Goal: Task Accomplishment & Management: Manage account settings

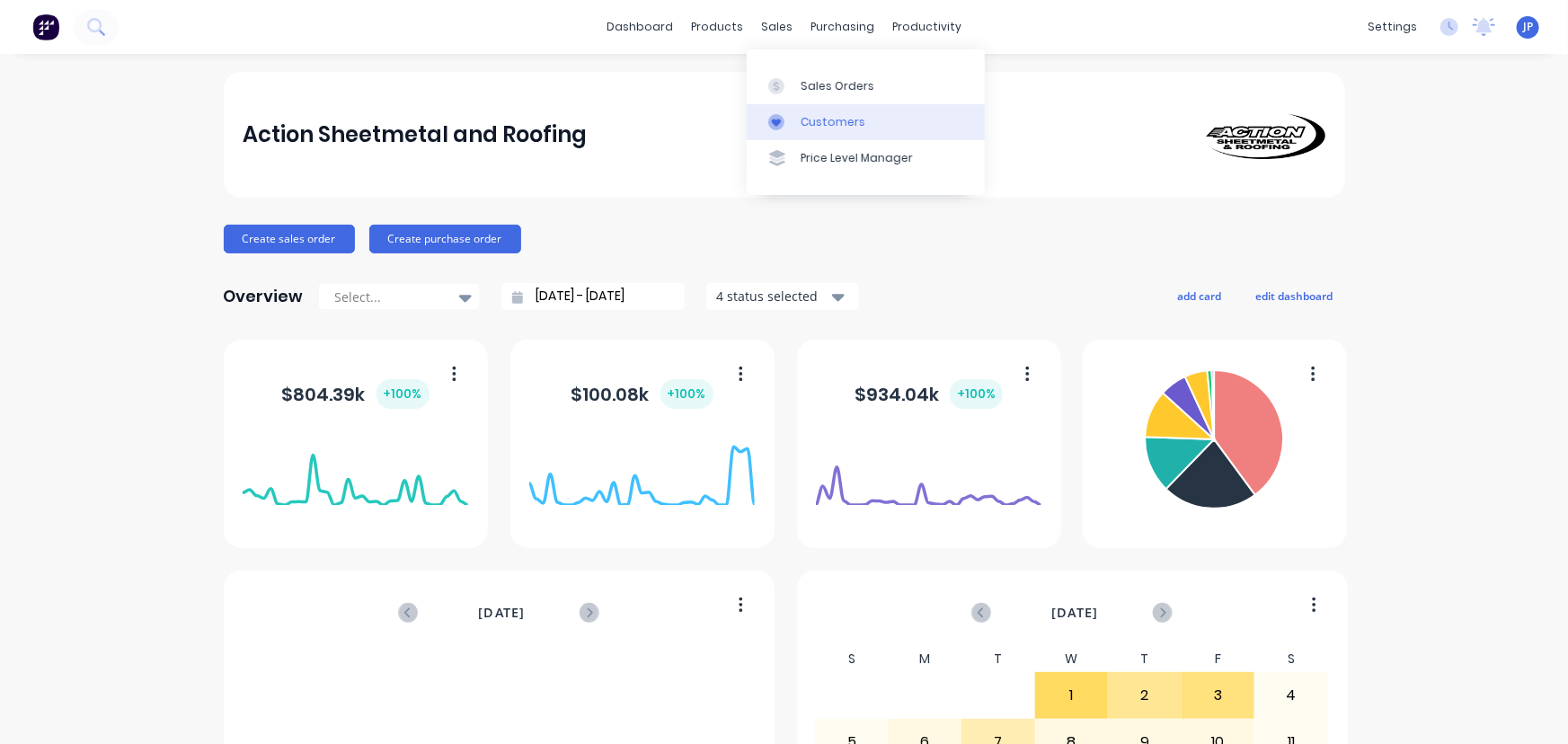
click at [808, 116] on div "Customers" at bounding box center [834, 122] width 65 height 16
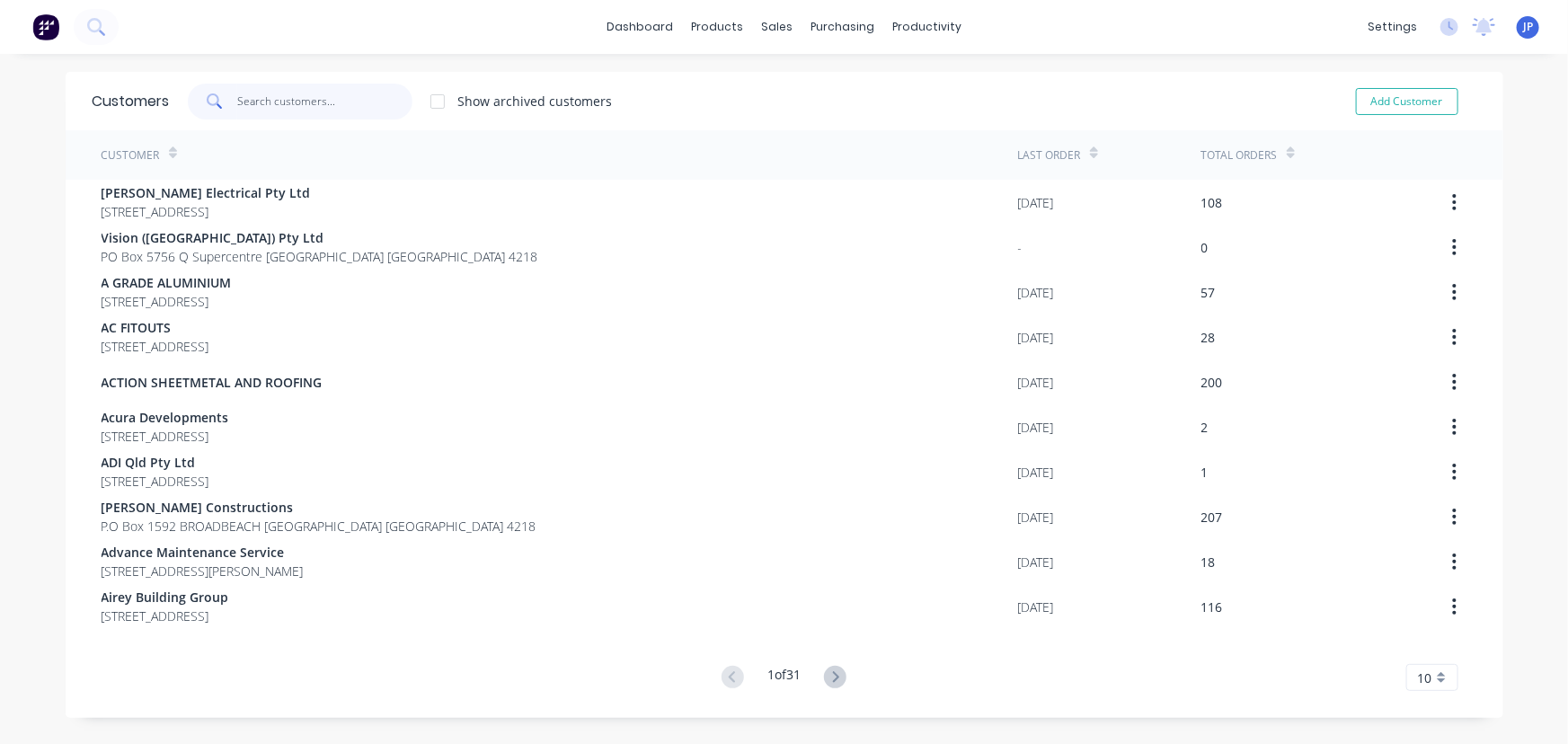
click at [314, 103] on input "text" at bounding box center [325, 102] width 175 height 36
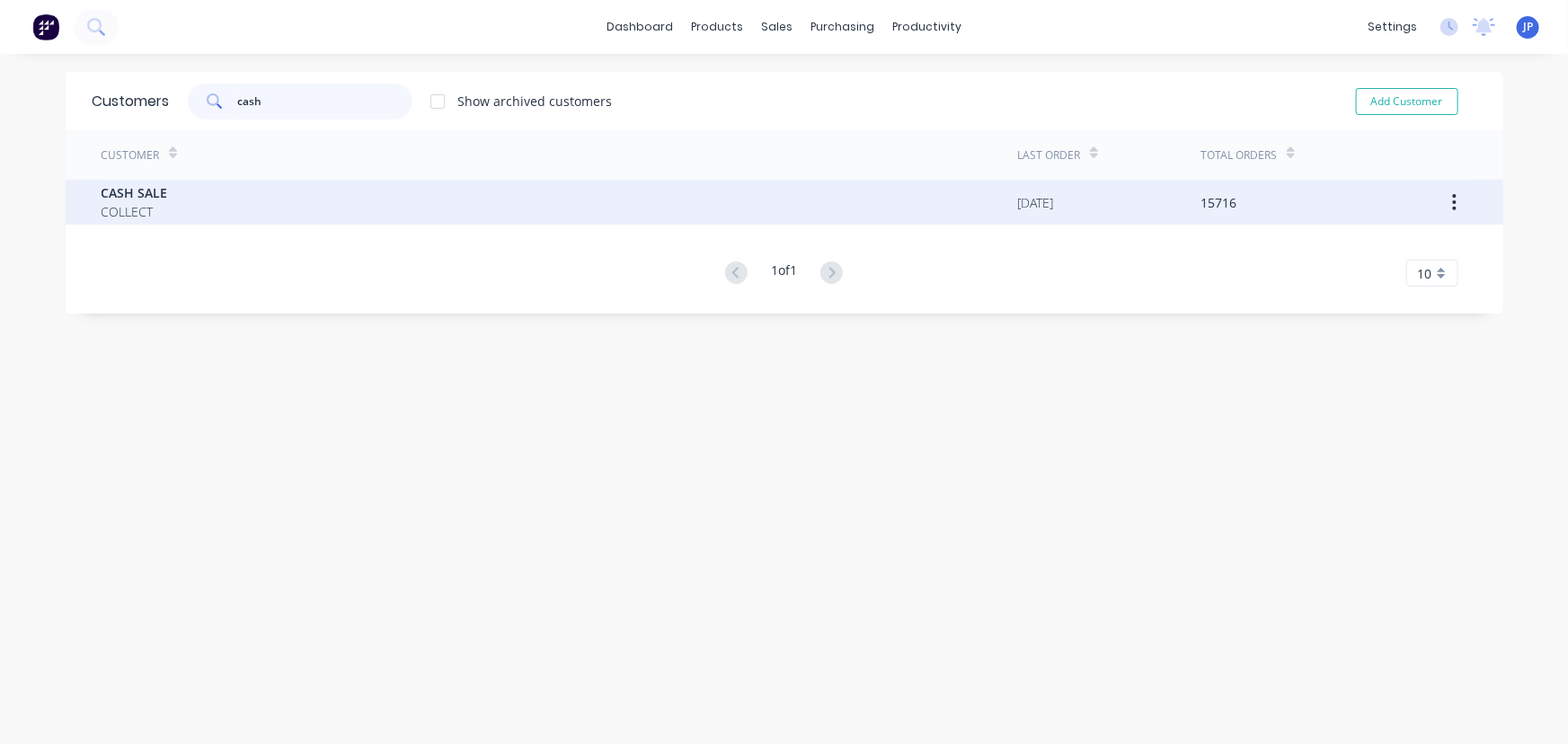
type input "cash"
click at [147, 204] on span "COLLECT" at bounding box center [134, 212] width 66 height 19
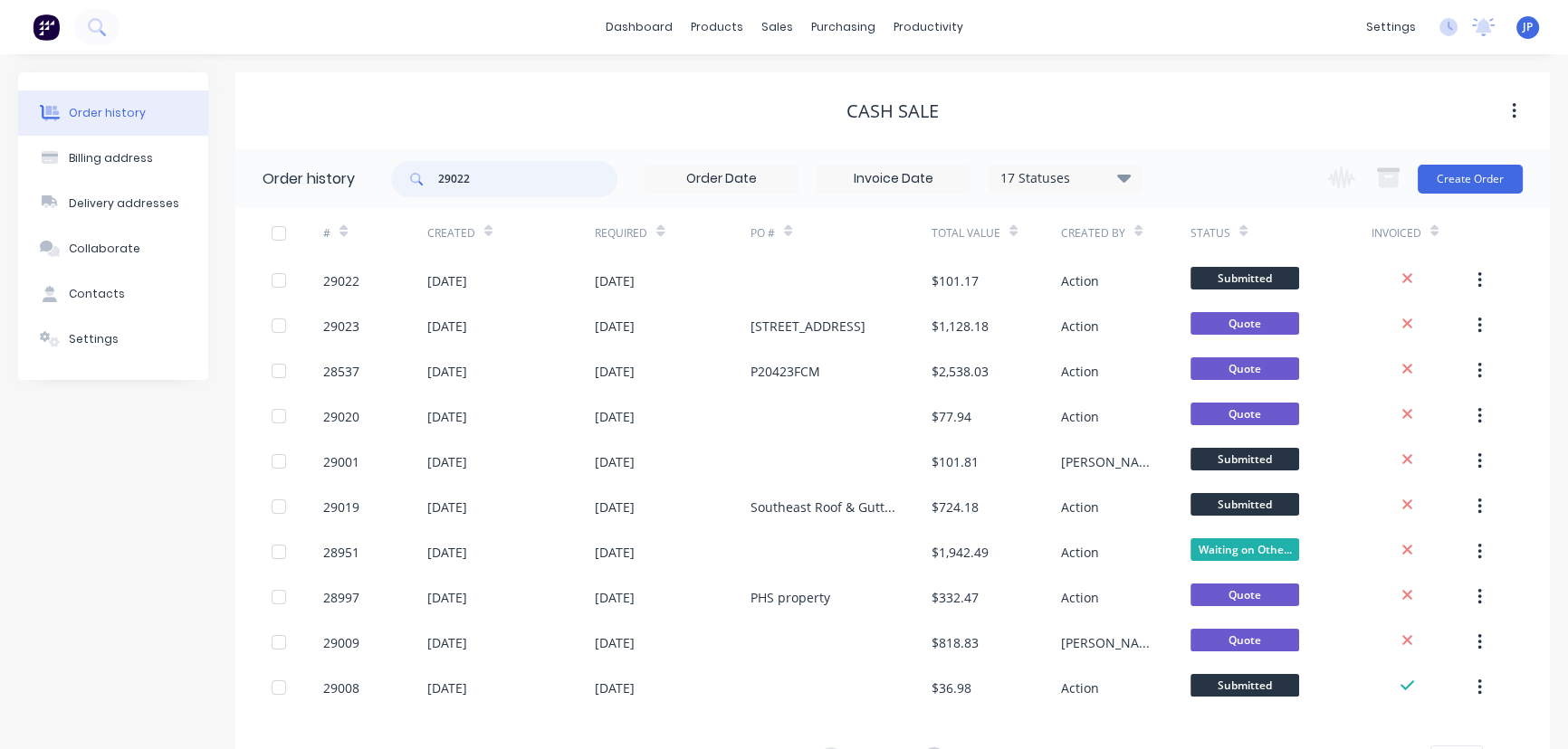
type input "29022"
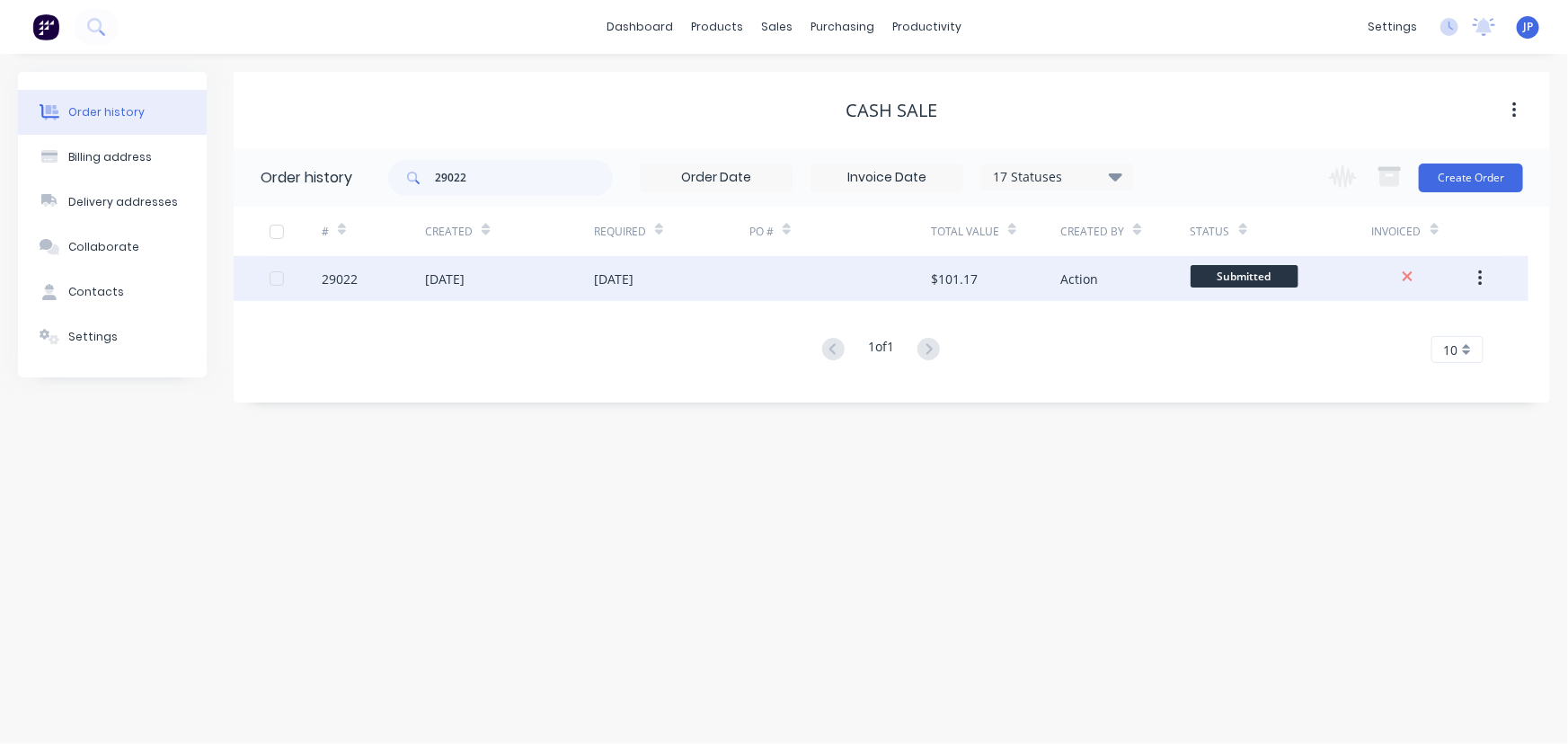
click at [458, 278] on div "[DATE]" at bounding box center [445, 279] width 39 height 19
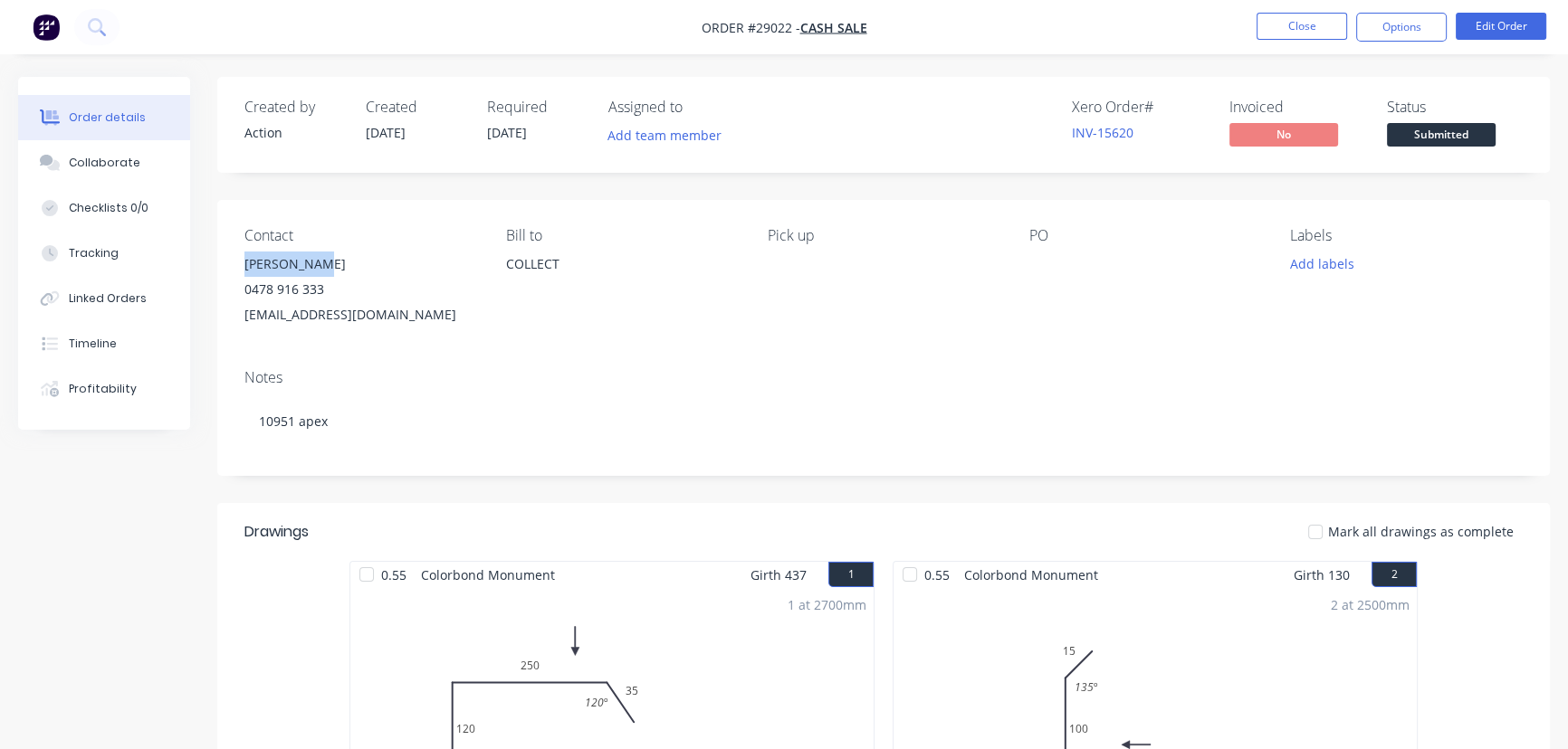
drag, startPoint x: 319, startPoint y: 264, endPoint x: 234, endPoint y: 264, distance: 85.0
click at [234, 264] on div "Contact [PERSON_NAME] [PHONE_NUMBER] [EMAIL_ADDRESS][DOMAIN_NAME] [PERSON_NAME]…" at bounding box center [883, 277] width 1332 height 154
copy div "[PERSON_NAME]"
click at [1410, 26] on button "Options" at bounding box center [1402, 27] width 91 height 29
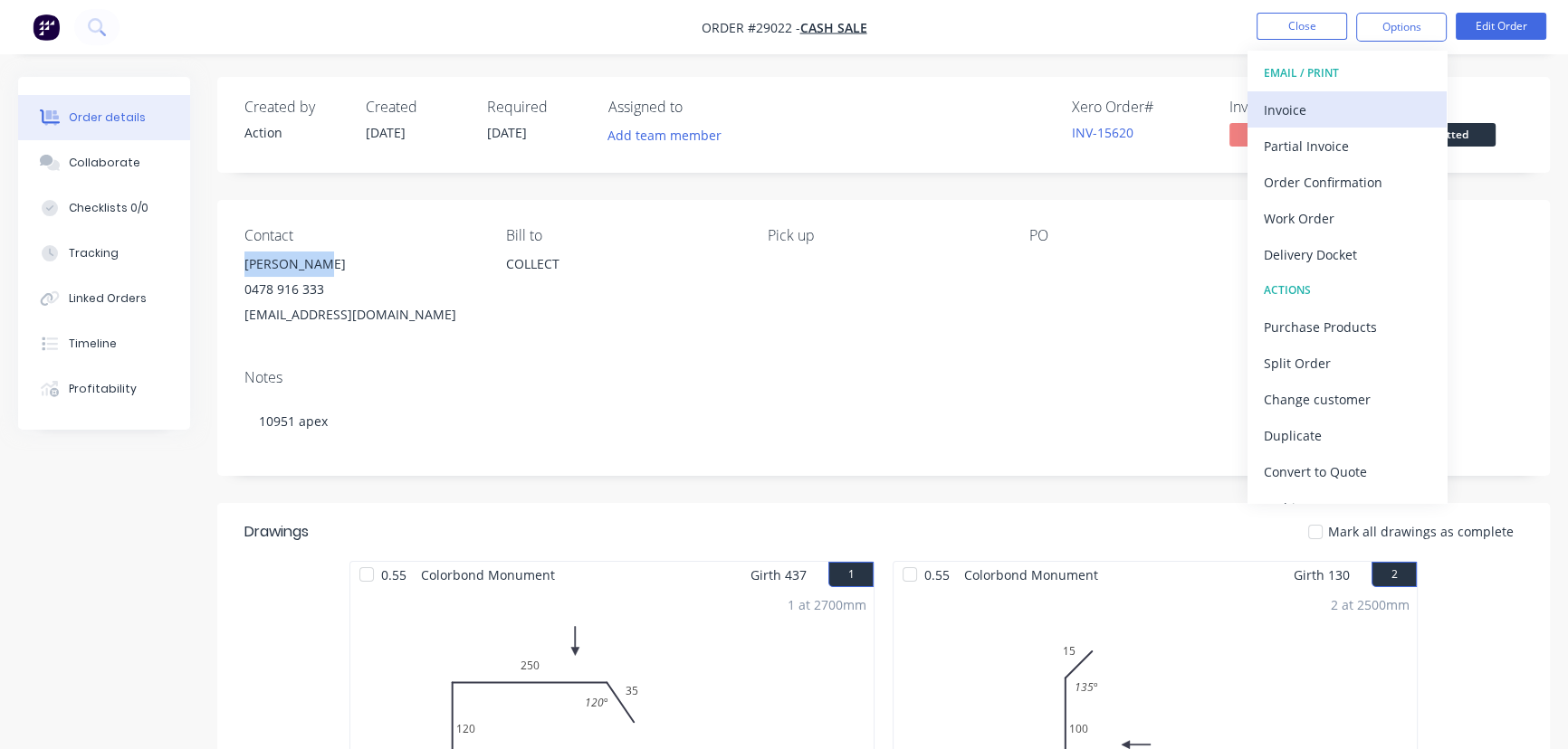
click at [1309, 112] on div "Invoice" at bounding box center [1347, 109] width 167 height 26
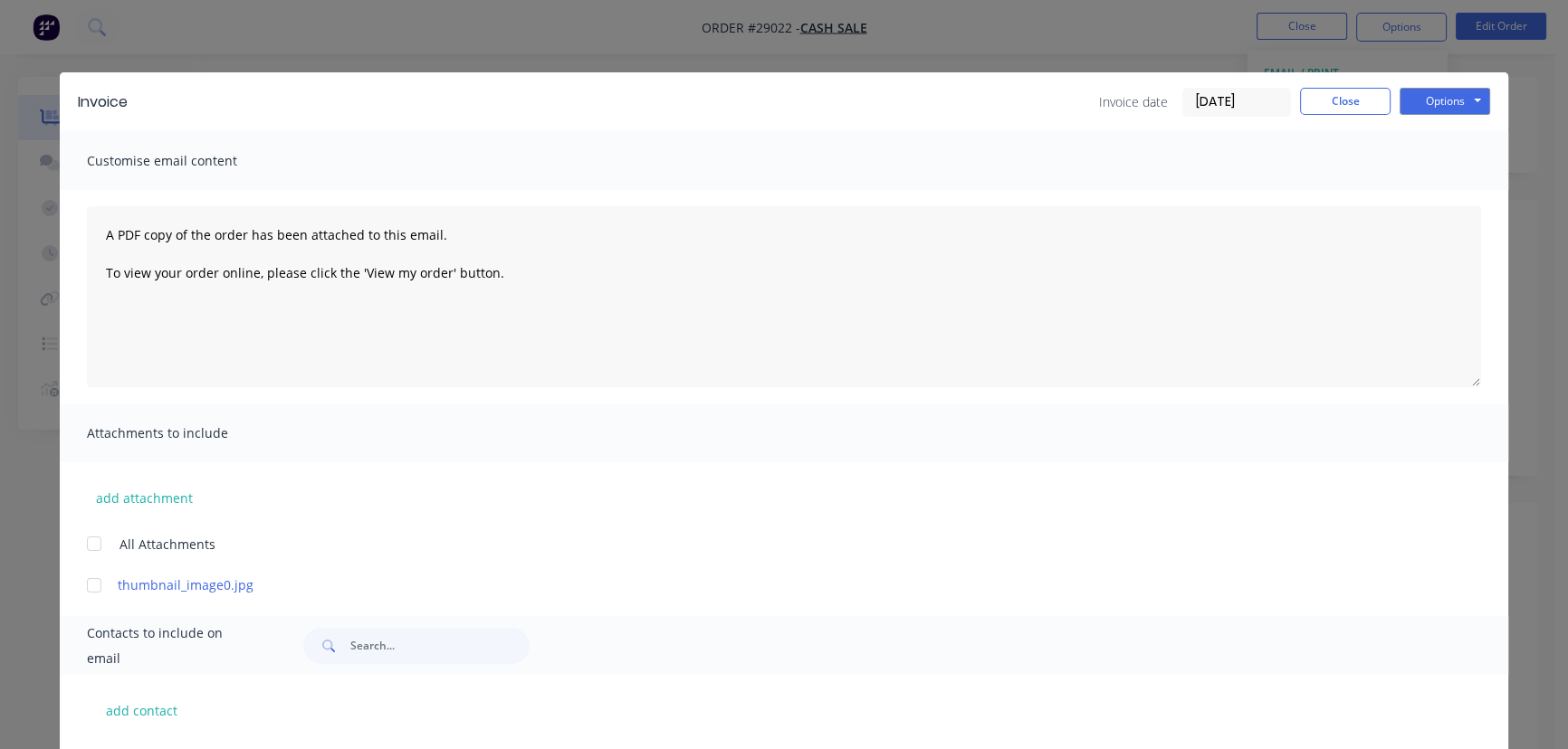
click at [1246, 109] on input "[DATE]" at bounding box center [1237, 102] width 107 height 27
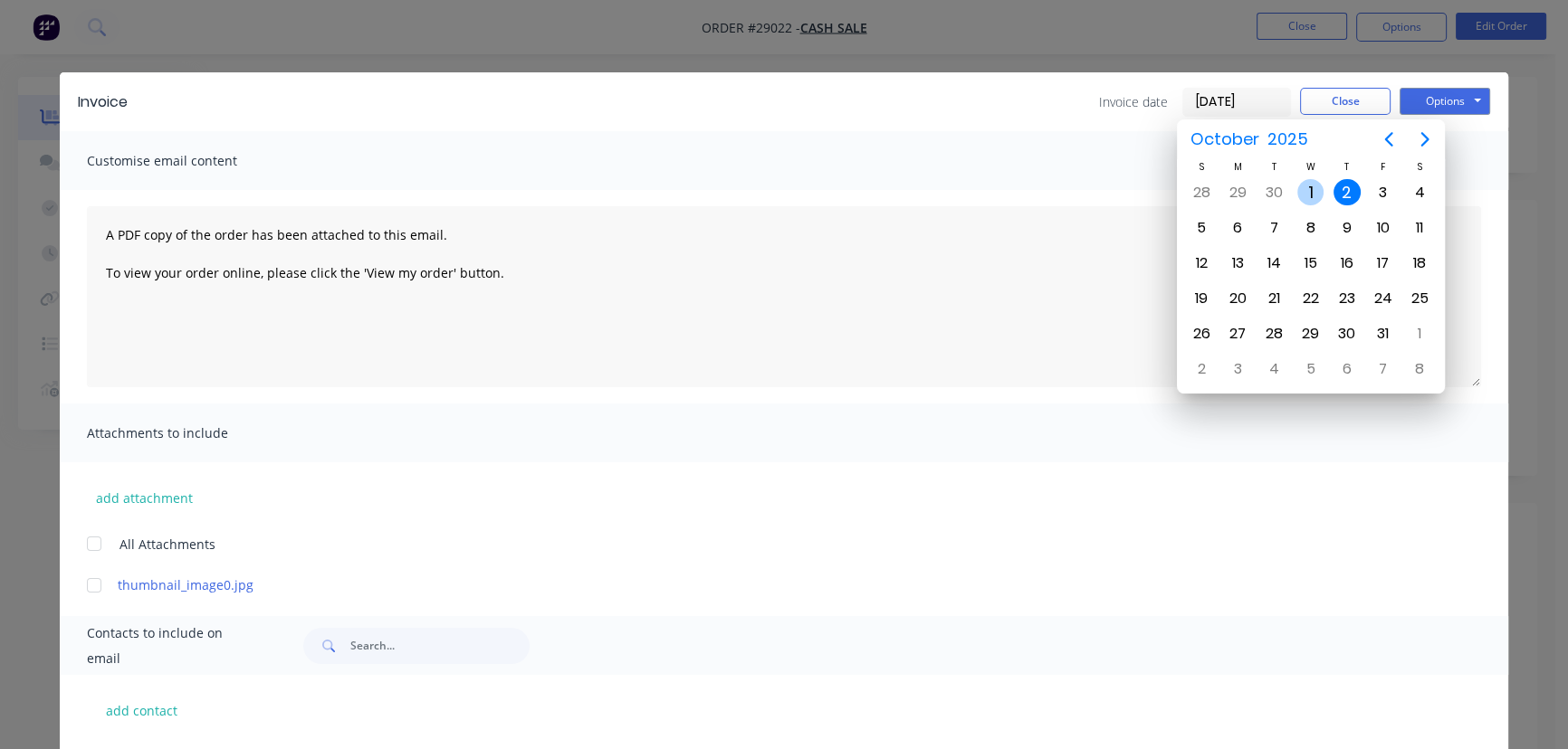
click at [1313, 193] on div "1" at bounding box center [1311, 193] width 27 height 27
type input "[DATE]"
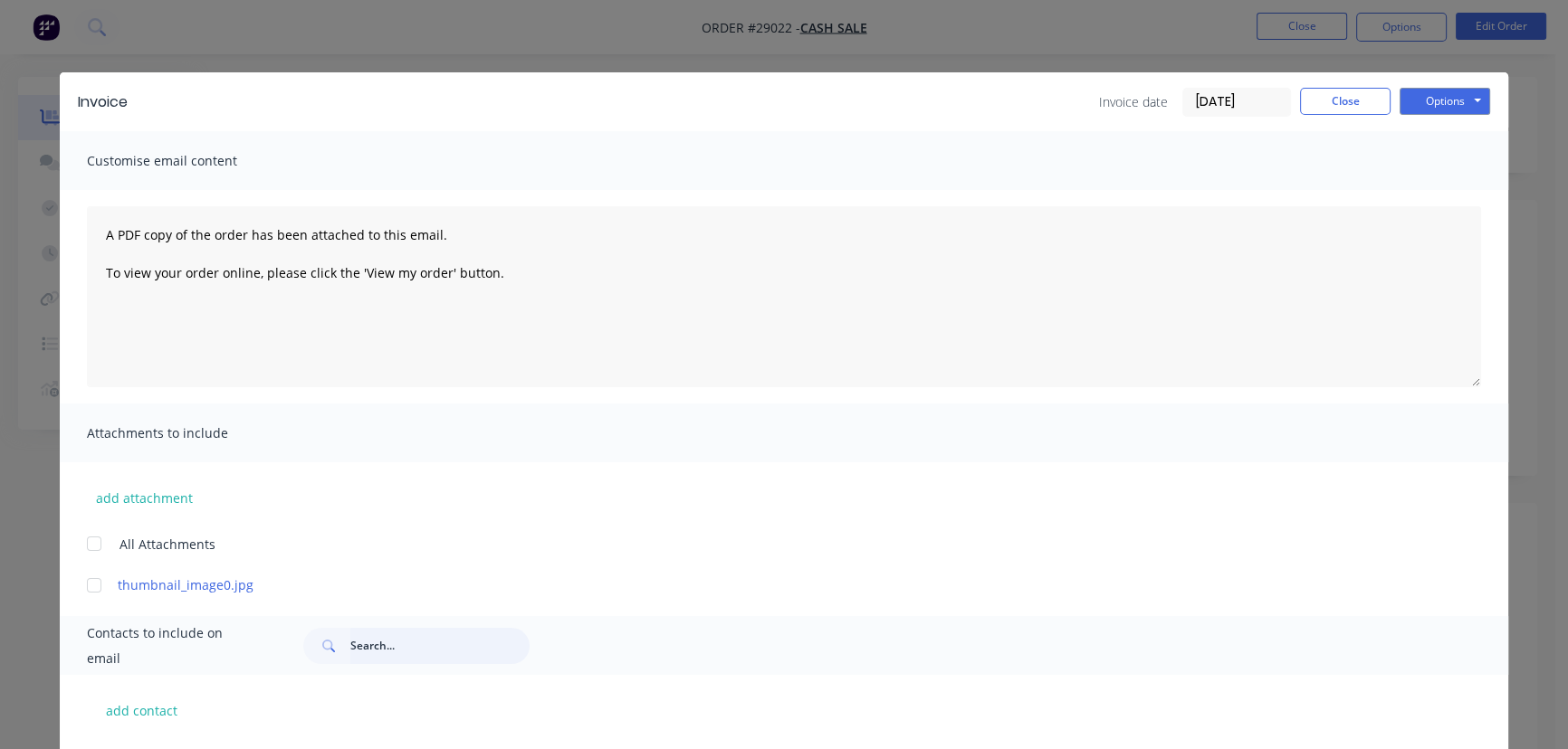
click at [359, 650] on input "text" at bounding box center [440, 647] width 180 height 37
paste input "[PERSON_NAME]"
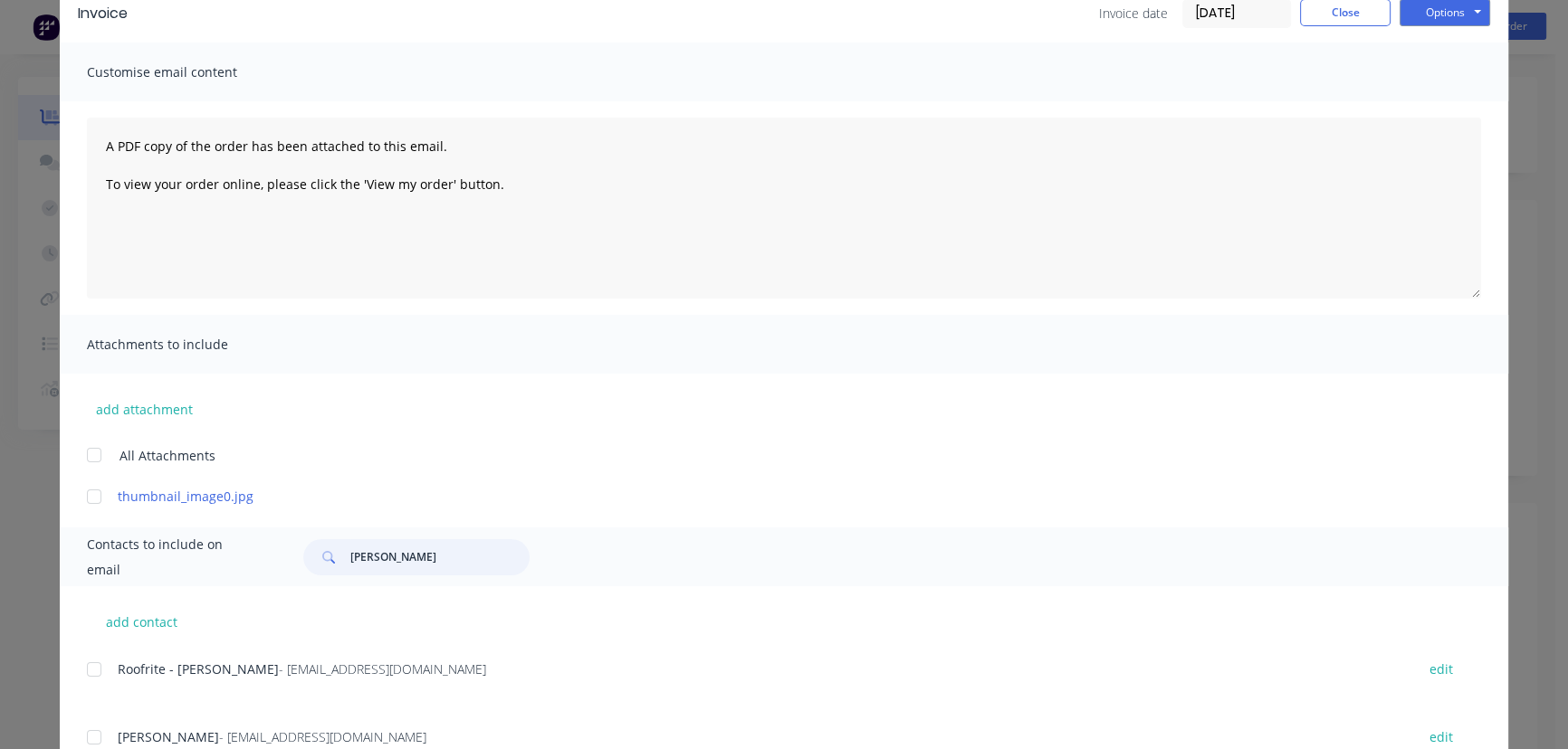
scroll to position [156, 0]
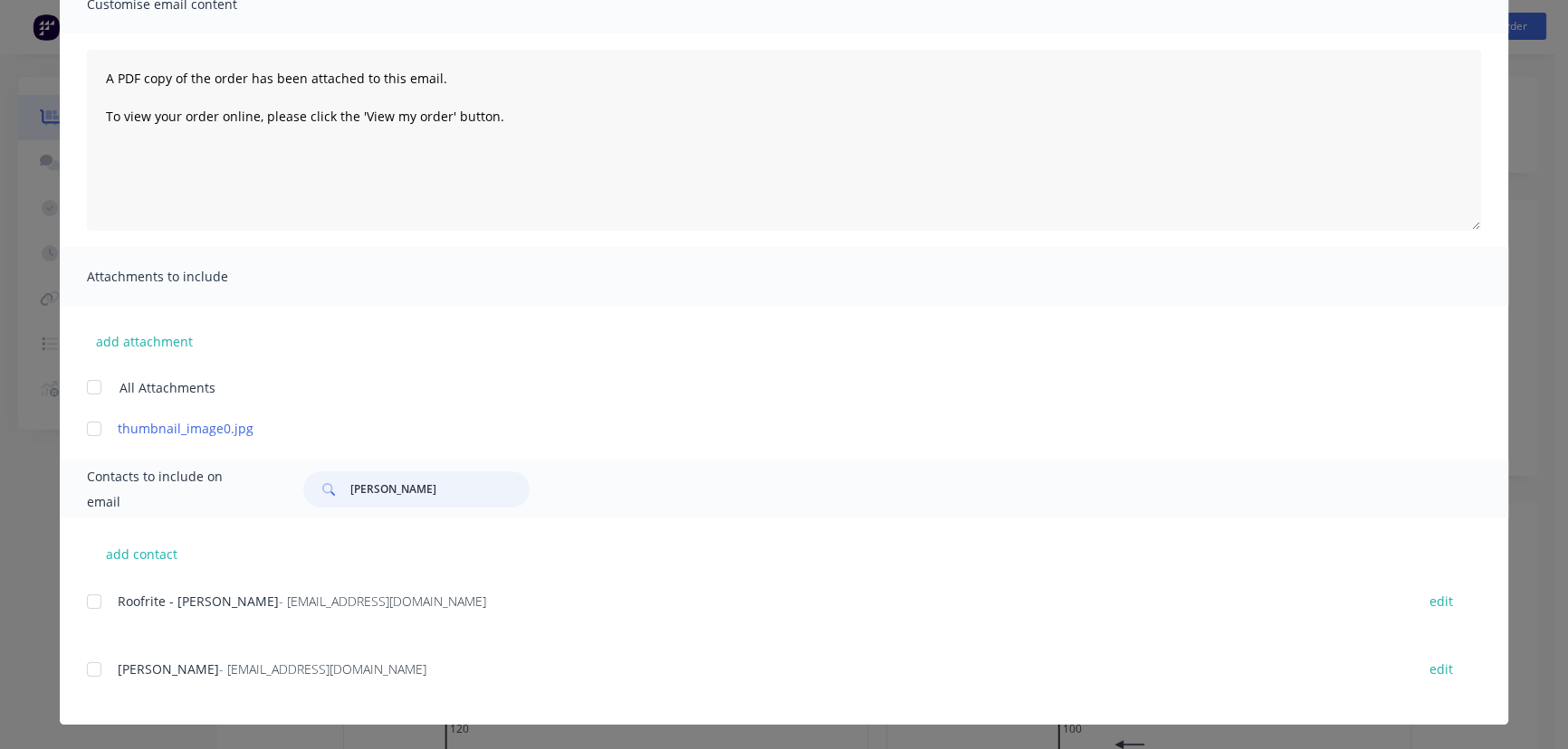
type input "[PERSON_NAME]"
drag, startPoint x: 490, startPoint y: 598, endPoint x: 103, endPoint y: 605, distance: 387.1
click at [104, 605] on div "Roofrite - [PERSON_NAME] - [EMAIL_ADDRESS][DOMAIN_NAME] edit" at bounding box center [798, 600] width 1421 height 24
copy div "Roofrite - [PERSON_NAME] - [EMAIL_ADDRESS][DOMAIN_NAME]"
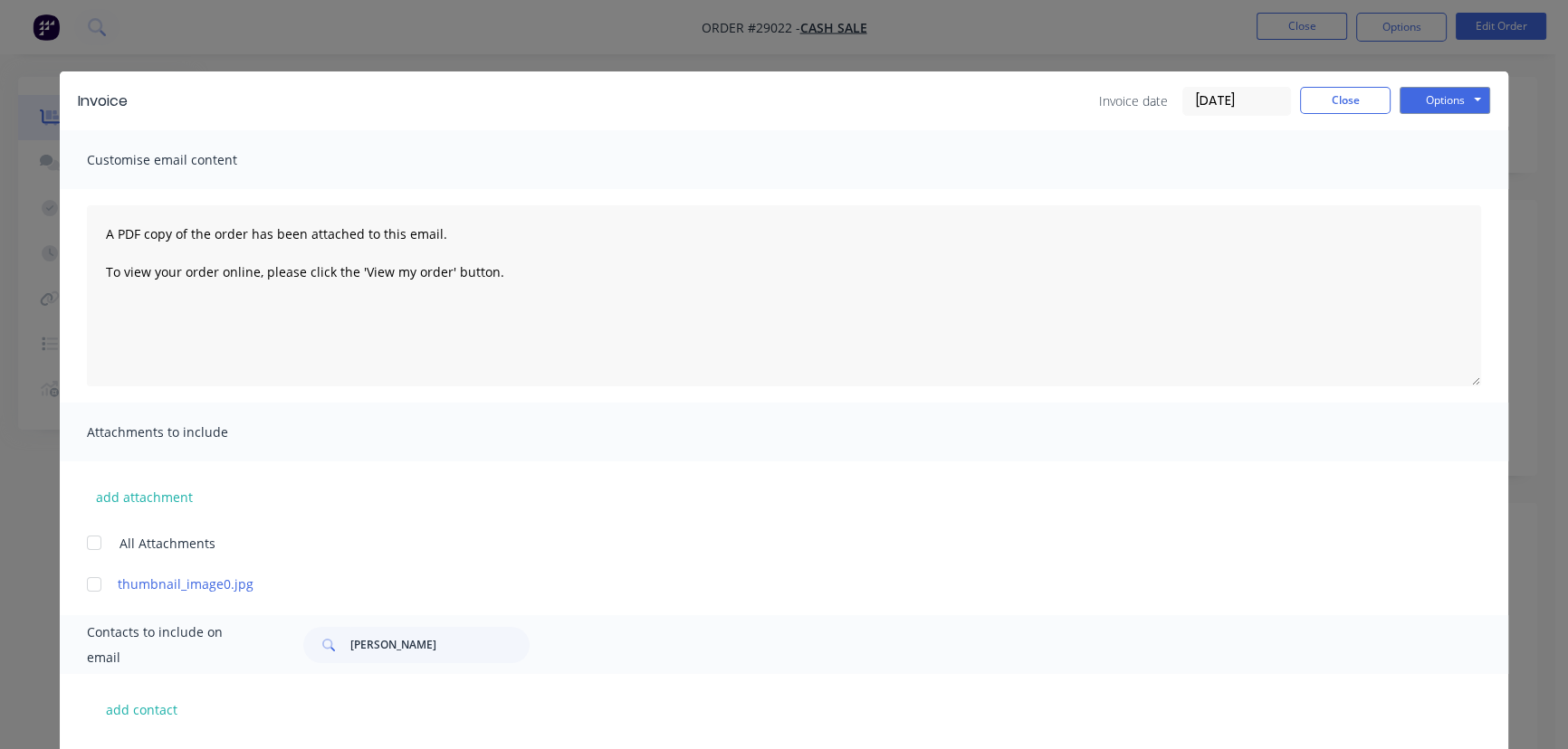
scroll to position [0, 0]
click at [1451, 90] on button "Options" at bounding box center [1445, 101] width 91 height 27
click at [1455, 159] on button "Print" at bounding box center [1458, 163] width 116 height 30
click at [1359, 96] on button "Close" at bounding box center [1346, 101] width 91 height 27
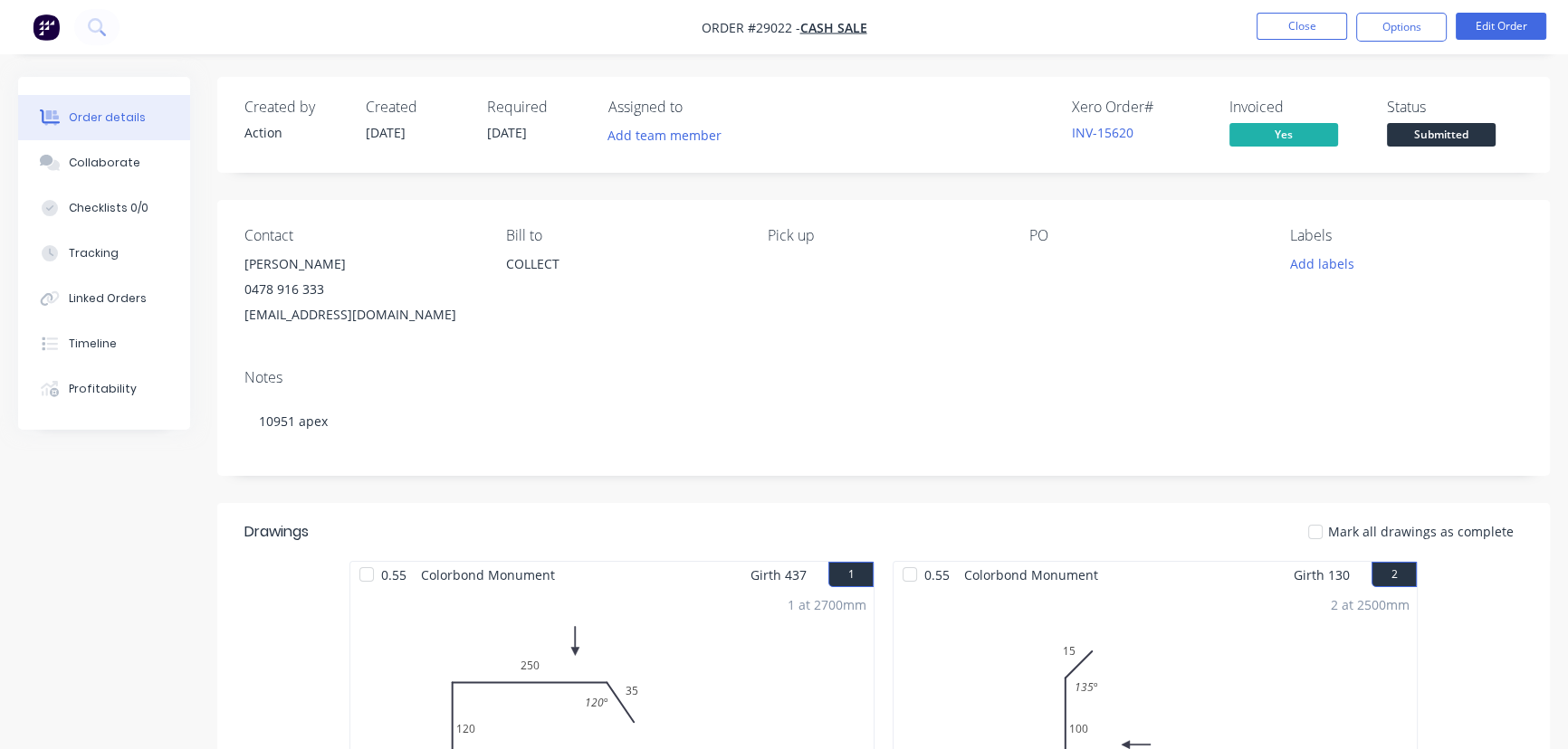
click at [1253, 26] on ul "Close Options Edit Order" at bounding box center [1401, 27] width 333 height 29
click at [1293, 29] on button "Close" at bounding box center [1302, 26] width 91 height 27
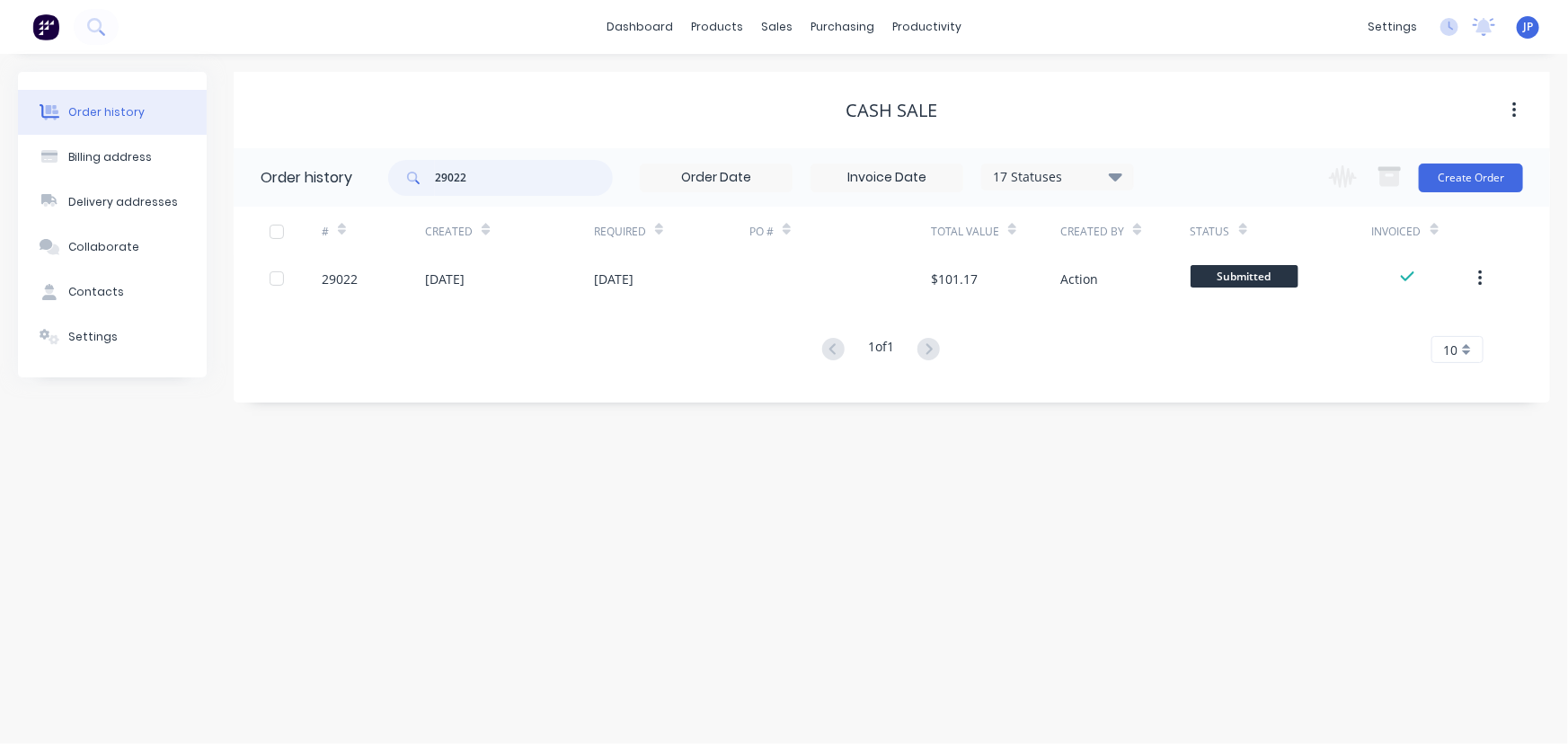
drag, startPoint x: 496, startPoint y: 177, endPoint x: 423, endPoint y: 186, distance: 73.6
click at [423, 186] on div "29022" at bounding box center [500, 178] width 224 height 36
type input "29019"
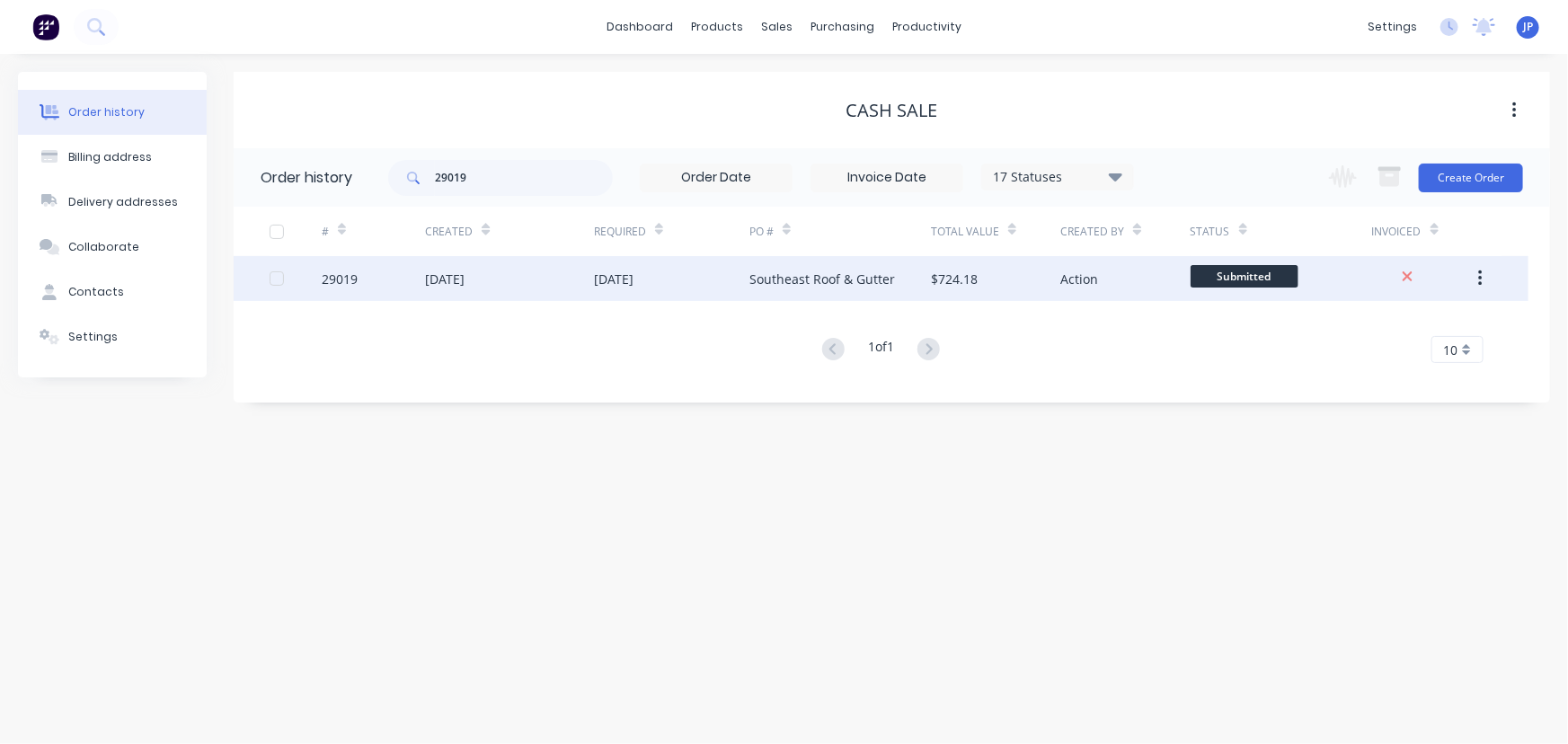
click at [438, 279] on div "[DATE]" at bounding box center [445, 279] width 39 height 19
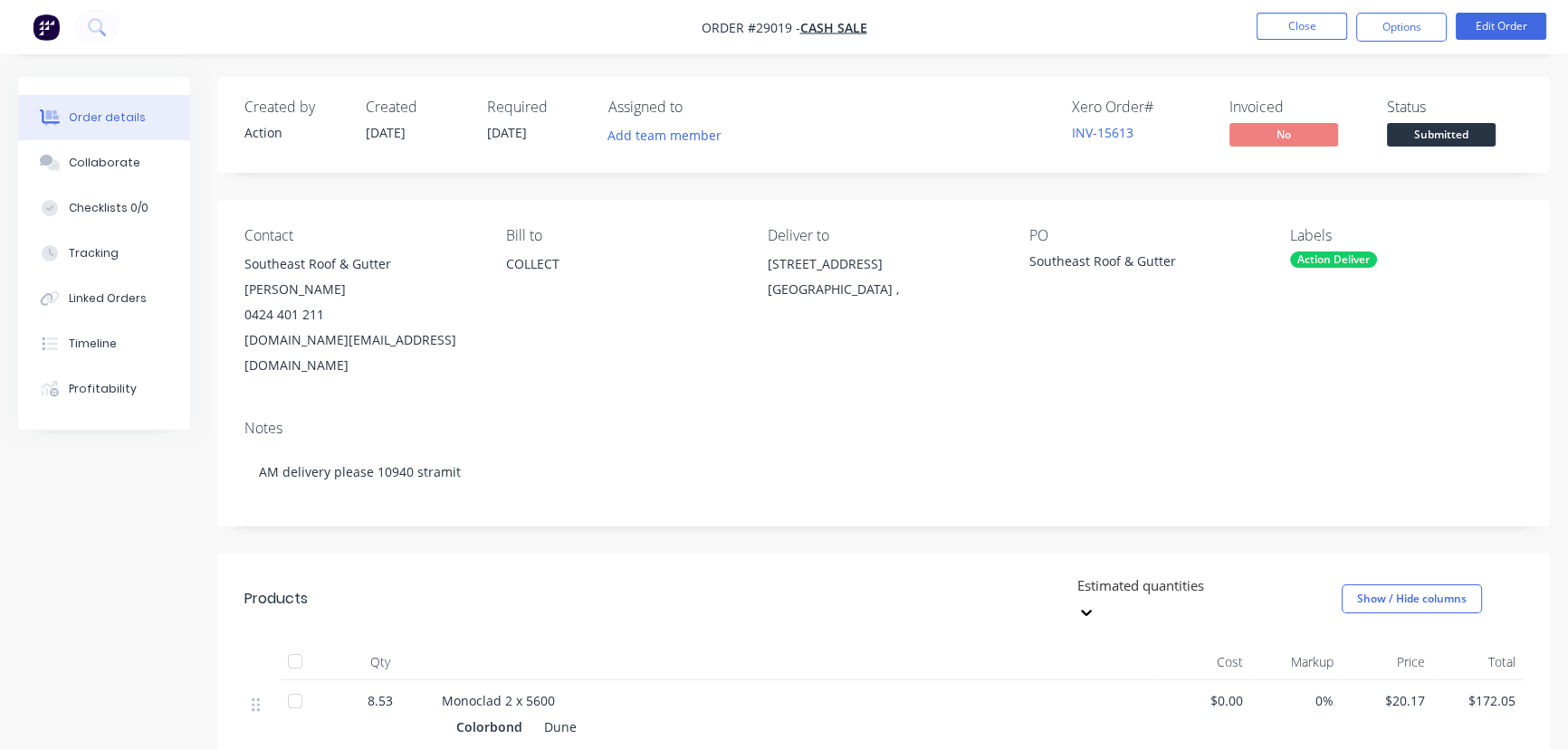
click at [393, 269] on div "Southeast Roof & Gutter [PERSON_NAME]" at bounding box center [360, 277] width 233 height 51
drag, startPoint x: 392, startPoint y: 269, endPoint x: 228, endPoint y: 261, distance: 164.2
click at [228, 261] on div "Contact Southeast Roof & Gutter [PERSON_NAME] 0424 401 211 [DOMAIN_NAME][EMAIL_…" at bounding box center [883, 302] width 1332 height 206
copy div "Southeast Roof & Gutter"
click at [1389, 33] on button "Options" at bounding box center [1402, 27] width 91 height 29
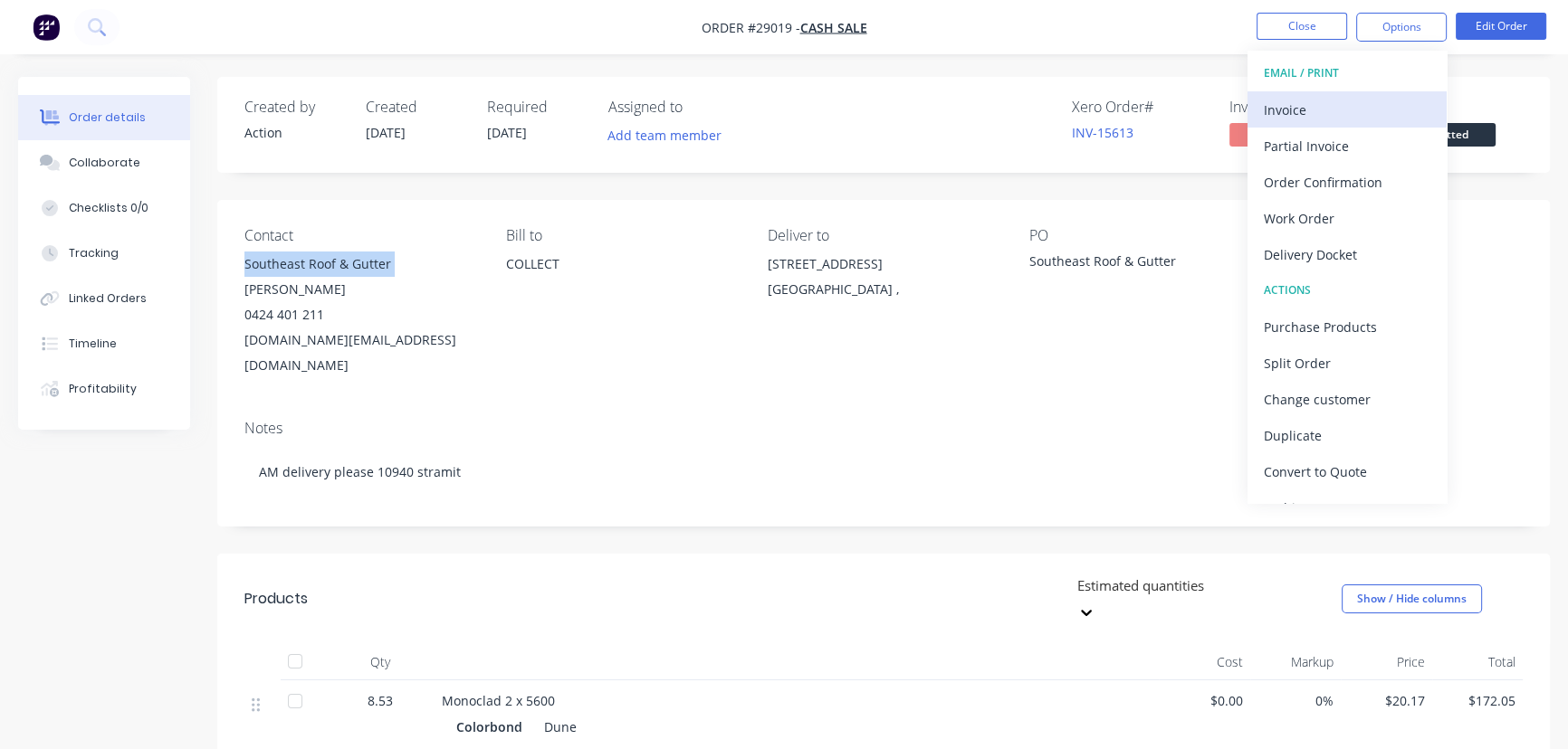
click at [1358, 121] on div "Invoice" at bounding box center [1347, 109] width 167 height 26
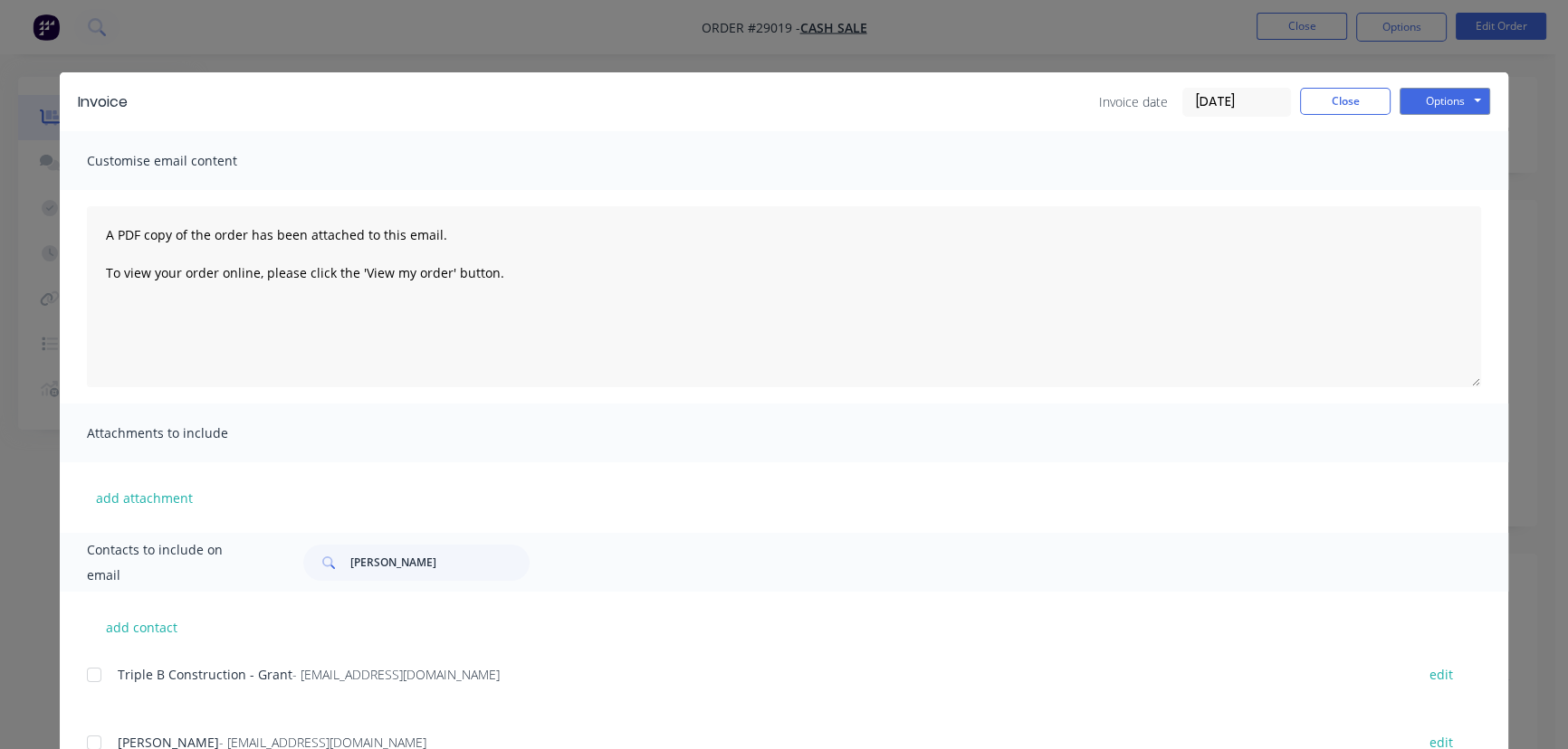
click at [1231, 111] on input "[DATE]" at bounding box center [1237, 102] width 107 height 27
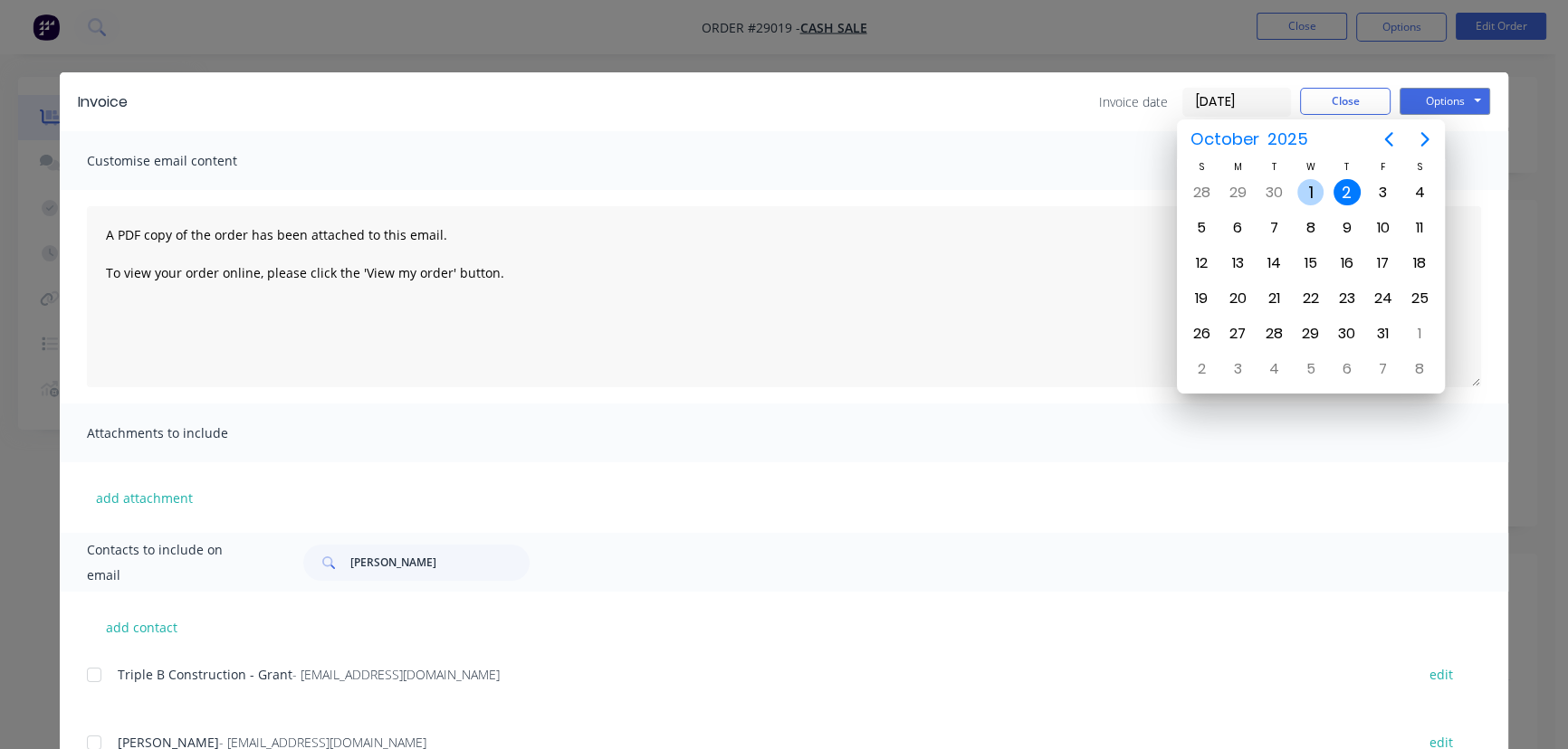
click at [1309, 192] on div "1" at bounding box center [1311, 193] width 27 height 27
type input "[DATE]"
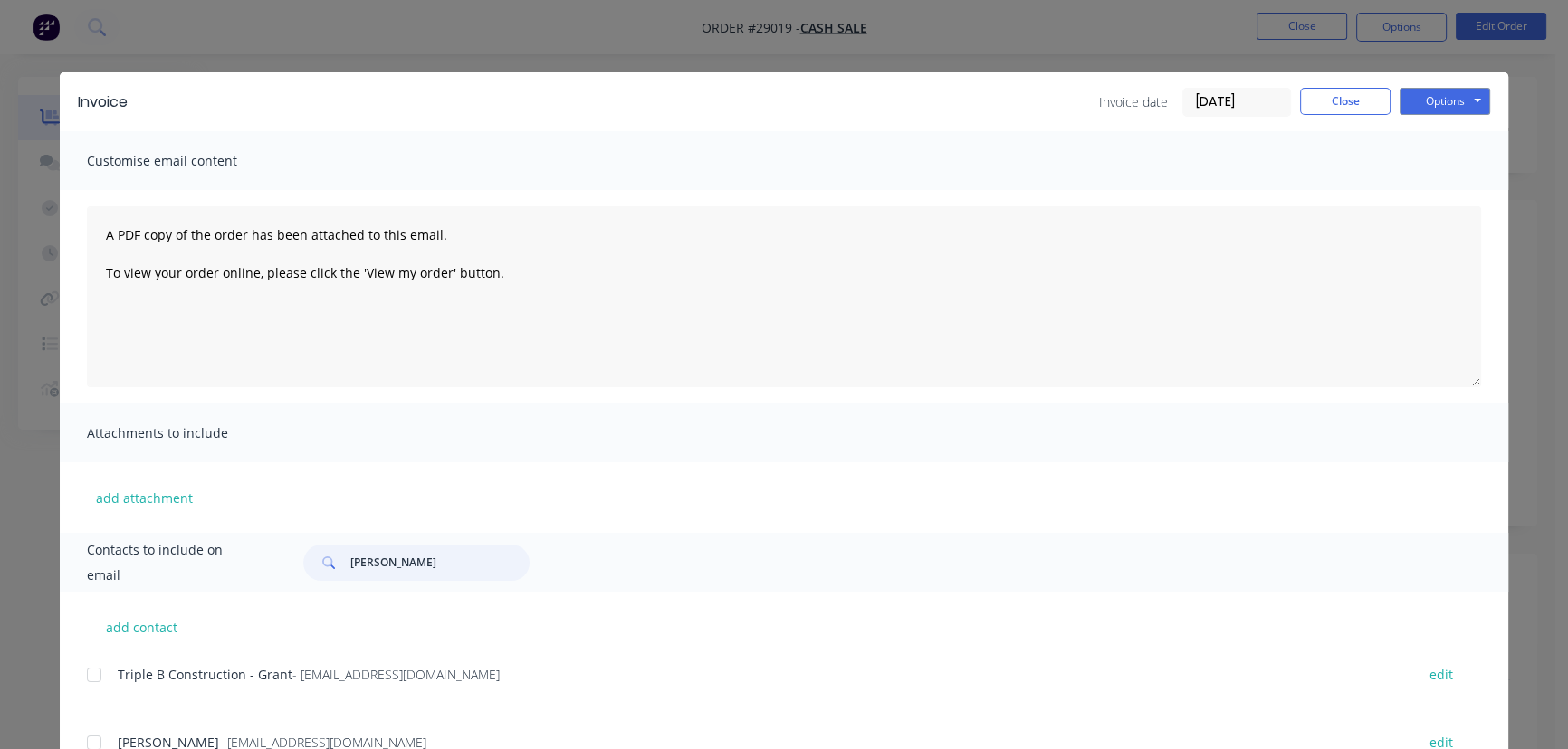
drag, startPoint x: 425, startPoint y: 569, endPoint x: 337, endPoint y: 575, distance: 88.2
click at [337, 575] on div "[PERSON_NAME]" at bounding box center [416, 564] width 226 height 37
paste input "Southeast Roof & Gutter"
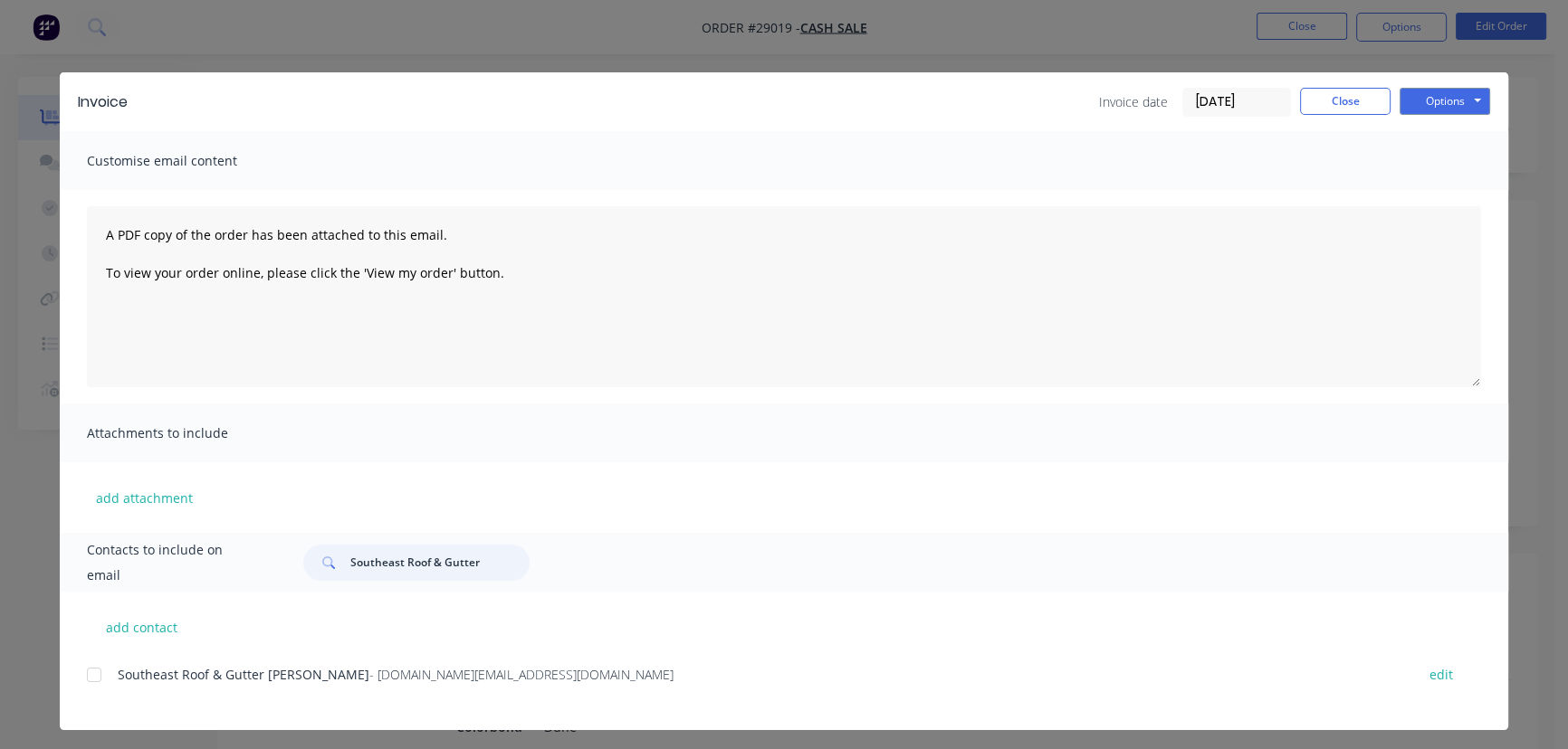
type input "Southeast Roof & Gutter"
drag, startPoint x: 499, startPoint y: 688, endPoint x: 104, endPoint y: 675, distance: 395.2
click at [104, 675] on div "Southeast Roof & Gutter [PERSON_NAME] - [DOMAIN_NAME][EMAIL_ADDRESS][DOMAIN_NAM…" at bounding box center [798, 685] width 1421 height 46
copy div "Southeast Roof & Gutter [PERSON_NAME] - [DOMAIN_NAME][EMAIL_ADDRESS][DOMAIN_NAM…"
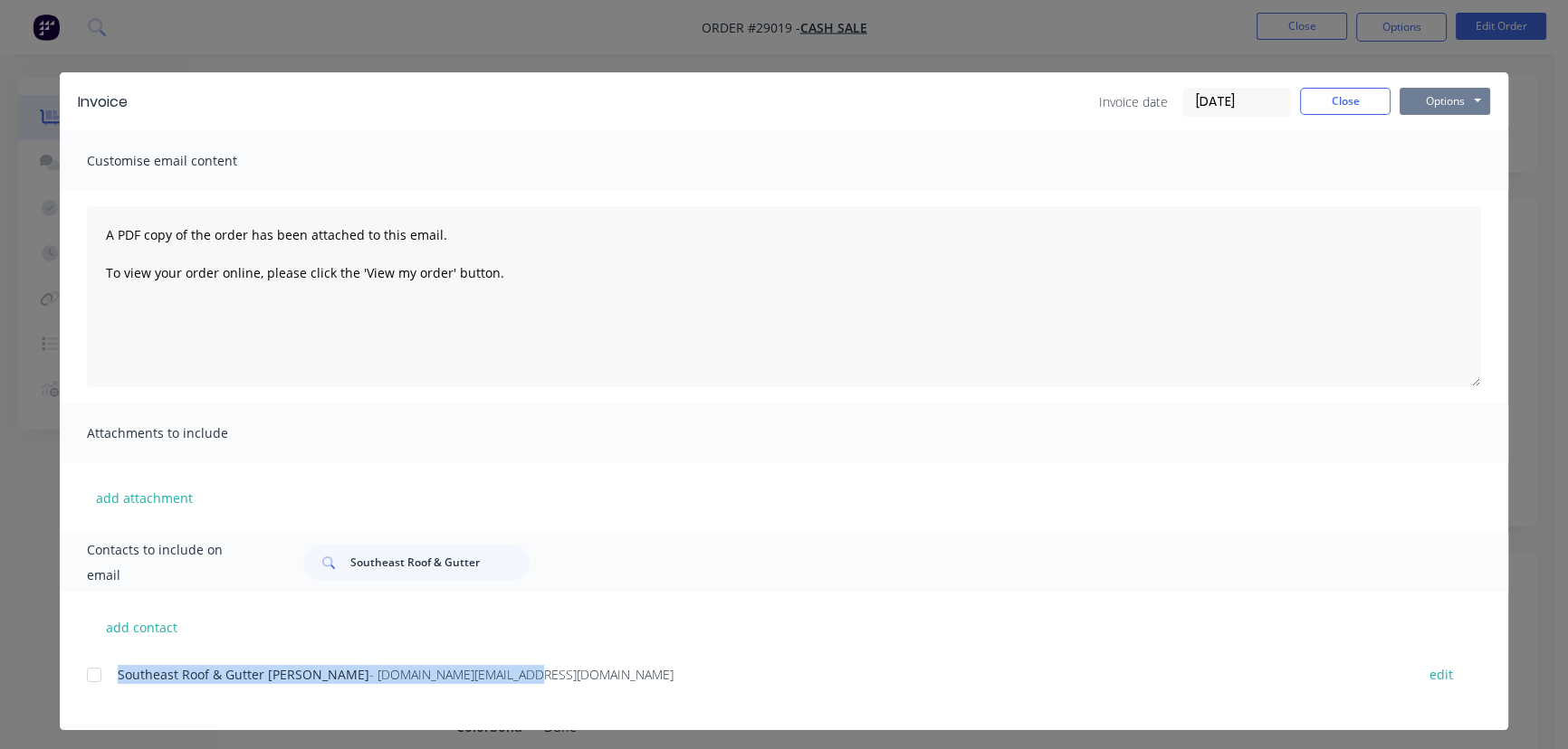
click at [1431, 104] on button "Options" at bounding box center [1445, 101] width 91 height 27
click at [1428, 155] on button "Print" at bounding box center [1458, 163] width 116 height 30
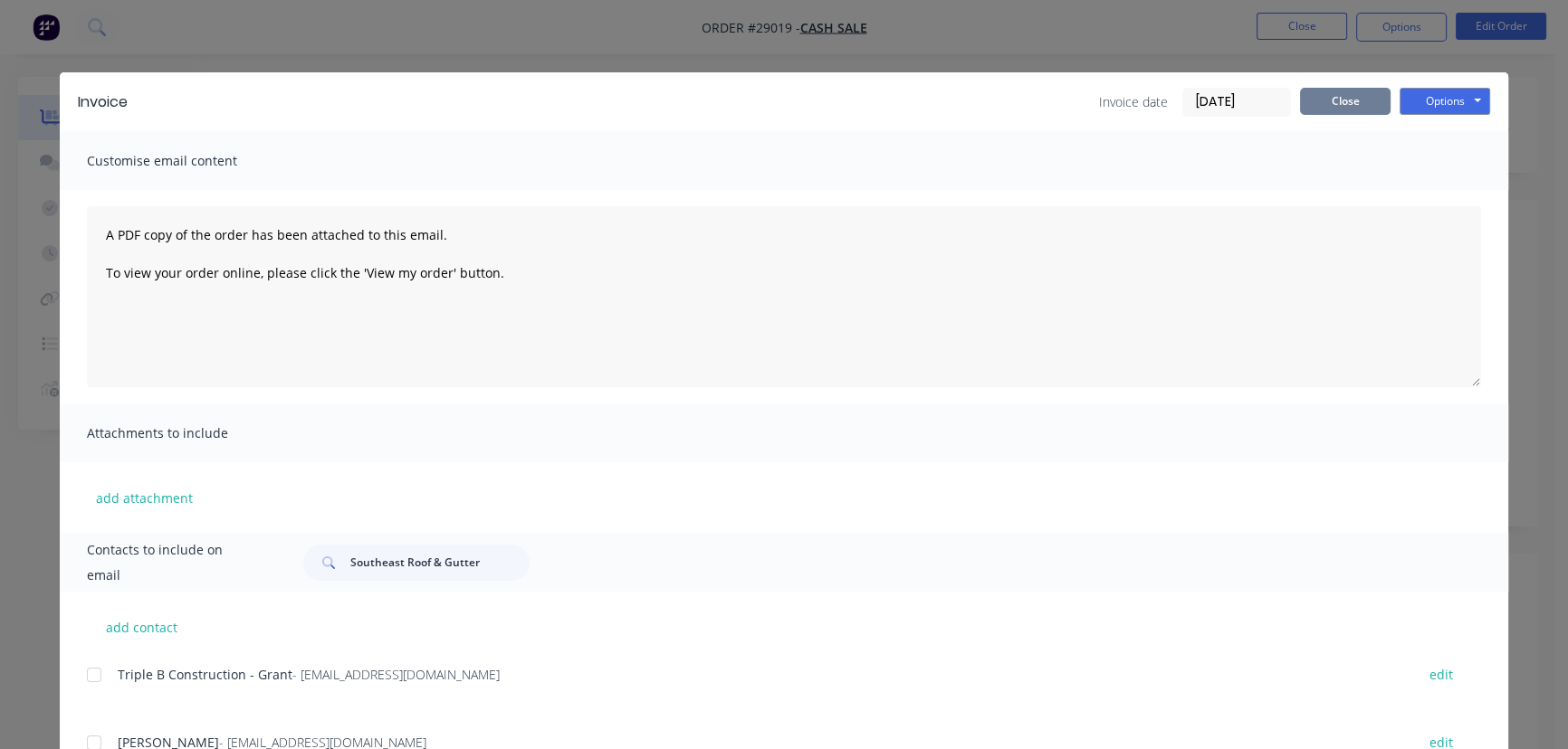
click at [1325, 98] on button "Close" at bounding box center [1346, 101] width 91 height 27
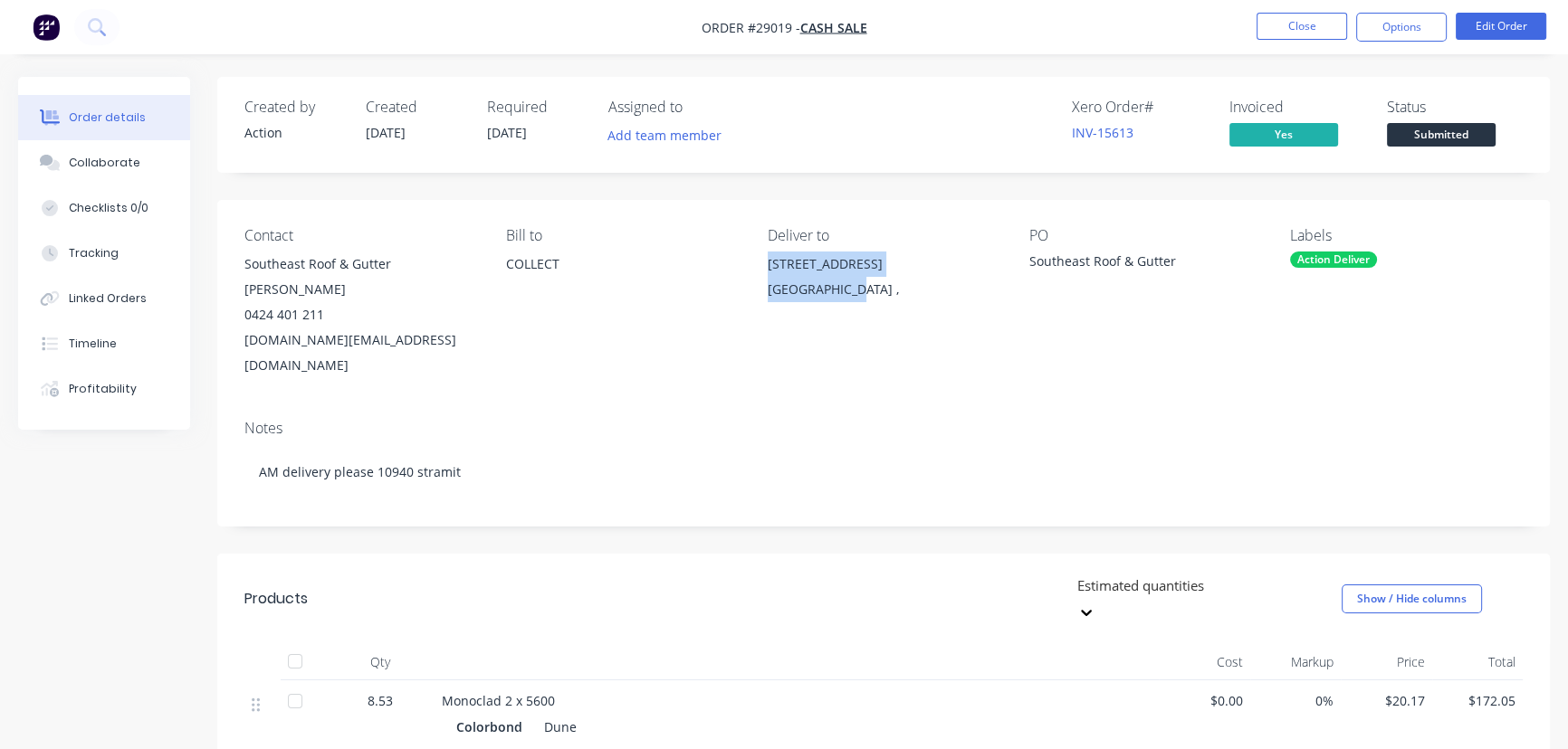
drag, startPoint x: 843, startPoint y: 294, endPoint x: 756, endPoint y: 268, distance: 90.8
click at [756, 268] on div "Contact Southeast Roof & Gutter [PERSON_NAME] 0424 401 211 [DOMAIN_NAME][EMAIL_…" at bounding box center [883, 302] width 1332 height 206
copy div "[STREET_ADDRESS]"
click at [1293, 35] on button "Close" at bounding box center [1302, 26] width 91 height 27
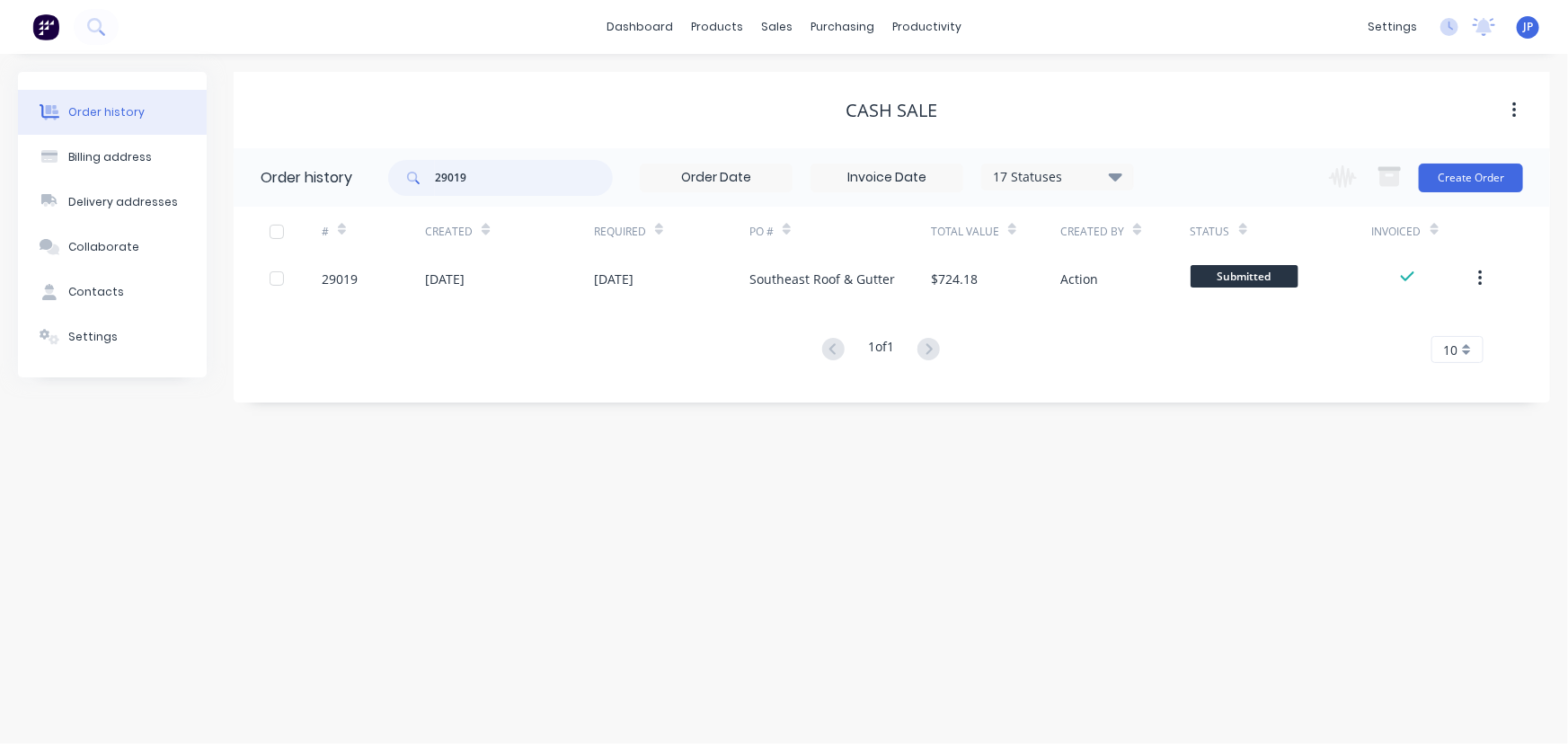
drag, startPoint x: 511, startPoint y: 189, endPoint x: 392, endPoint y: 185, distance: 119.1
click at [392, 185] on div "29019" at bounding box center [500, 178] width 224 height 36
type input "28951"
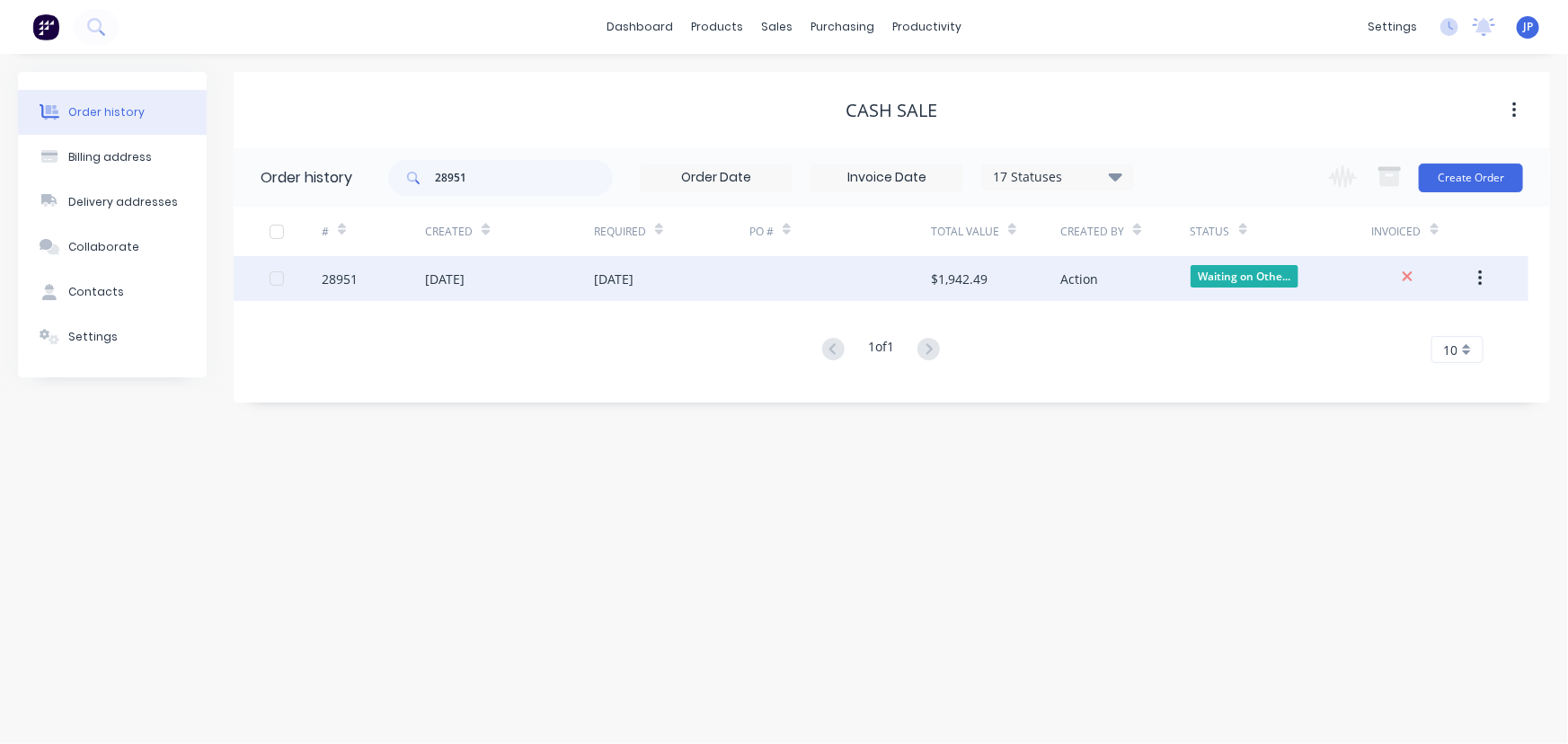
click at [465, 283] on div "[DATE]" at bounding box center [445, 279] width 39 height 19
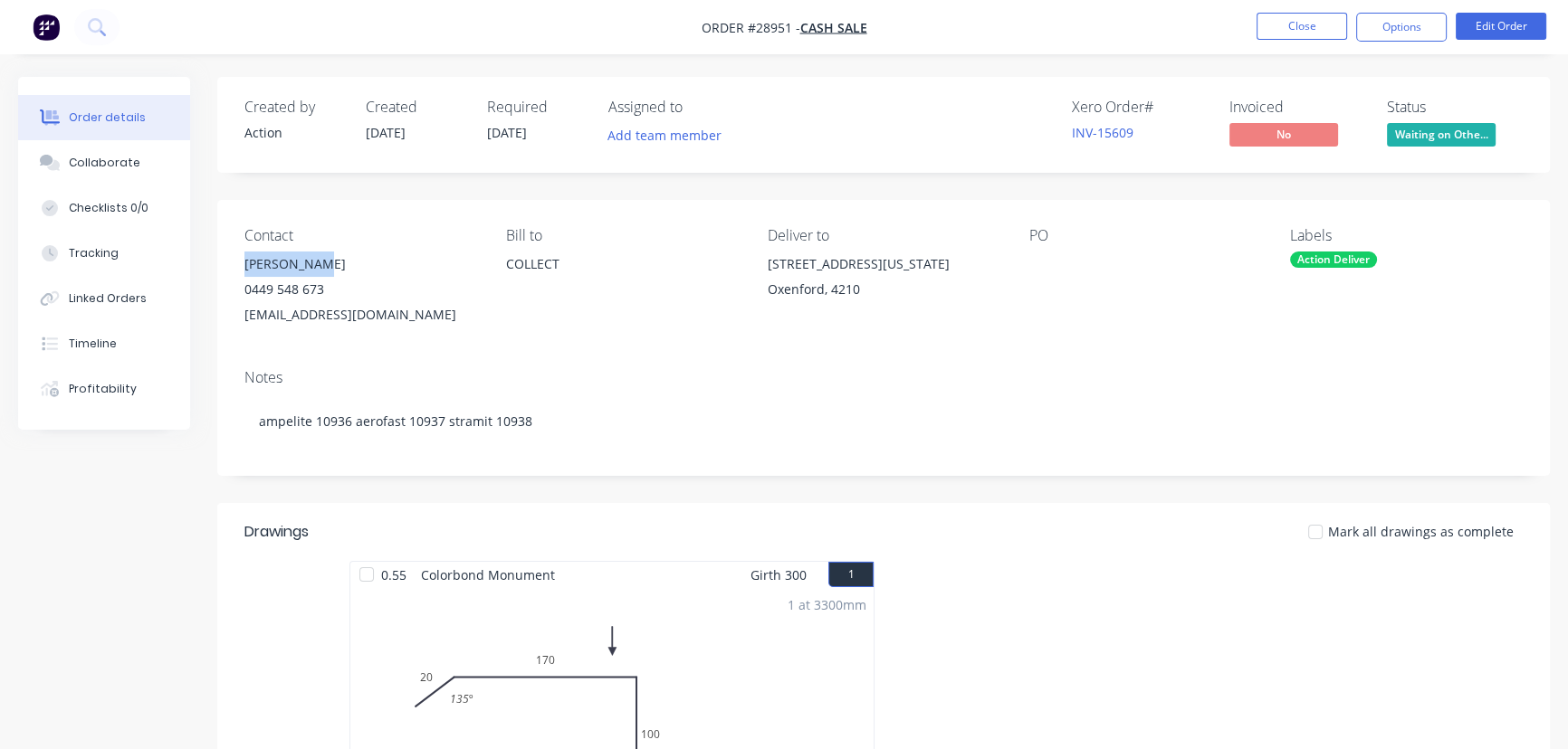
drag, startPoint x: 329, startPoint y: 265, endPoint x: 240, endPoint y: 268, distance: 89.1
click at [240, 268] on div "Contact [PERSON_NAME] [PHONE_NUMBER] [EMAIL_ADDRESS][DOMAIN_NAME] Bill to COLLE…" at bounding box center [883, 277] width 1332 height 154
copy div "[PERSON_NAME]"
click at [1383, 25] on button "Options" at bounding box center [1402, 27] width 91 height 29
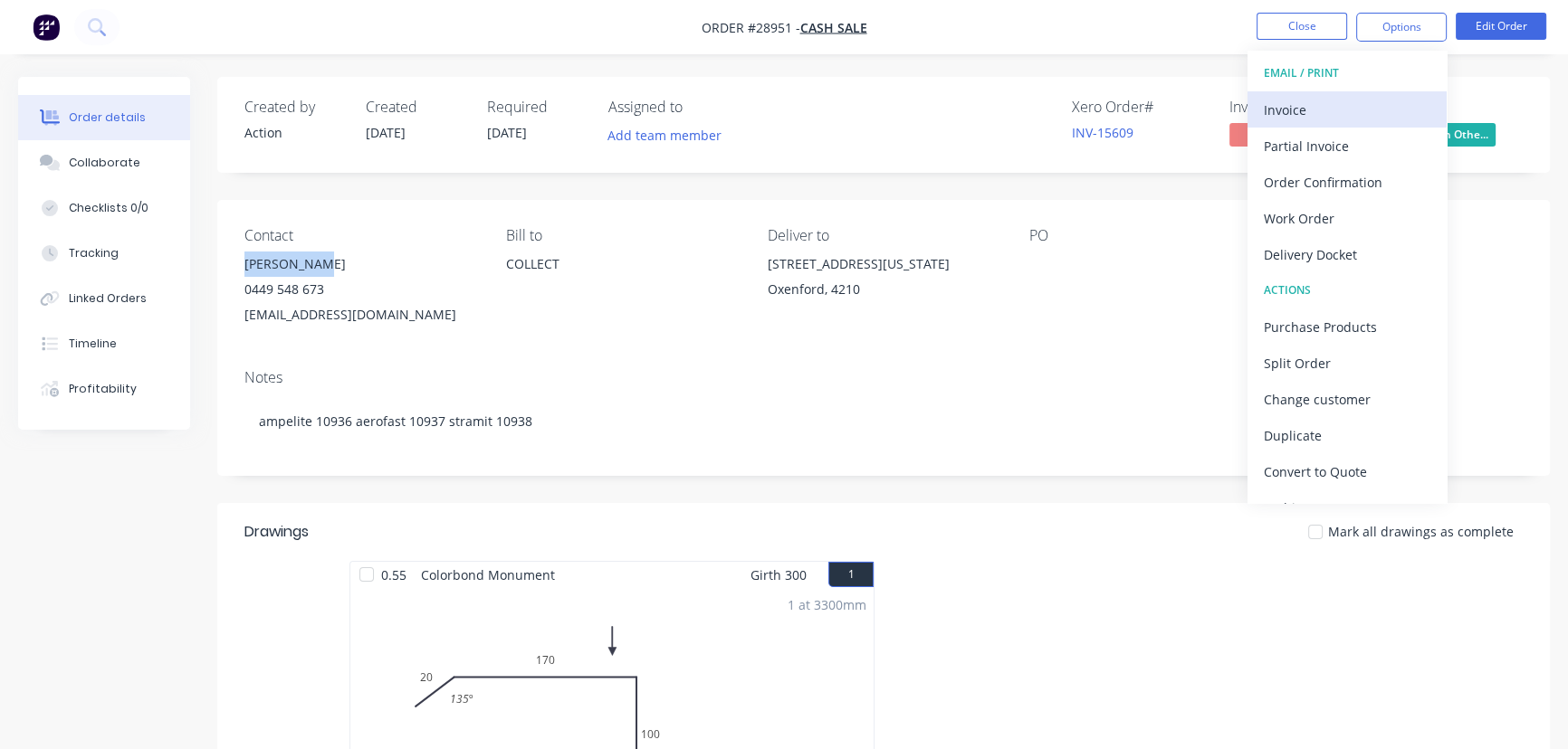
click at [1302, 111] on div "Invoice" at bounding box center [1347, 109] width 167 height 26
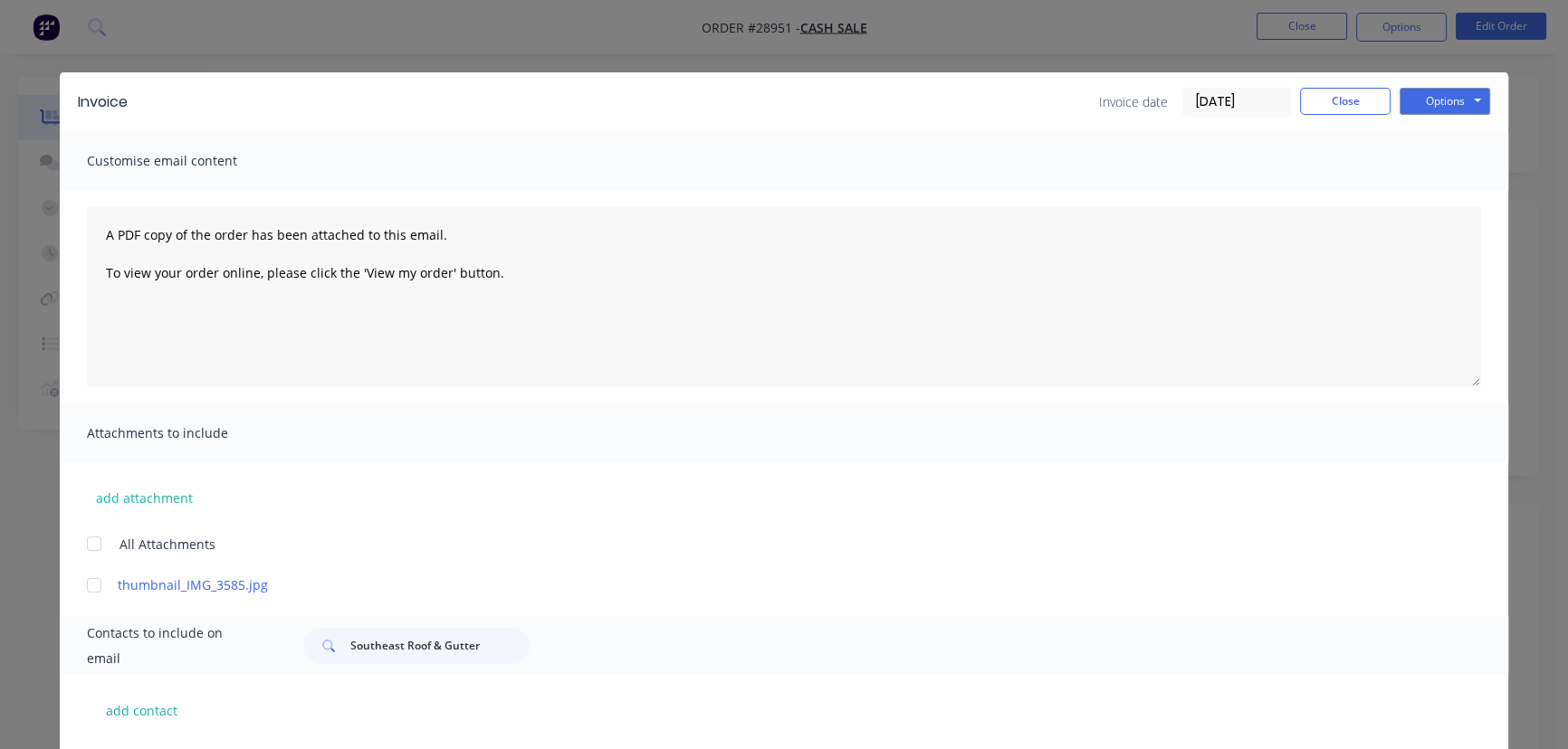
click at [1244, 104] on input "[DATE]" at bounding box center [1237, 102] width 107 height 27
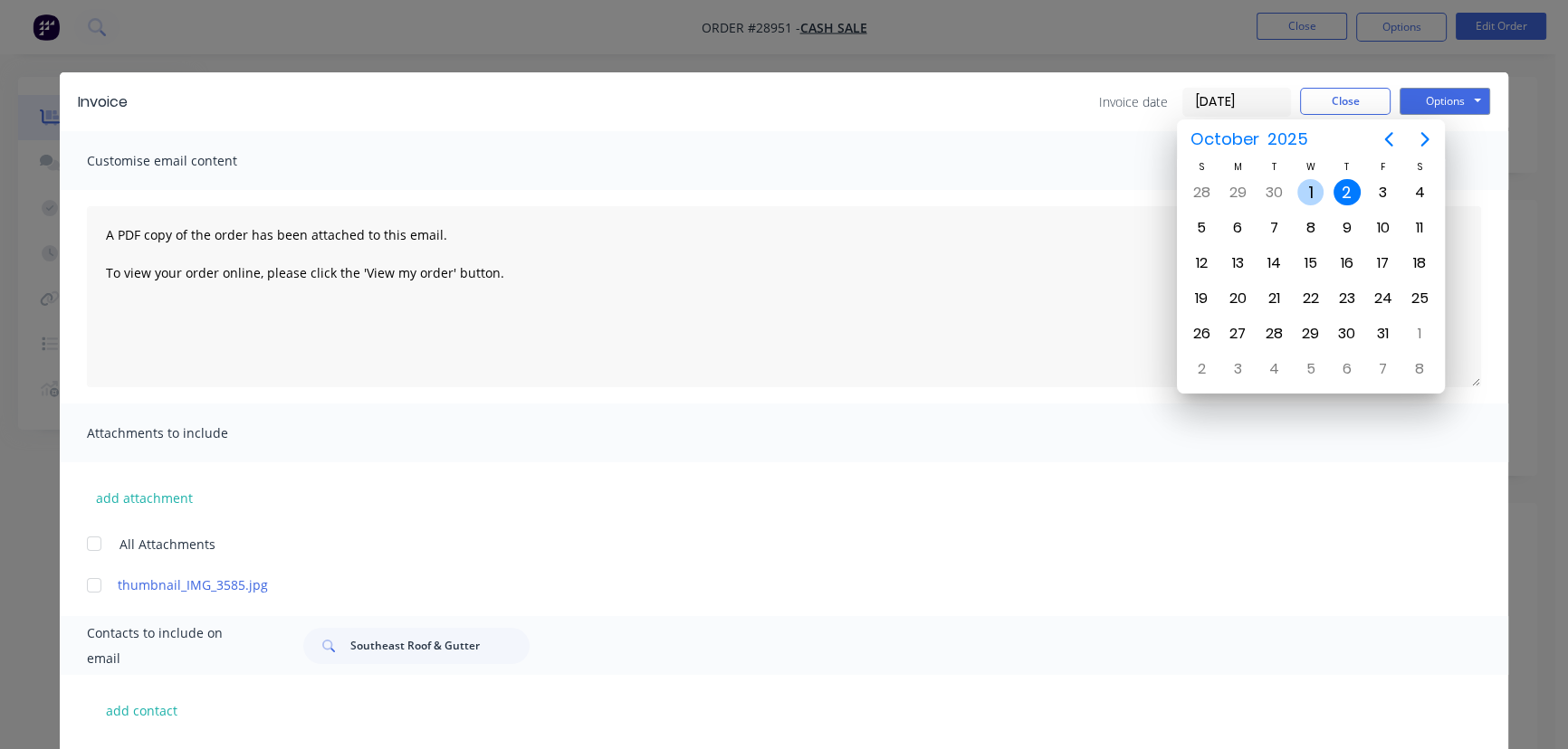
click at [1314, 194] on div "1" at bounding box center [1311, 193] width 27 height 27
type input "[DATE]"
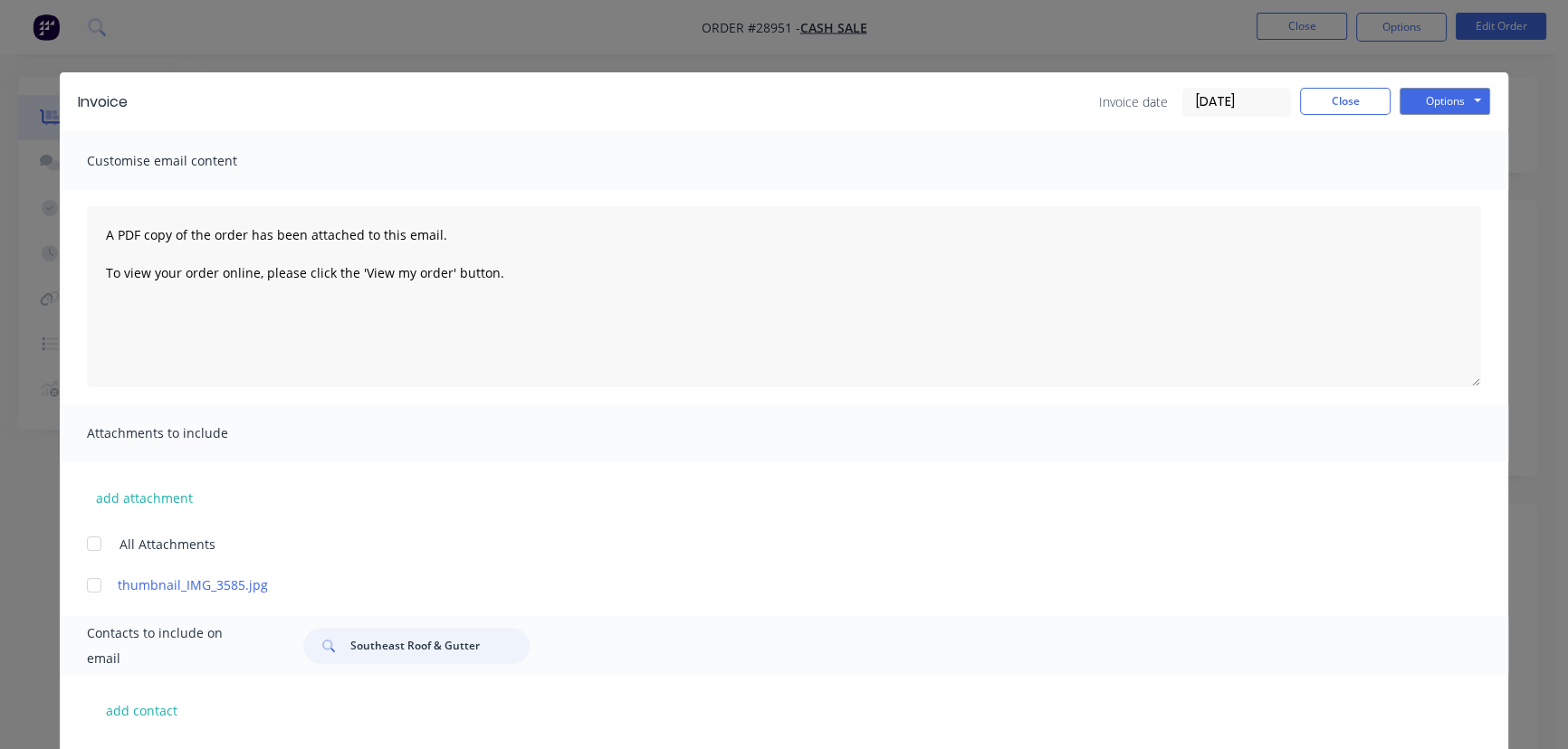
drag, startPoint x: 489, startPoint y: 649, endPoint x: 324, endPoint y: 648, distance: 165.0
click at [324, 648] on div "Southeast Roof & Gutter" at bounding box center [416, 647] width 226 height 37
paste input "[PERSON_NAME]"
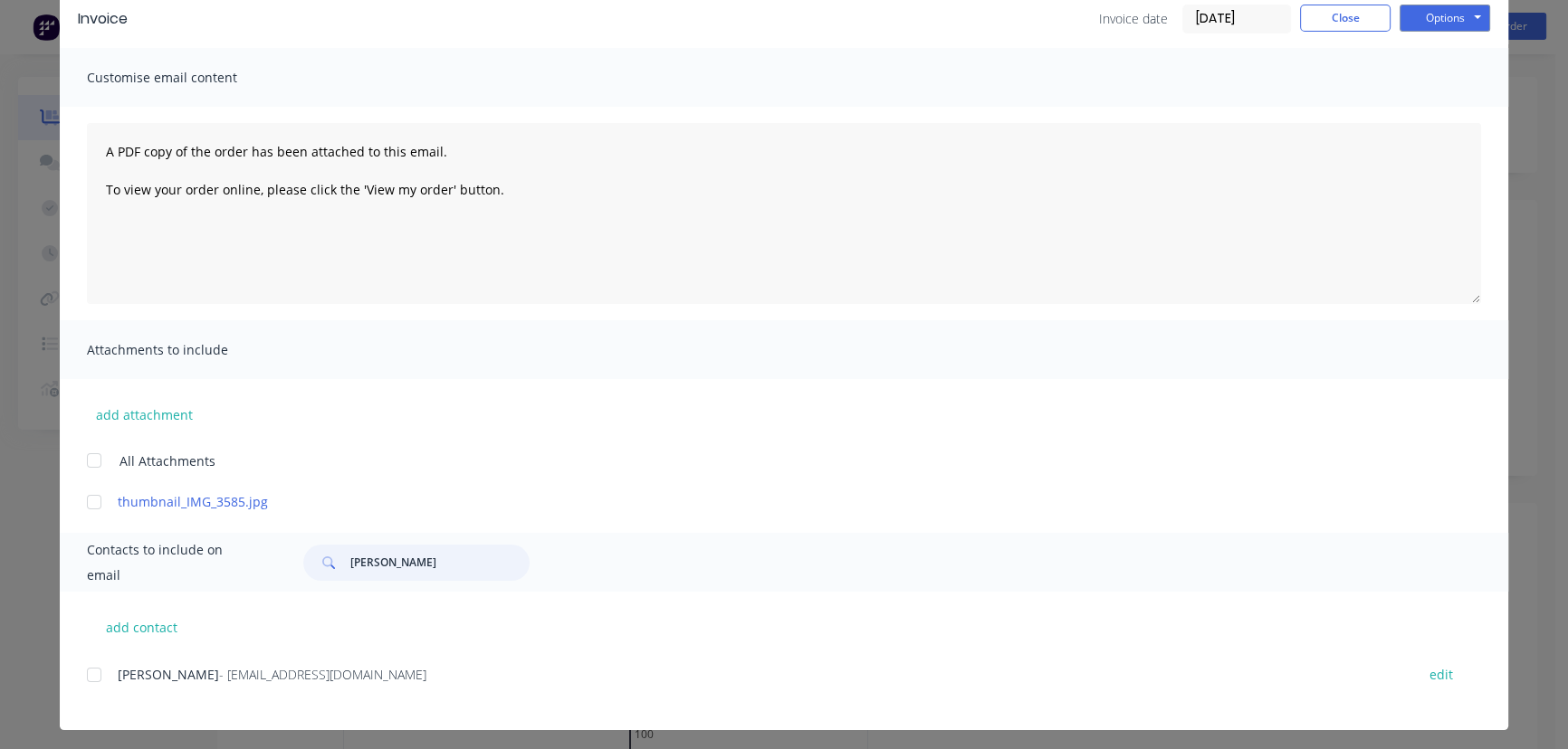
scroll to position [90, 0]
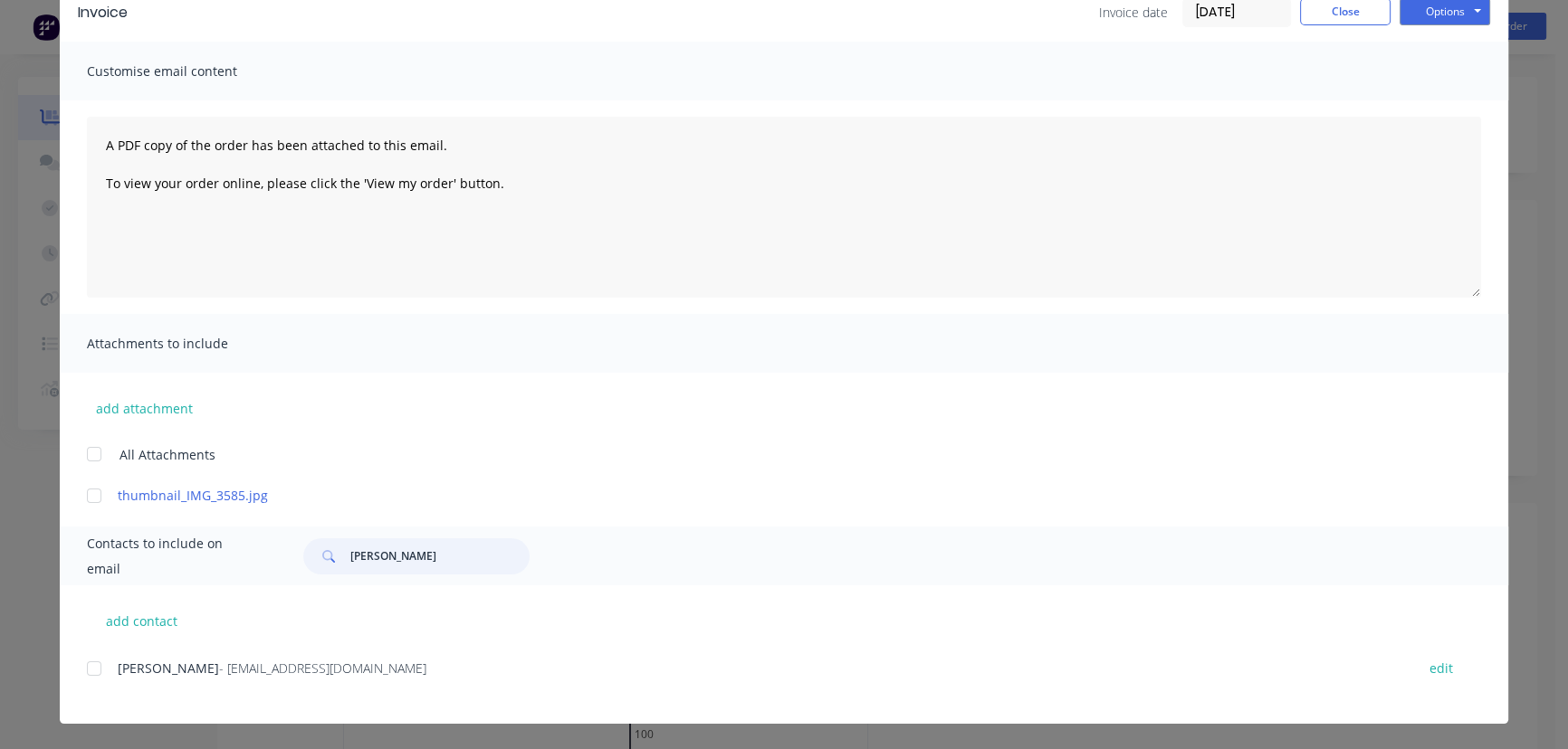
type input "[PERSON_NAME]"
drag, startPoint x: 330, startPoint y: 679, endPoint x: 86, endPoint y: 690, distance: 244.2
click at [87, 690] on div "[PERSON_NAME] - [PERSON_NAME][EMAIL_ADDRESS][DOMAIN_NAME] edit" at bounding box center [798, 680] width 1421 height 46
copy div "[PERSON_NAME] - [PERSON_NAME][EMAIL_ADDRESS][DOMAIN_NAME]"
click at [1422, 13] on button "Options" at bounding box center [1445, 12] width 91 height 27
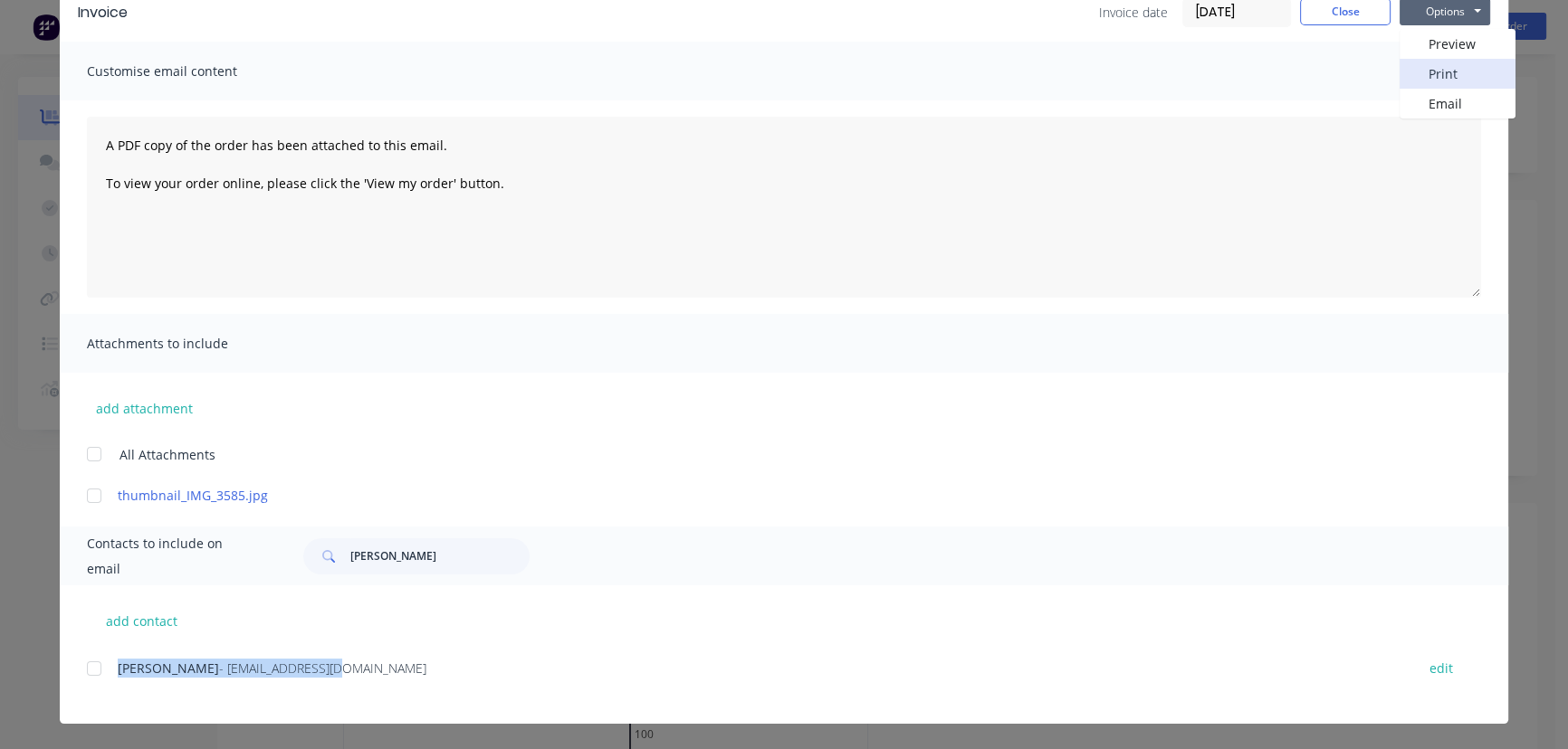
click at [1413, 78] on button "Print" at bounding box center [1458, 73] width 116 height 30
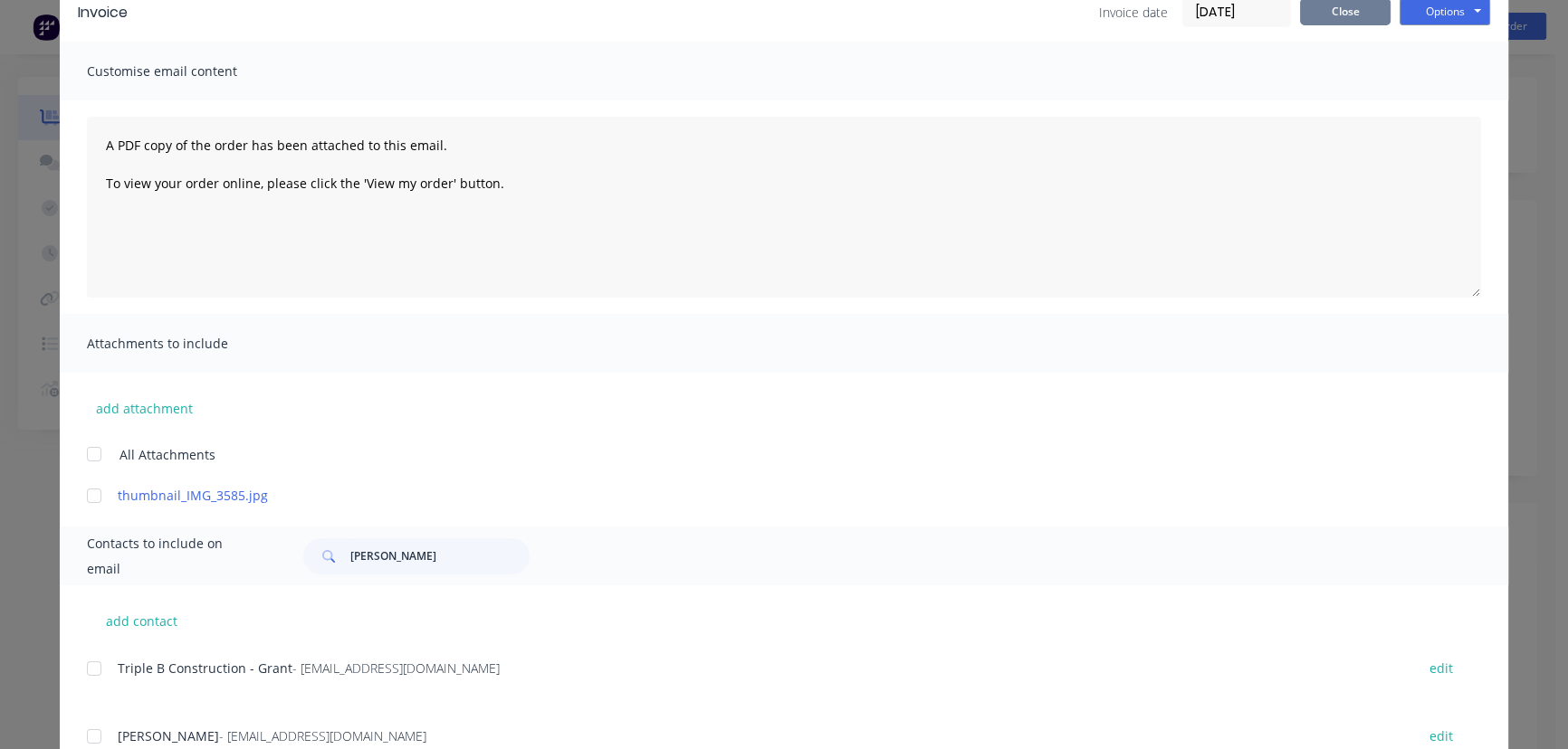
click at [1308, 12] on button "Close" at bounding box center [1346, 12] width 91 height 27
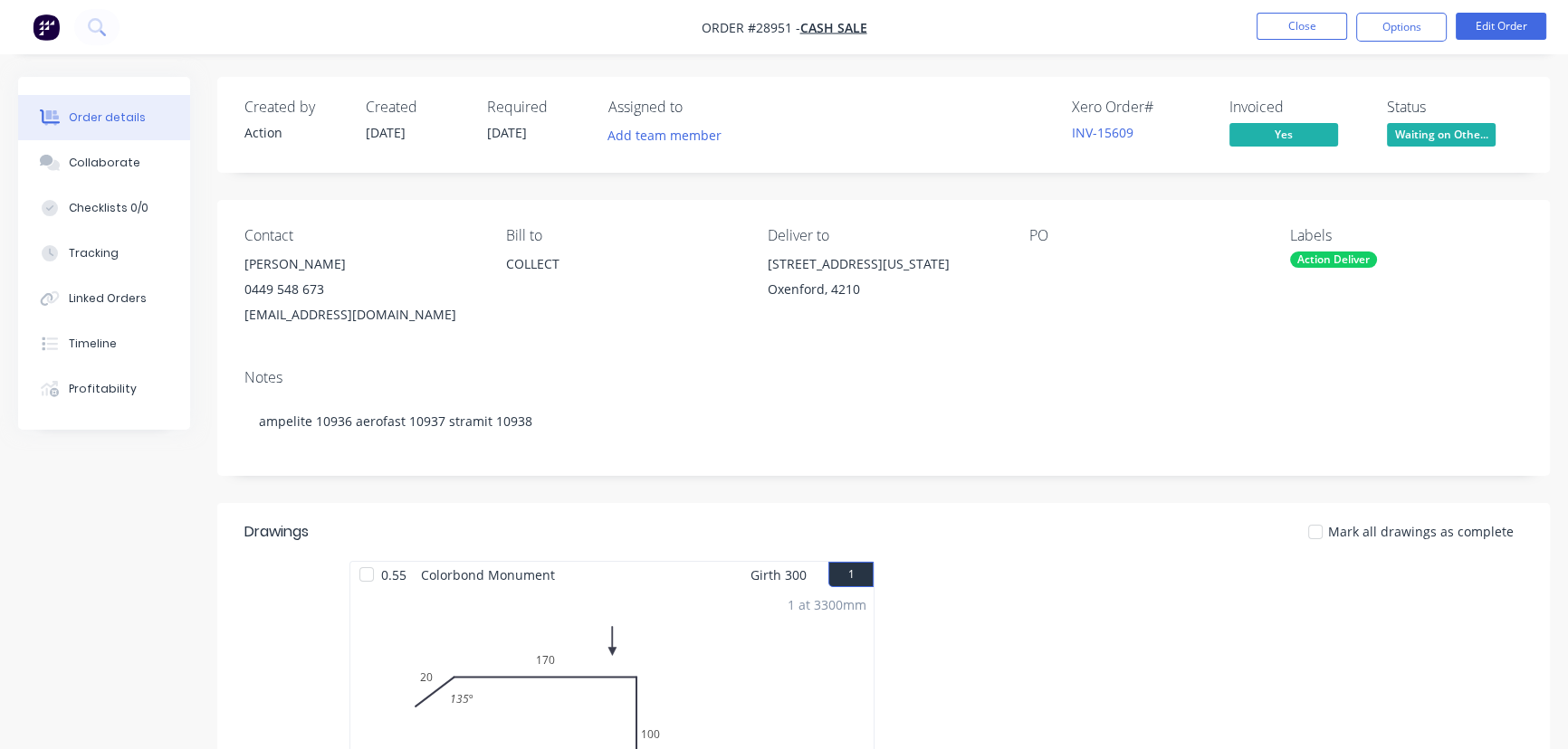
drag, startPoint x: 867, startPoint y: 295, endPoint x: 751, endPoint y: 282, distance: 116.7
click at [751, 282] on div "Contact [PERSON_NAME] [PHONE_NUMBER] [EMAIL_ADDRESS][DOMAIN_NAME] Bill to COLLE…" at bounding box center [883, 277] width 1332 height 154
click at [878, 319] on div "Deliver to [STREET_ADDRESS][US_STATE]" at bounding box center [883, 277] width 233 height 100
drag, startPoint x: 863, startPoint y: 298, endPoint x: 759, endPoint y: 274, distance: 106.7
click at [759, 274] on div "Contact [PERSON_NAME] [PHONE_NUMBER] [EMAIL_ADDRESS][DOMAIN_NAME] Bill to COLLE…" at bounding box center [883, 277] width 1332 height 154
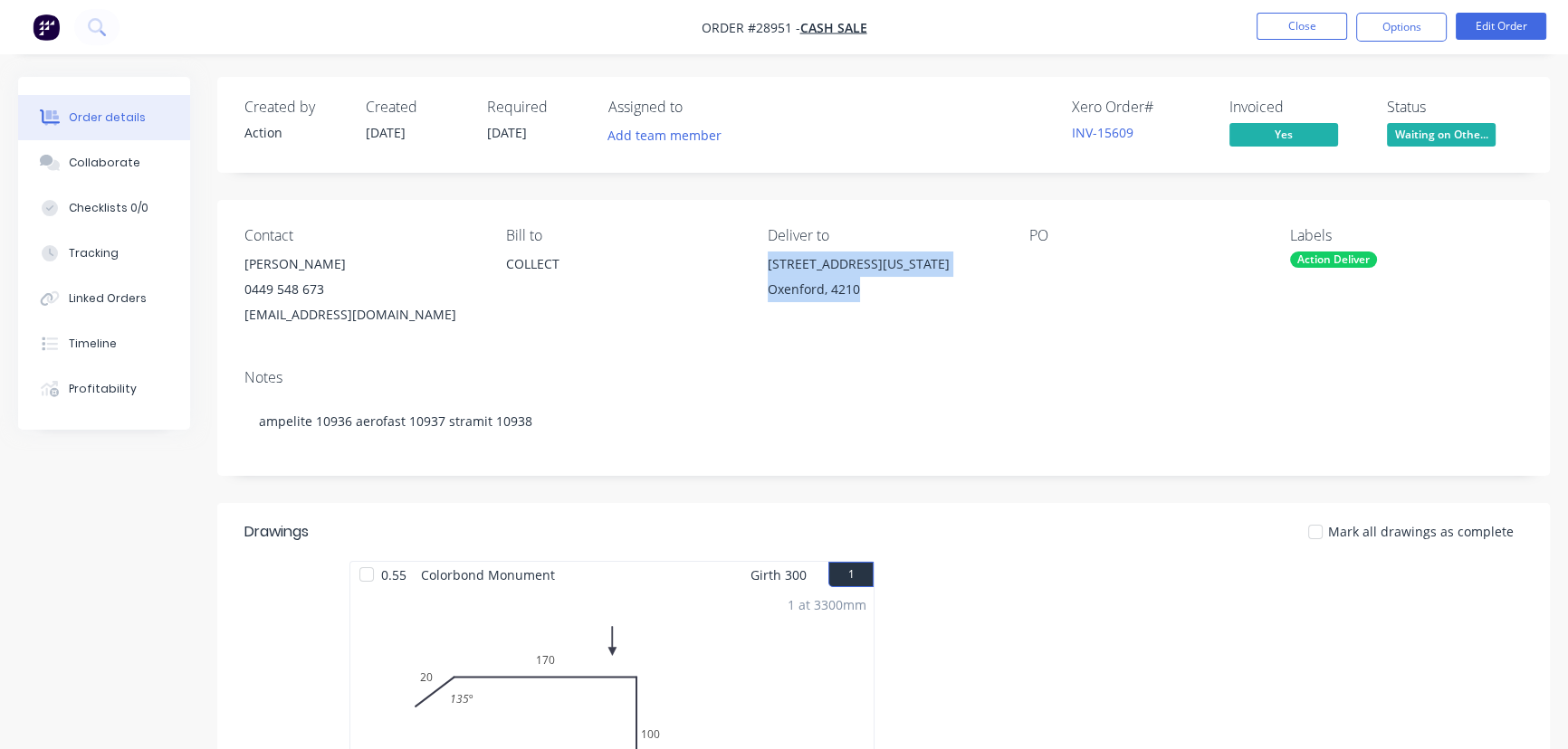
copy div "[STREET_ADDRESS][US_STATE]"
click at [1287, 40] on li "Close" at bounding box center [1302, 27] width 91 height 29
click at [1290, 28] on button "Close" at bounding box center [1302, 26] width 91 height 27
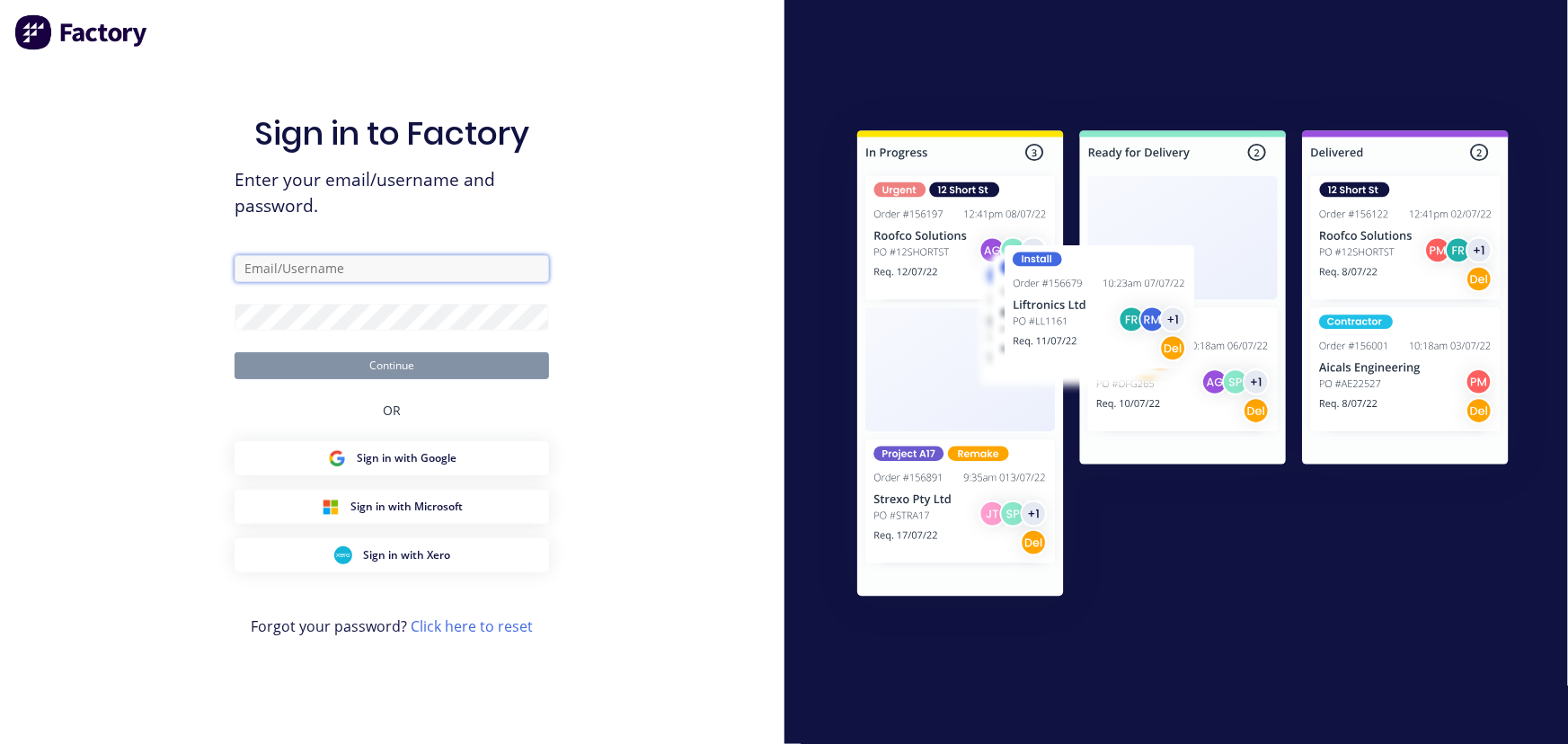
type input "[PERSON_NAME][EMAIL_ADDRESS][PERSON_NAME][DOMAIN_NAME]"
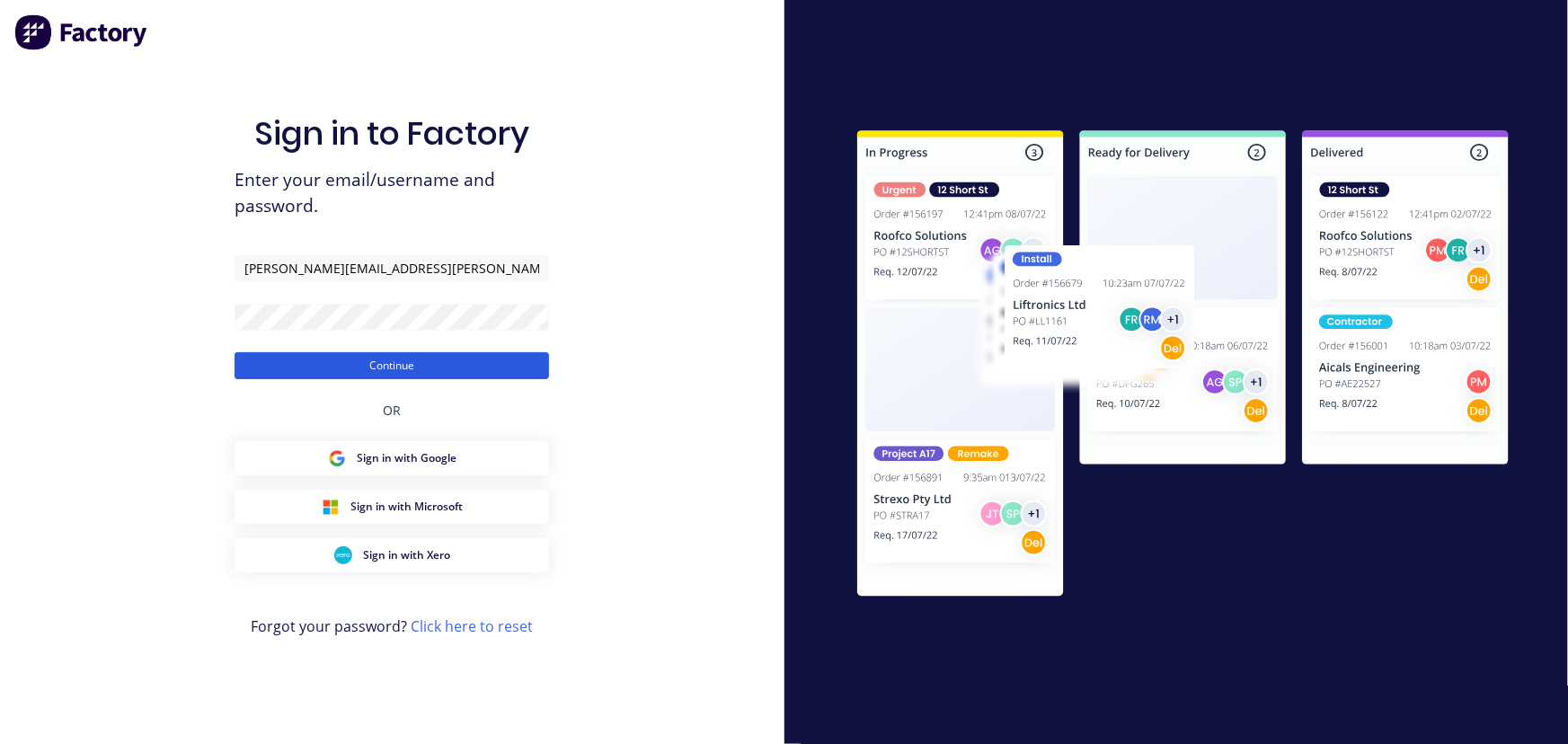
click at [375, 368] on button "Continue" at bounding box center [392, 366] width 314 height 27
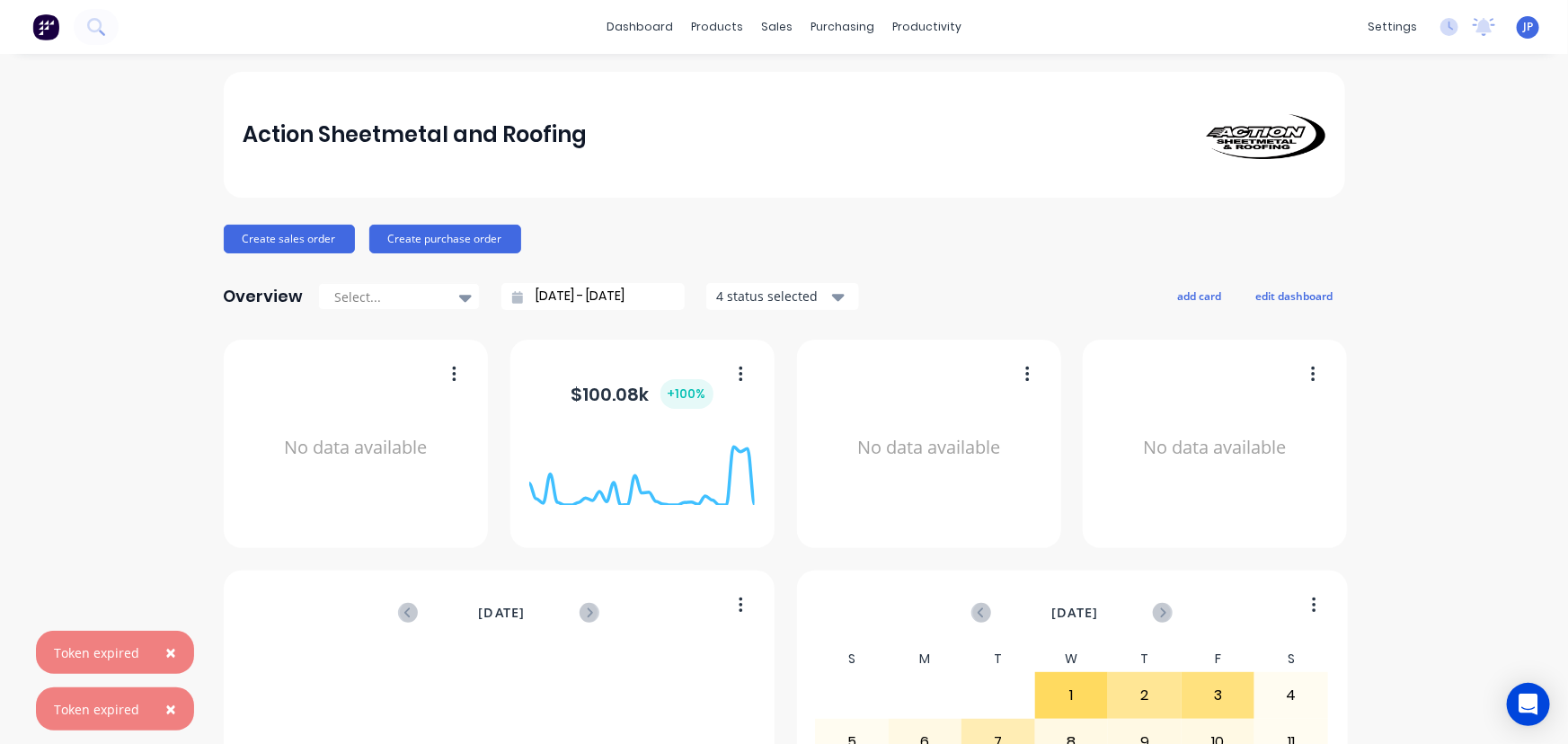
click at [168, 647] on span "×" at bounding box center [171, 653] width 11 height 25
click at [166, 702] on span "×" at bounding box center [171, 709] width 11 height 25
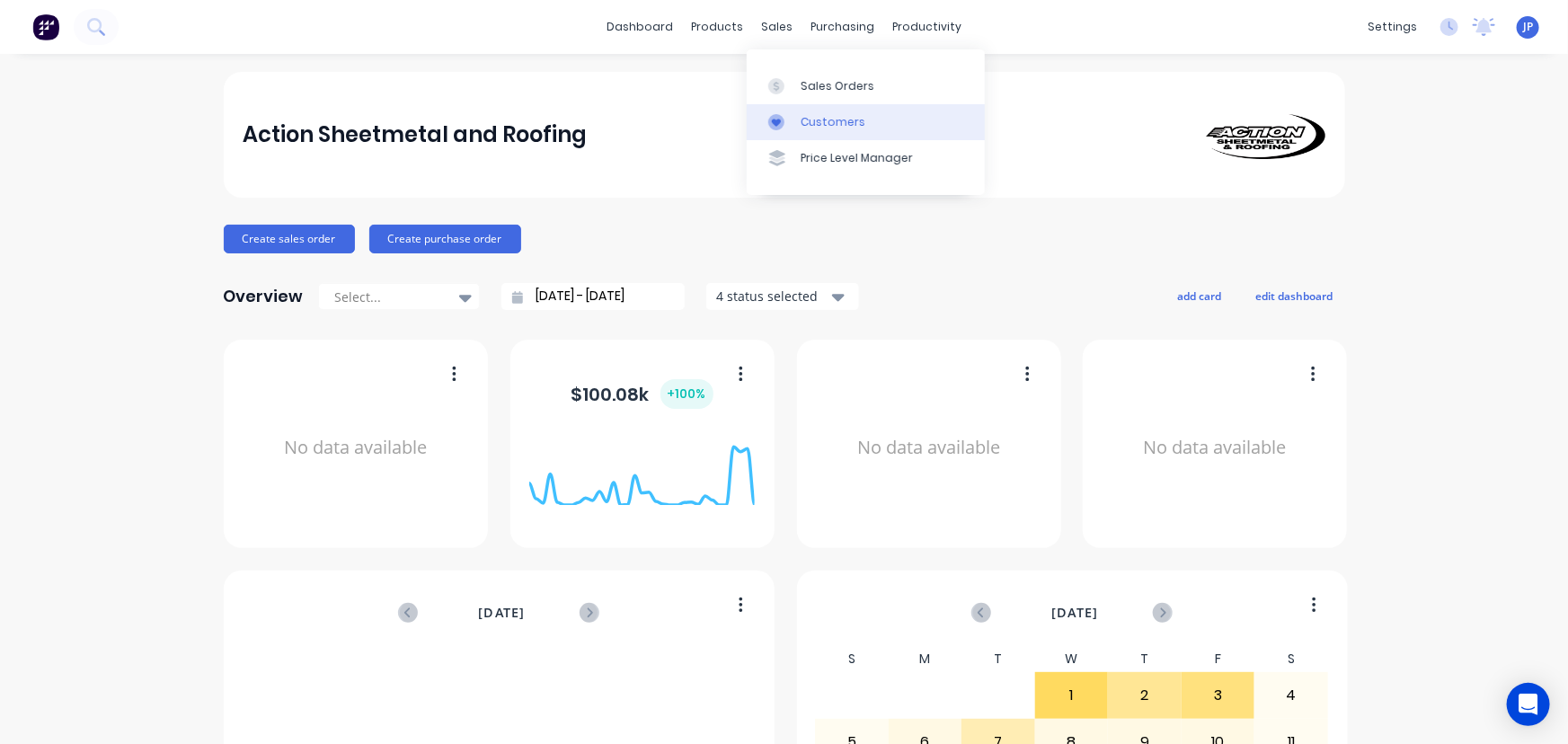
click at [808, 107] on link "Customers" at bounding box center [865, 123] width 239 height 36
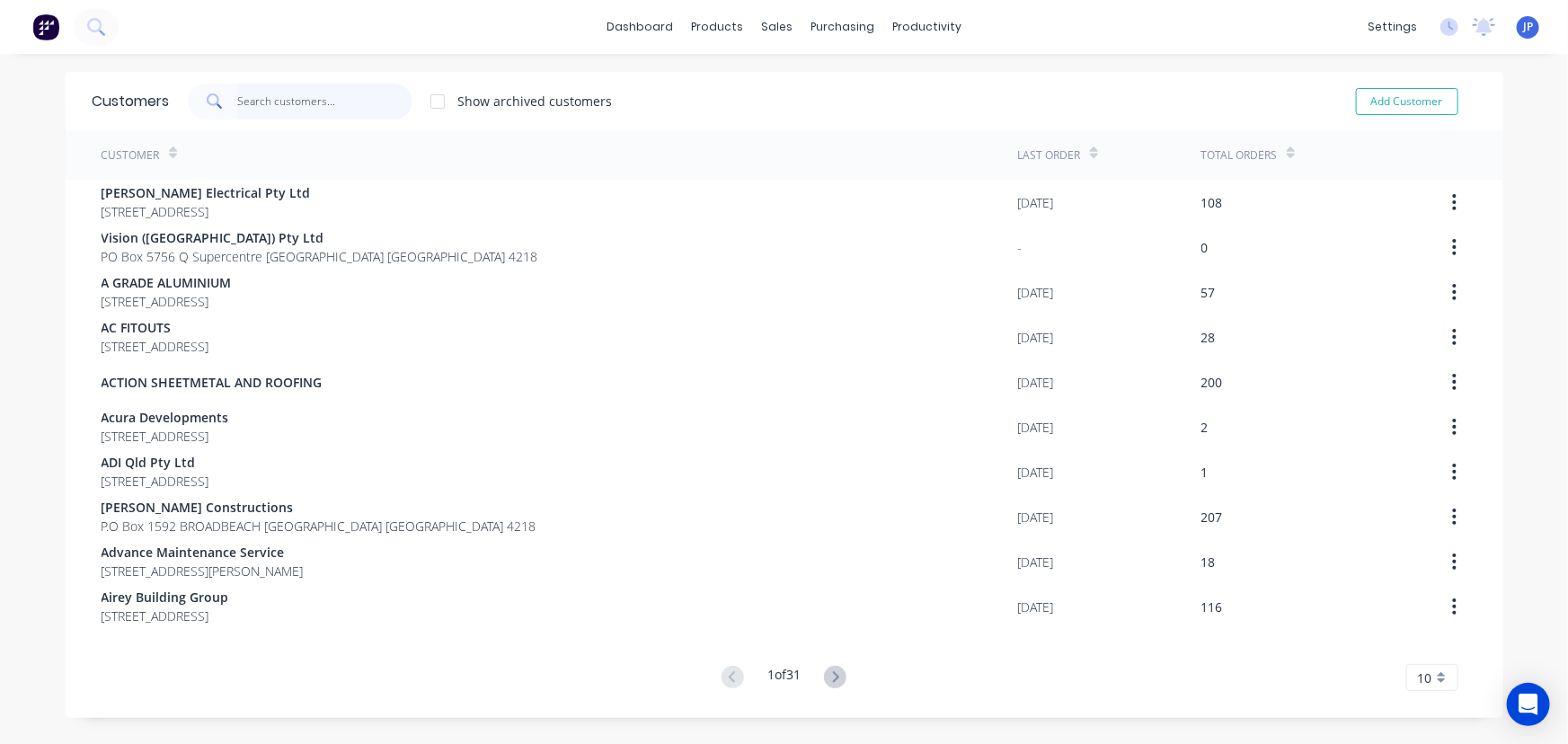
click at [238, 90] on input "text" at bounding box center [325, 102] width 175 height 36
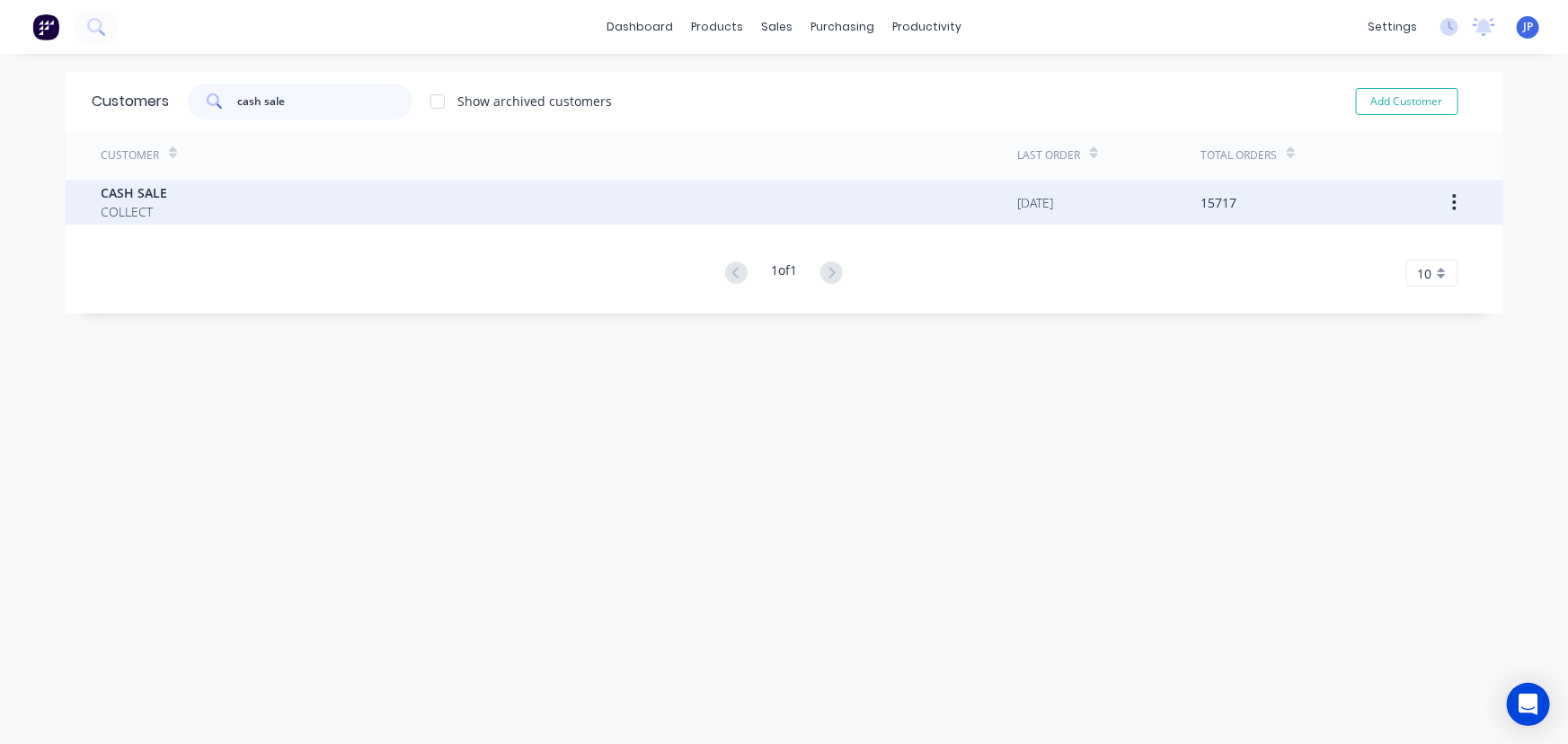
type input "cash sale"
click at [151, 206] on span "COLLECT" at bounding box center [134, 212] width 66 height 19
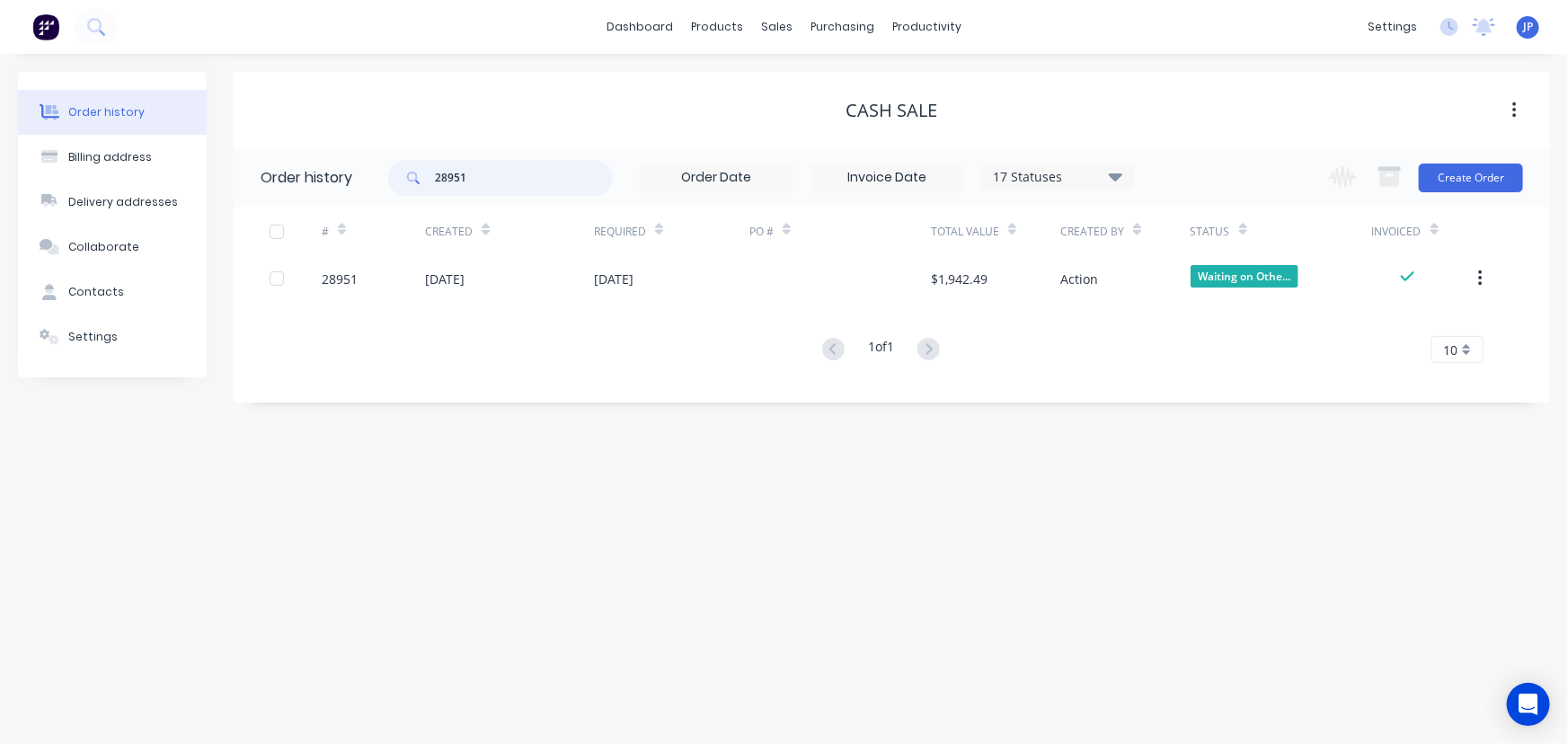
drag, startPoint x: 516, startPoint y: 180, endPoint x: 425, endPoint y: 190, distance: 91.5
click at [425, 190] on div "28951" at bounding box center [500, 178] width 224 height 36
type input "belmax"
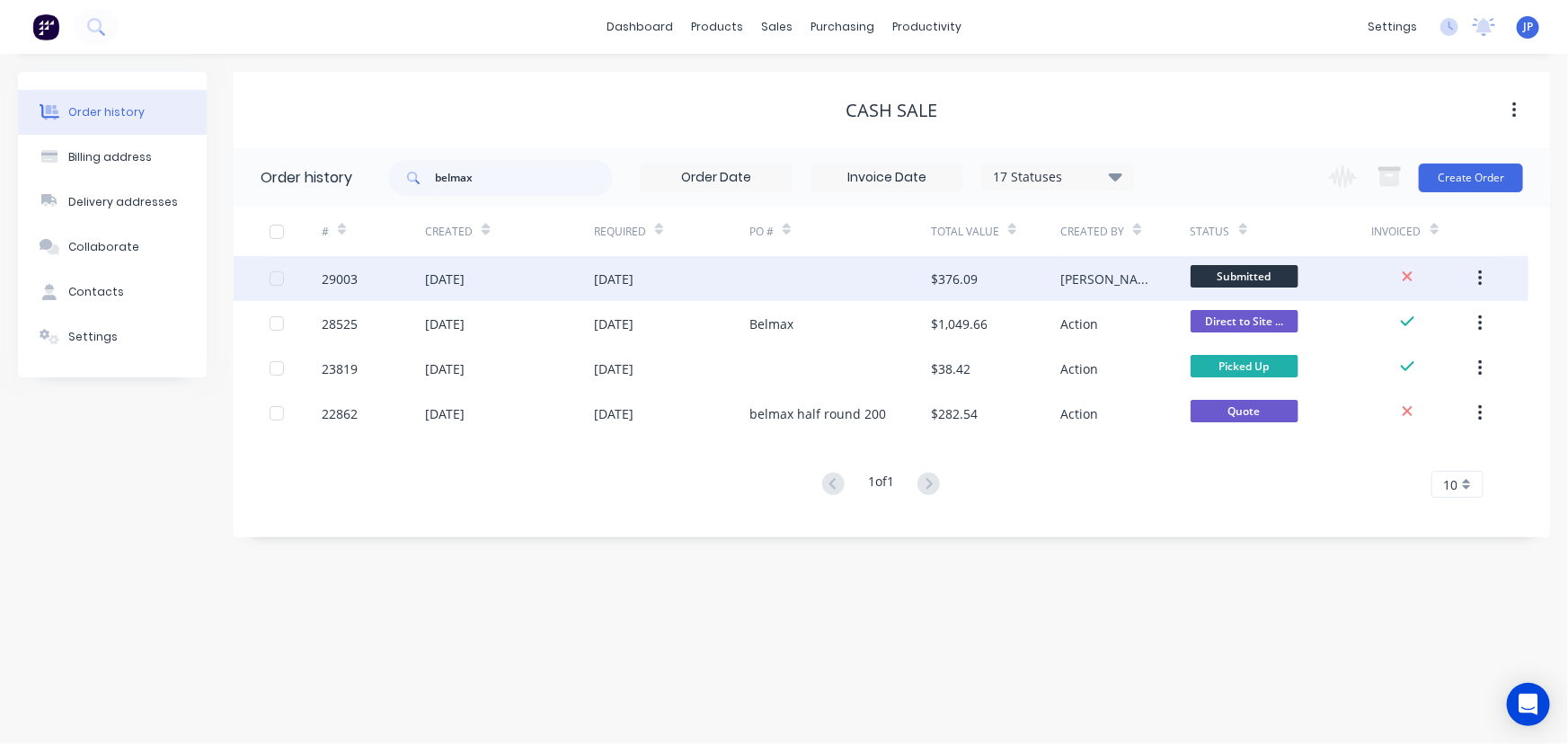
click at [430, 273] on div "[DATE]" at bounding box center [445, 279] width 39 height 19
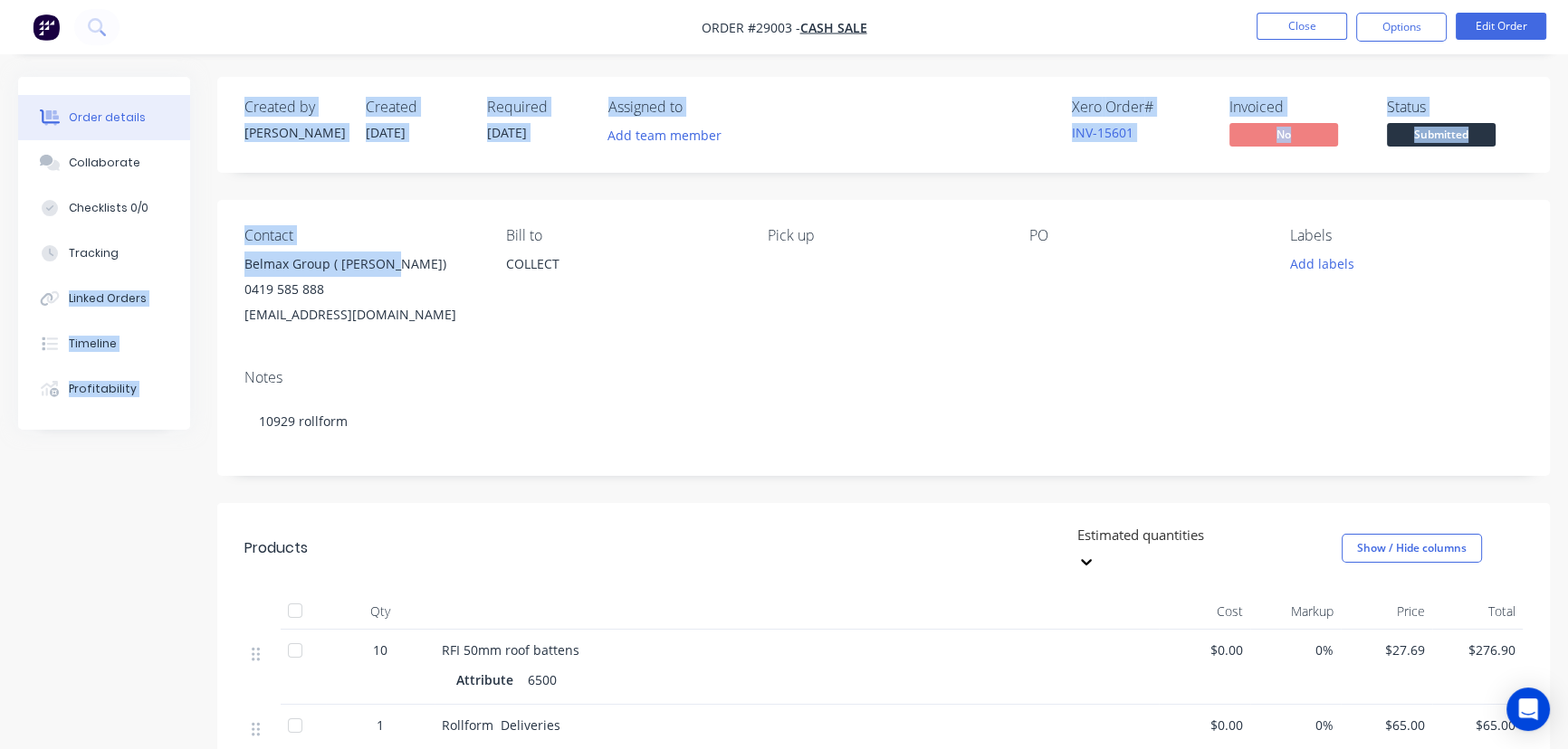
drag, startPoint x: 390, startPoint y: 256, endPoint x: 207, endPoint y: 254, distance: 183.0
click at [207, 254] on div "Order details Collaborate Checklists 0/0 Tracking Linked Orders Timeline Profit…" at bounding box center [784, 590] width 1568 height 1025
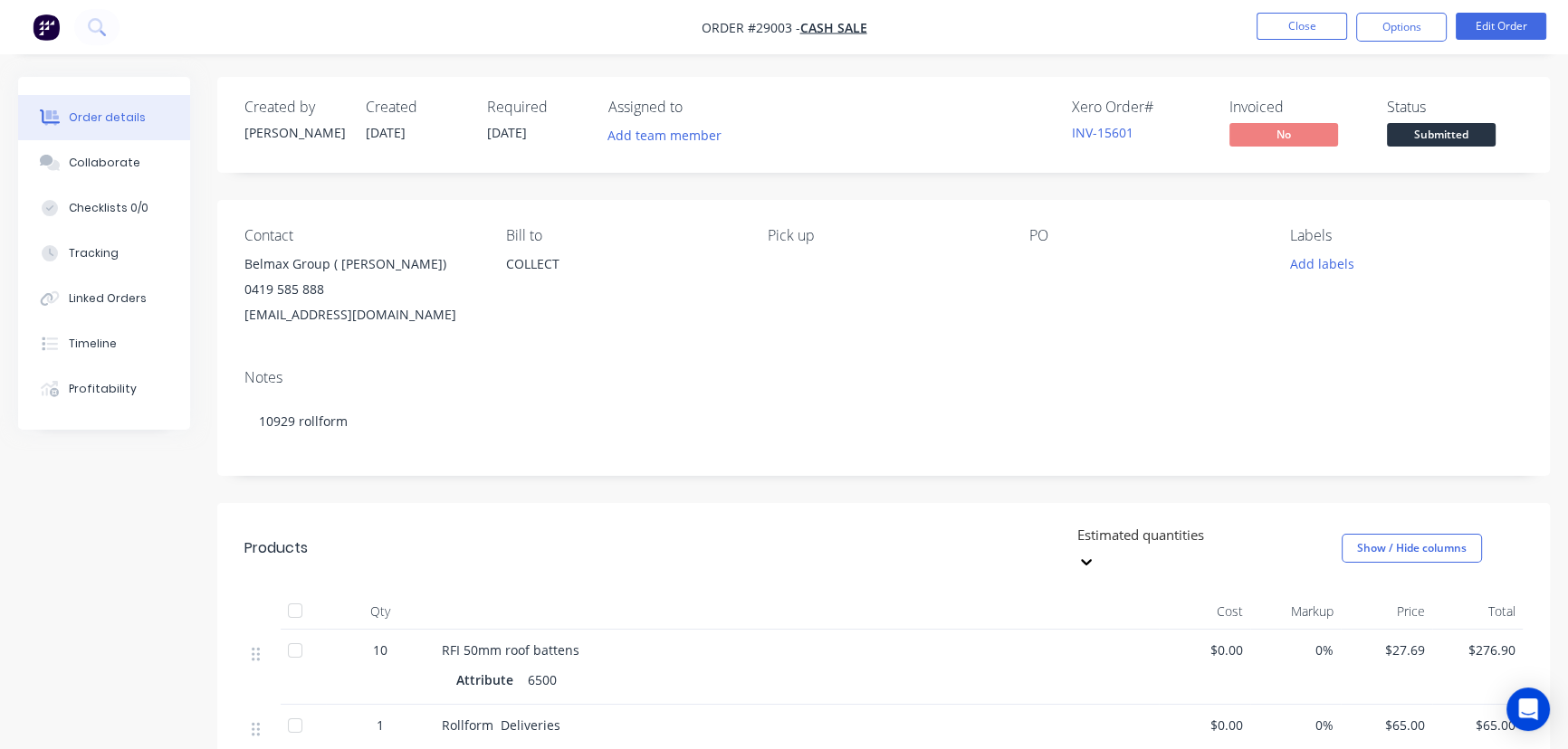
click at [390, 280] on div "0419 585 888" at bounding box center [360, 290] width 233 height 25
drag, startPoint x: 390, startPoint y: 264, endPoint x: 248, endPoint y: 267, distance: 142.0
click at [248, 267] on div "Belmax Group ( [PERSON_NAME])" at bounding box center [360, 264] width 233 height 25
click at [428, 290] on div "0419 585 888" at bounding box center [360, 290] width 233 height 25
drag, startPoint x: 395, startPoint y: 263, endPoint x: 231, endPoint y: 264, distance: 164.0
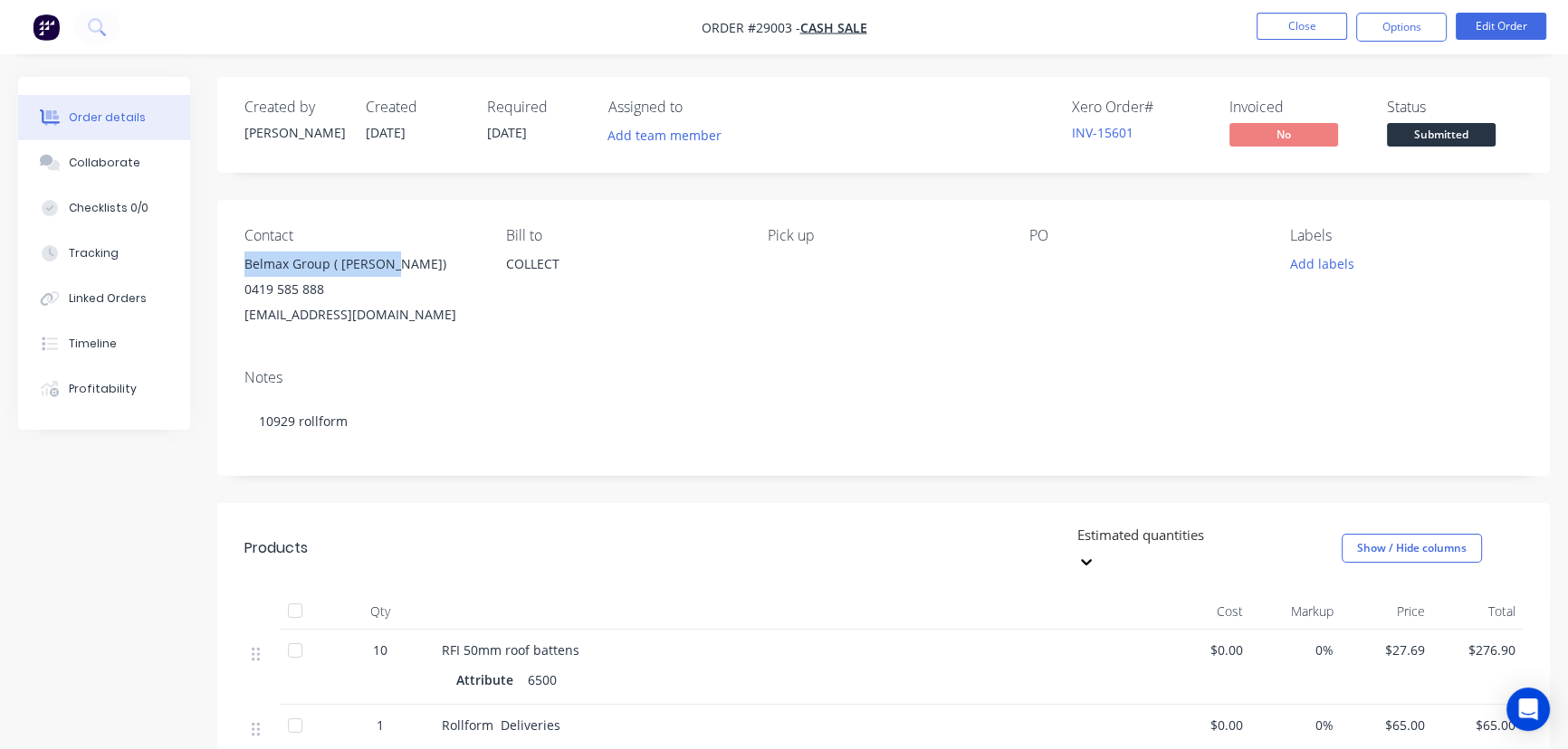
click at [231, 264] on div "Contact Belmax Group ( [PERSON_NAME]) 0419 585 888 [EMAIL_ADDRESS][DOMAIN_NAME]…" at bounding box center [883, 277] width 1332 height 154
copy div "Belmax Group ( [PERSON_NAME])"
click at [1374, 18] on button "Options" at bounding box center [1402, 27] width 91 height 29
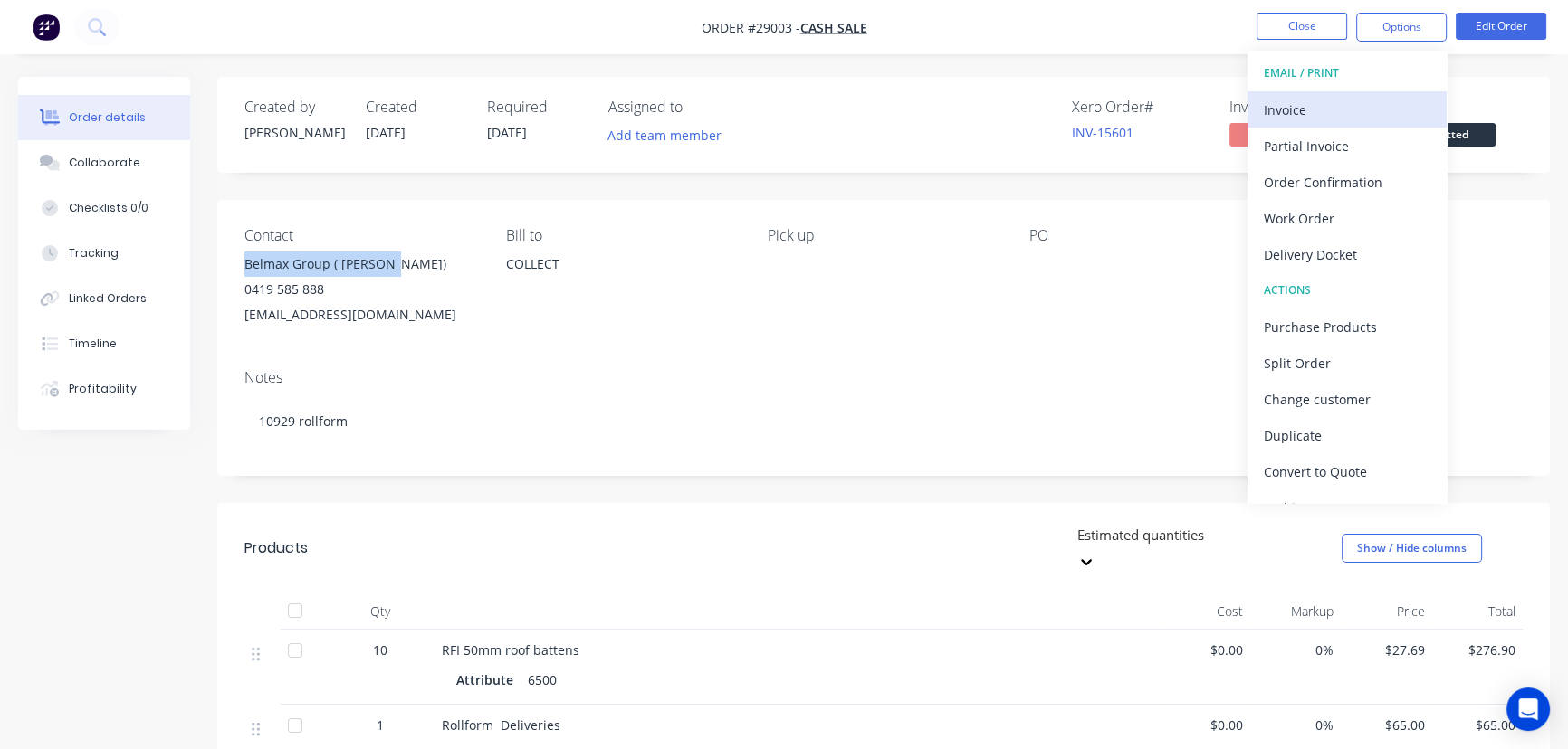
click at [1295, 108] on div "Invoice" at bounding box center [1347, 109] width 167 height 26
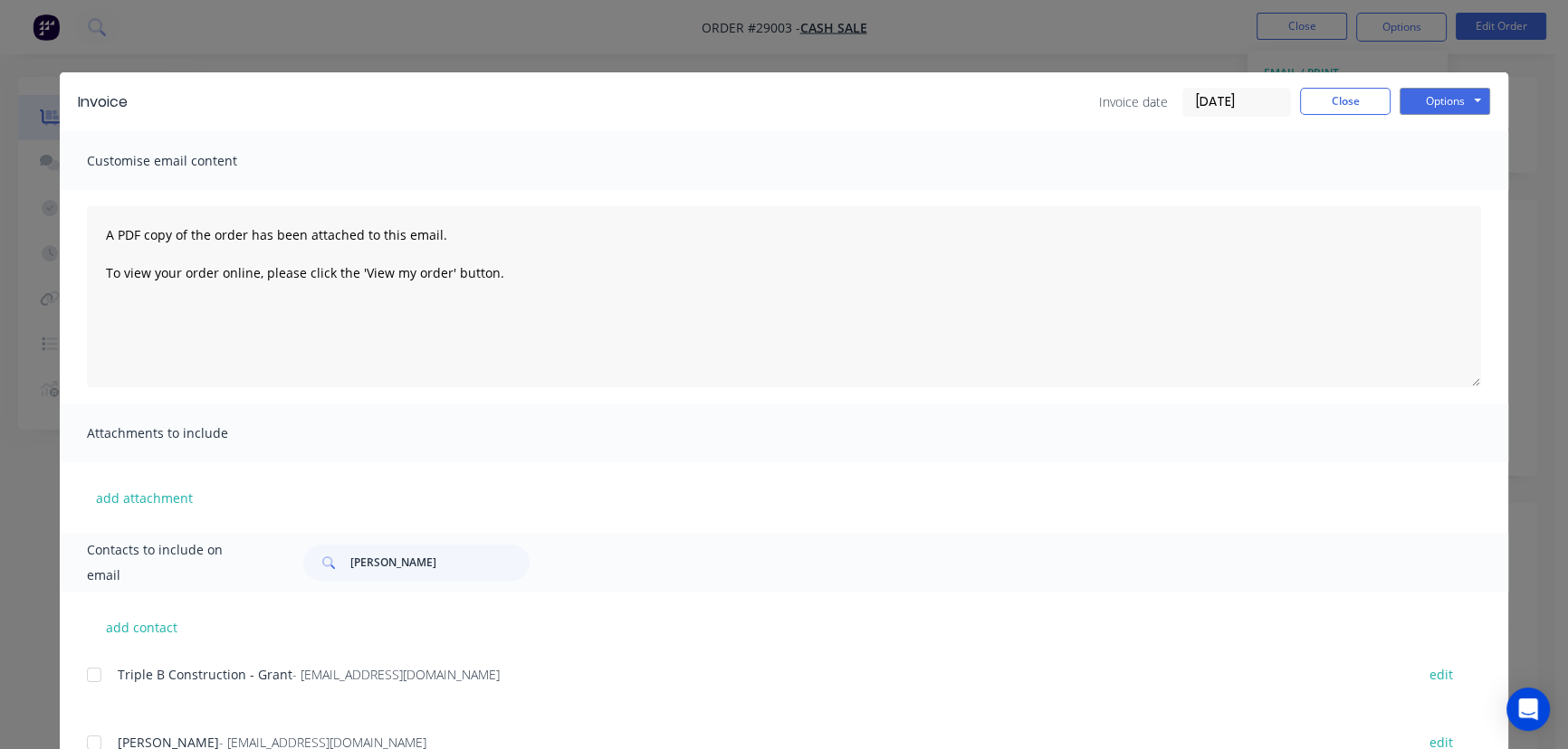
click at [1246, 108] on input "[DATE]" at bounding box center [1237, 102] width 107 height 27
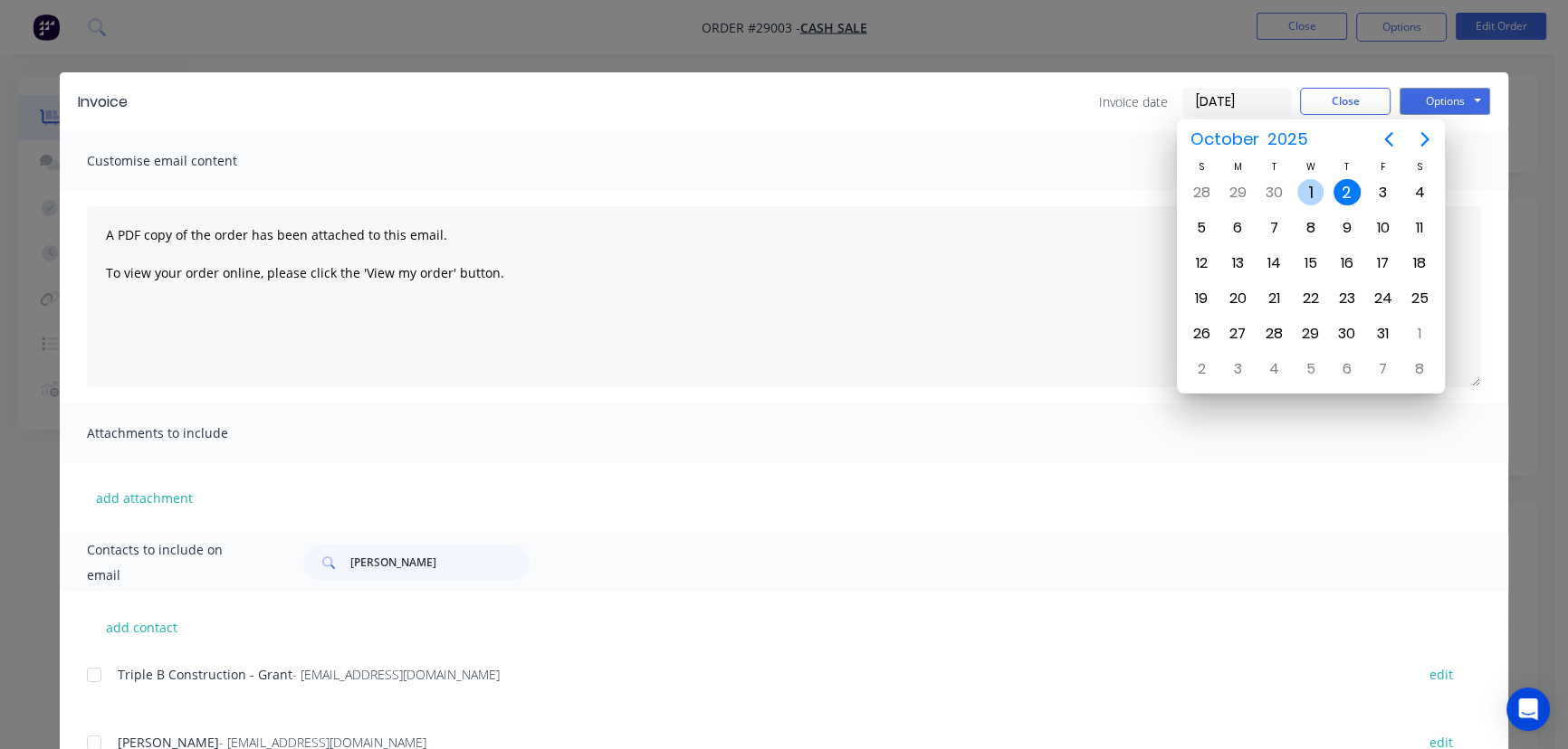
click at [1303, 184] on div "1" at bounding box center [1311, 193] width 27 height 27
type input "[DATE]"
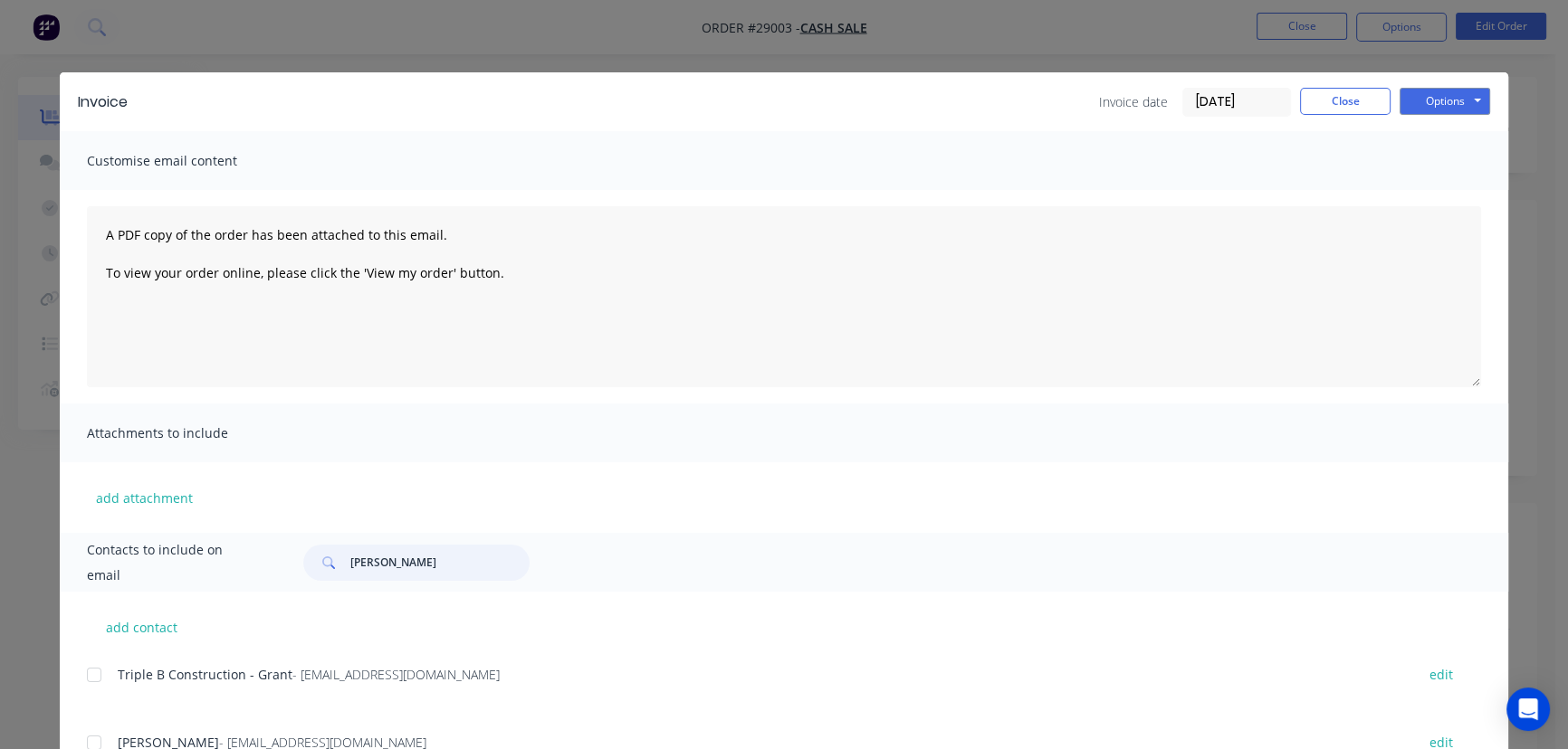
drag, startPoint x: 433, startPoint y: 575, endPoint x: 353, endPoint y: 578, distance: 80.1
click at [353, 578] on input "[PERSON_NAME]" at bounding box center [440, 564] width 180 height 37
click at [418, 581] on div "Contacts to include on email [PERSON_NAME]" at bounding box center [784, 562] width 1448 height 59
drag, startPoint x: 413, startPoint y: 572, endPoint x: 333, endPoint y: 568, distance: 80.1
click at [333, 568] on div "[PERSON_NAME]" at bounding box center [416, 564] width 226 height 37
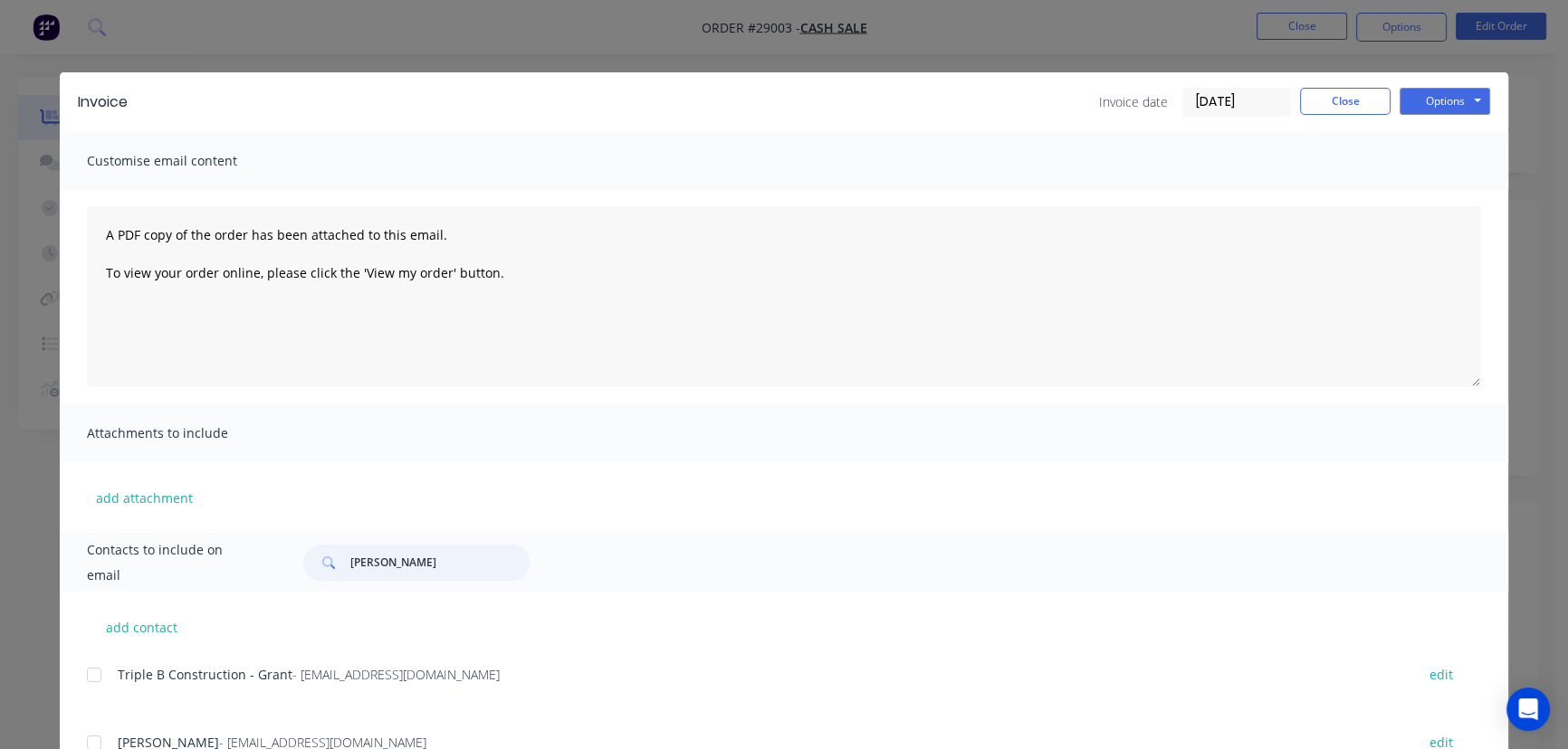
paste input "lmax Group ( [PERSON_NAME])"
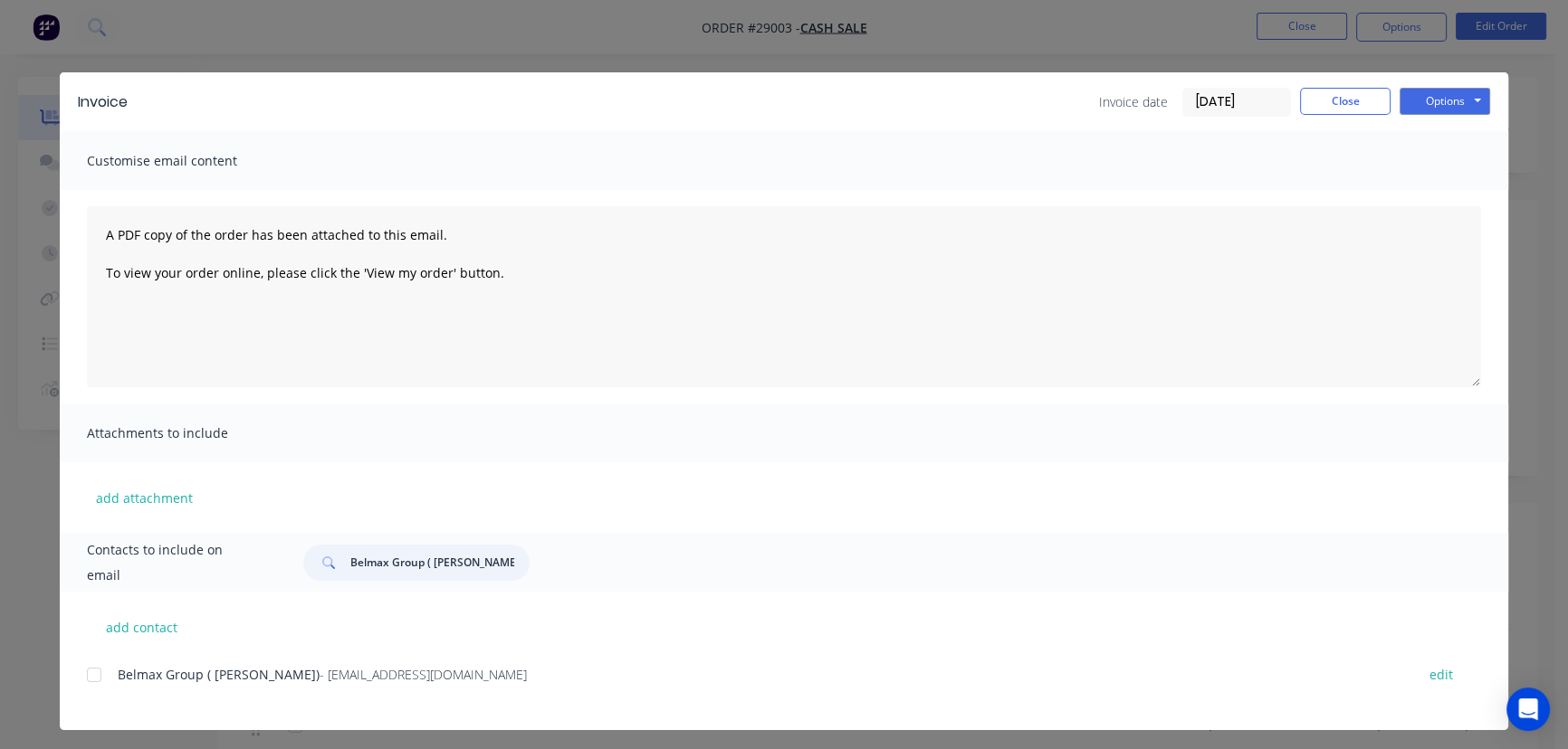
type input "Belmax Group ( [PERSON_NAME])"
drag, startPoint x: 386, startPoint y: 677, endPoint x: 104, endPoint y: 682, distance: 282.0
click at [104, 682] on div "Belmax Group ( [PERSON_NAME]) - [EMAIL_ADDRESS][DOMAIN_NAME] edit" at bounding box center [798, 674] width 1421 height 24
copy div "Belmax Group ( [PERSON_NAME]) - [EMAIL_ADDRESS][DOMAIN_NAME]"
click at [1431, 91] on button "Options" at bounding box center [1445, 101] width 91 height 27
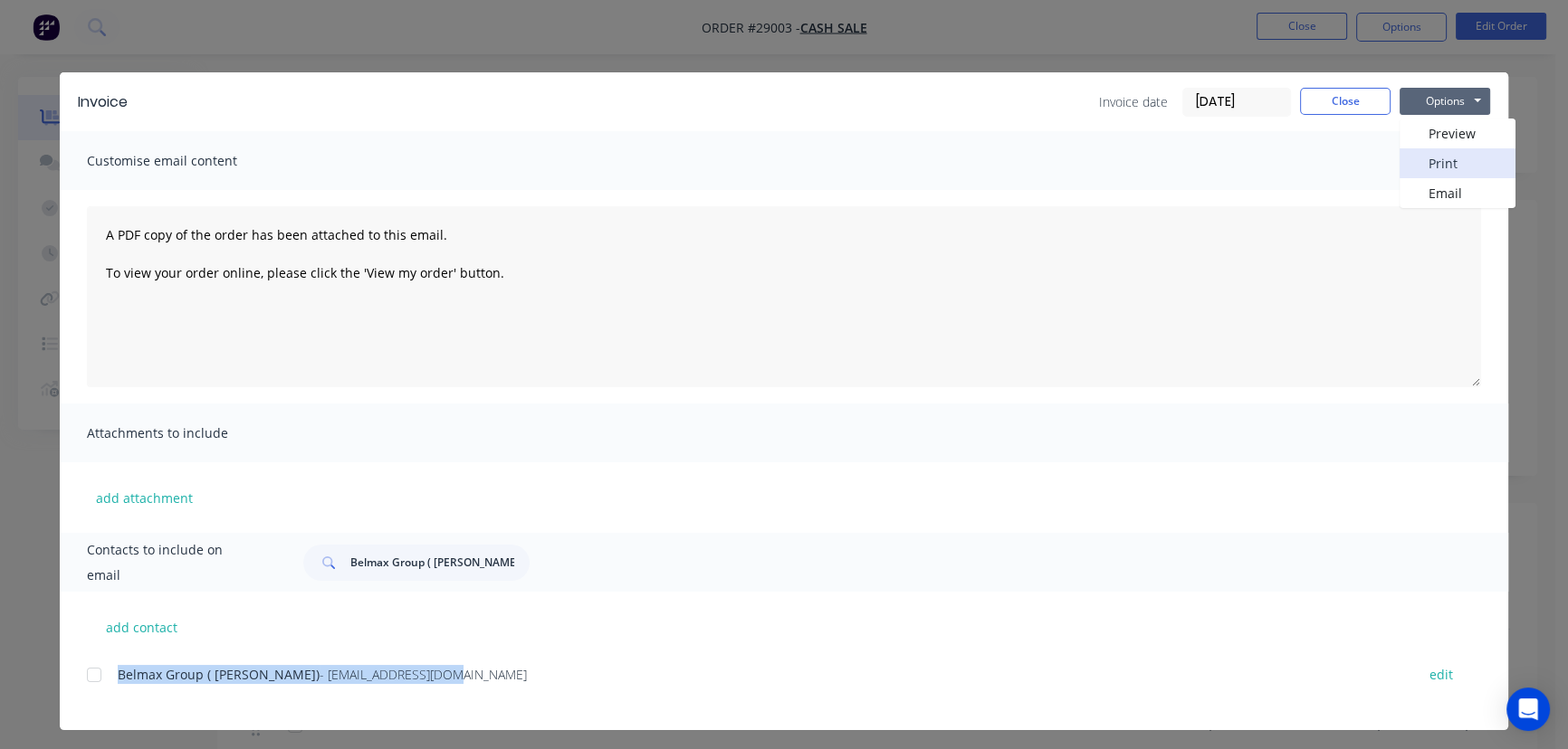
click at [1421, 158] on button "Print" at bounding box center [1458, 163] width 116 height 30
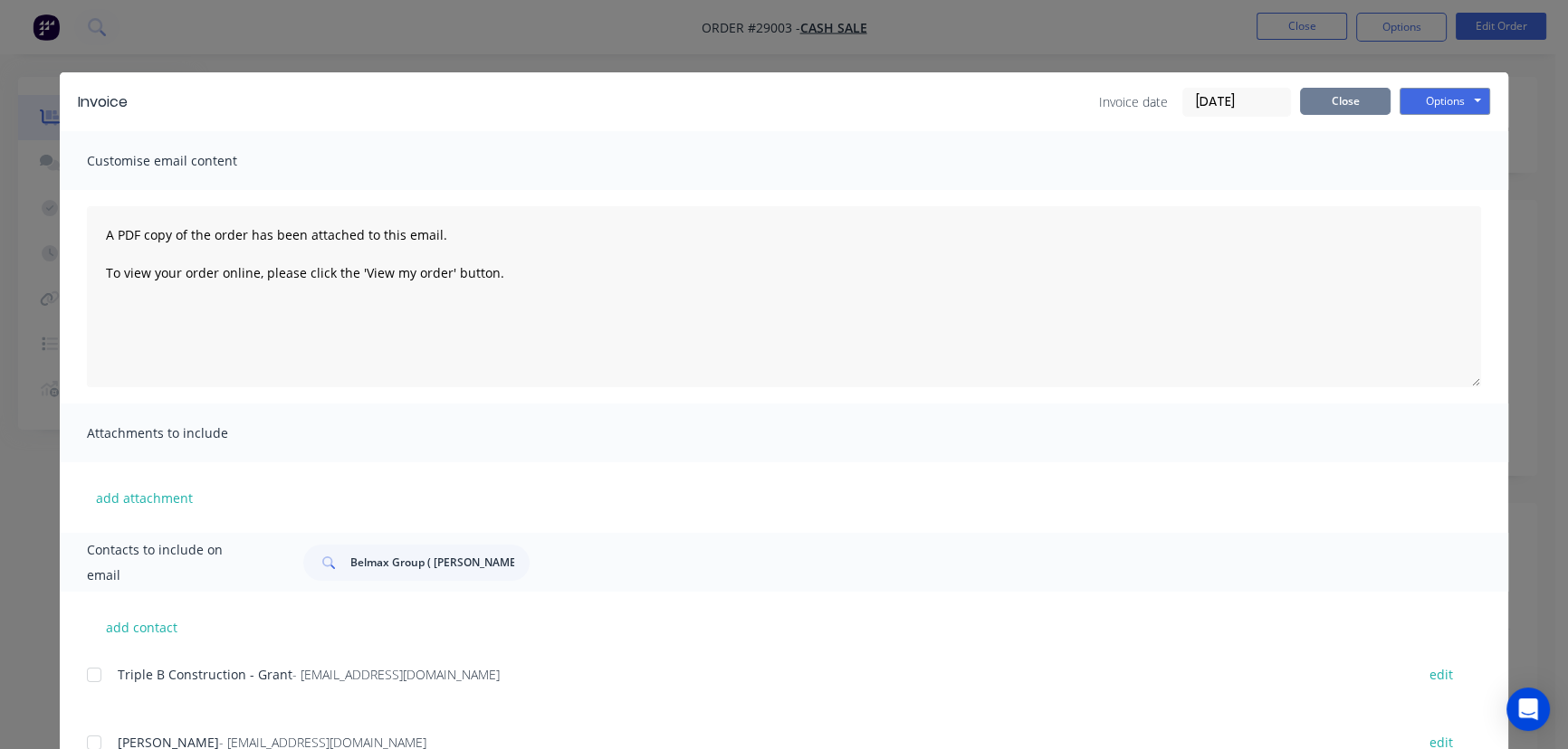
click at [1330, 113] on button "Close" at bounding box center [1346, 101] width 91 height 27
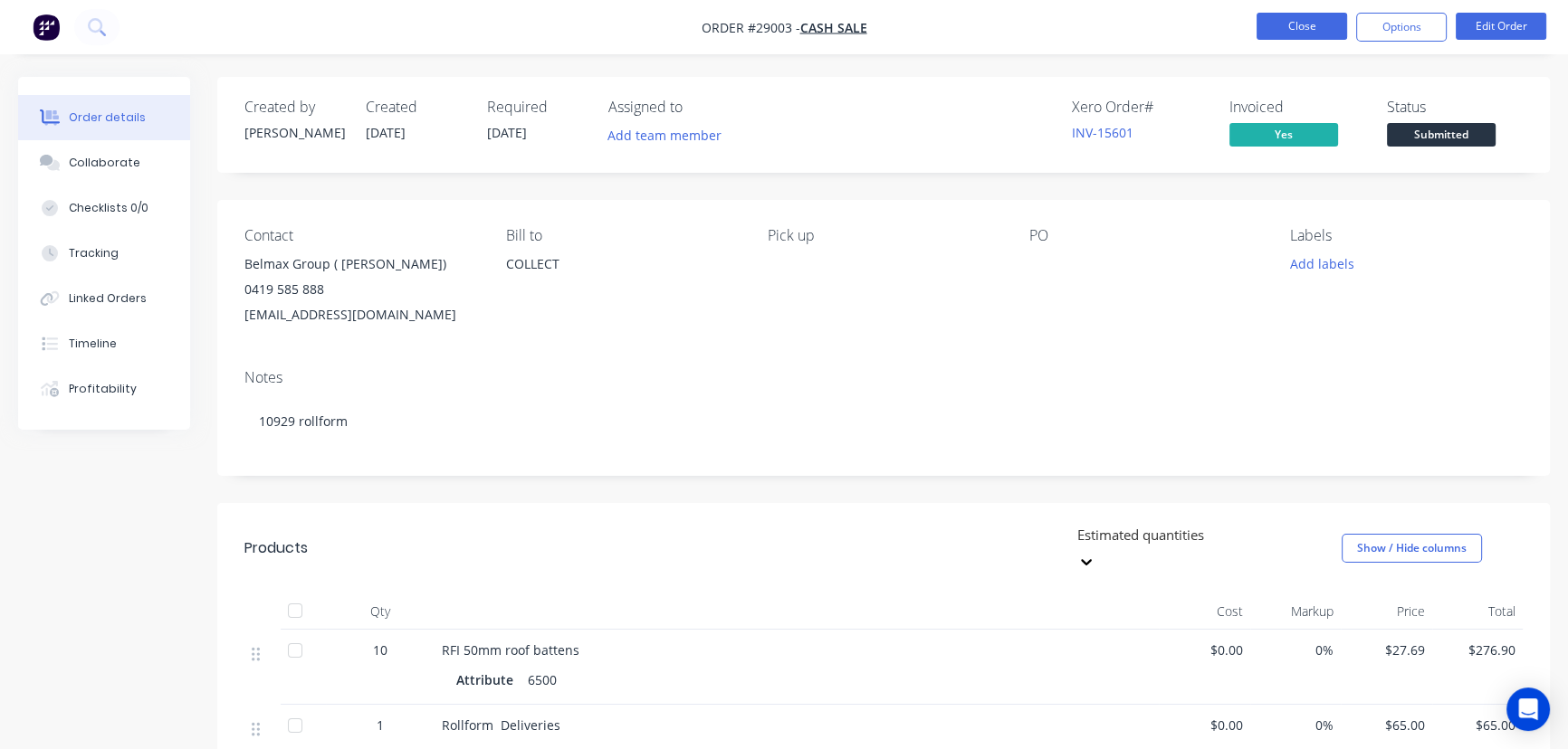
click at [1275, 20] on button "Close" at bounding box center [1302, 26] width 91 height 27
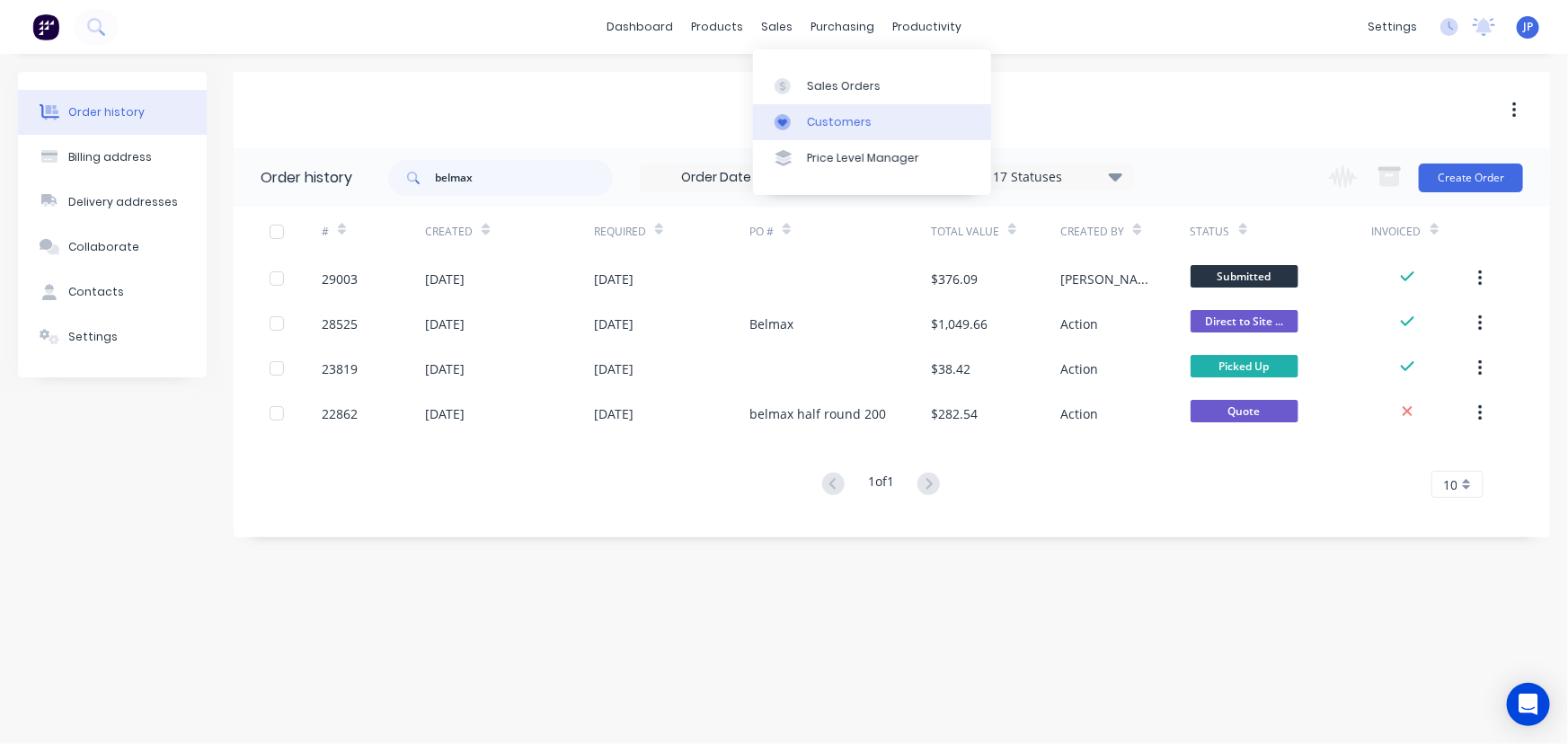
click at [815, 110] on link "Customers" at bounding box center [872, 123] width 239 height 36
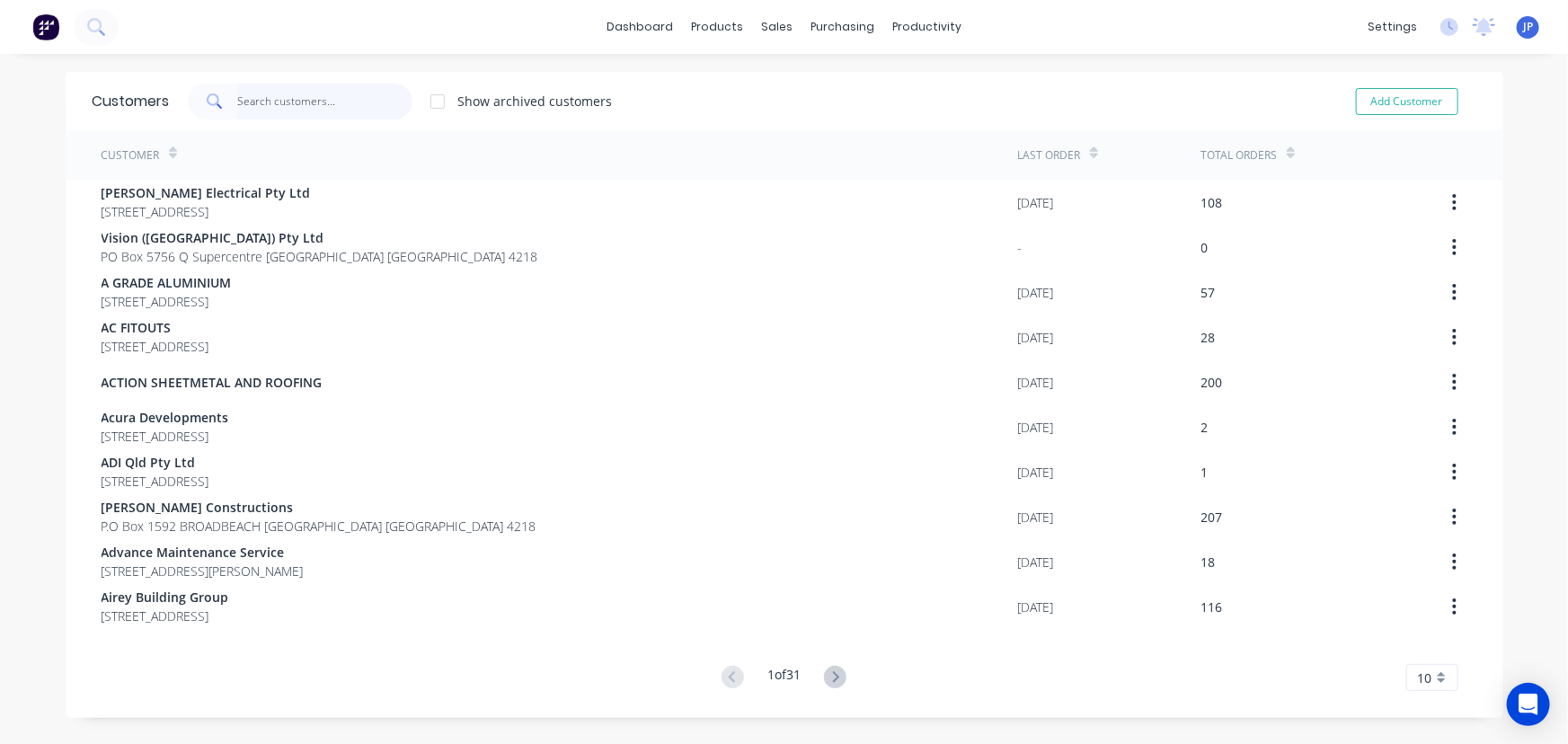
click at [311, 102] on input "text" at bounding box center [325, 102] width 175 height 36
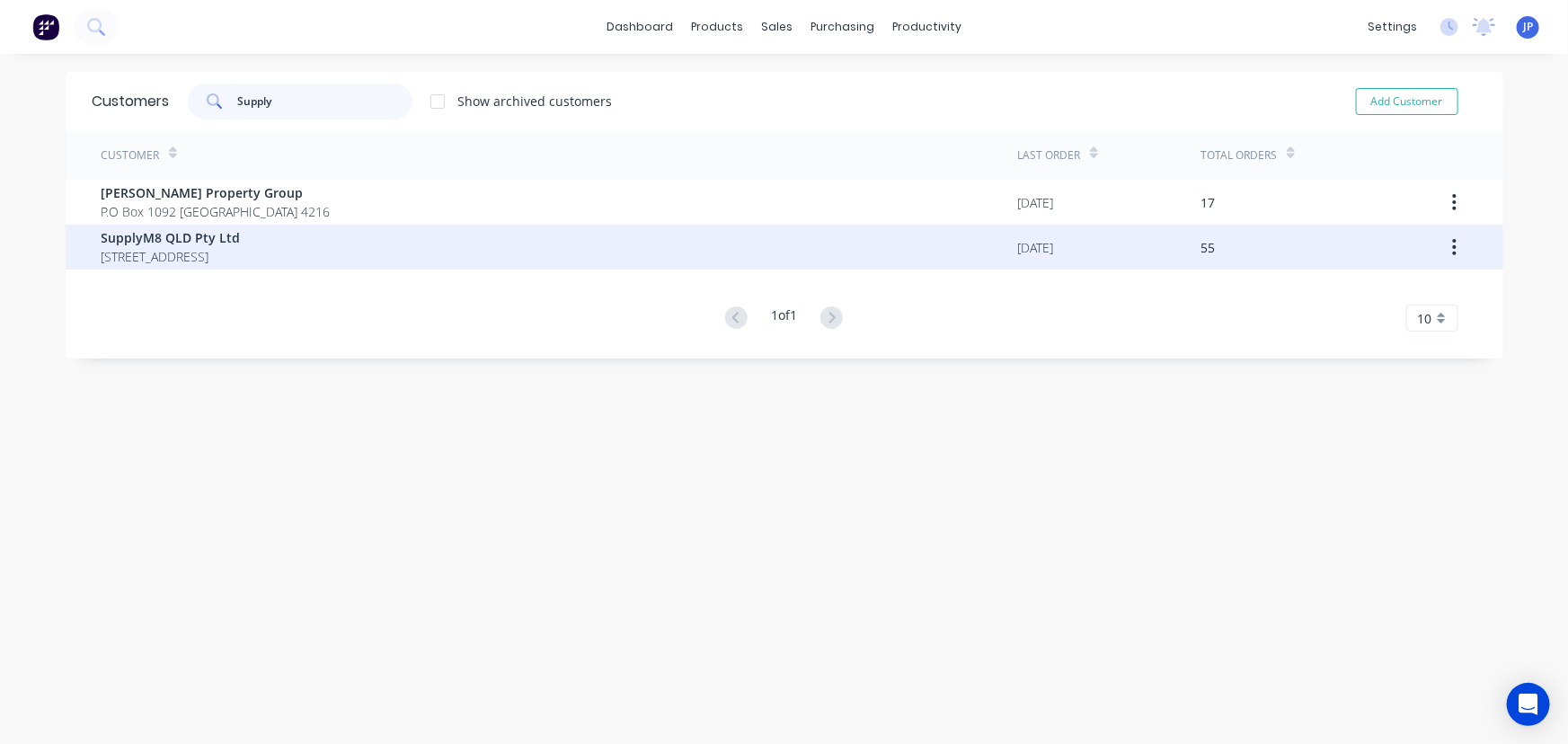
type input "Supply"
click at [176, 252] on span "[STREET_ADDRESS]" at bounding box center [171, 257] width 139 height 19
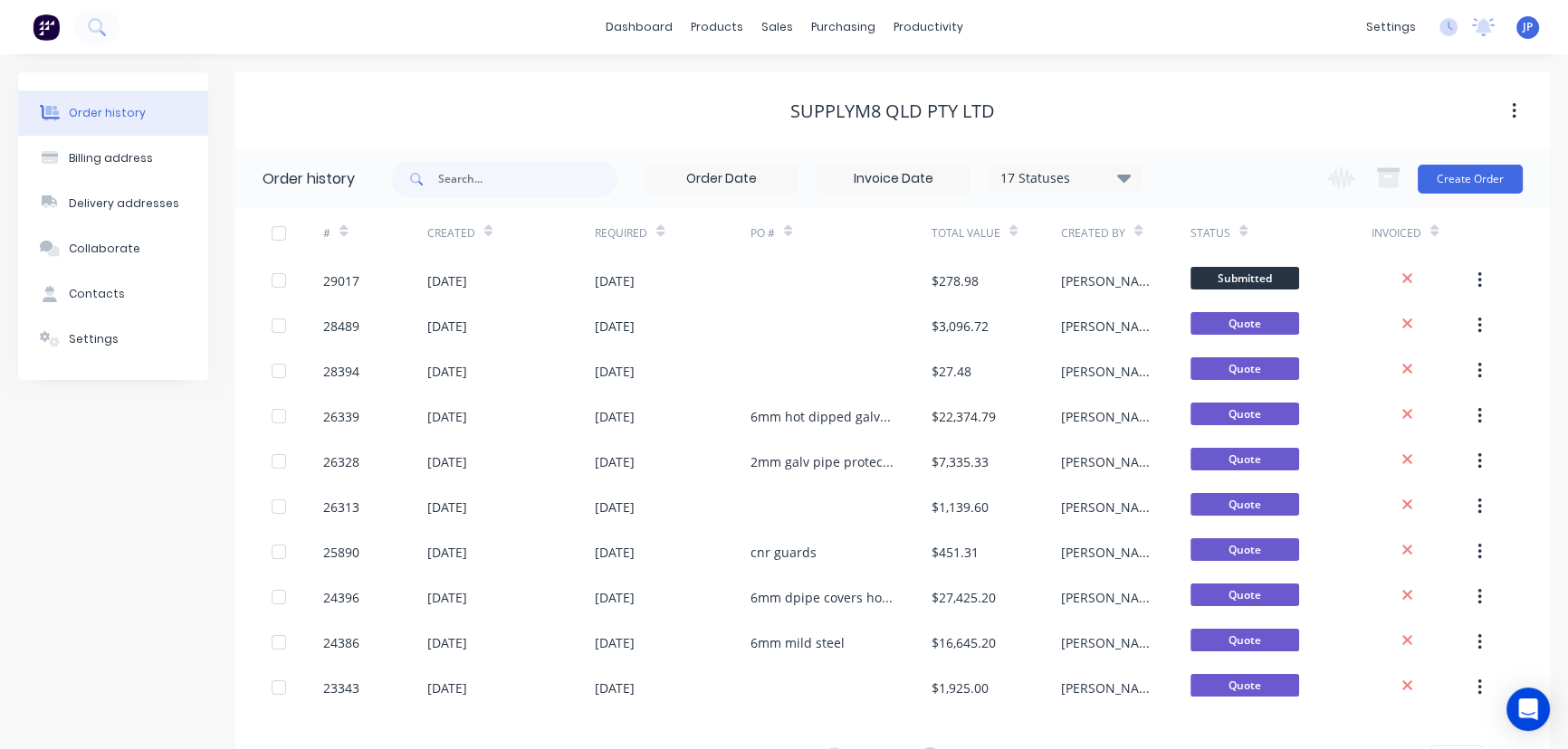
click at [1130, 181] on icon at bounding box center [1124, 178] width 14 height 22
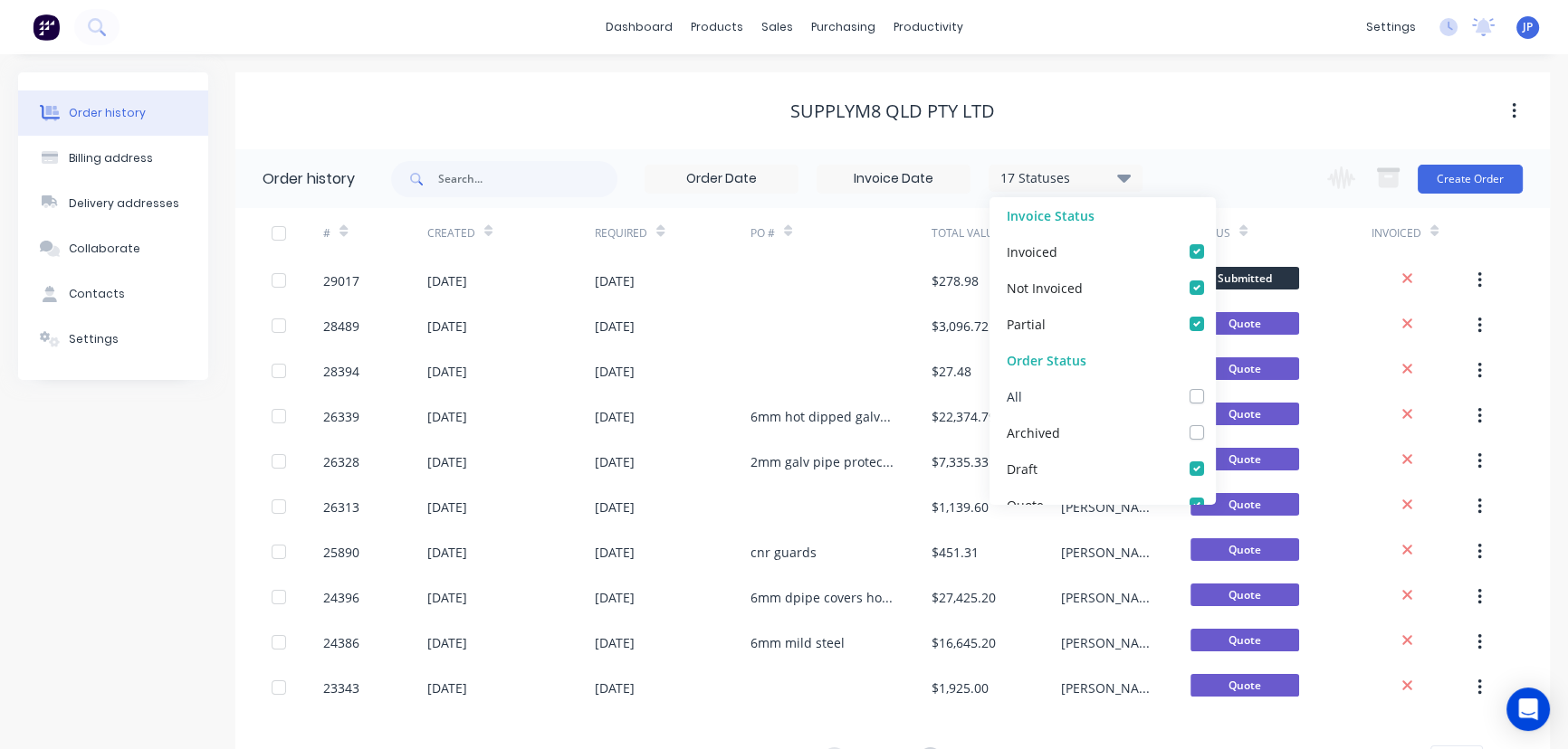
click at [1215, 386] on label at bounding box center [1215, 386] width 0 height 0
click at [1215, 398] on input "checkbox" at bounding box center [1221, 395] width 14 height 17
checkbox input "true"
click at [471, 183] on input "text" at bounding box center [528, 180] width 180 height 37
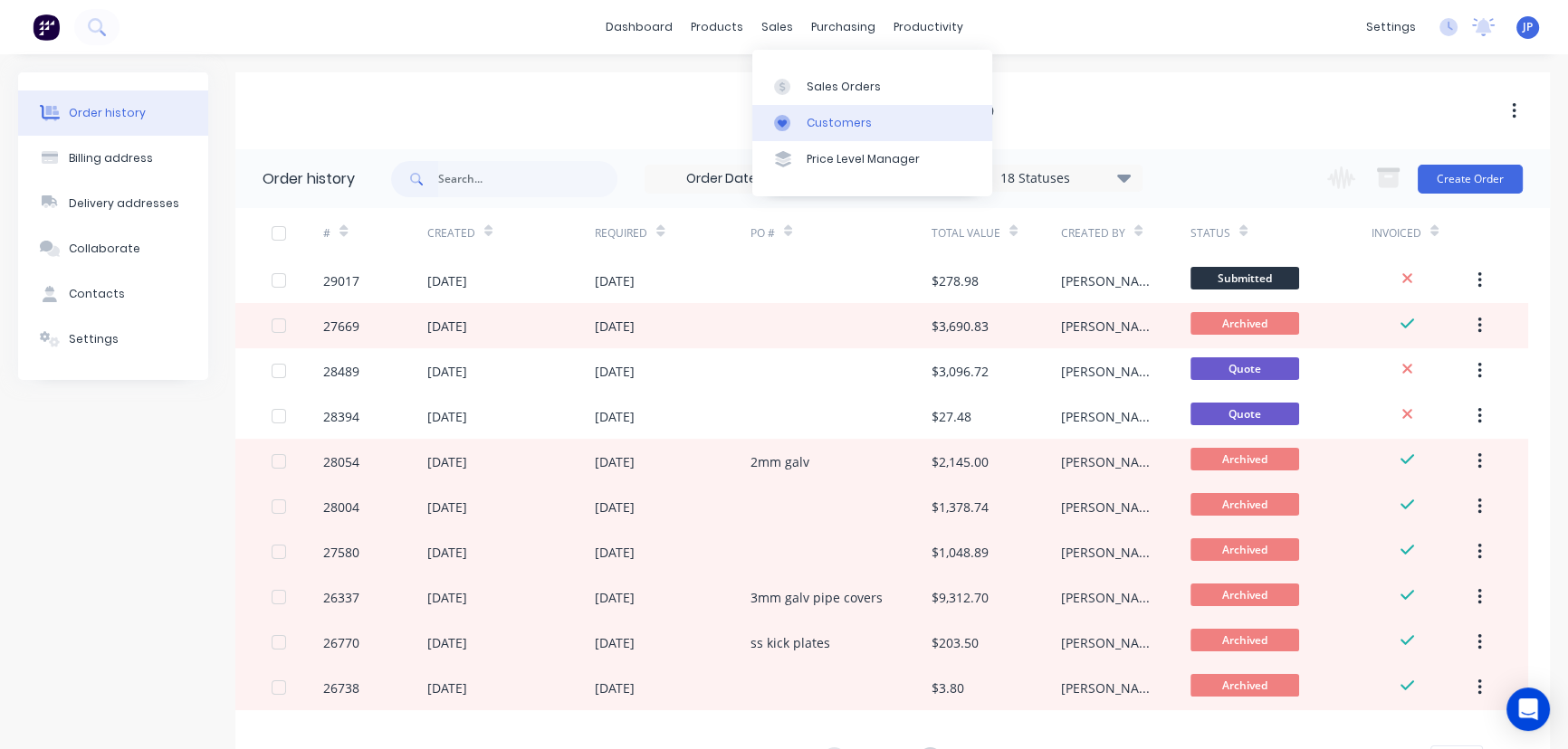
click at [824, 112] on link "Customers" at bounding box center [872, 124] width 240 height 37
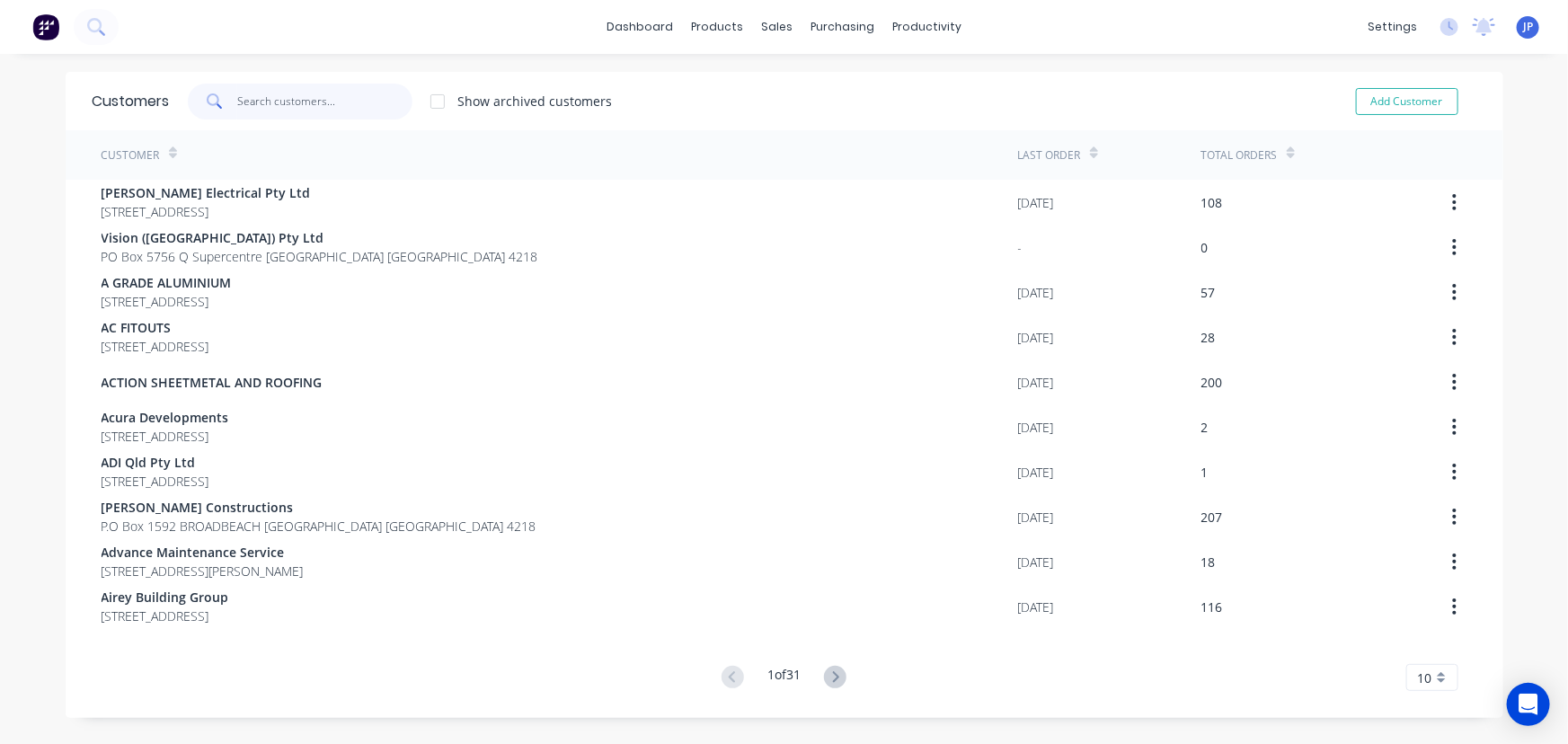
click at [282, 104] on input "text" at bounding box center [325, 102] width 175 height 36
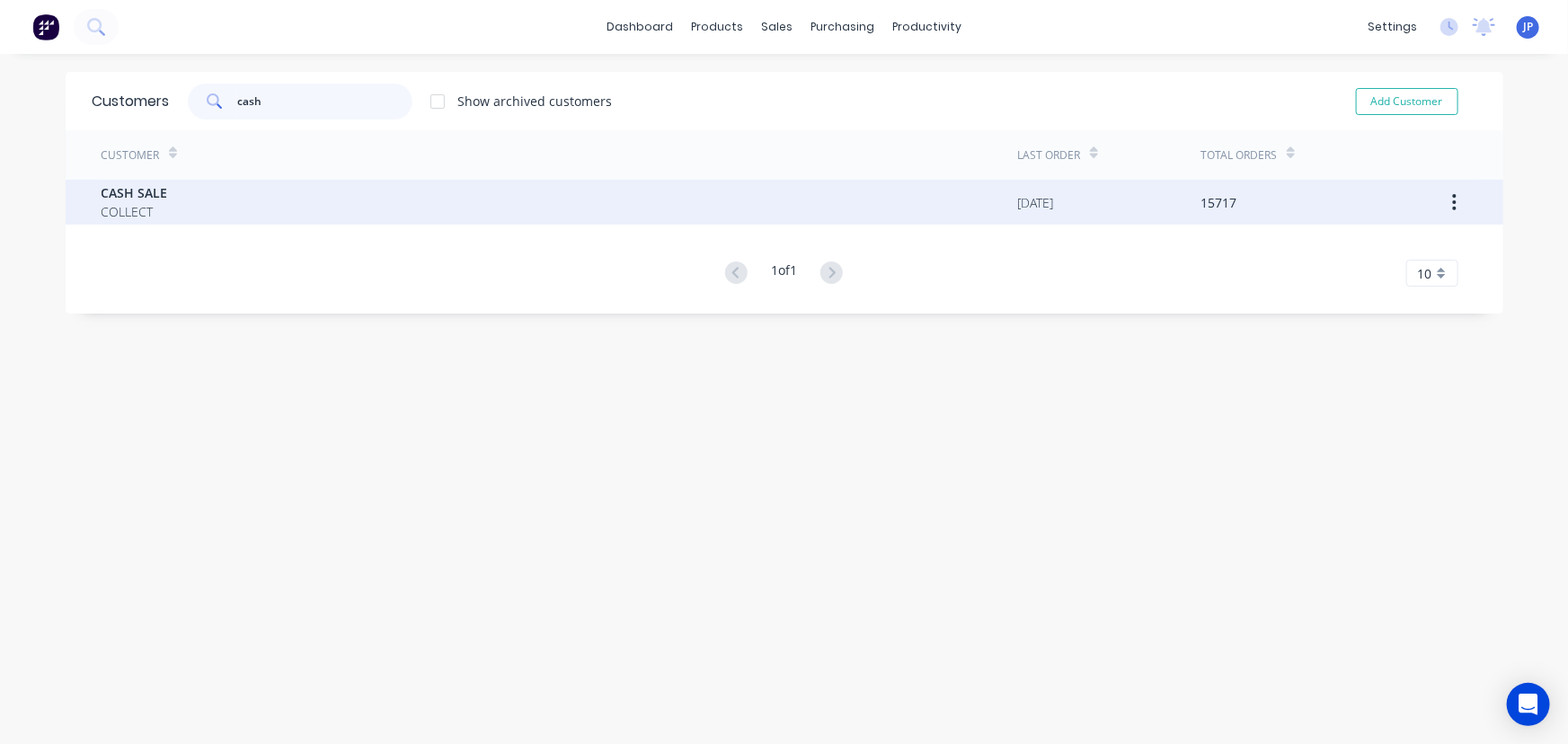
type input "cash"
click at [107, 192] on span "CASH SALE" at bounding box center [134, 193] width 66 height 19
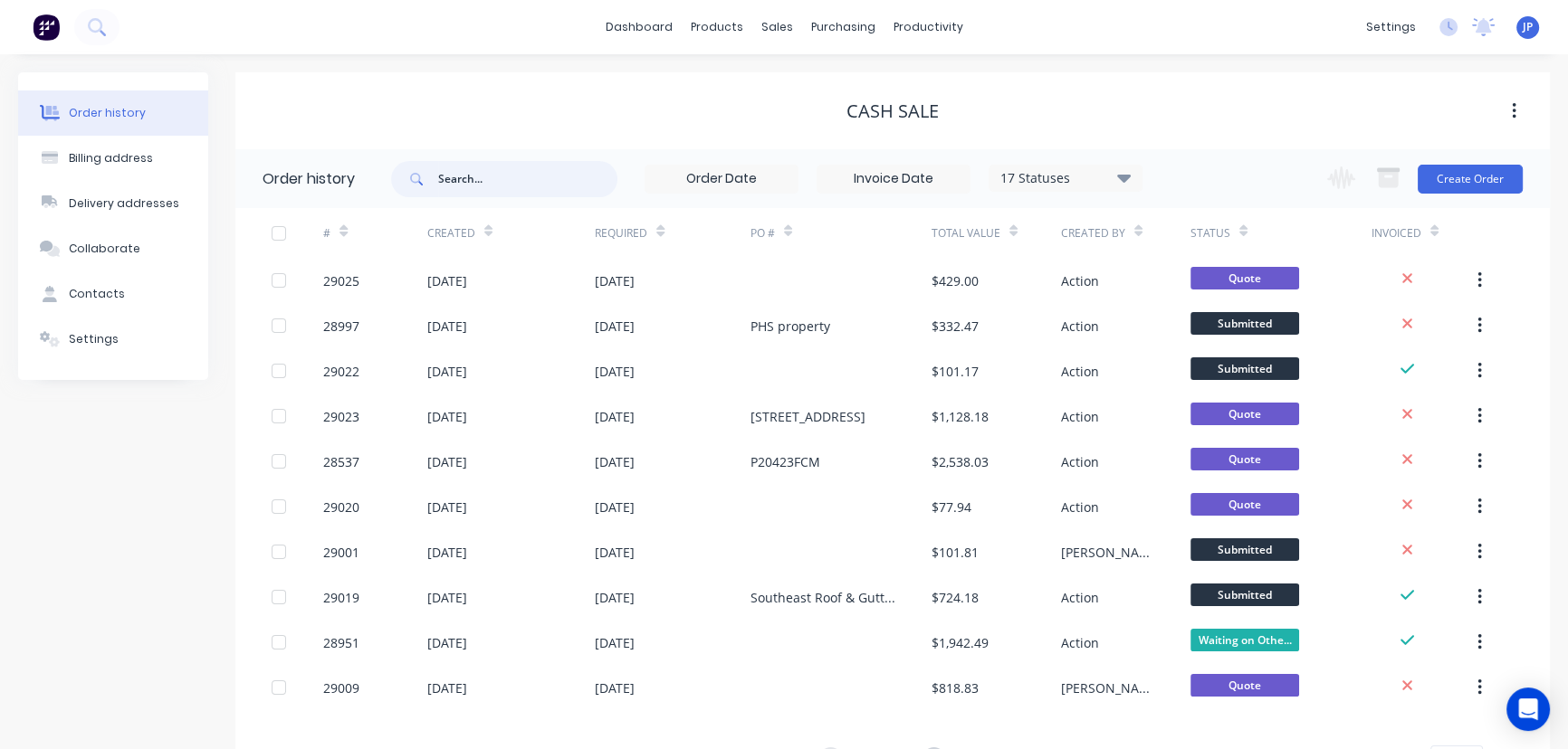
paste input "#28944"
type input "#28944"
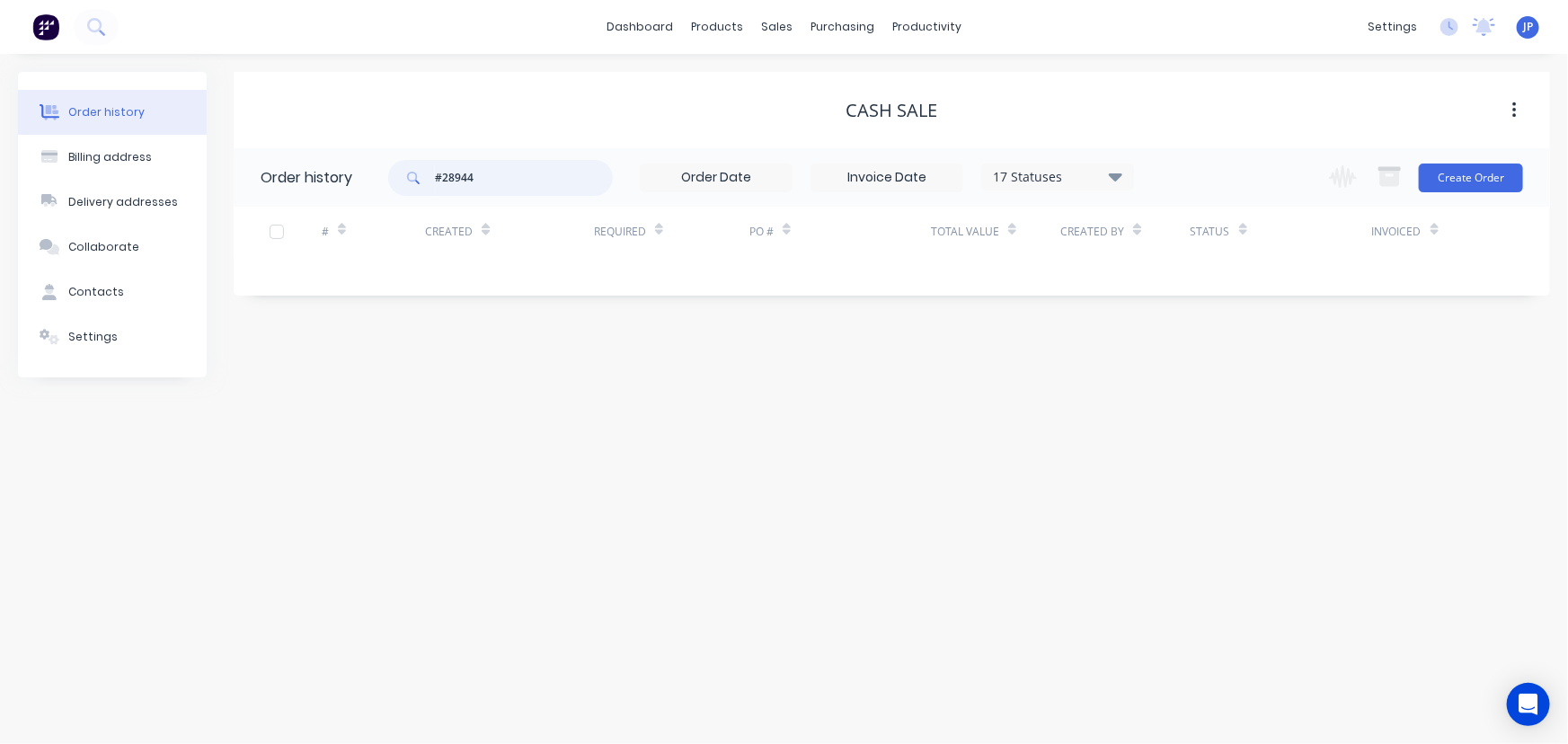
click at [436, 180] on input "#28944" at bounding box center [524, 178] width 178 height 36
type input "28944"
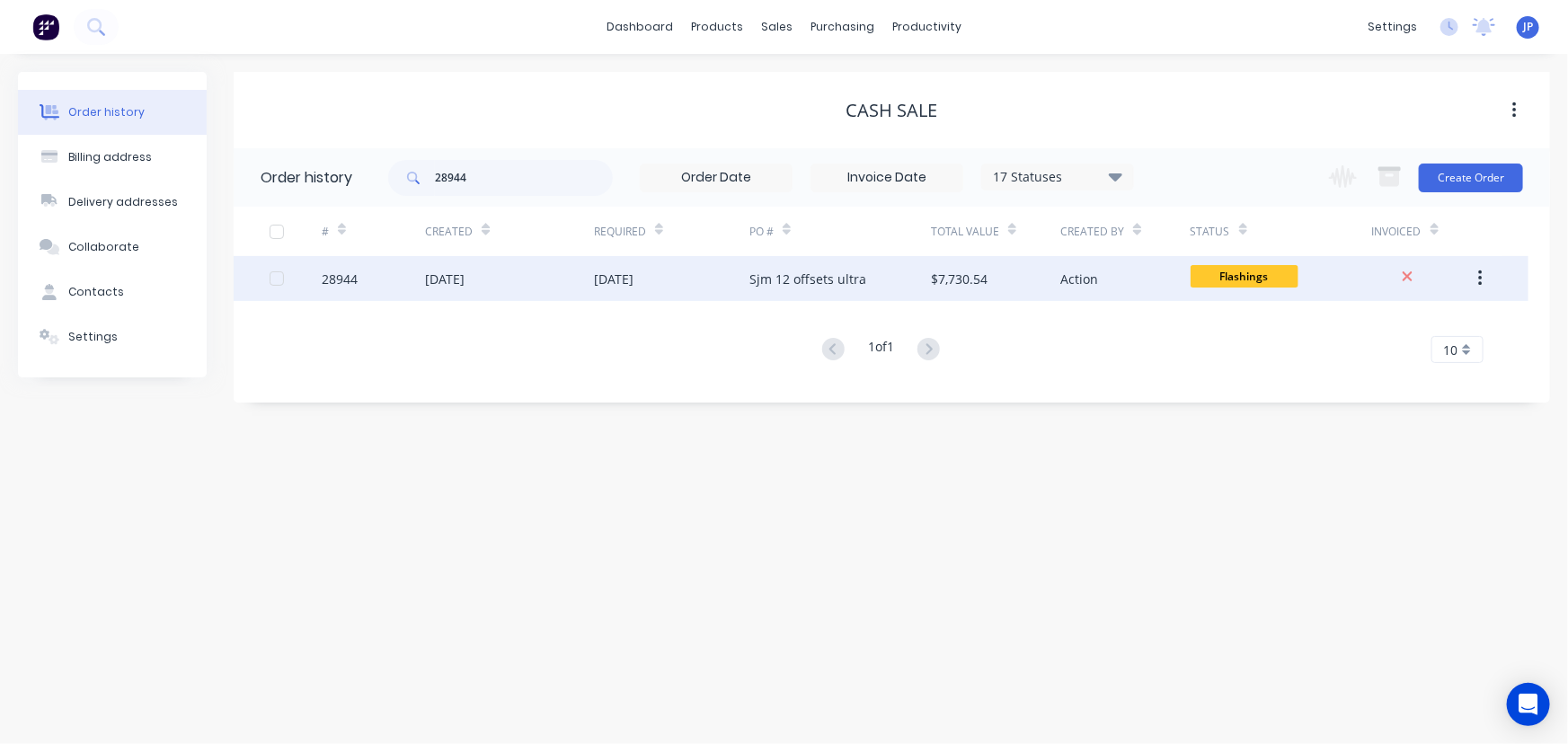
click at [452, 282] on div "[DATE]" at bounding box center [445, 279] width 39 height 19
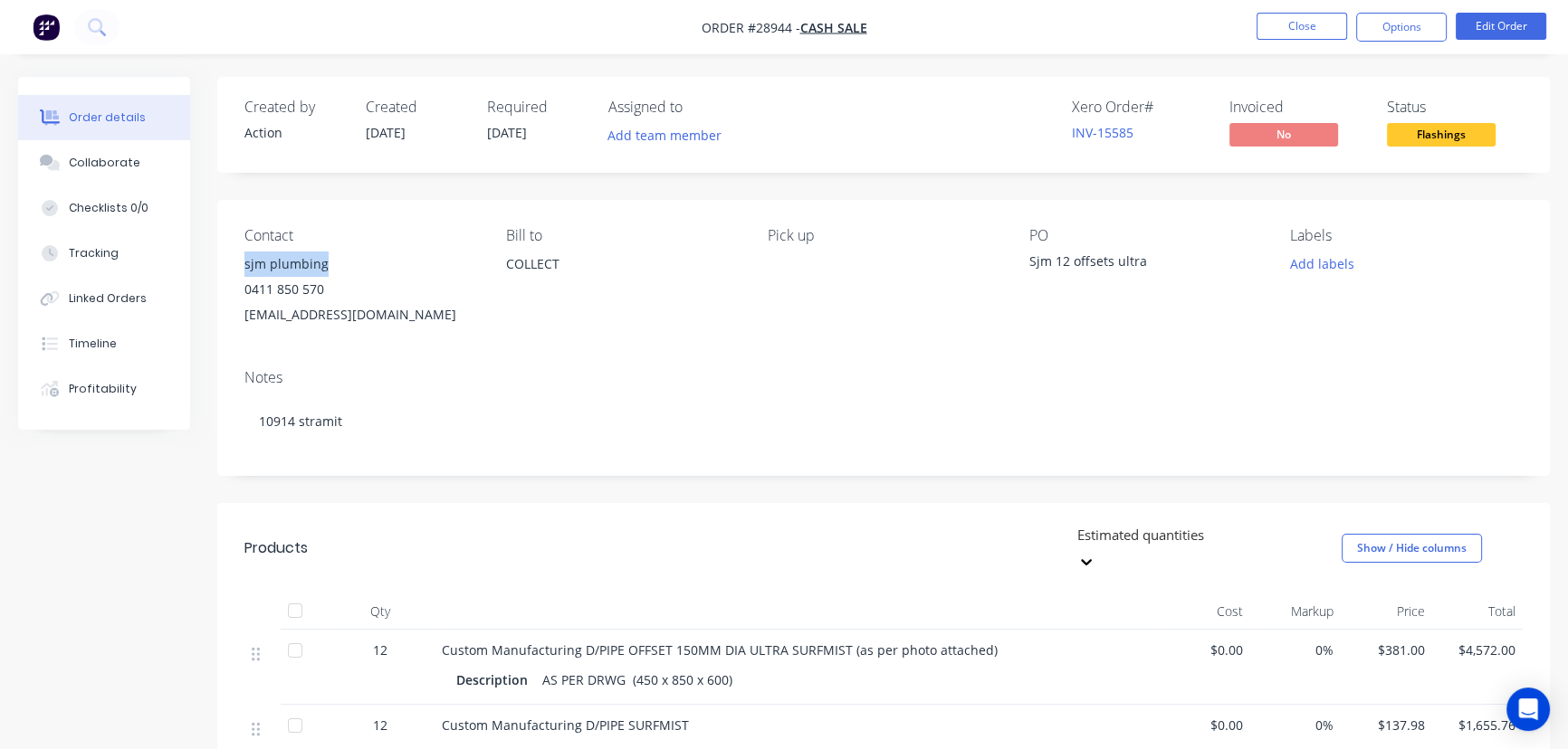
drag, startPoint x: 336, startPoint y: 266, endPoint x: 237, endPoint y: 275, distance: 99.4
click at [237, 275] on div "Contact sjm plumbing [PHONE_NUMBER] [EMAIL_ADDRESS][DOMAIN_NAME] Bill to COLLEC…" at bounding box center [883, 277] width 1332 height 154
click at [1376, 23] on button "Options" at bounding box center [1402, 27] width 91 height 29
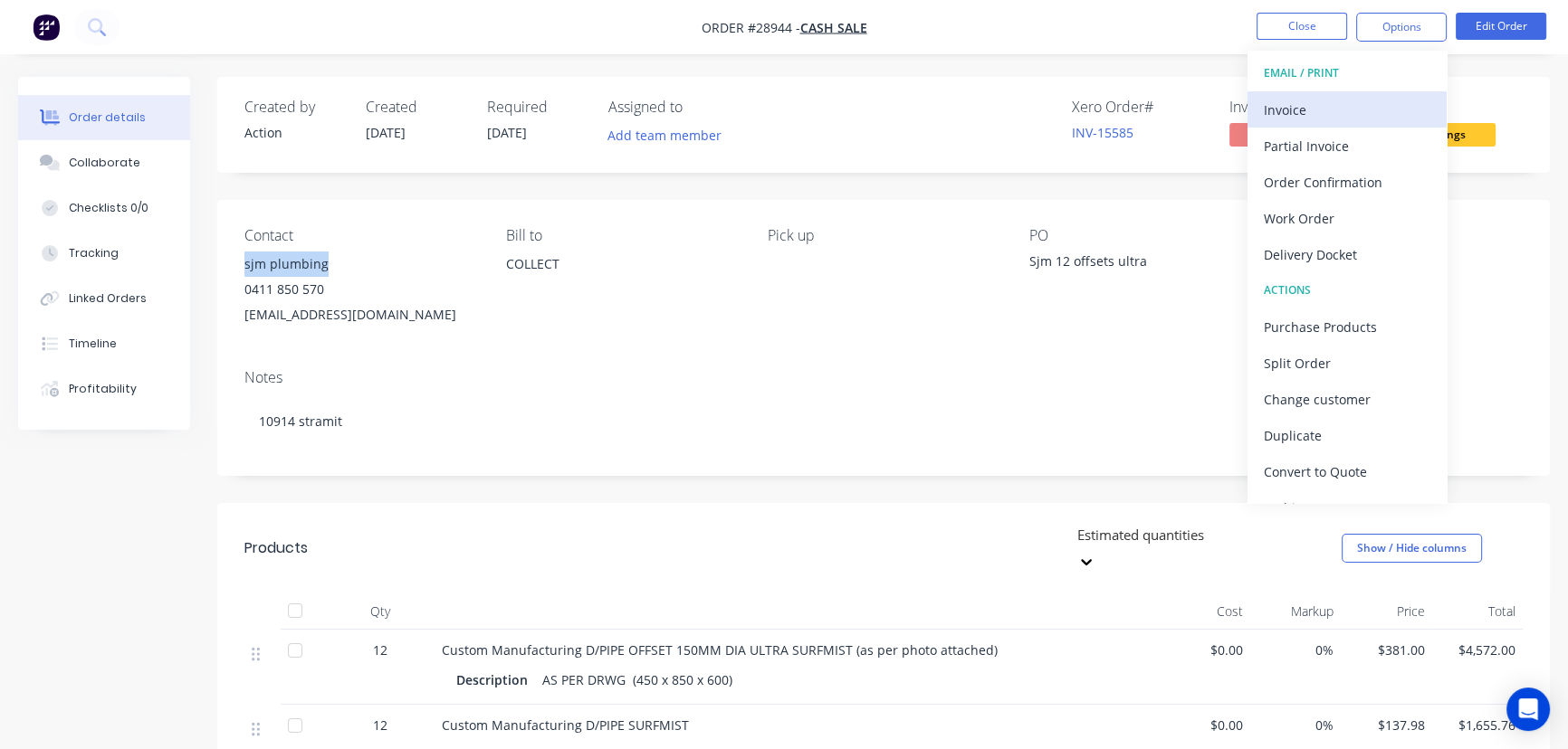
click at [1276, 105] on div "Invoice" at bounding box center [1347, 109] width 167 height 26
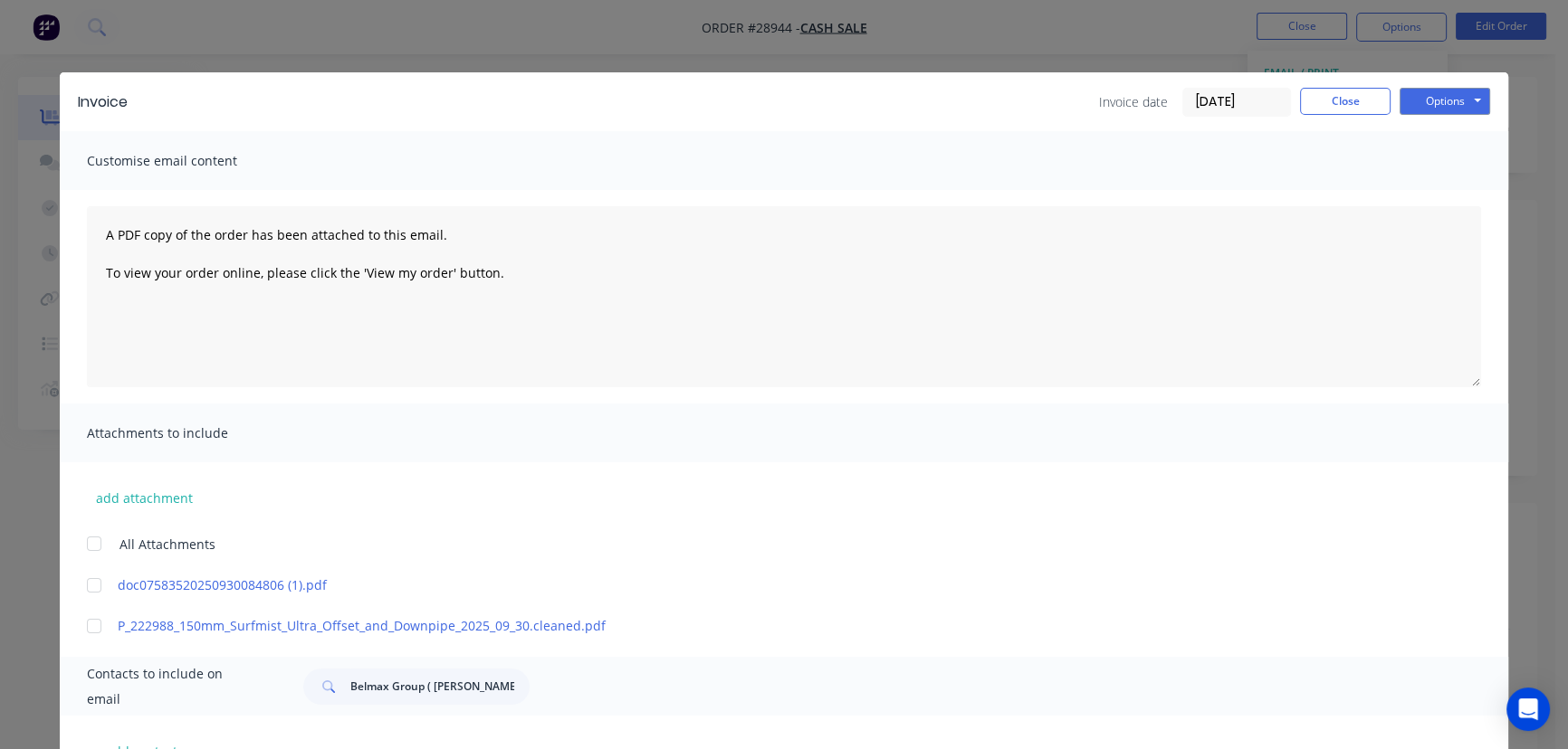
click at [1244, 109] on input "[DATE]" at bounding box center [1237, 102] width 107 height 27
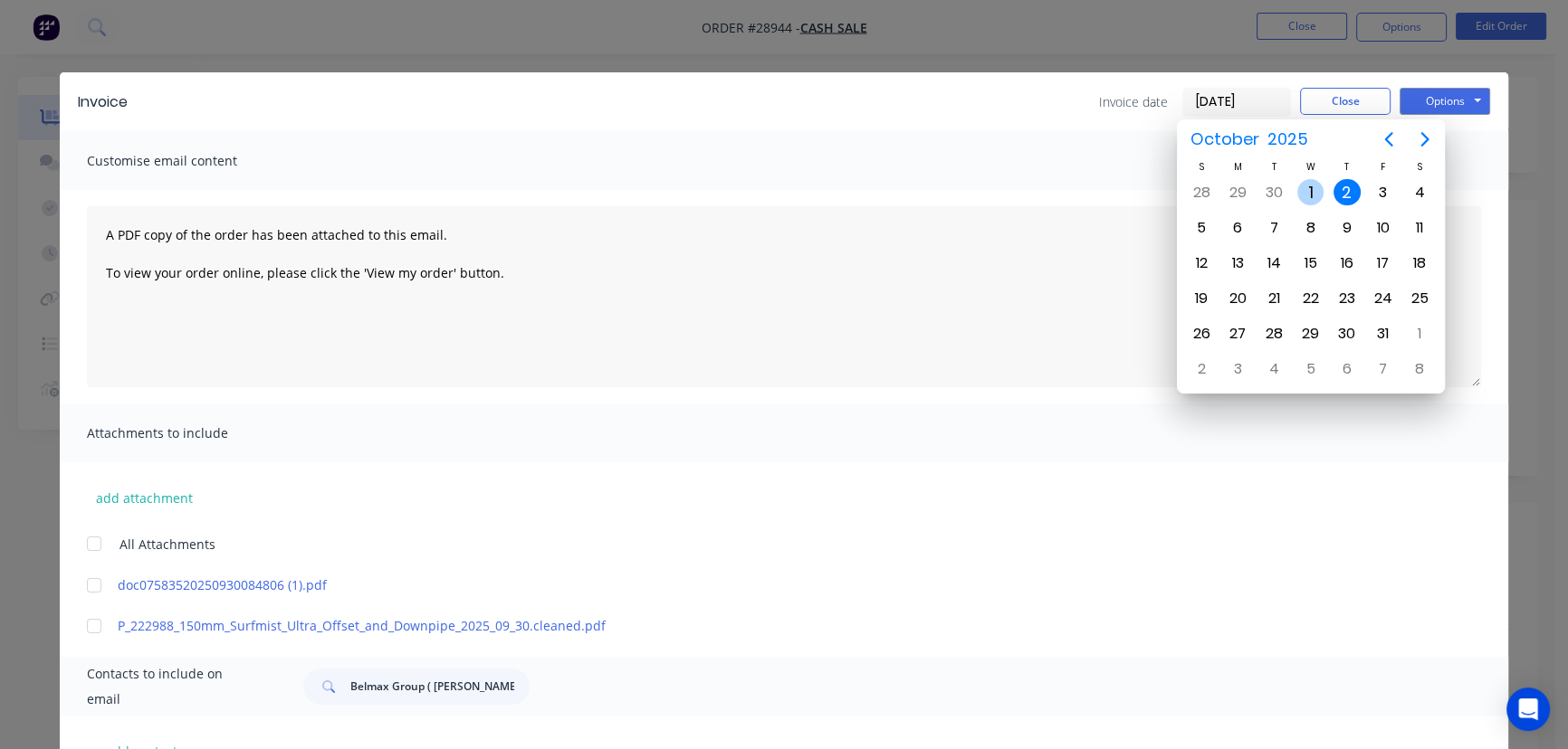
click at [1307, 193] on div "1" at bounding box center [1311, 193] width 27 height 27
type input "[DATE]"
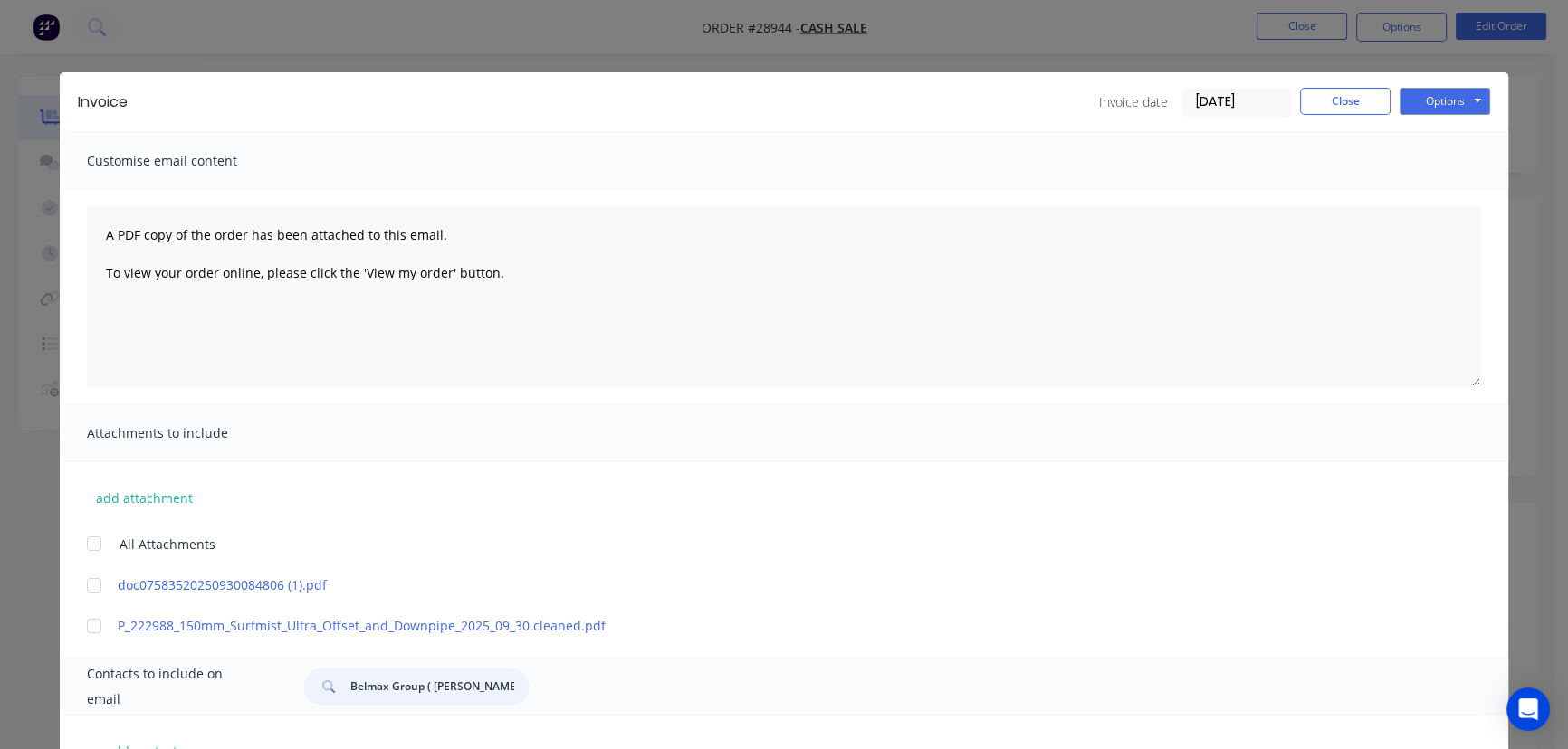
drag, startPoint x: 477, startPoint y: 694, endPoint x: 333, endPoint y: 690, distance: 144.1
click at [333, 690] on div "Belmax Group ( [PERSON_NAME])" at bounding box center [416, 687] width 226 height 37
paste input "sjm plumbing"
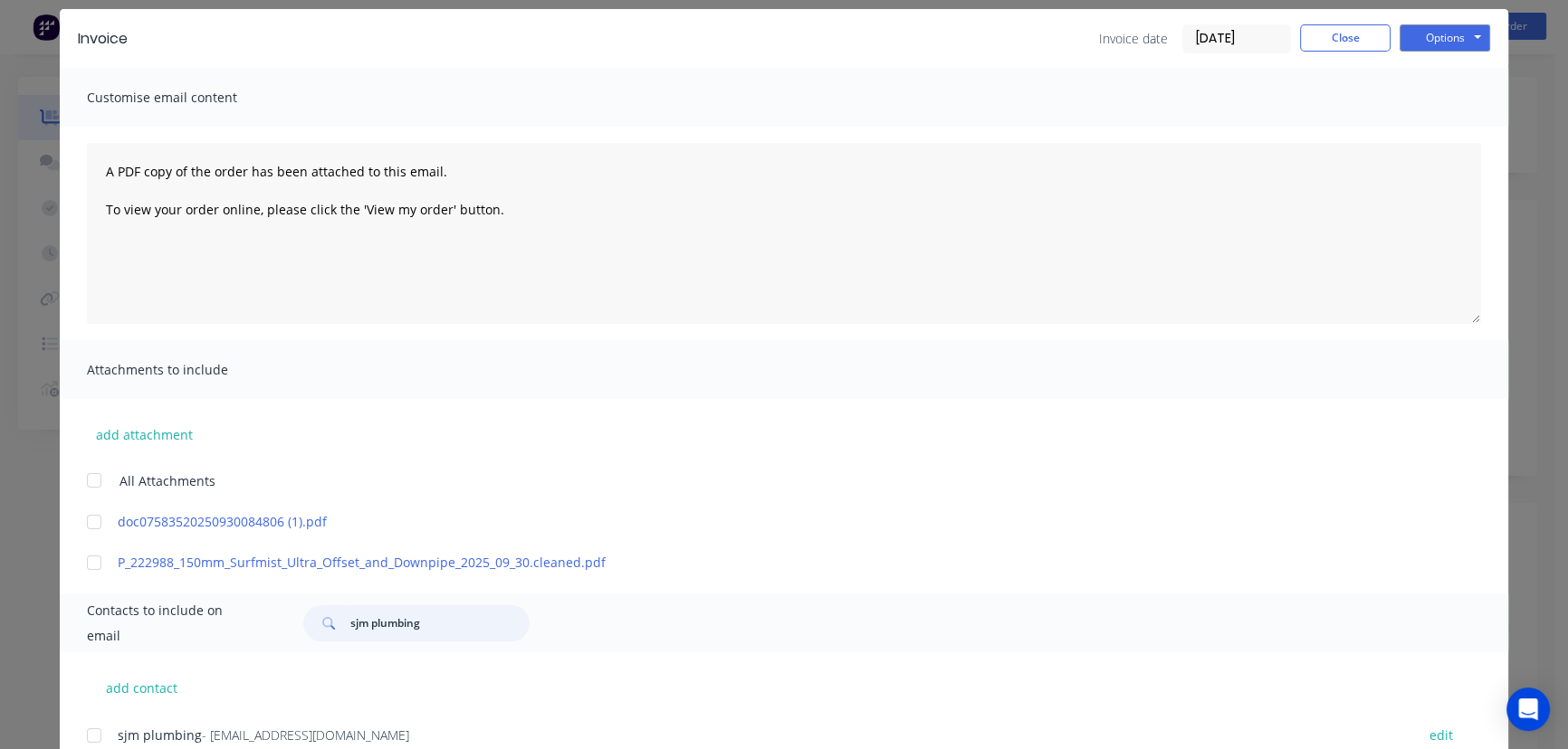
scroll to position [129, 0]
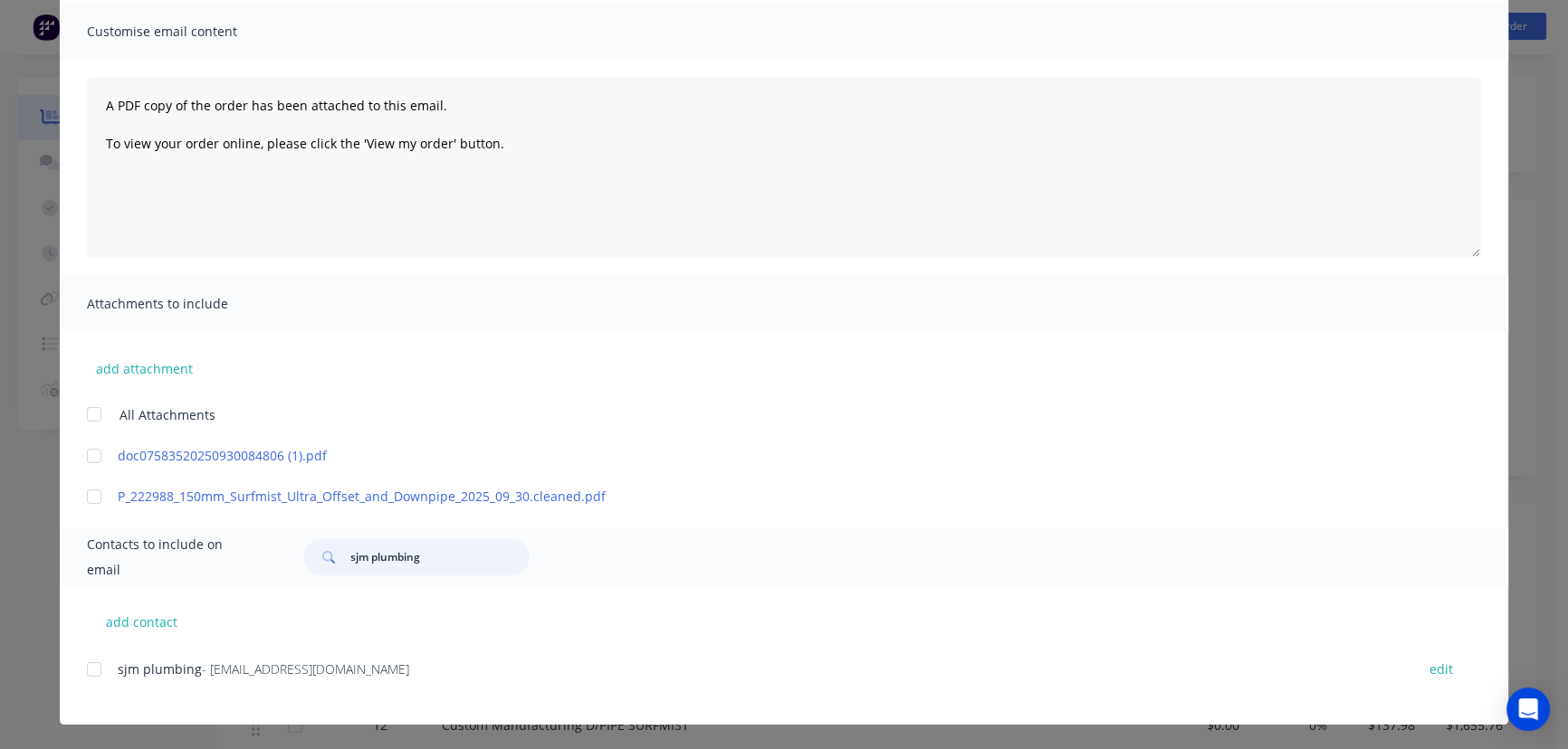
type input "sjm plumbing"
drag, startPoint x: 434, startPoint y: 680, endPoint x: 114, endPoint y: 695, distance: 320.4
click at [114, 695] on div "sjm plumbing - [EMAIL_ADDRESS][DOMAIN_NAME] edit" at bounding box center [798, 680] width 1421 height 46
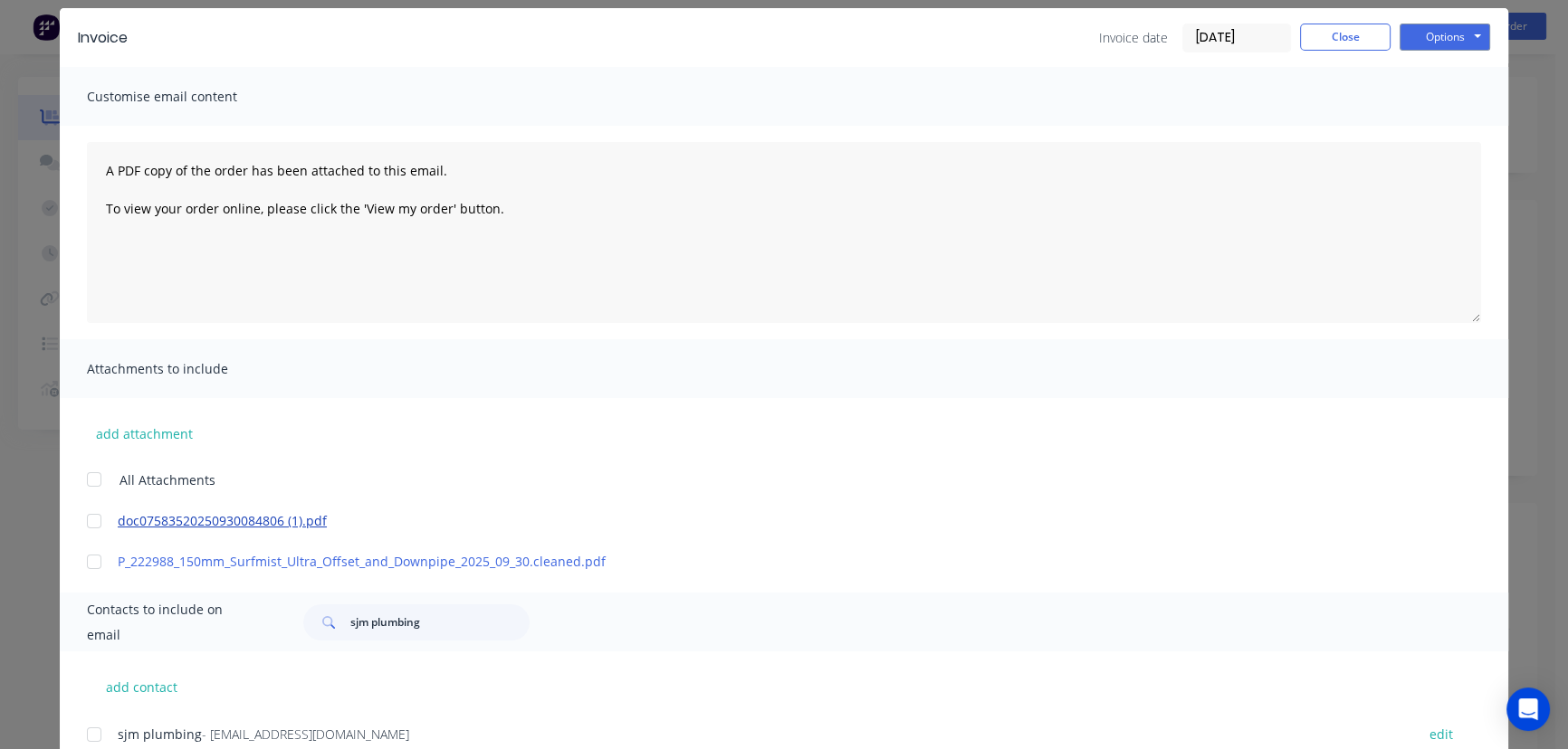
scroll to position [0, 0]
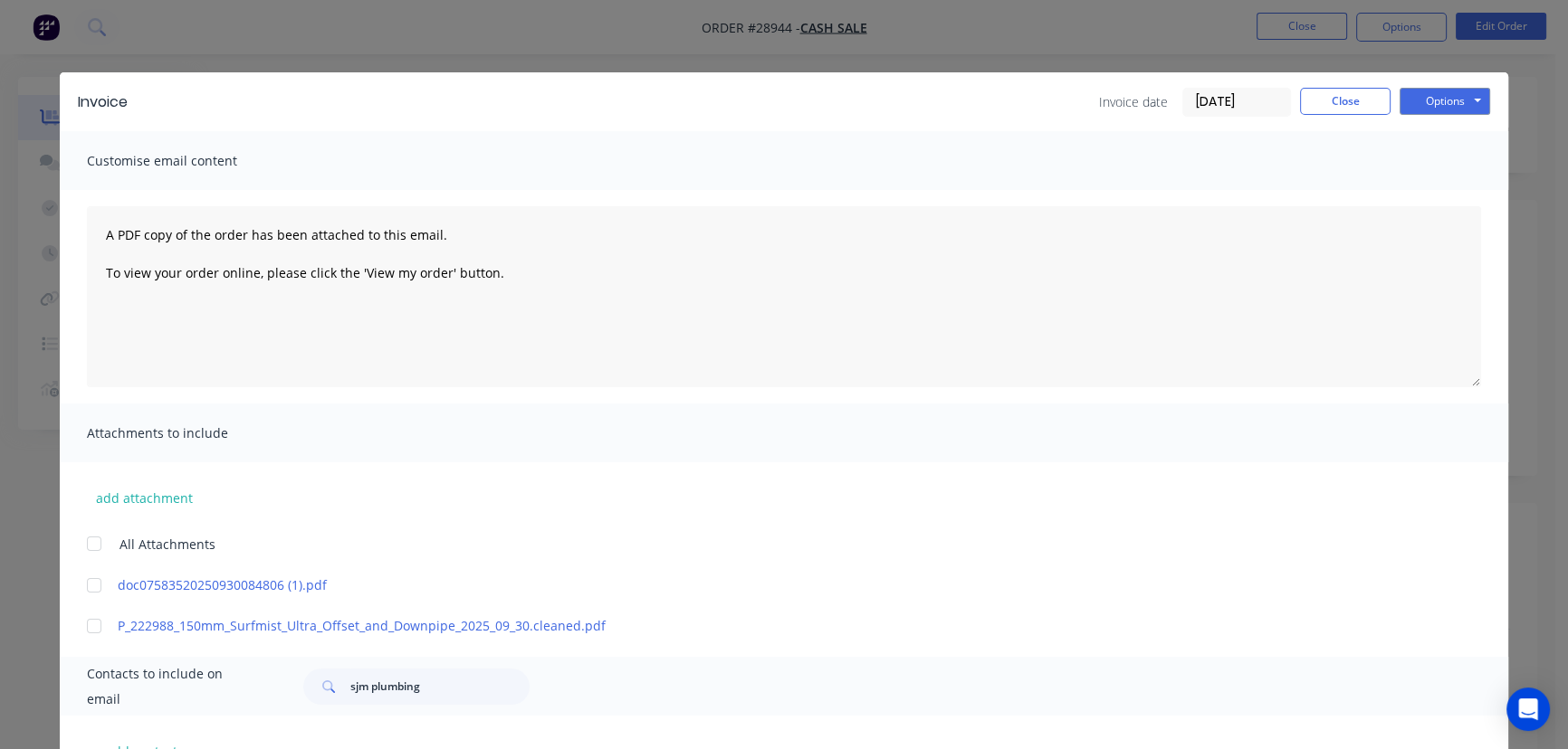
click at [1434, 86] on div "Invoice Invoice date [DATE] Close Options Preview Print Email" at bounding box center [784, 101] width 1448 height 59
click at [1440, 106] on button "Options" at bounding box center [1445, 101] width 91 height 27
click at [1432, 165] on button "Print" at bounding box center [1458, 163] width 116 height 30
click at [1330, 106] on button "Close" at bounding box center [1346, 101] width 91 height 27
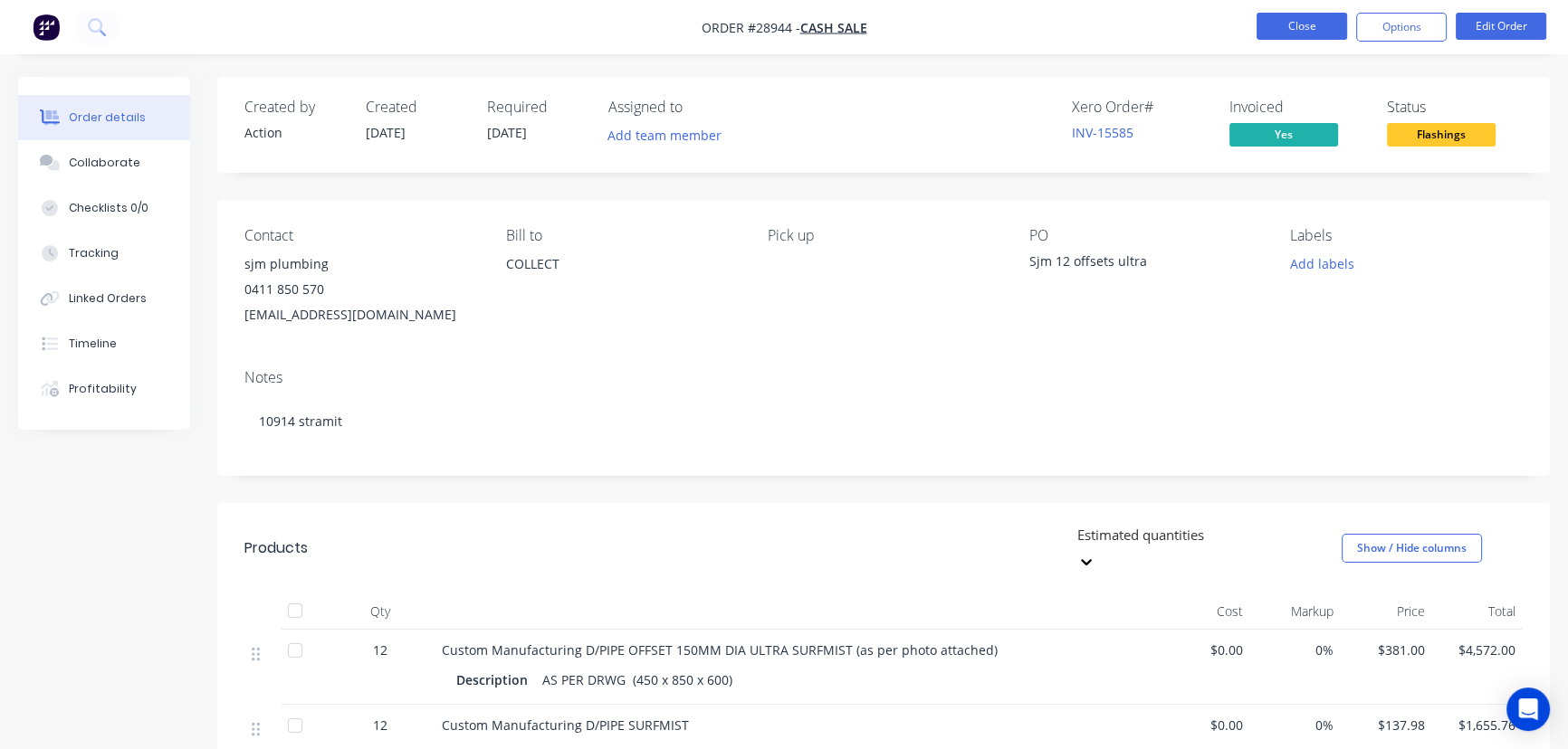
click at [1276, 34] on button "Close" at bounding box center [1302, 26] width 91 height 27
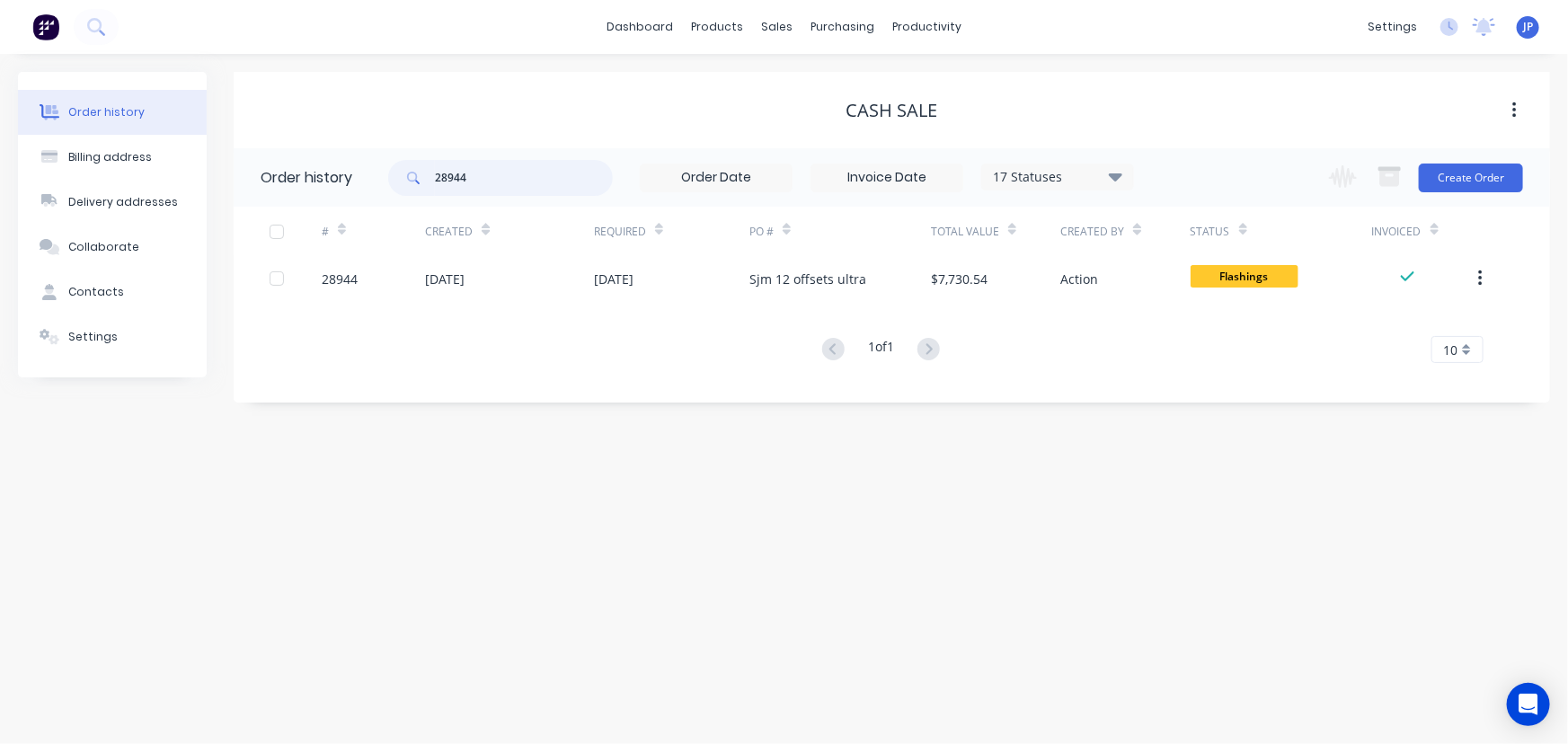
drag, startPoint x: 497, startPoint y: 178, endPoint x: 427, endPoint y: 178, distance: 70.0
click at [427, 178] on div "28944" at bounding box center [500, 178] width 224 height 36
type input "888 roofing"
drag, startPoint x: 490, startPoint y: 181, endPoint x: 411, endPoint y: 183, distance: 79.0
click at [411, 183] on div "888 roofing" at bounding box center [500, 178] width 224 height 36
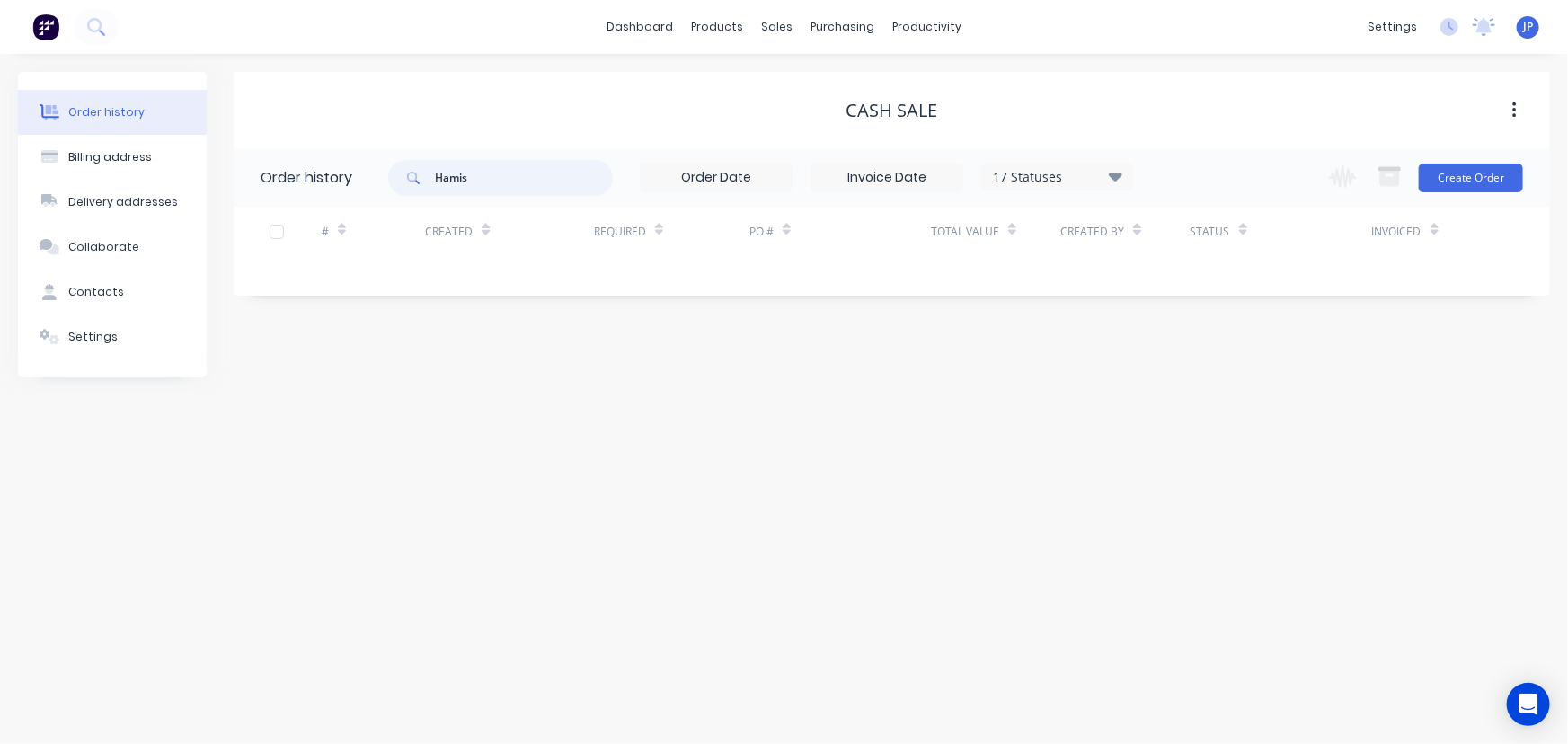
type input "Hamish"
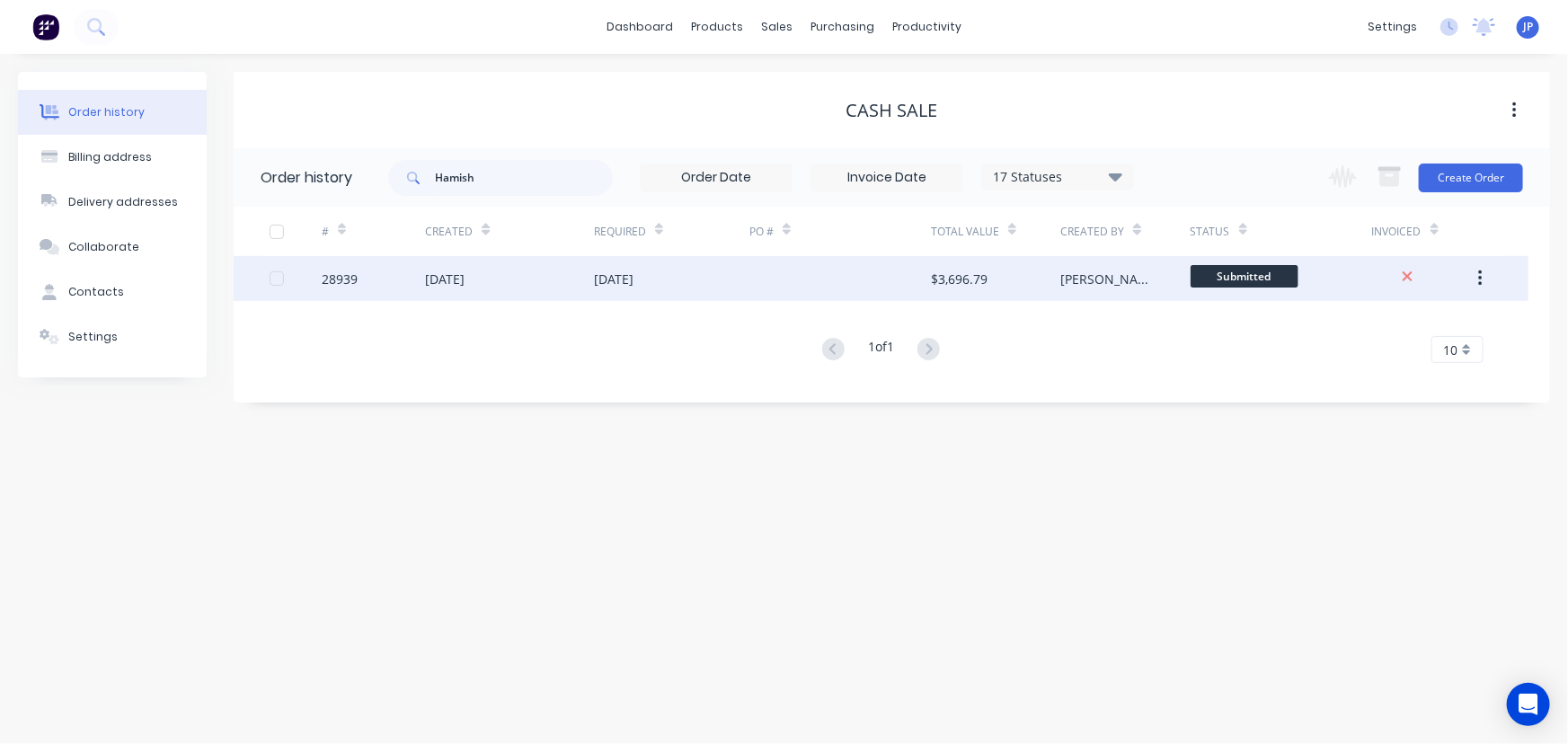
click at [468, 267] on div "[DATE]" at bounding box center [510, 278] width 169 height 45
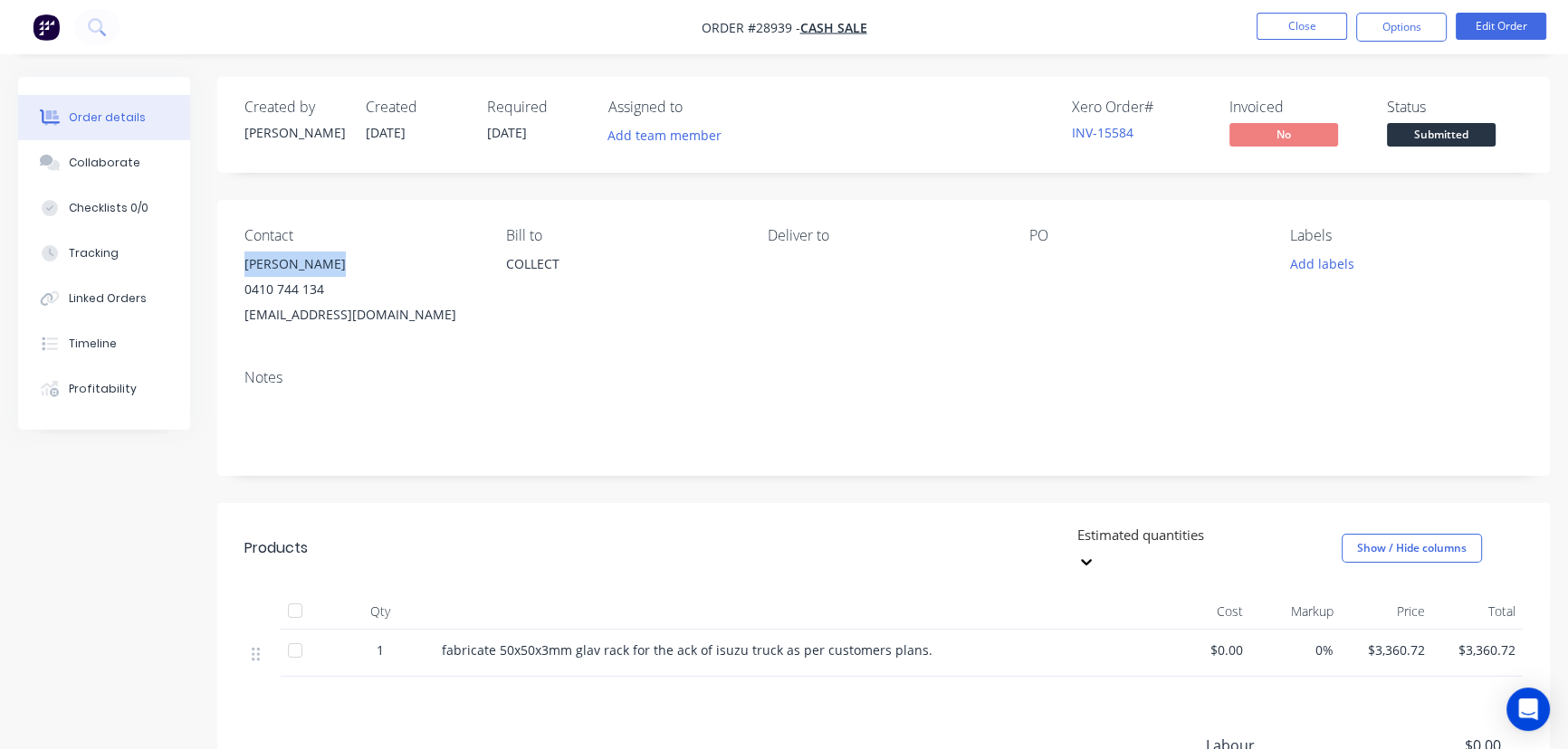
drag, startPoint x: 352, startPoint y: 260, endPoint x: 238, endPoint y: 256, distance: 114.1
click at [238, 256] on div "Contact [PERSON_NAME] [PHONE_NUMBER] [EMAIL_ADDRESS][DOMAIN_NAME] Bill to COLLE…" at bounding box center [883, 277] width 1332 height 154
click at [1398, 23] on button "Options" at bounding box center [1402, 27] width 91 height 29
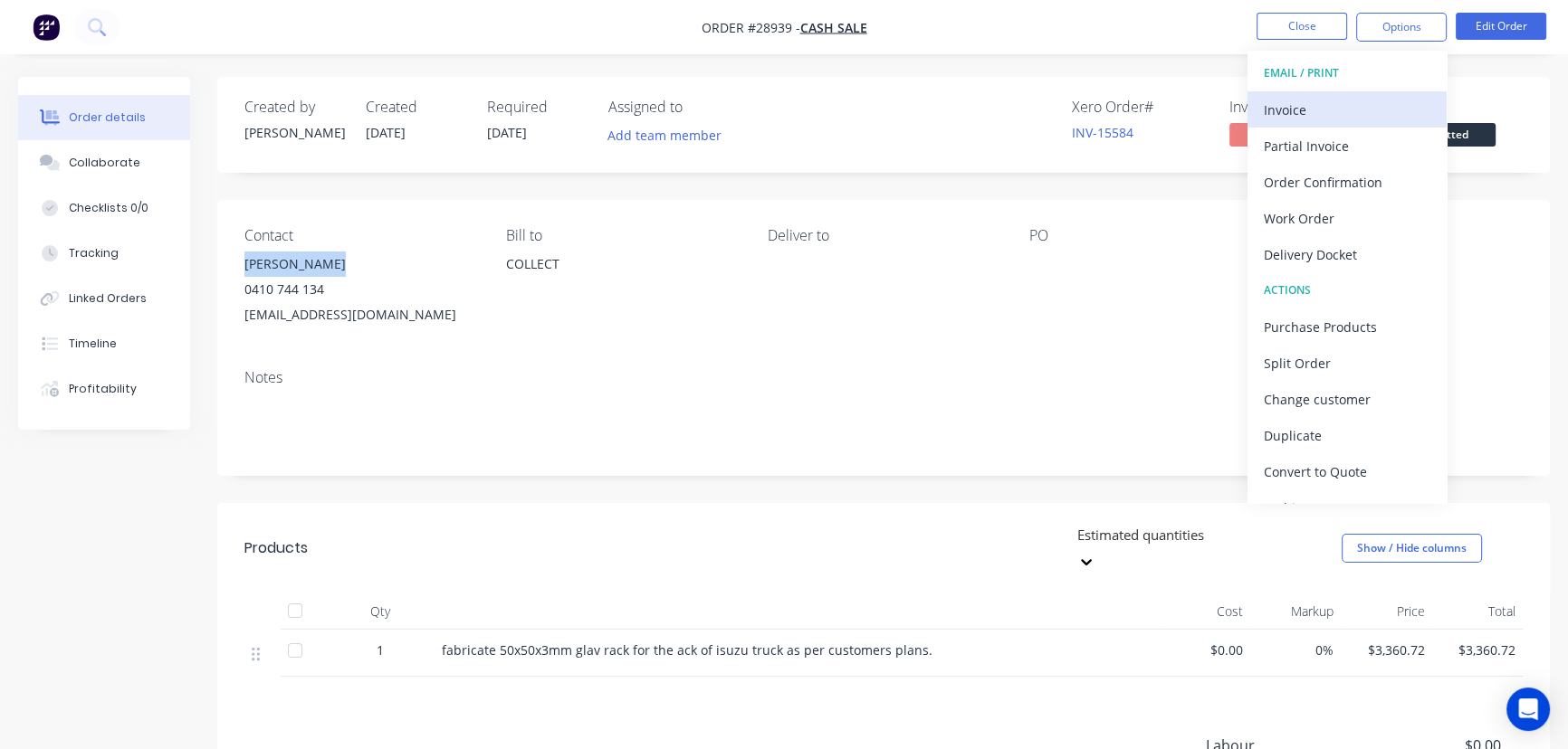
click at [1303, 110] on div "Invoice" at bounding box center [1347, 109] width 167 height 26
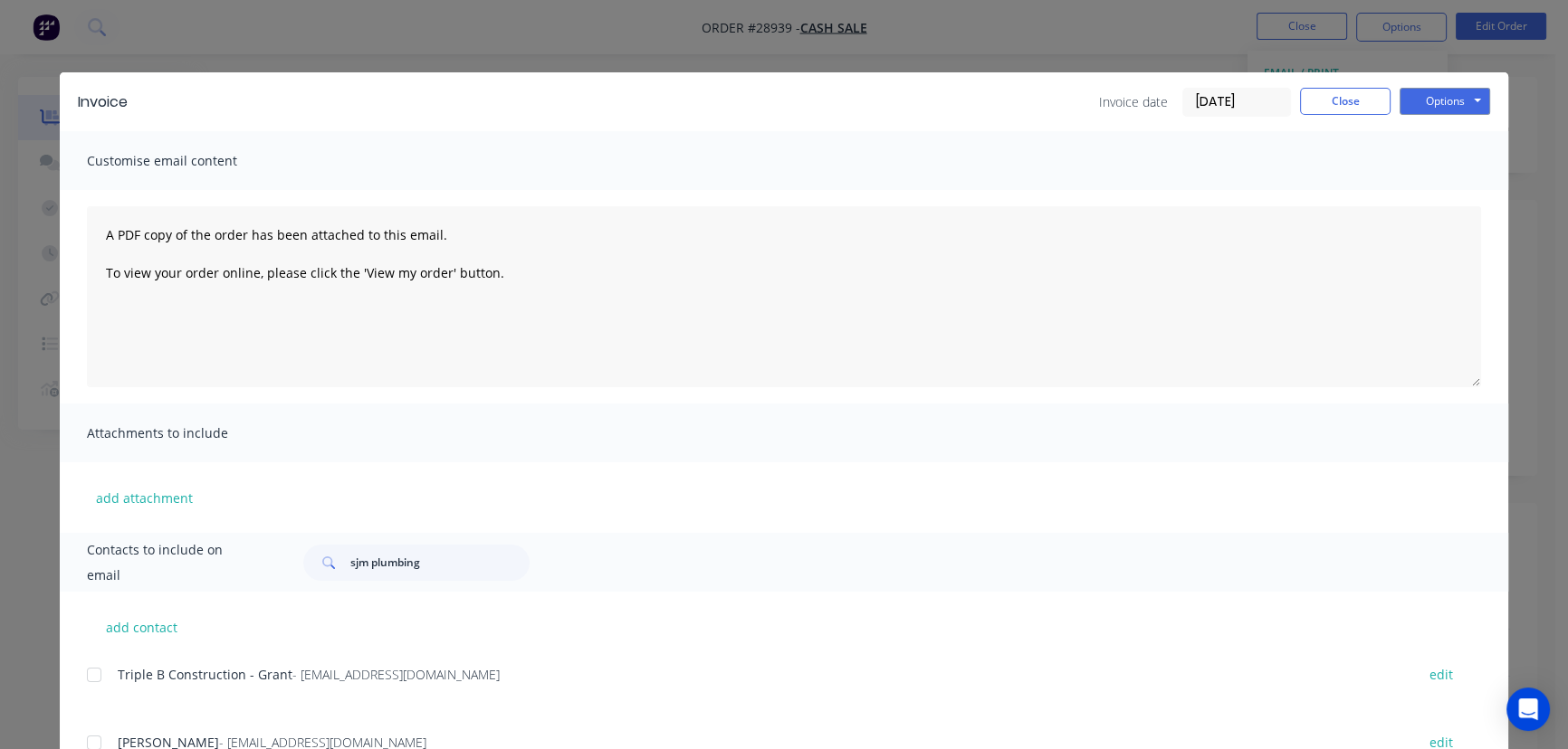
click at [1245, 98] on input "[DATE]" at bounding box center [1237, 102] width 107 height 27
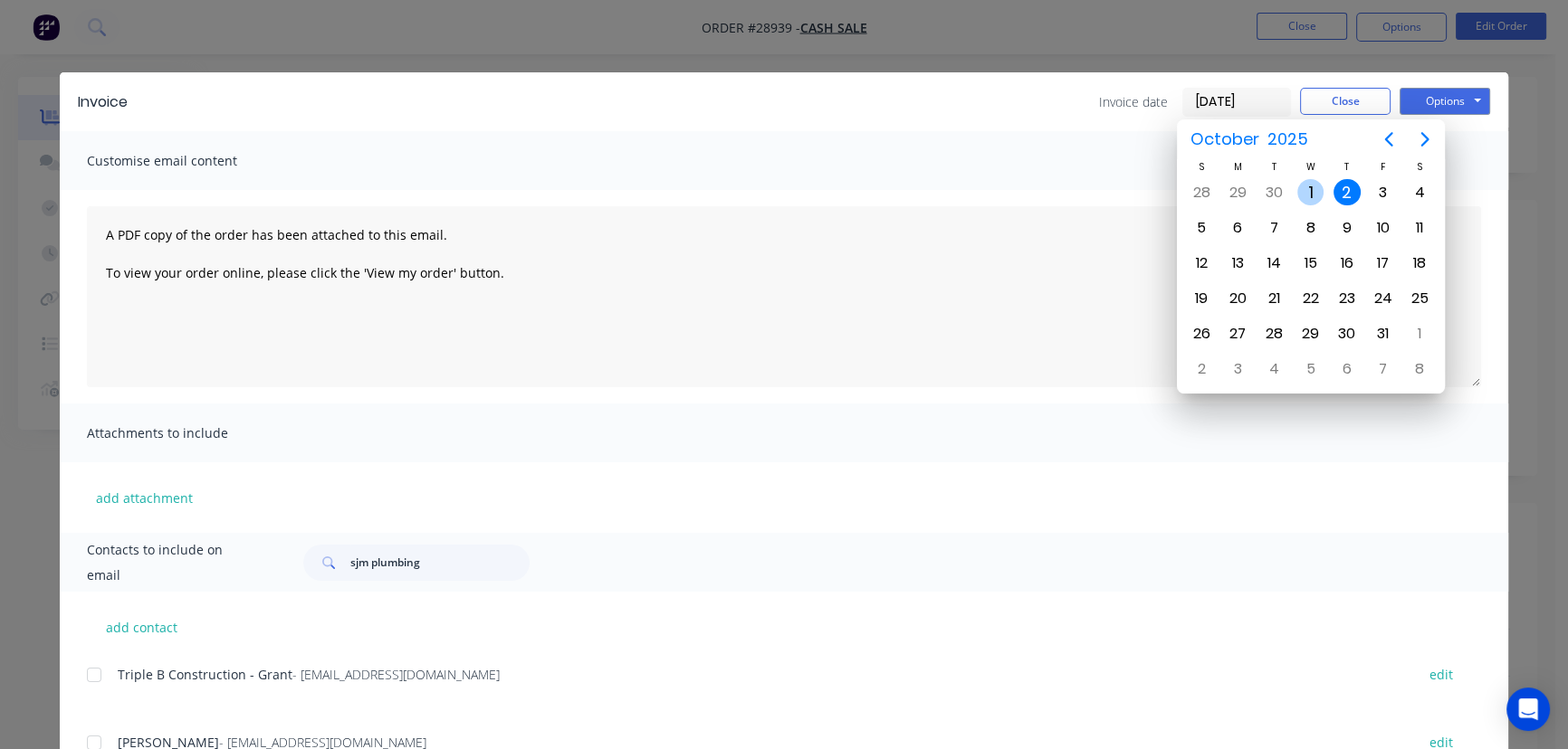
click at [1305, 194] on div "1" at bounding box center [1311, 193] width 27 height 27
type input "[DATE]"
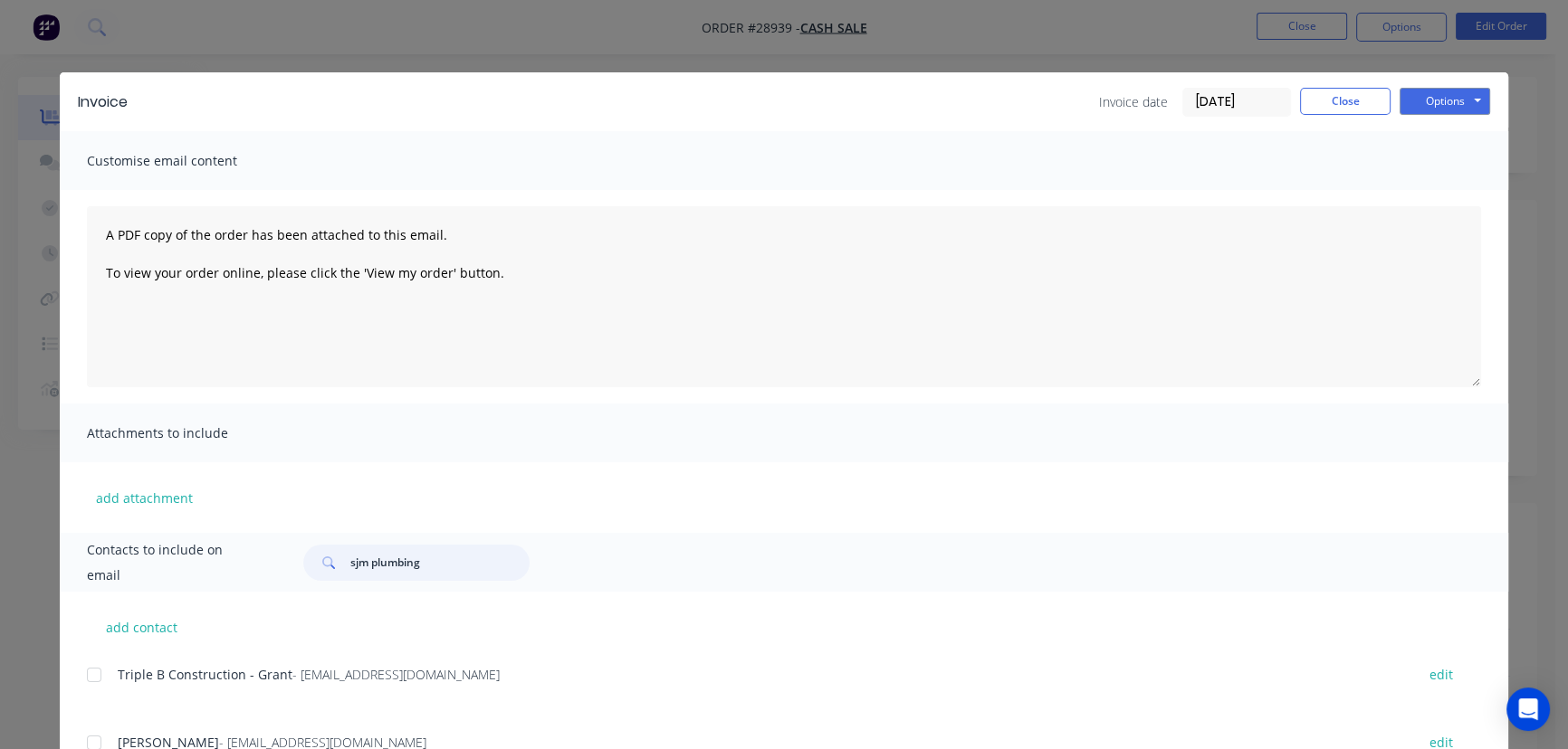
drag, startPoint x: 434, startPoint y: 568, endPoint x: 342, endPoint y: 576, distance: 92.3
click at [342, 576] on div "sjm plumbing" at bounding box center [416, 564] width 226 height 37
paste input "[PERSON_NAME]"
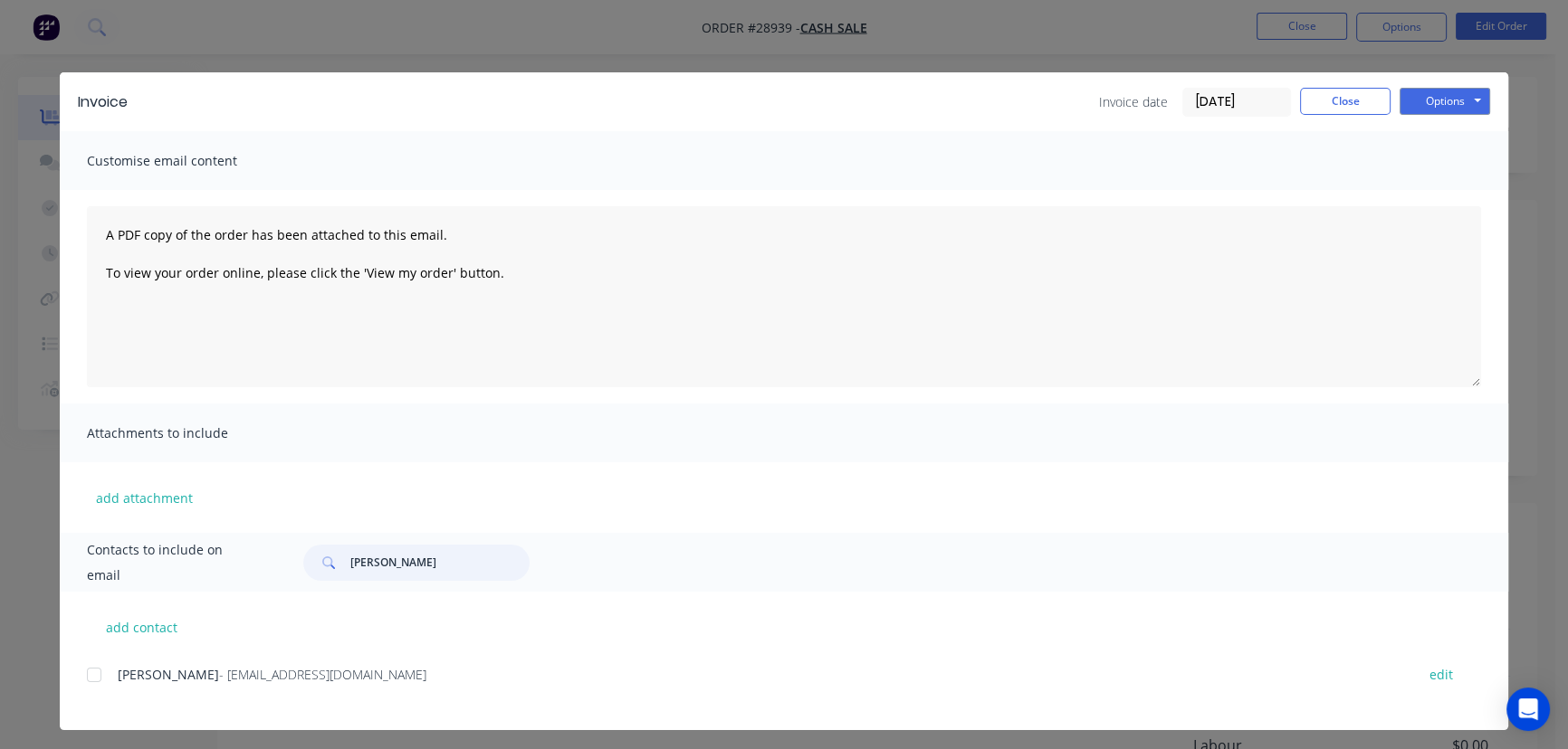
type input "[PERSON_NAME]"
drag, startPoint x: 386, startPoint y: 680, endPoint x: 106, endPoint y: 685, distance: 280.0
click at [106, 685] on div "[PERSON_NAME] - [EMAIL_ADDRESS][DOMAIN_NAME] edit" at bounding box center [798, 674] width 1421 height 24
click at [1460, 97] on button "Options" at bounding box center [1445, 101] width 91 height 27
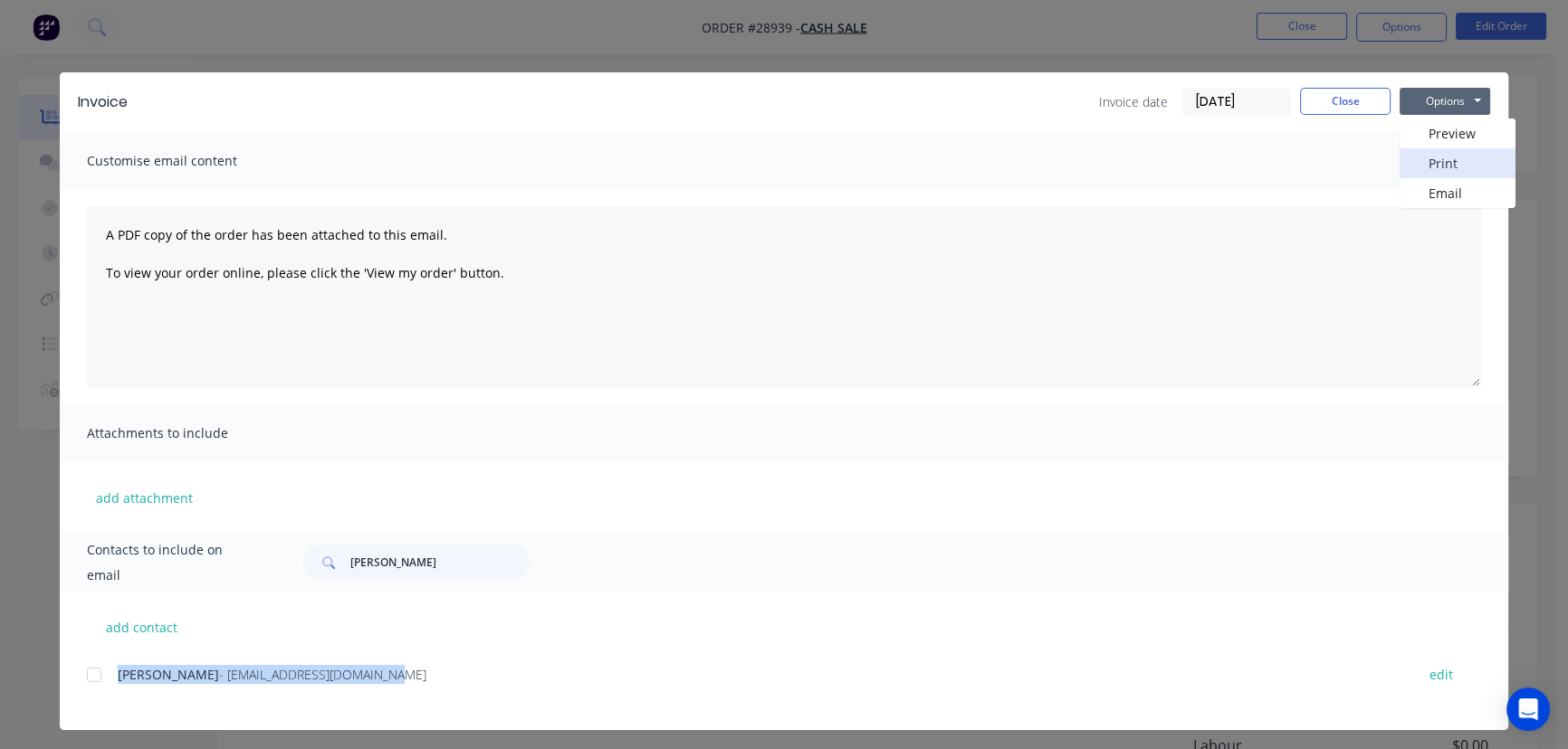
click at [1431, 163] on button "Print" at bounding box center [1458, 163] width 116 height 30
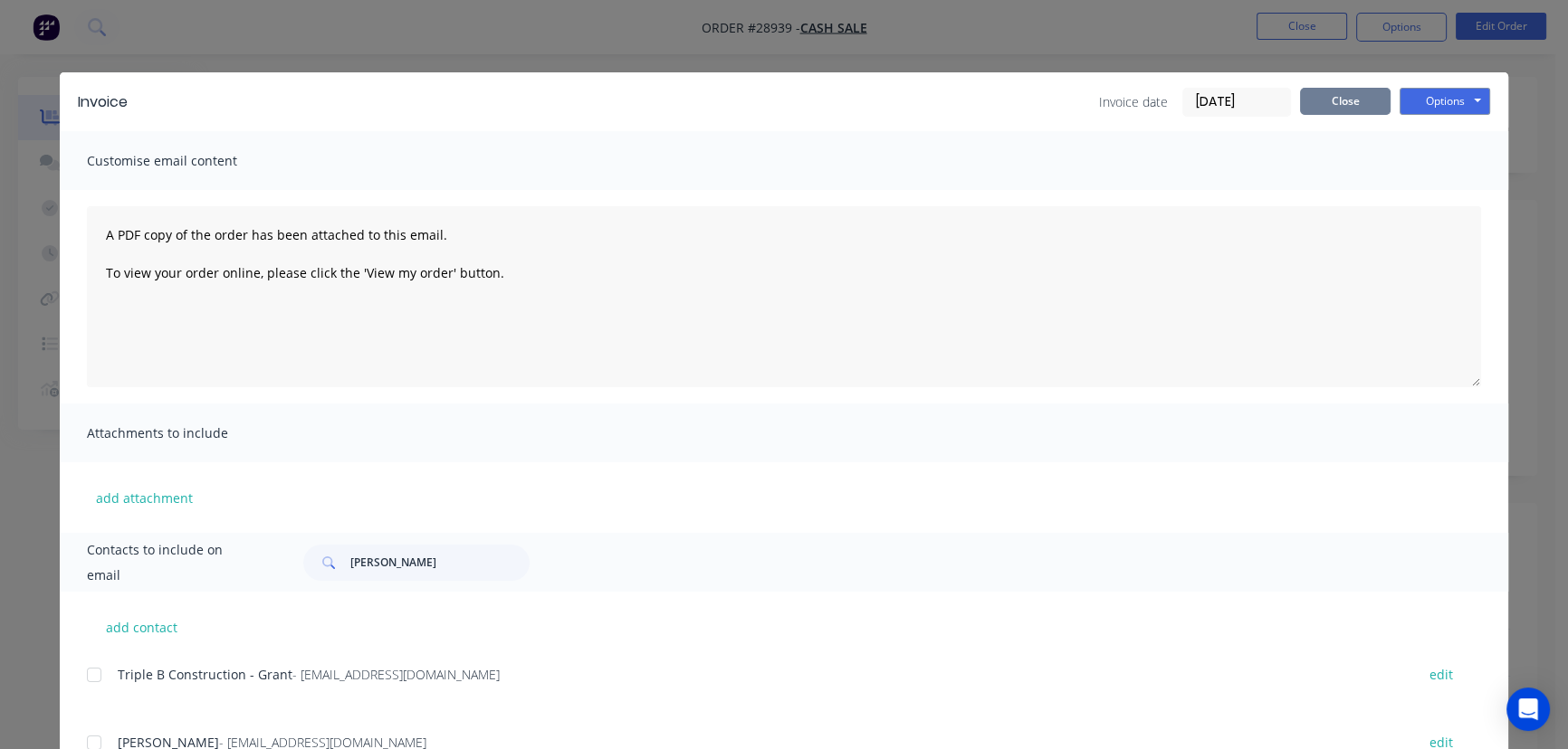
click at [1349, 106] on button "Close" at bounding box center [1346, 101] width 91 height 27
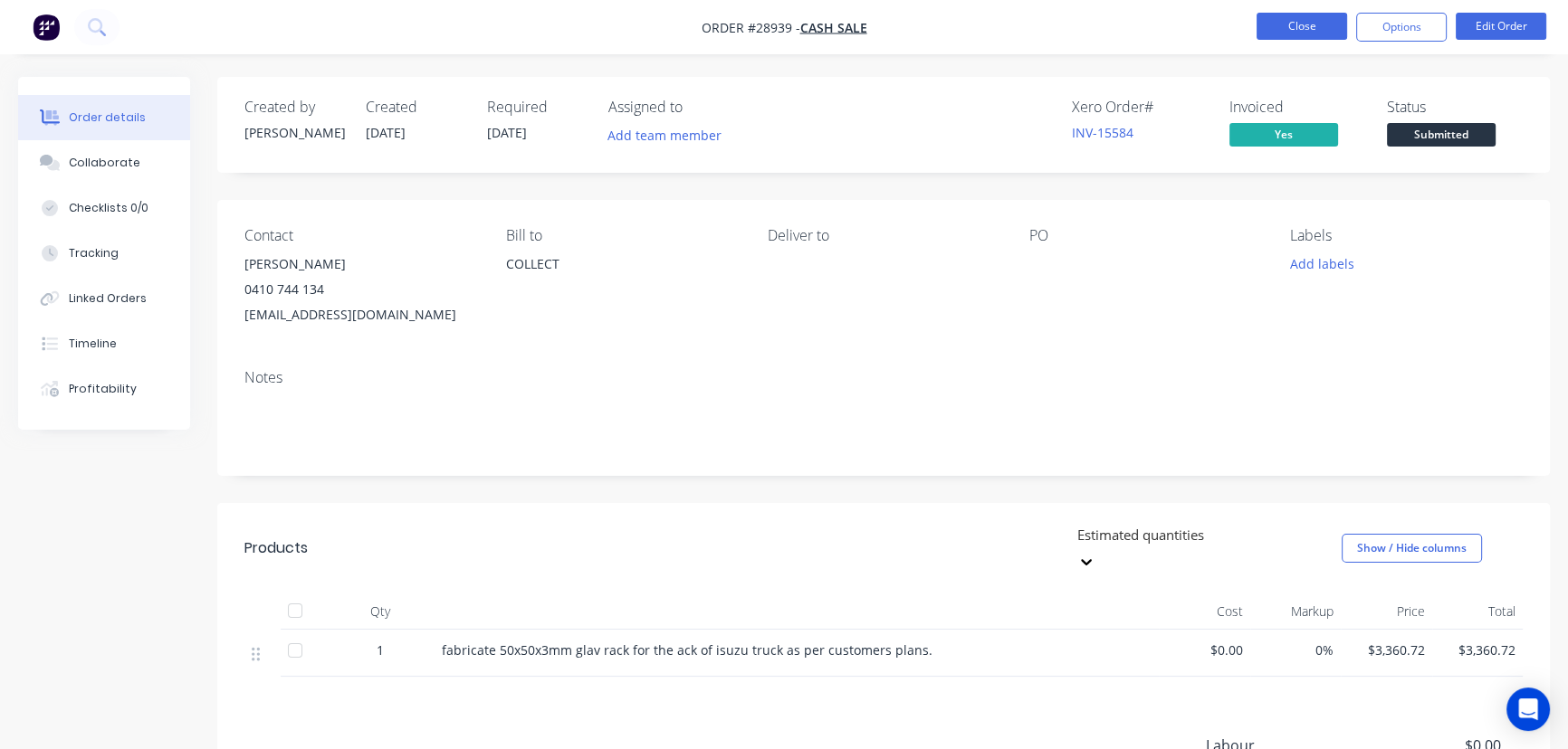
click at [1315, 28] on button "Close" at bounding box center [1302, 26] width 91 height 27
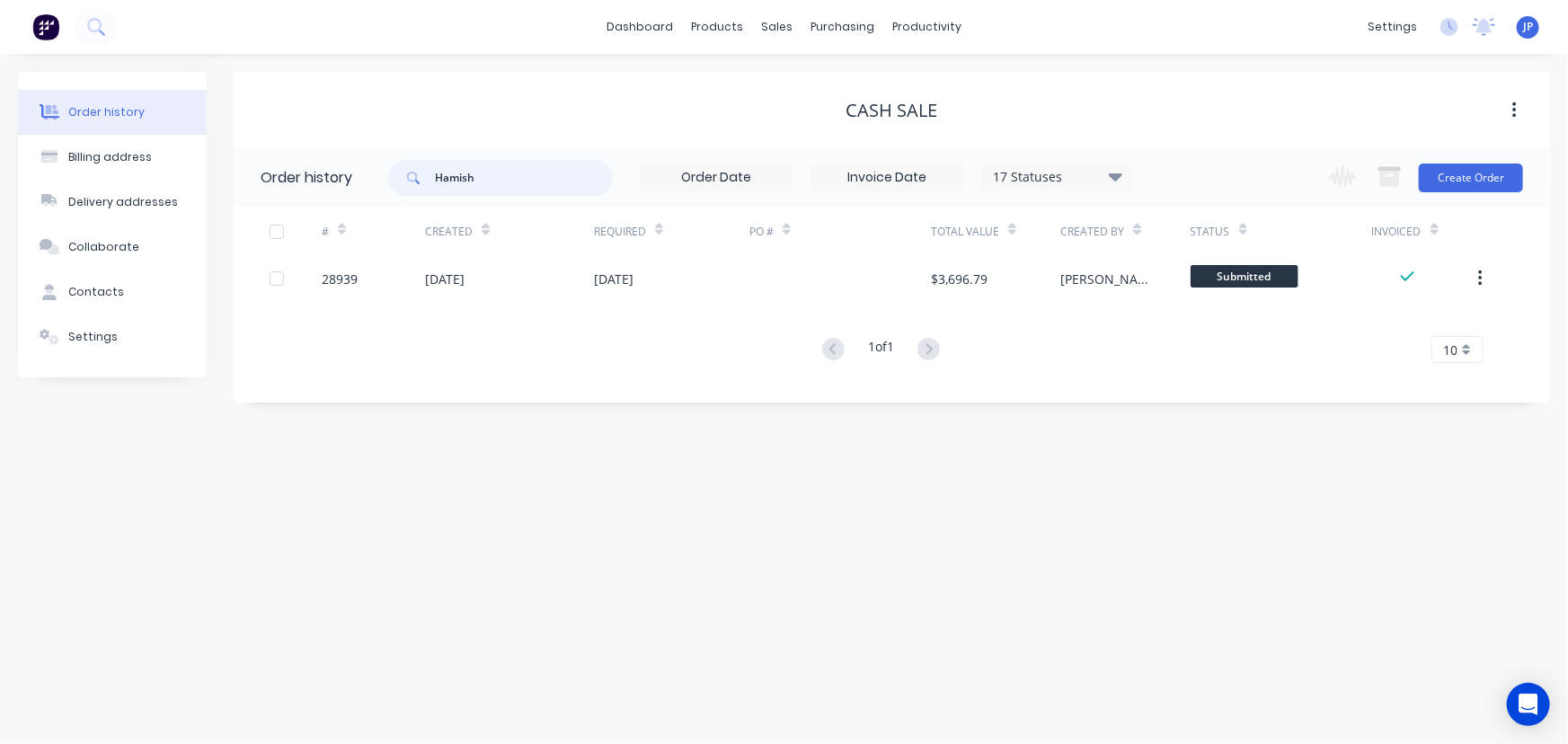
drag, startPoint x: 495, startPoint y: 188, endPoint x: 396, endPoint y: 185, distance: 99.0
click at [396, 185] on div "Hamish" at bounding box center [500, 178] width 224 height 36
type input "Air Smart"
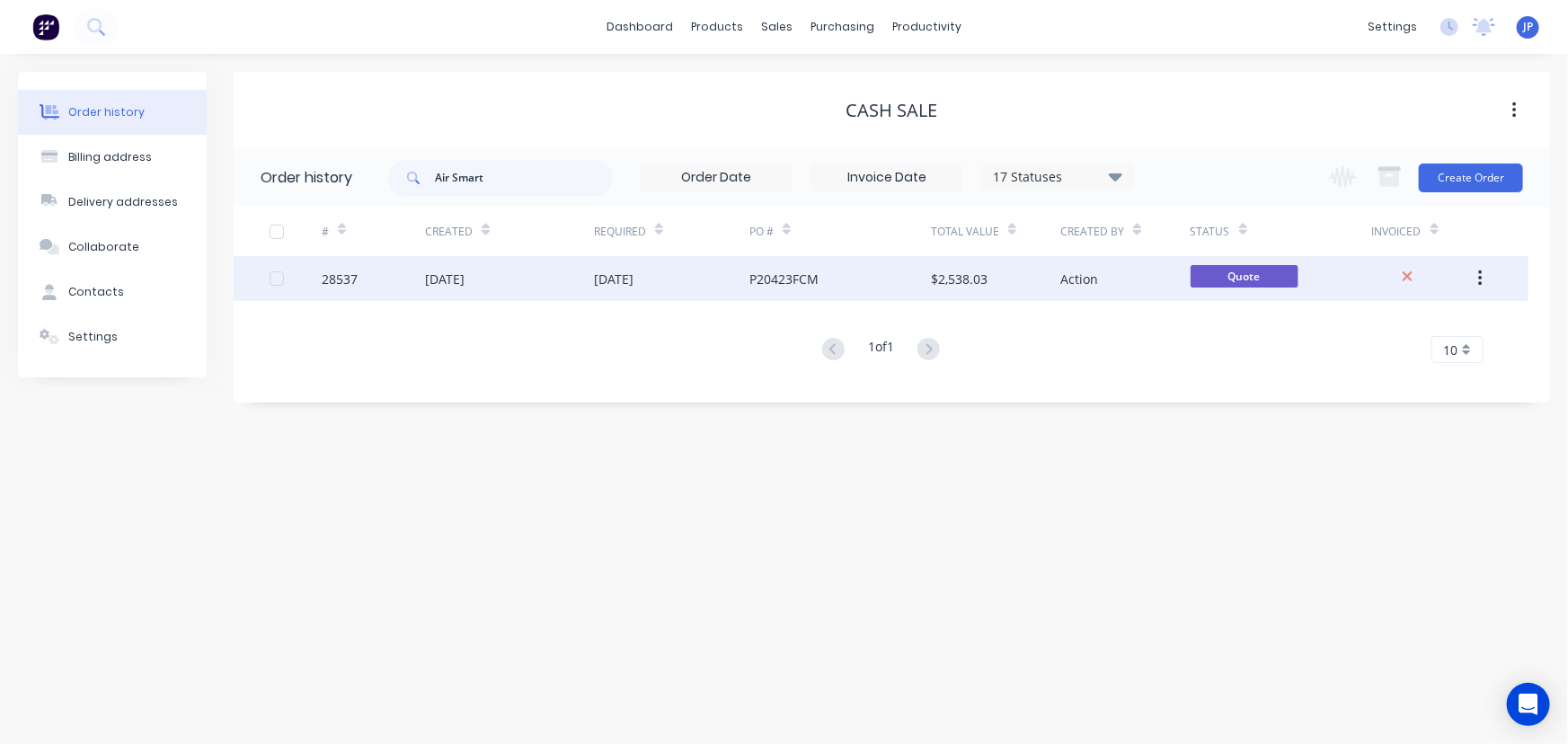
click at [427, 276] on div "[DATE]" at bounding box center [445, 279] width 39 height 19
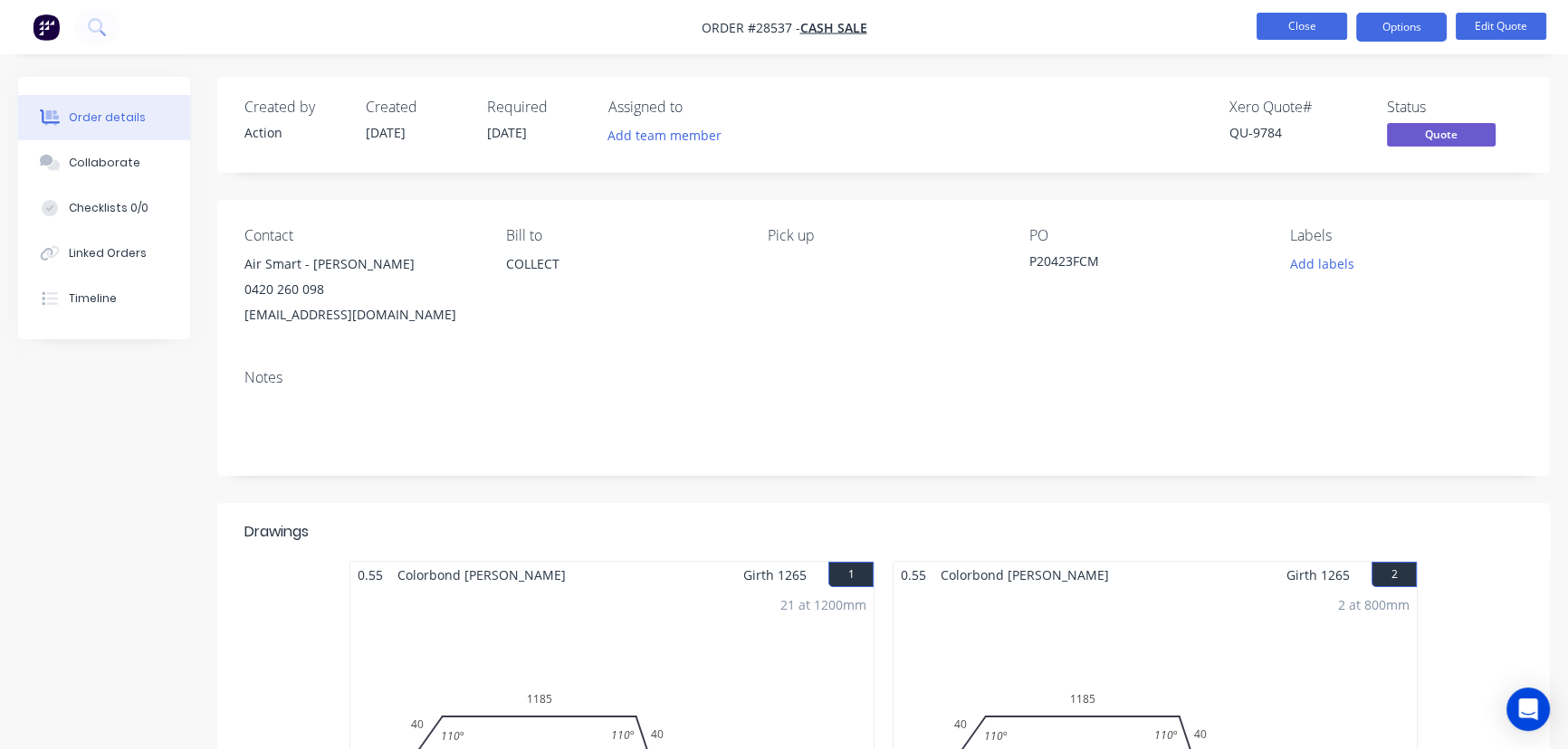
click at [1287, 26] on button "Close" at bounding box center [1302, 26] width 91 height 27
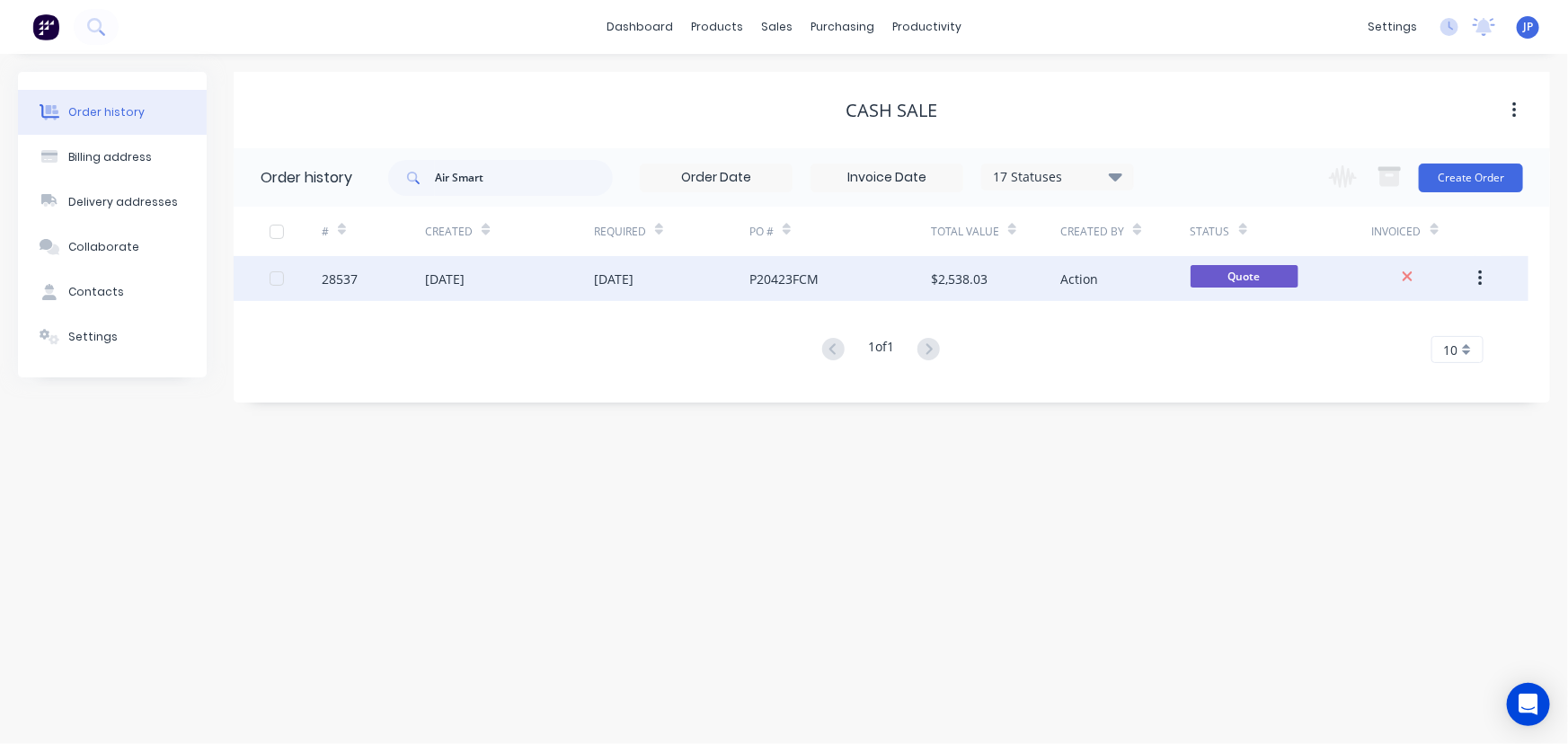
click at [634, 283] on div "[DATE]" at bounding box center [613, 279] width 39 height 19
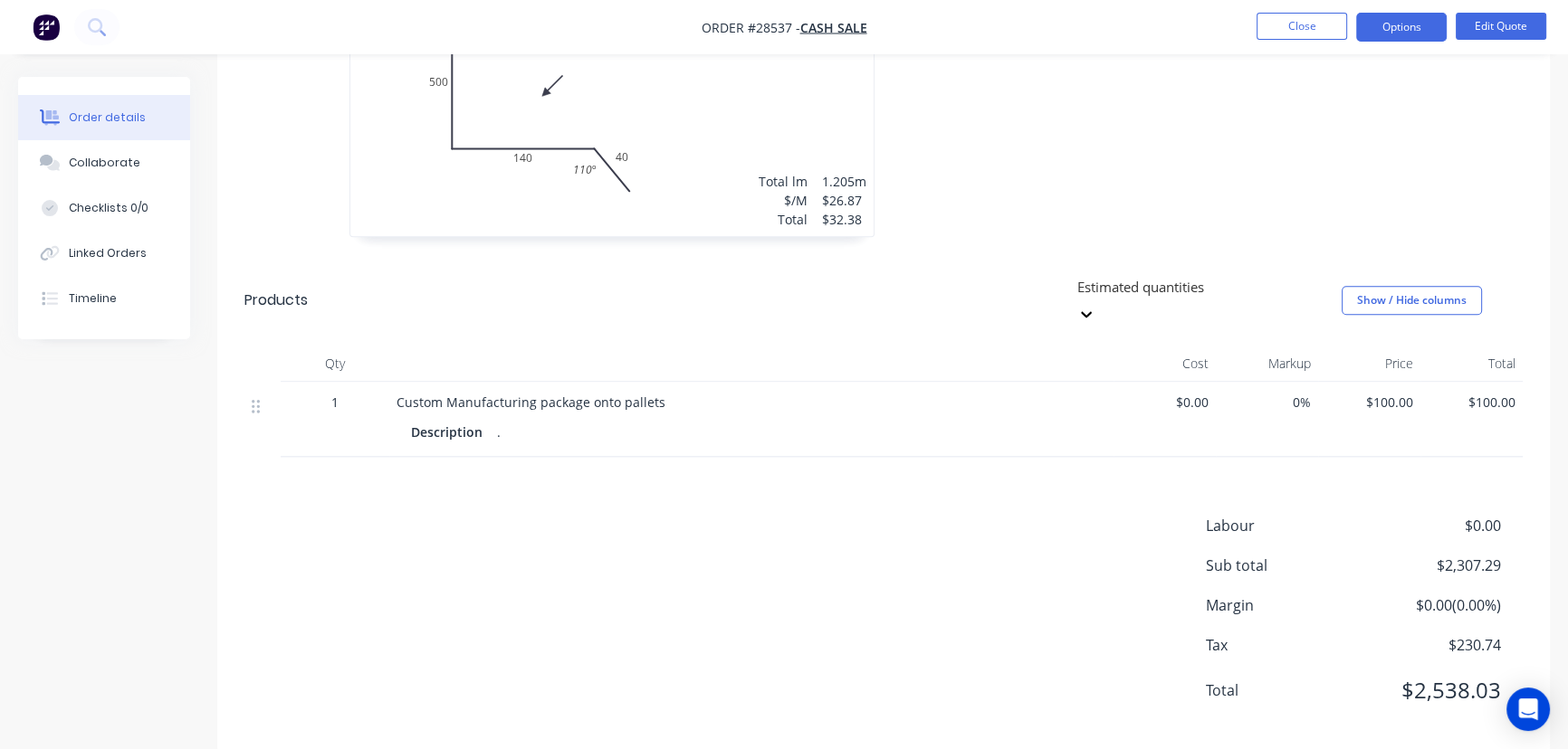
scroll to position [2565, 0]
click at [1286, 18] on button "Close" at bounding box center [1302, 26] width 91 height 27
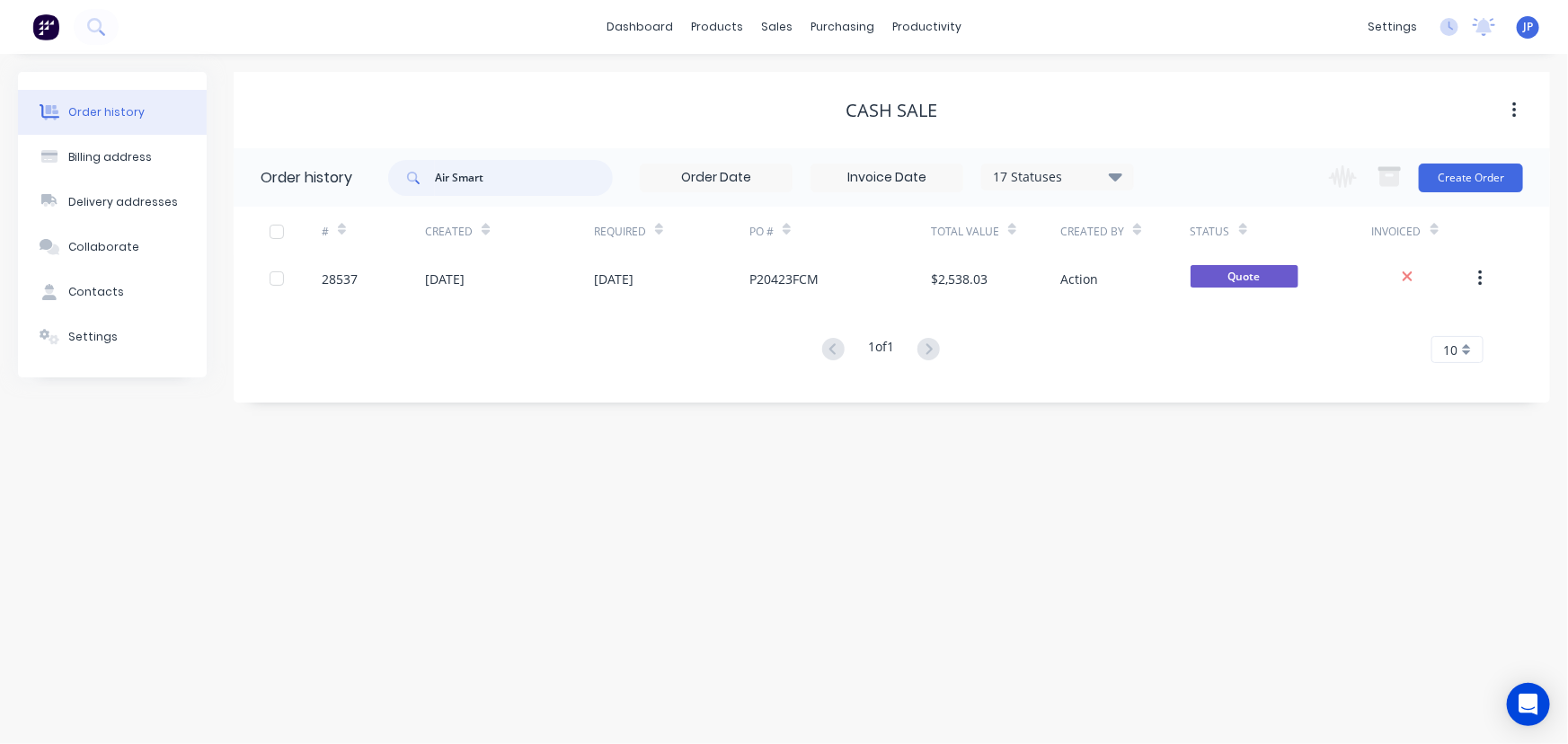
drag, startPoint x: 503, startPoint y: 174, endPoint x: 438, endPoint y: 179, distance: 65.2
click at [438, 179] on input "Air Smart" at bounding box center [524, 178] width 178 height 36
type input "Pet angel"
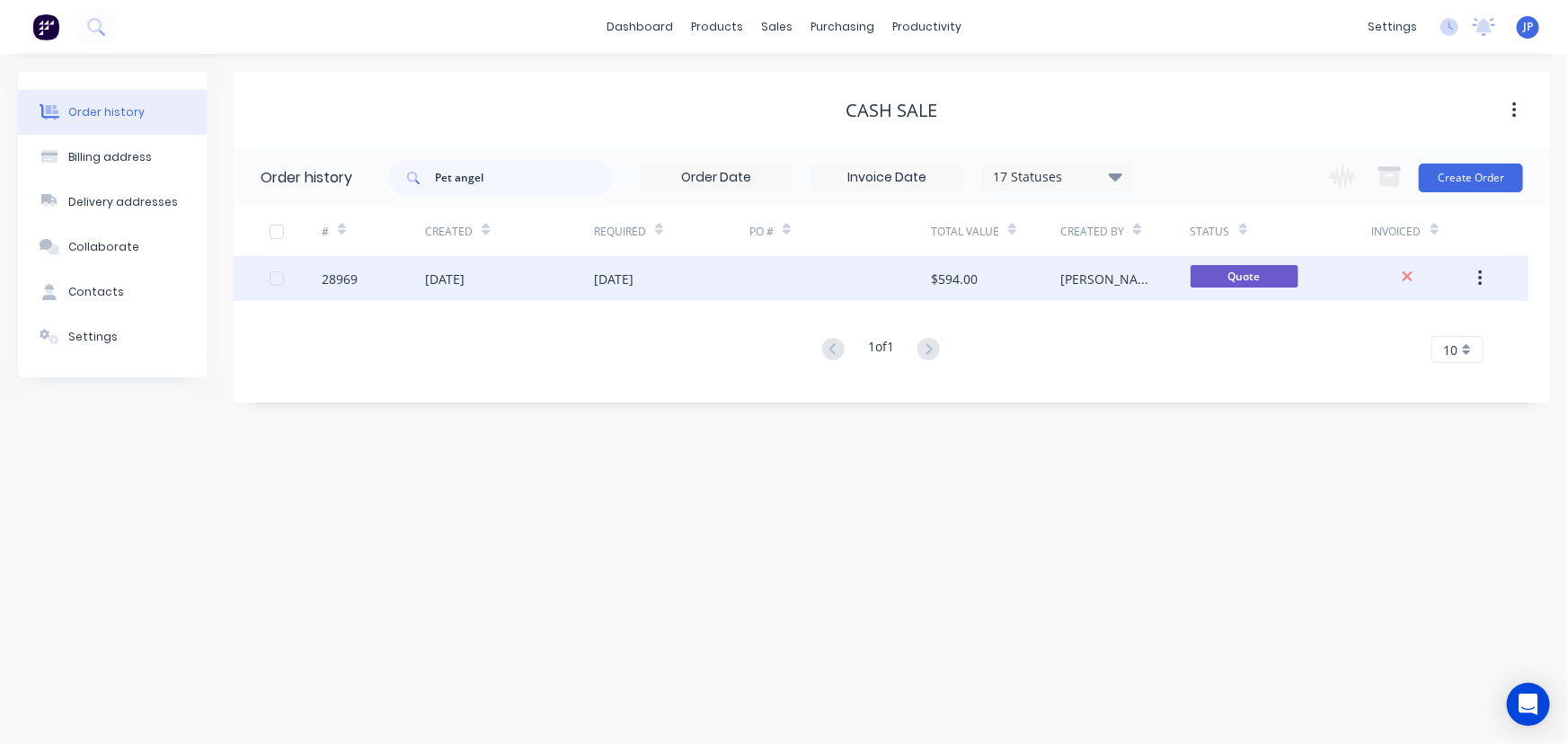
click at [458, 282] on div "[DATE]" at bounding box center [445, 279] width 39 height 19
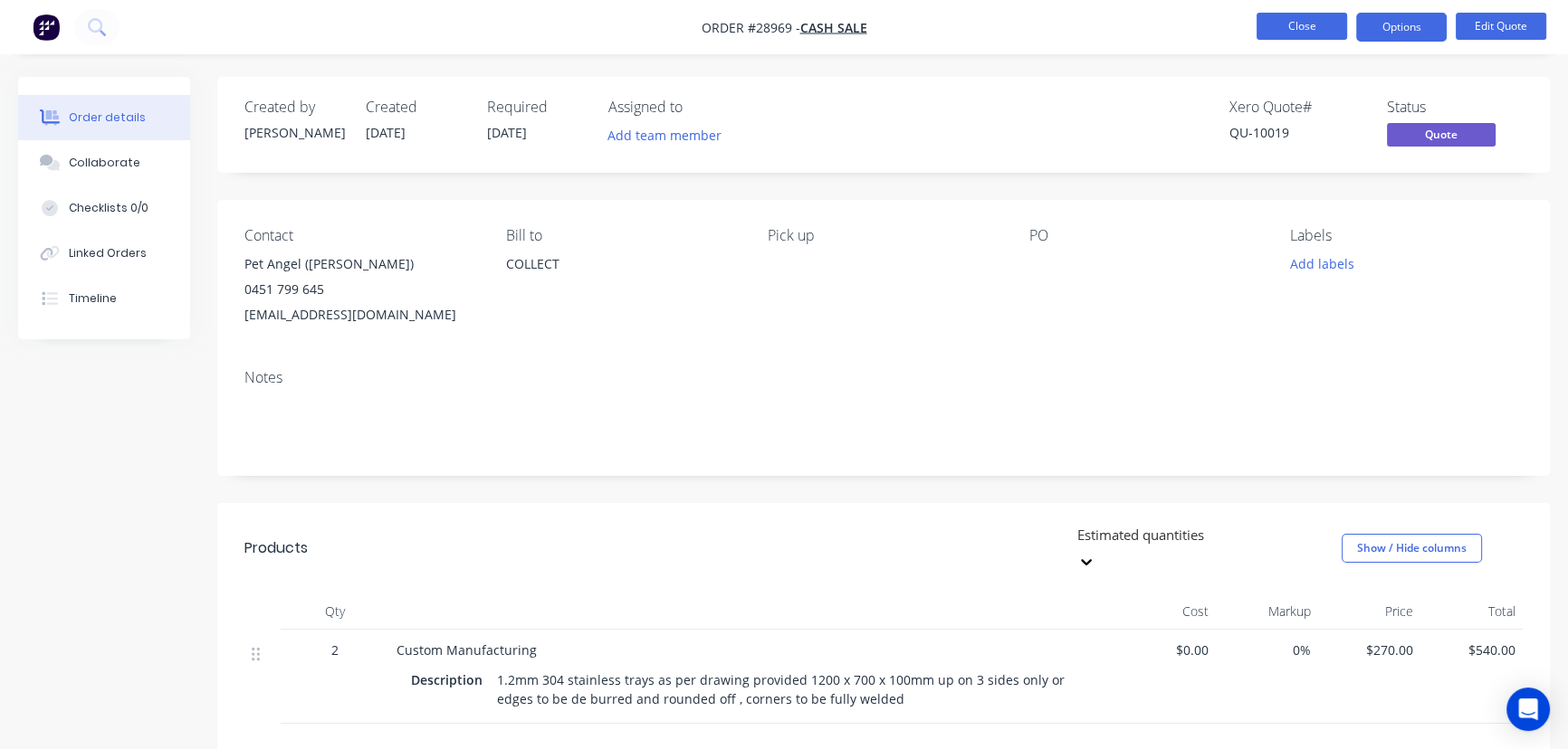
click at [1283, 18] on button "Close" at bounding box center [1302, 26] width 91 height 27
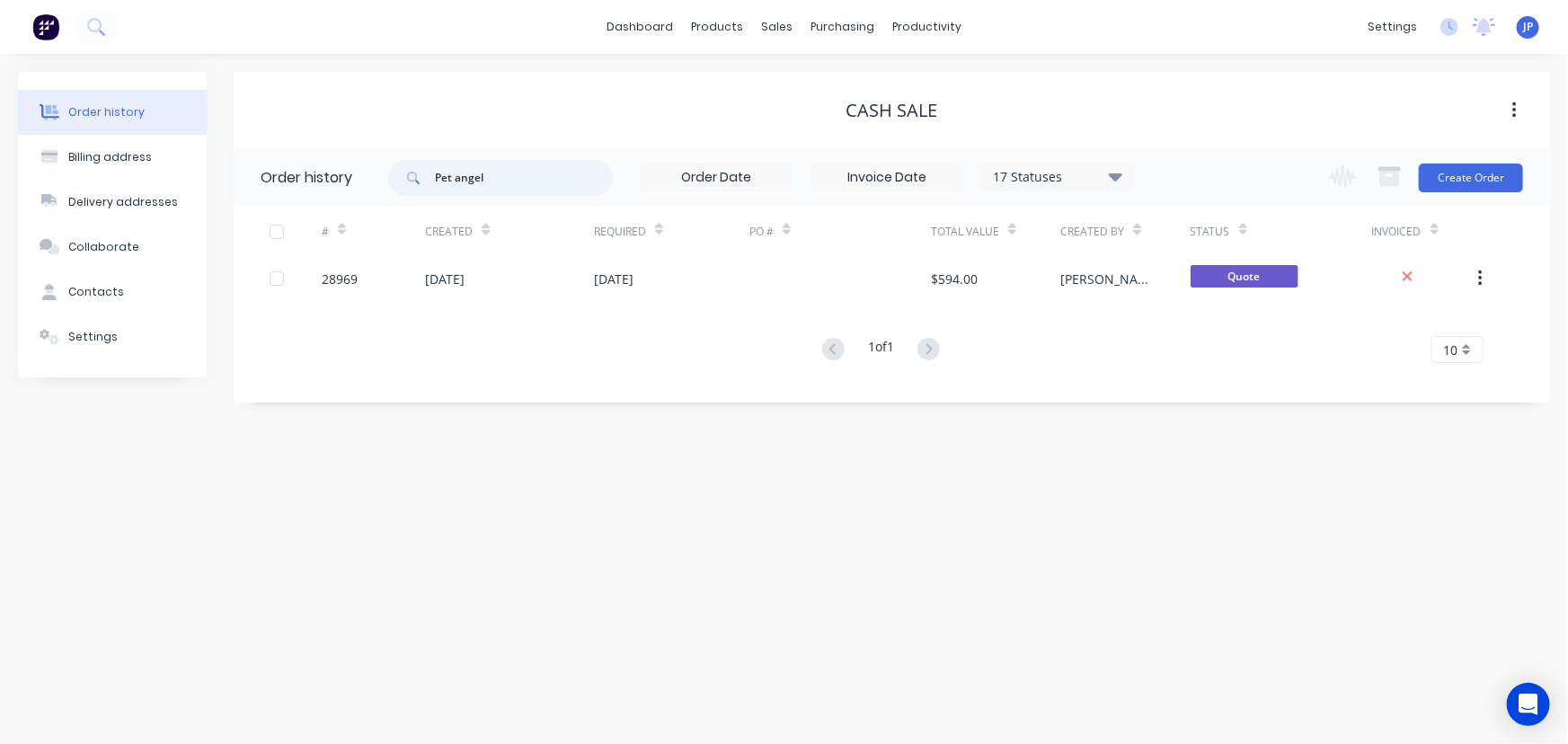
drag, startPoint x: 439, startPoint y: 195, endPoint x: 369, endPoint y: 201, distance: 70.3
click at [370, 200] on header "Order history Pet angel 17 Statuses Invoice Status Invoiced Not Invoiced Partia…" at bounding box center [892, 177] width 1317 height 58
type input "28997"
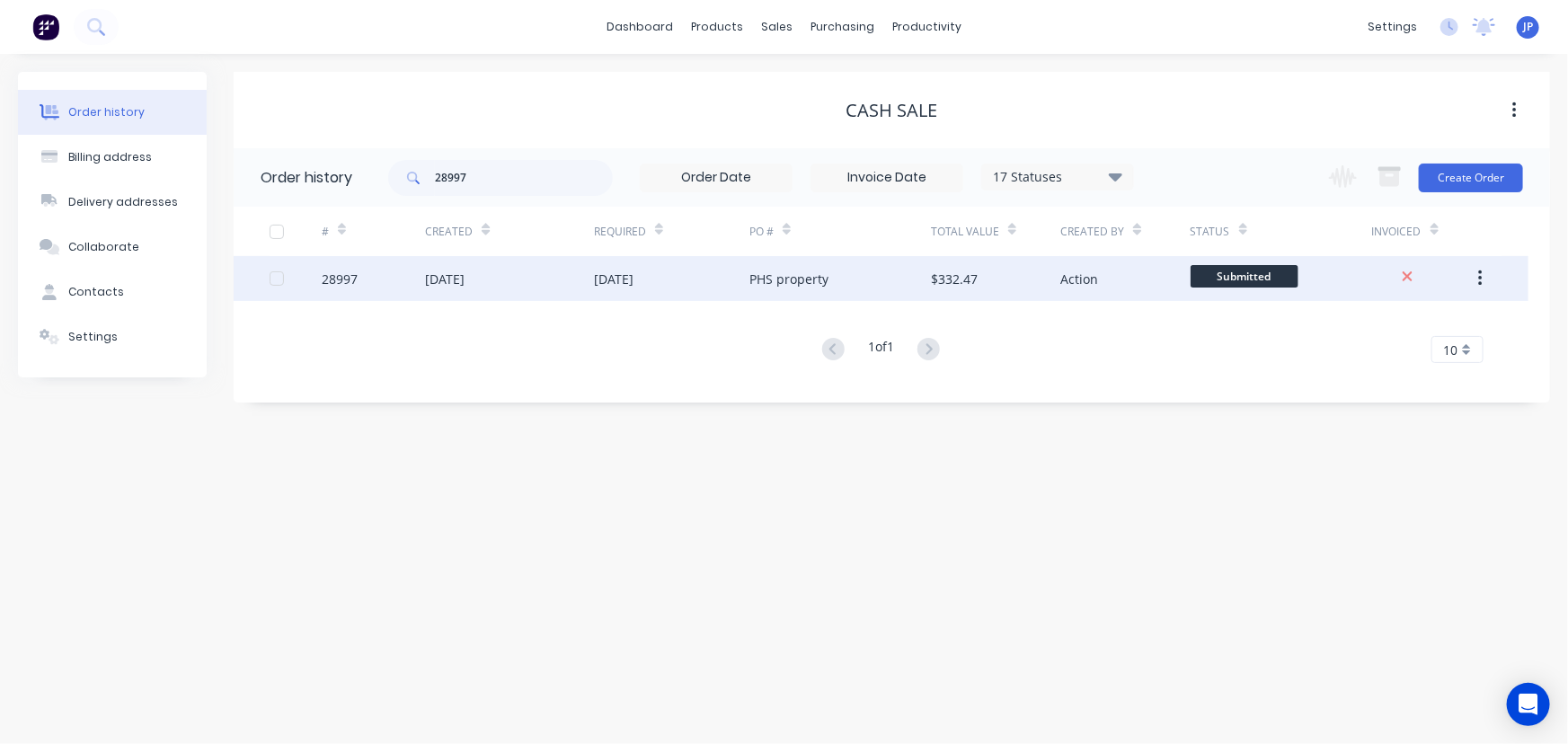
click at [430, 288] on div "[DATE]" at bounding box center [510, 278] width 169 height 45
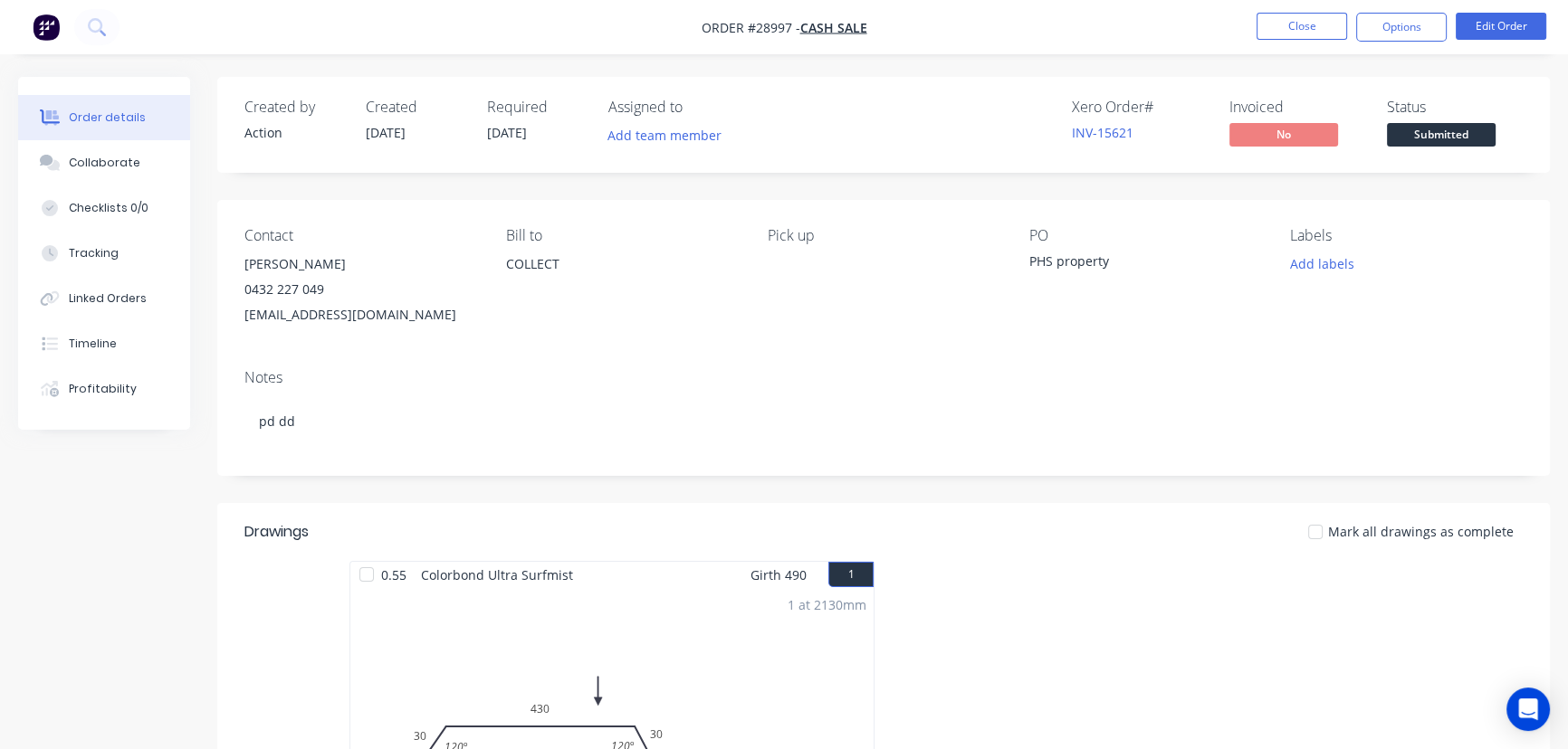
drag, startPoint x: 356, startPoint y: 266, endPoint x: 244, endPoint y: 259, distance: 112.2
click at [244, 259] on div "[PERSON_NAME]" at bounding box center [360, 264] width 233 height 25
click at [1381, 32] on button "Options" at bounding box center [1402, 27] width 91 height 29
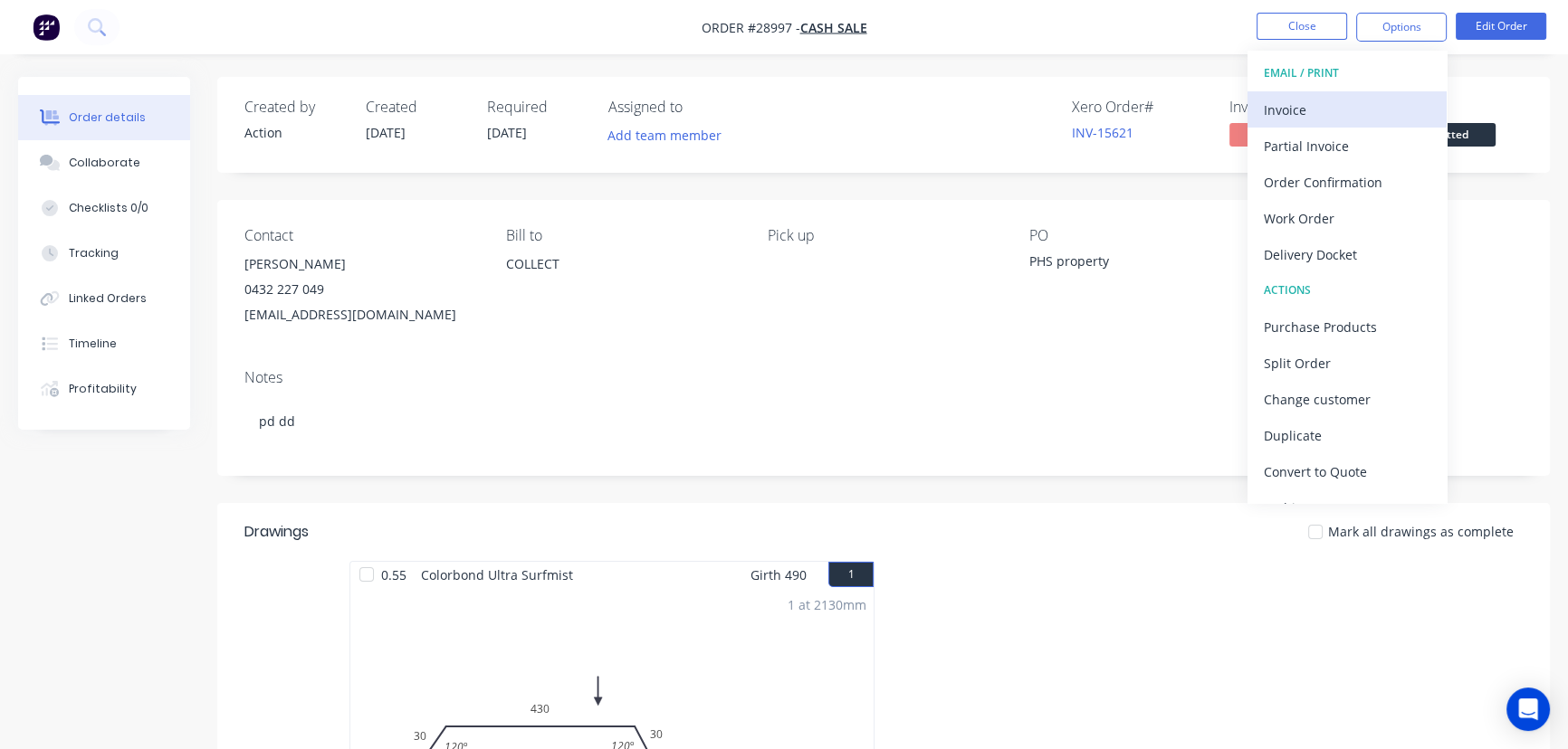
click at [1311, 108] on div "Invoice" at bounding box center [1347, 109] width 167 height 26
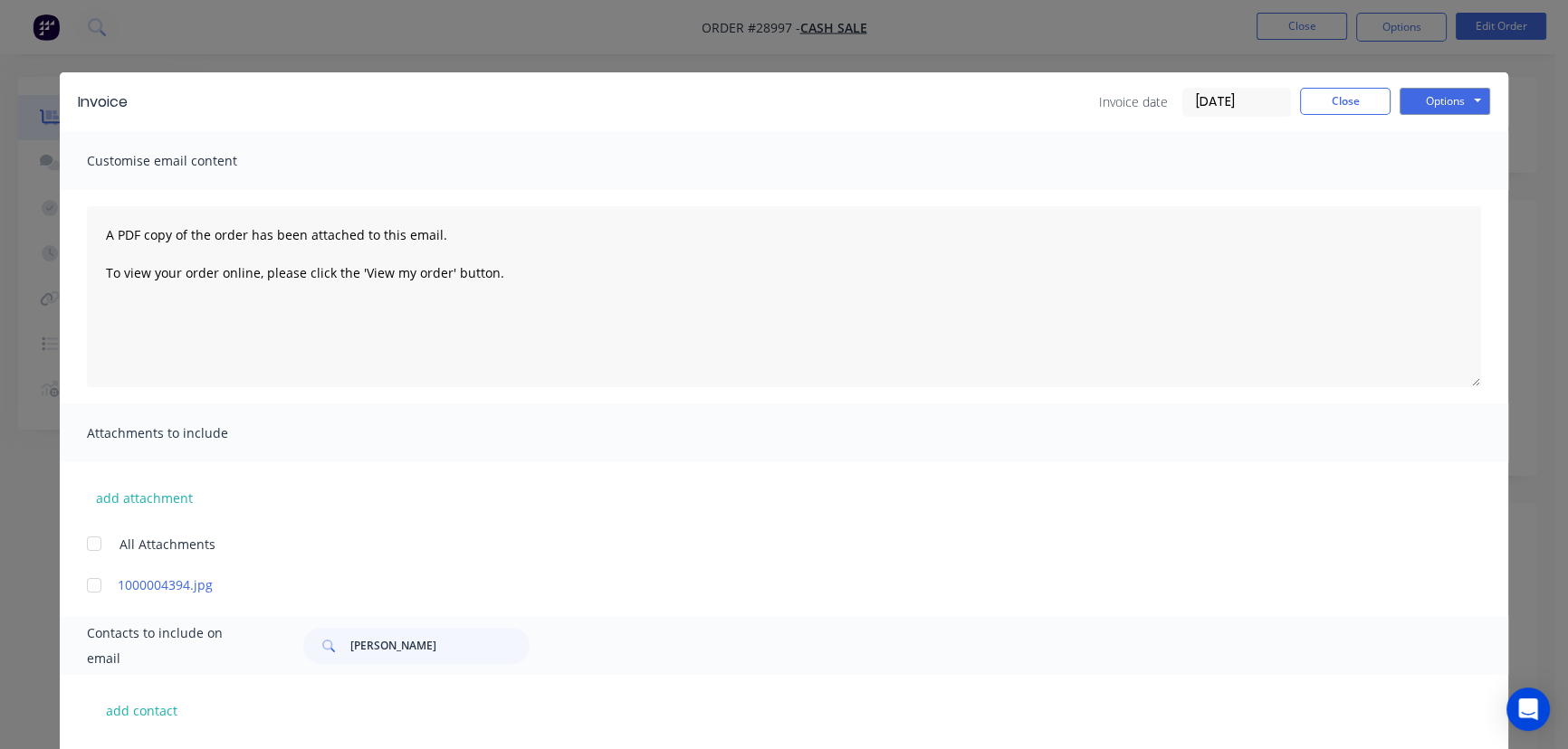
click at [1252, 104] on input "[DATE]" at bounding box center [1237, 102] width 107 height 27
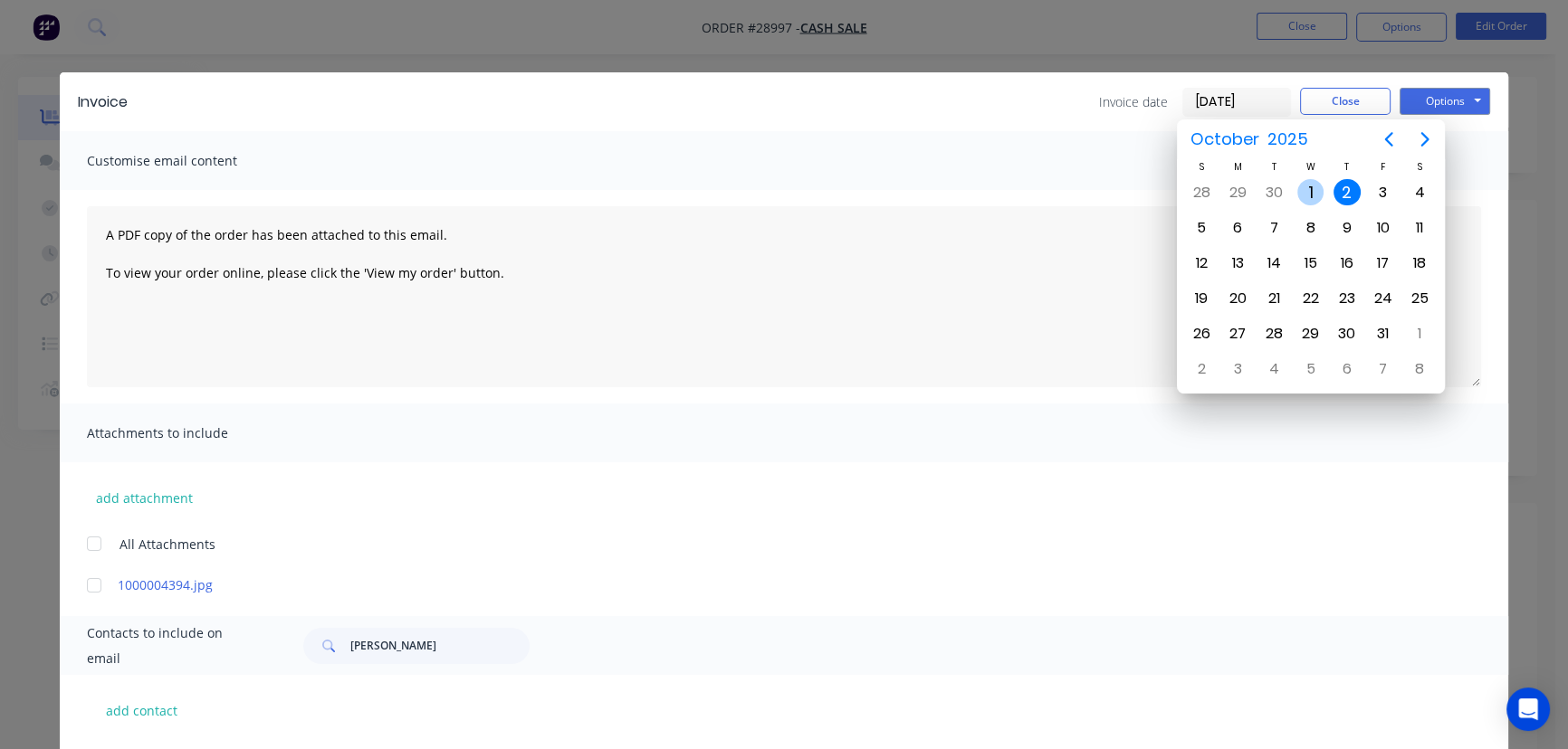
click at [1313, 190] on div "1" at bounding box center [1311, 193] width 27 height 27
type input "[DATE]"
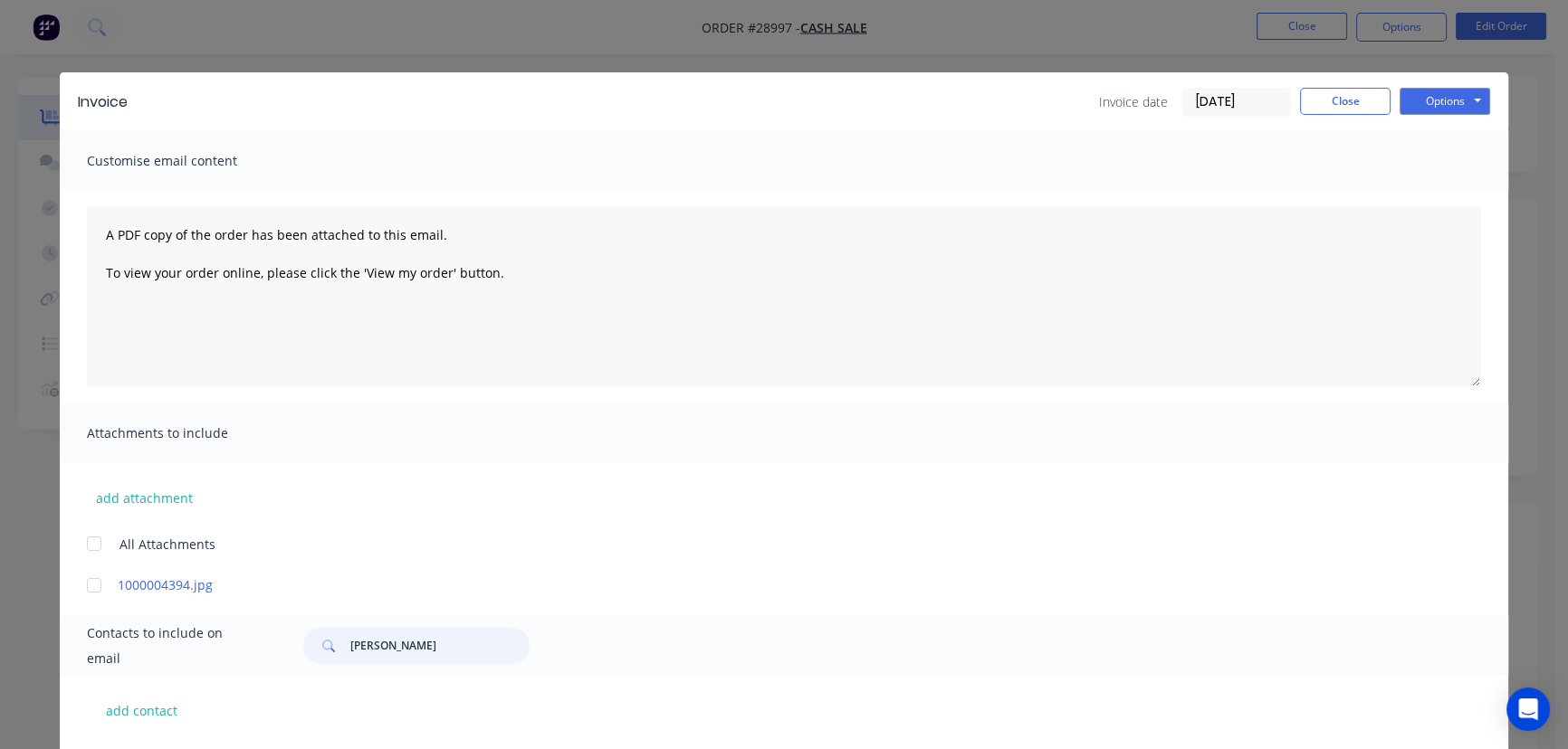
drag, startPoint x: 394, startPoint y: 657, endPoint x: 318, endPoint y: 652, distance: 76.2
click at [318, 652] on div "[PERSON_NAME]" at bounding box center [416, 647] width 226 height 37
paste input "[PERSON_NAME]"
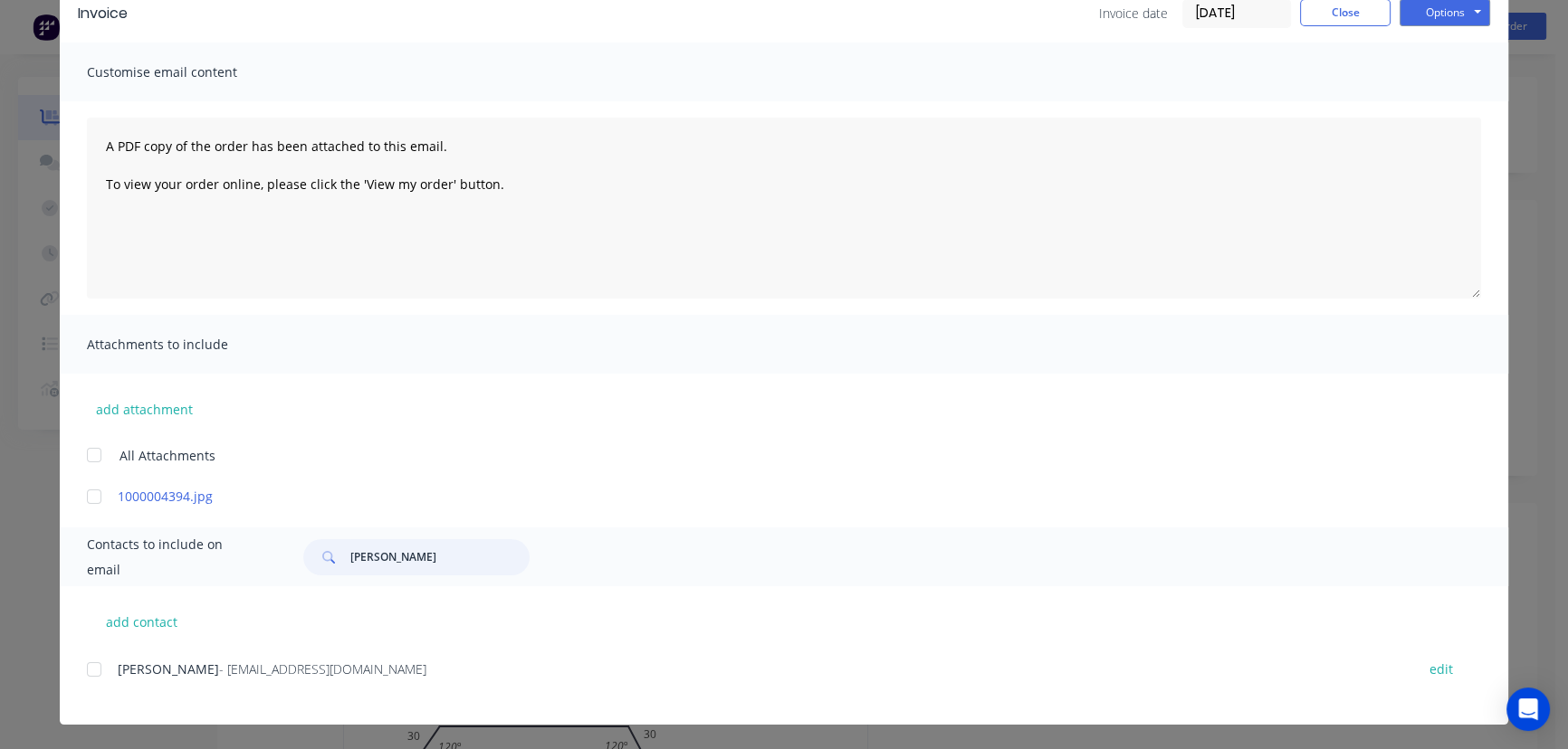
scroll to position [90, 0]
type input "[PERSON_NAME]"
drag, startPoint x: 382, startPoint y: 686, endPoint x: 95, endPoint y: 693, distance: 287.1
click at [95, 693] on div "[PERSON_NAME] - [EMAIL_ADDRESS][DOMAIN_NAME] edit" at bounding box center [798, 680] width 1421 height 46
click at [1411, 19] on button "Options" at bounding box center [1445, 12] width 91 height 27
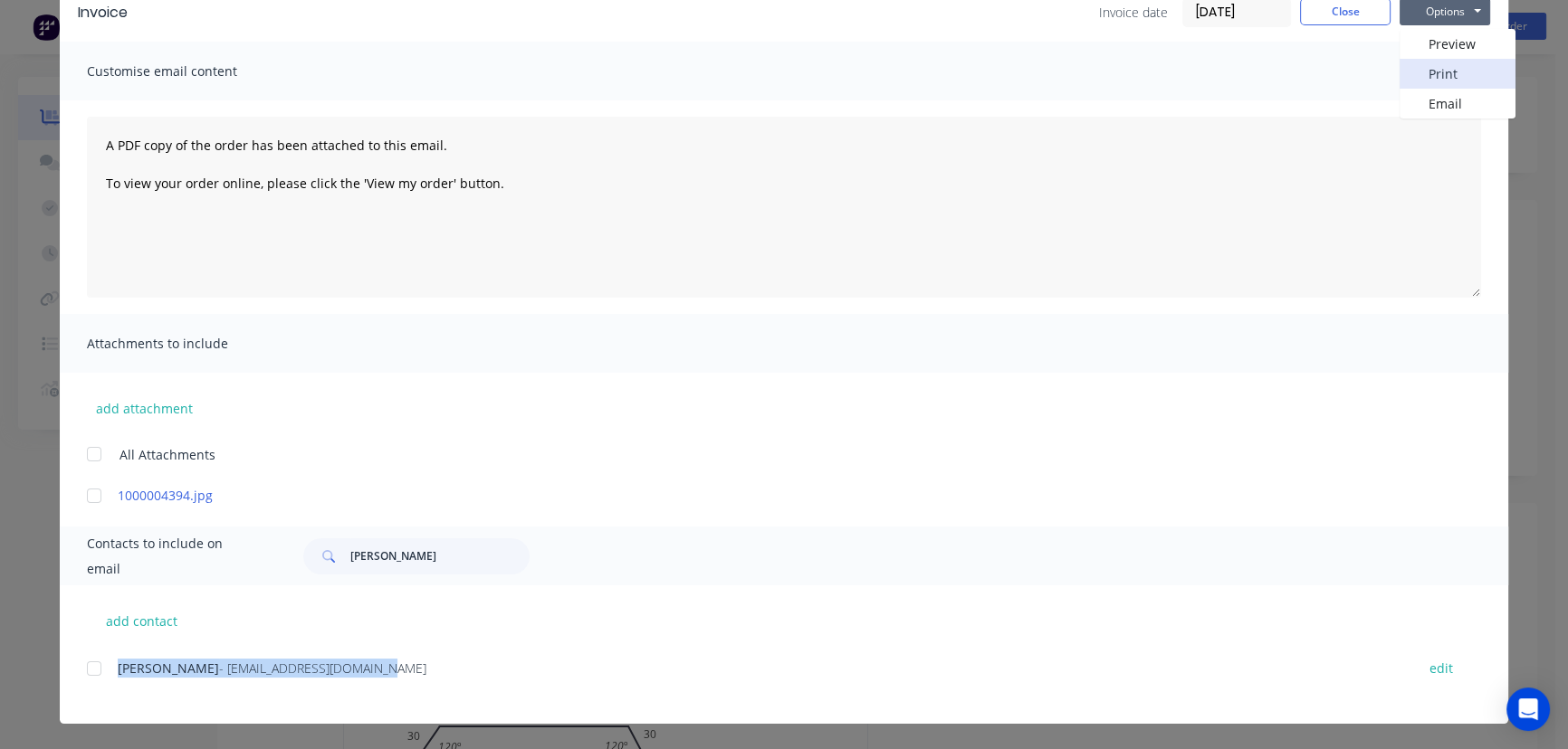
click at [1409, 69] on button "Print" at bounding box center [1458, 73] width 116 height 30
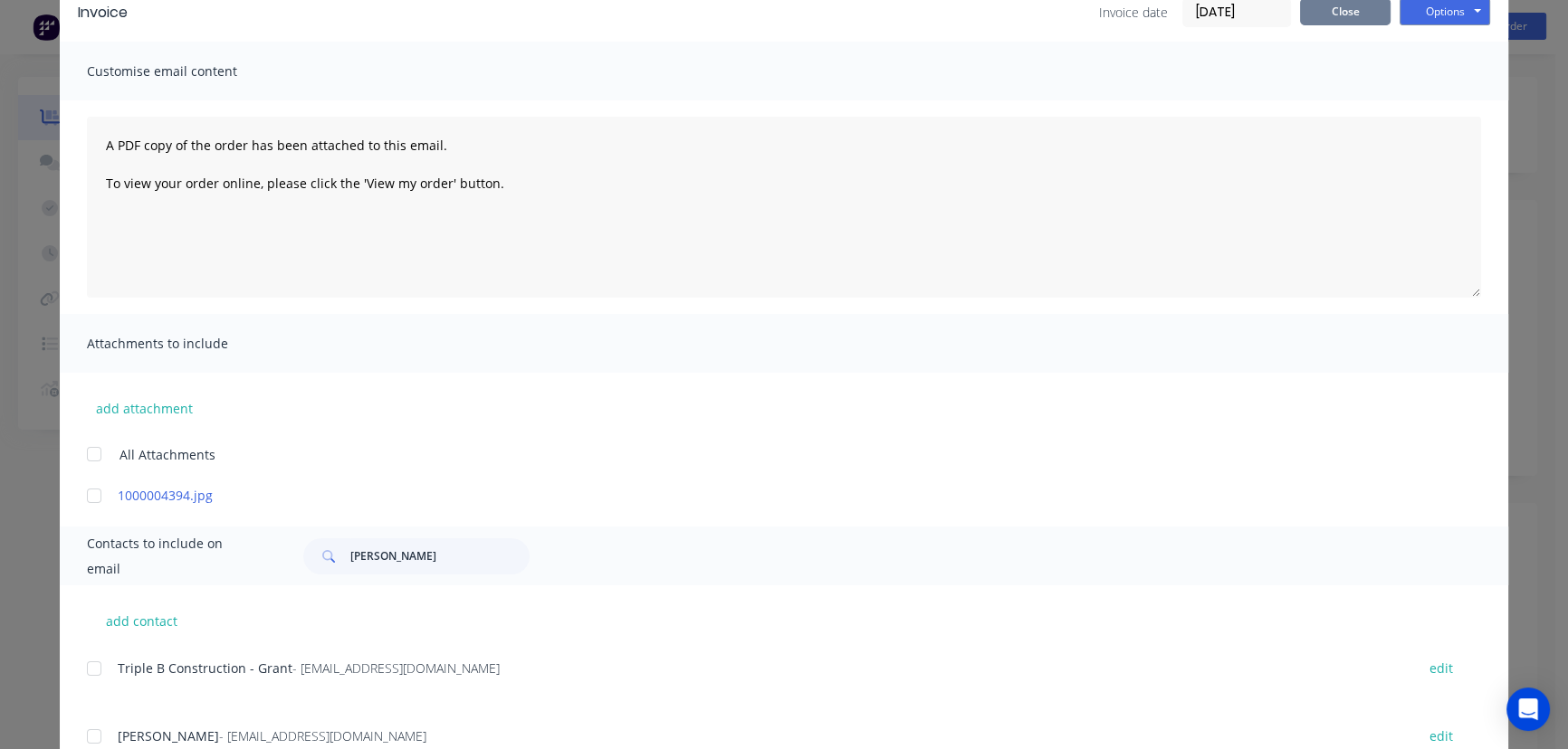
click at [1320, 21] on button "Close" at bounding box center [1346, 12] width 91 height 27
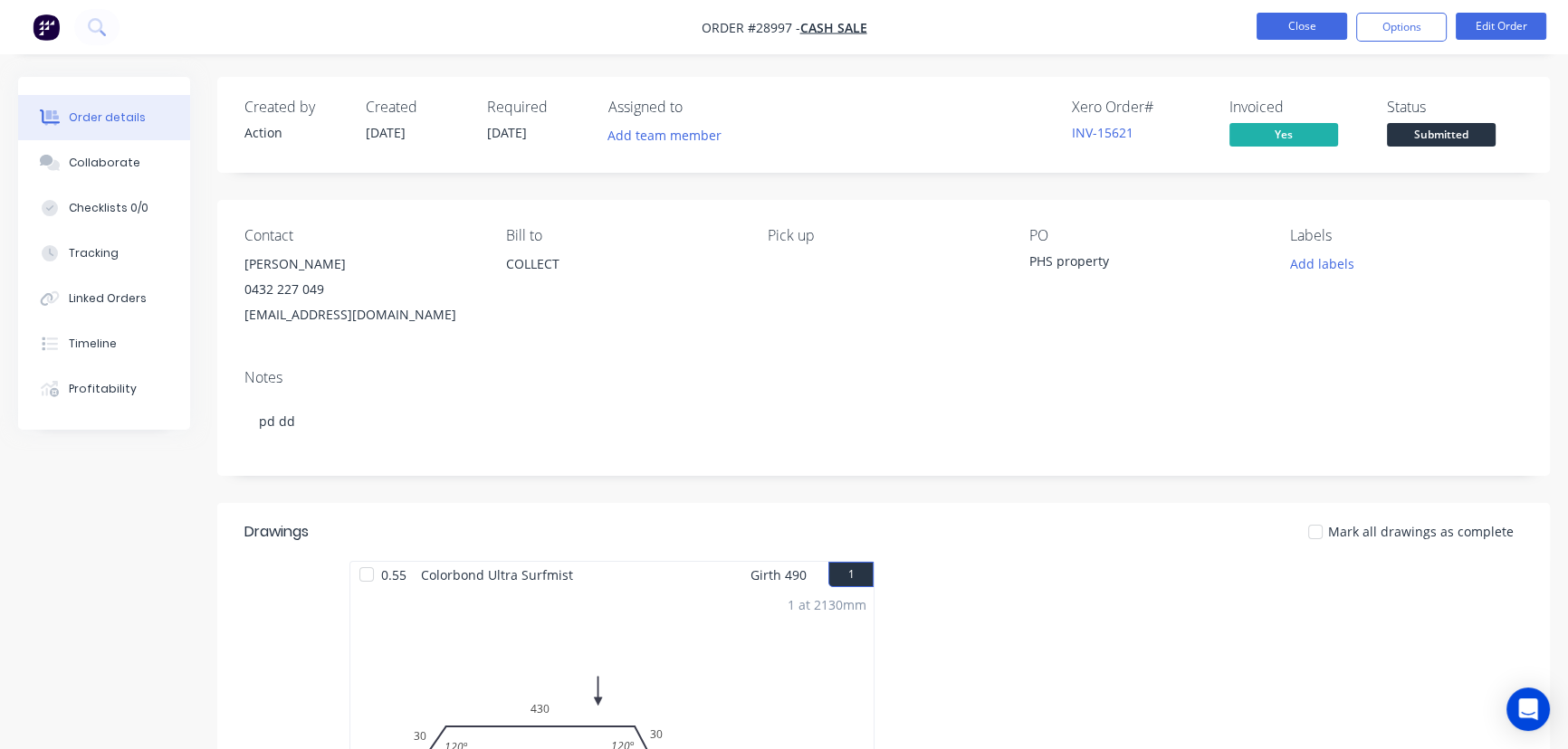
click at [1276, 26] on button "Close" at bounding box center [1302, 26] width 91 height 27
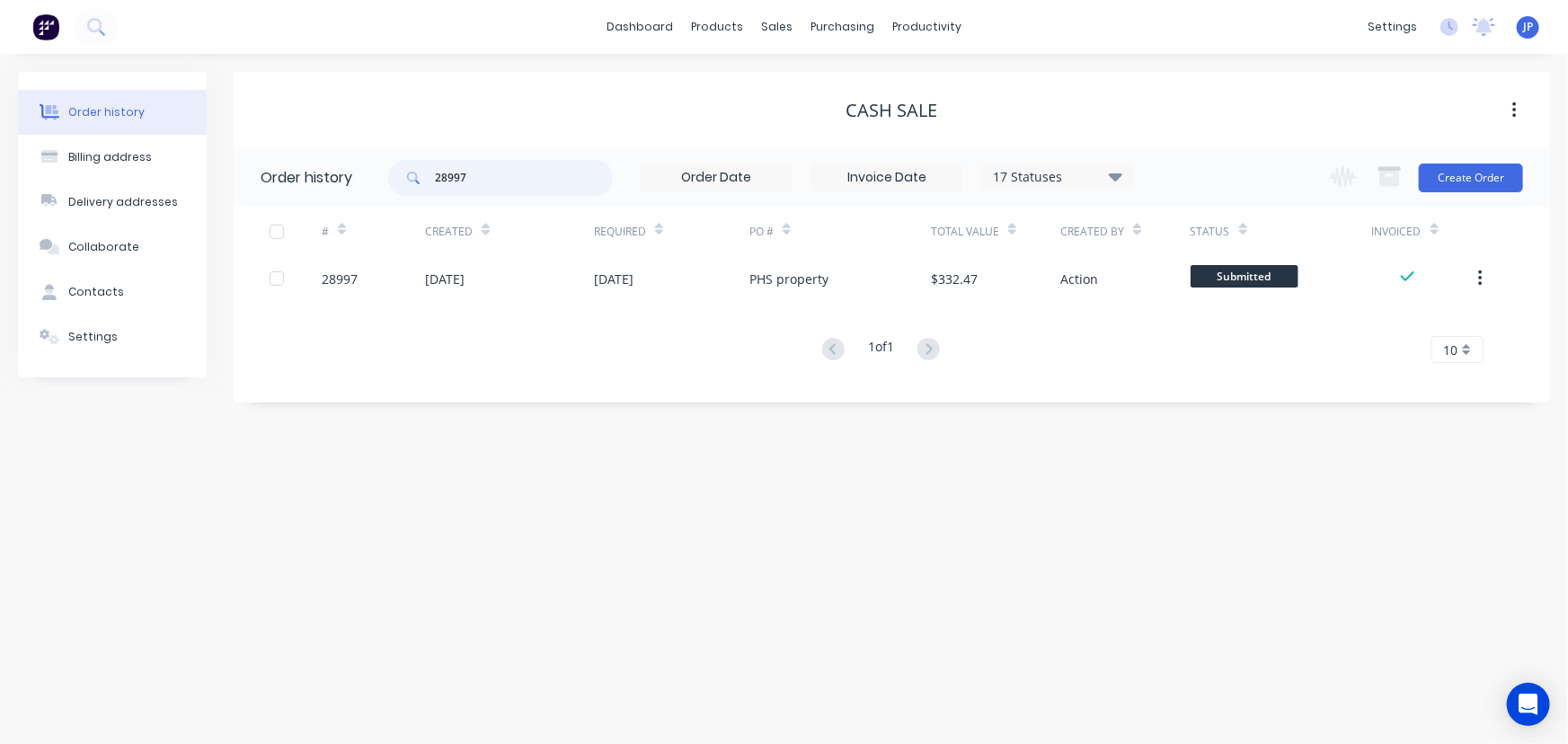
drag, startPoint x: 476, startPoint y: 180, endPoint x: 400, endPoint y: 186, distance: 76.2
click at [400, 186] on div "28997" at bounding box center [500, 178] width 224 height 36
type input "QU-10004"
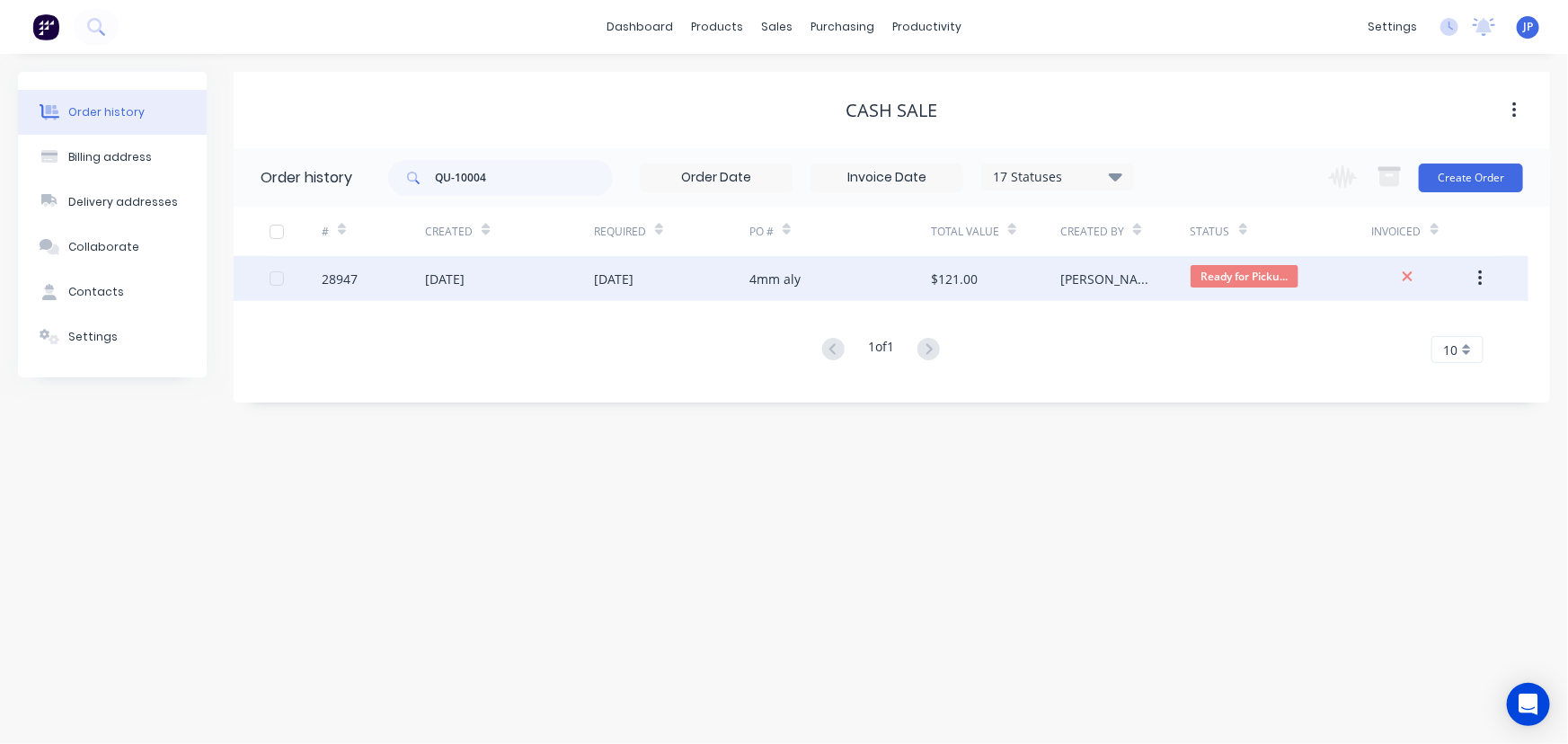
click at [465, 277] on div "[DATE]" at bounding box center [445, 279] width 39 height 19
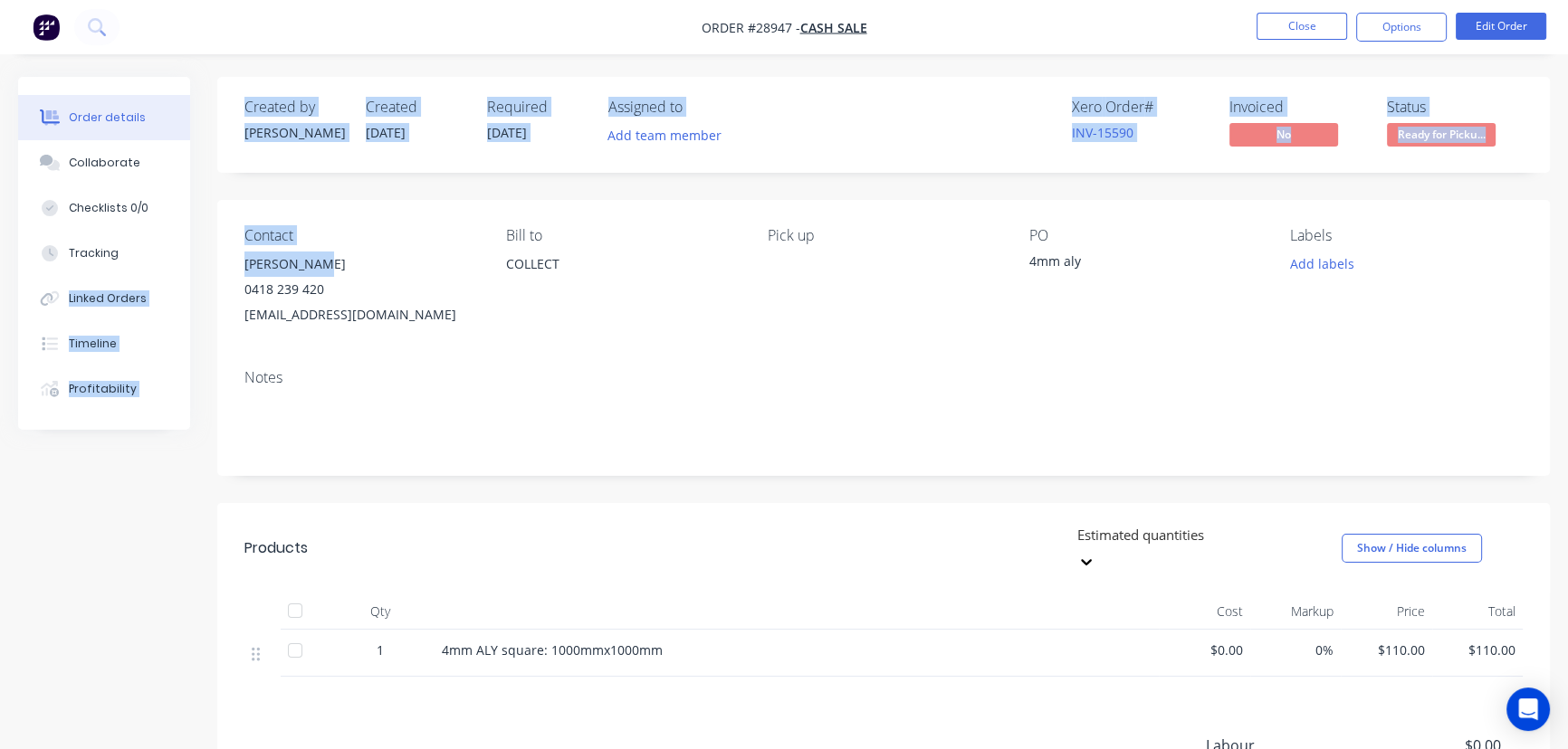
drag, startPoint x: 323, startPoint y: 263, endPoint x: 213, endPoint y: 269, distance: 110.2
click at [213, 269] on div "Order details Collaborate Checklists 0/0 Tracking Linked Orders Timeline Profit…" at bounding box center [784, 539] width 1568 height 923
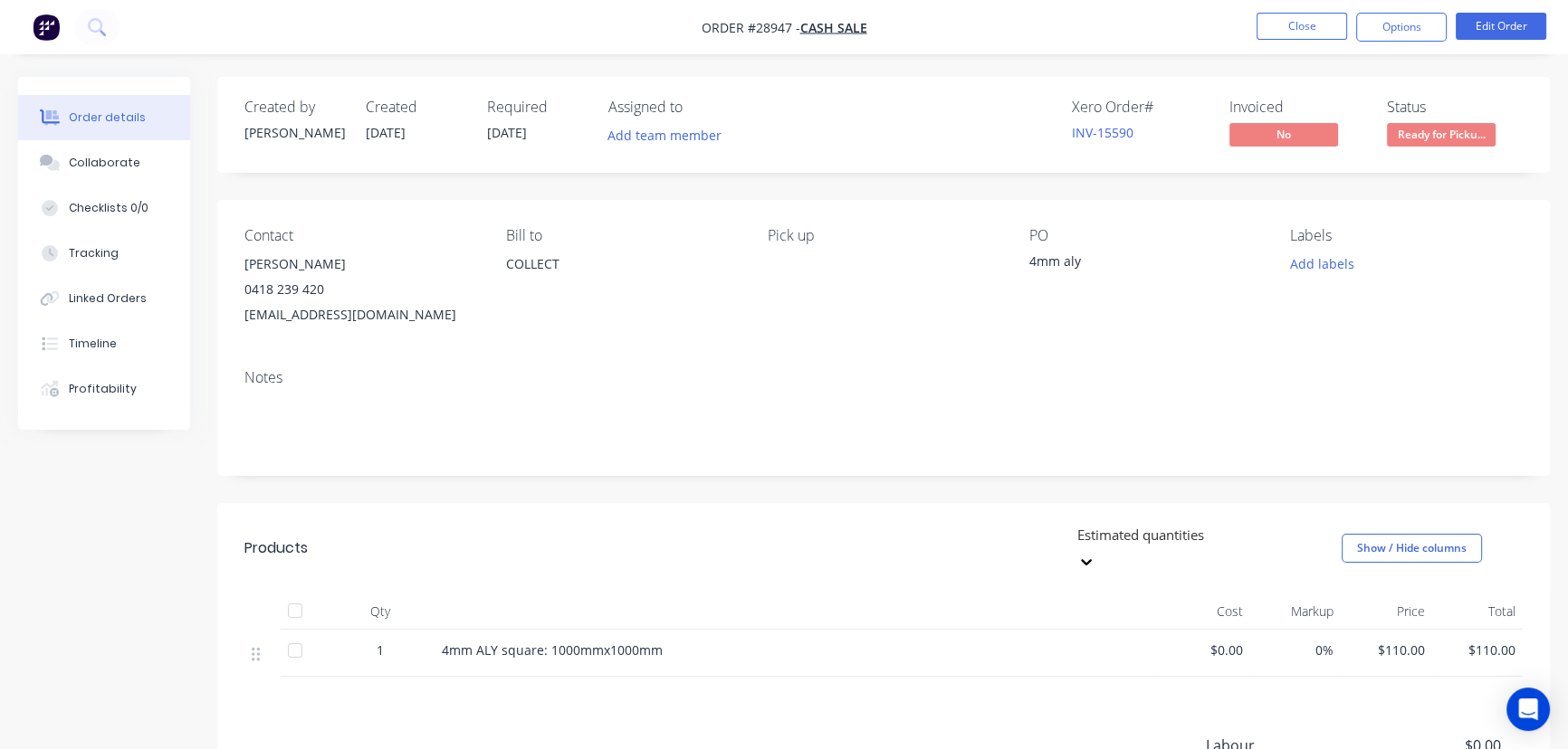
click at [410, 297] on div "0418 239 420" at bounding box center [360, 290] width 233 height 25
drag, startPoint x: 322, startPoint y: 264, endPoint x: 238, endPoint y: 267, distance: 84.1
click at [238, 267] on div "Contact [PERSON_NAME] [PHONE_NUMBER] [EMAIL_ADDRESS][DOMAIN_NAME] Bill to COLLE…" at bounding box center [883, 277] width 1332 height 154
click at [1385, 35] on button "Options" at bounding box center [1402, 27] width 91 height 29
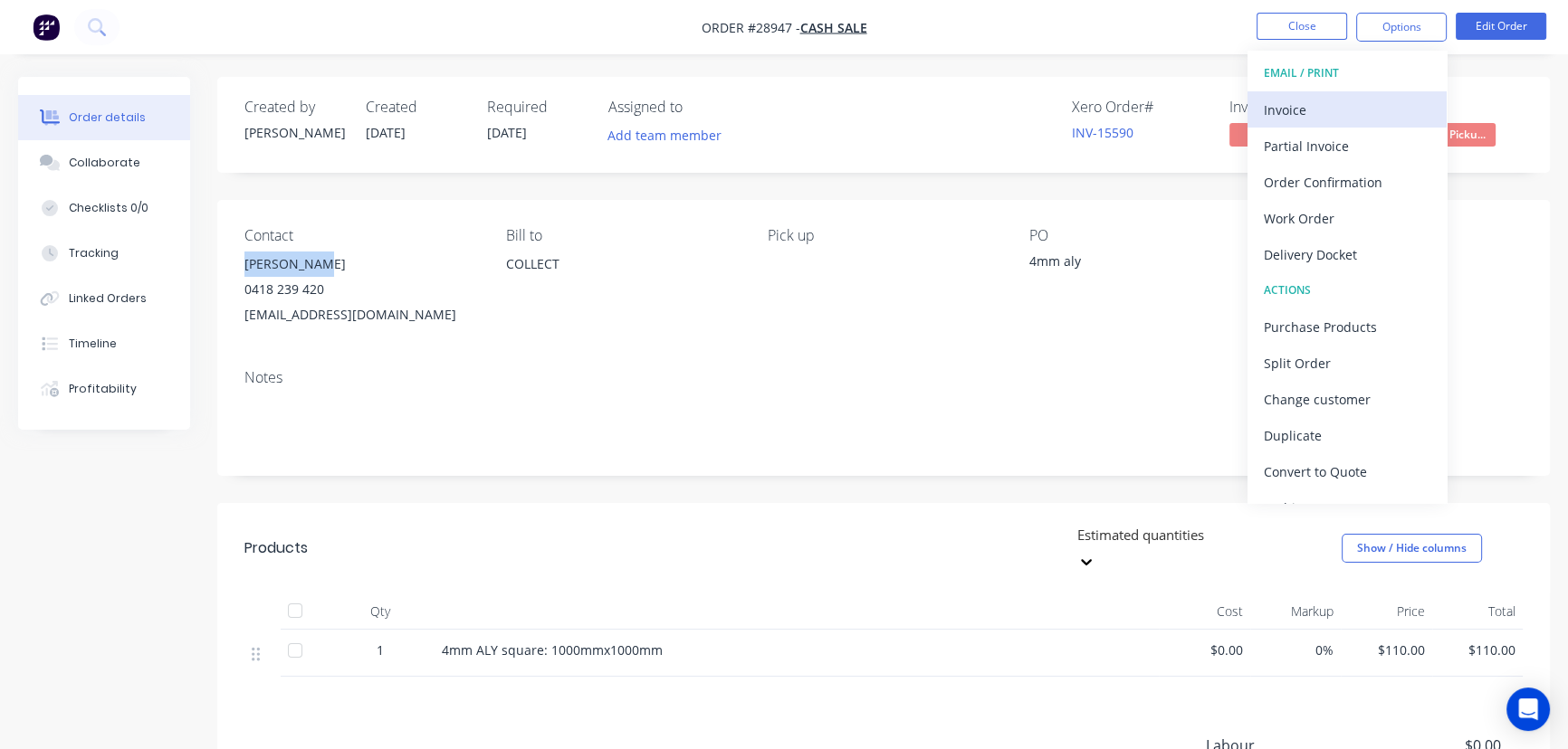
click at [1321, 109] on div "Invoice" at bounding box center [1347, 109] width 167 height 26
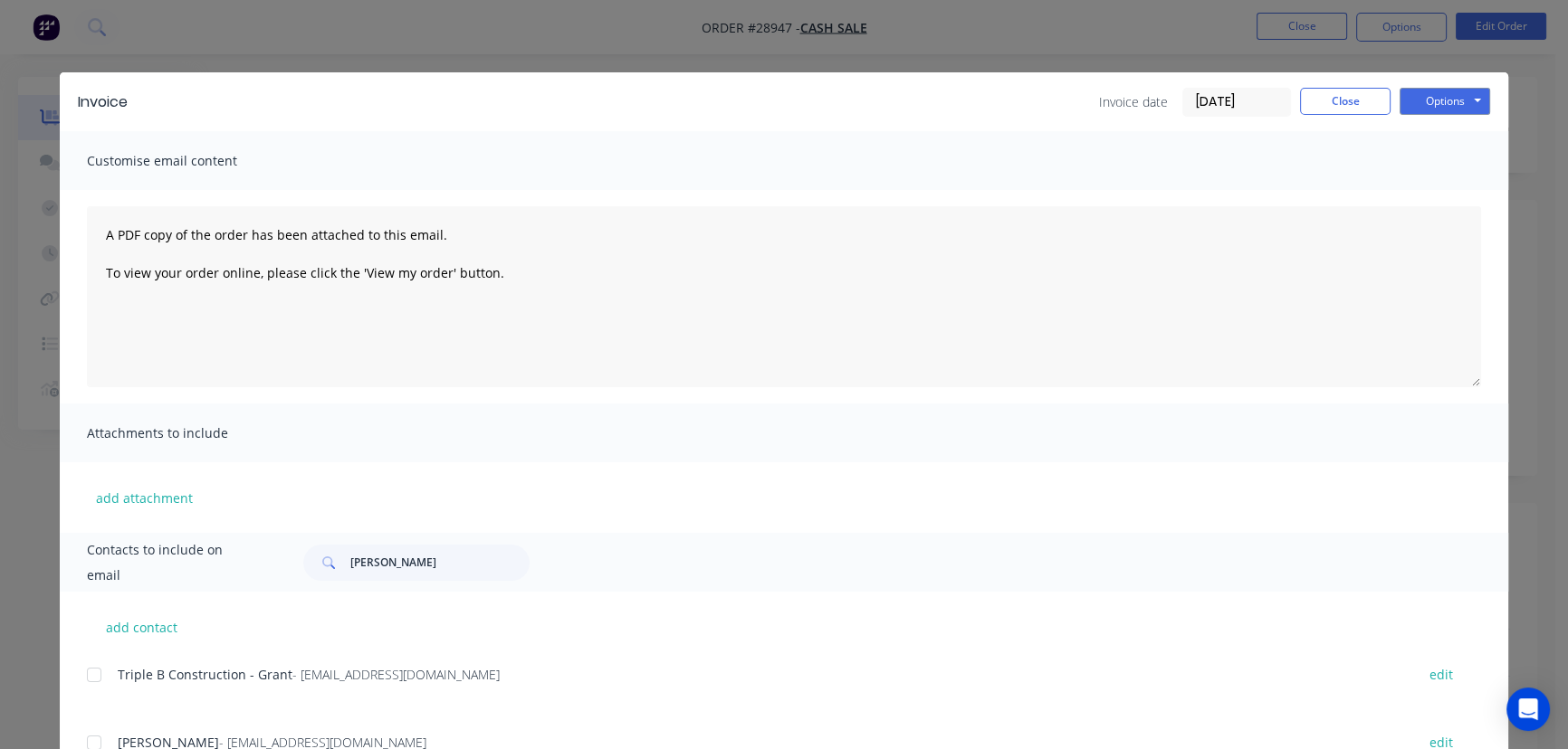
click at [1274, 97] on input "[DATE]" at bounding box center [1237, 102] width 107 height 27
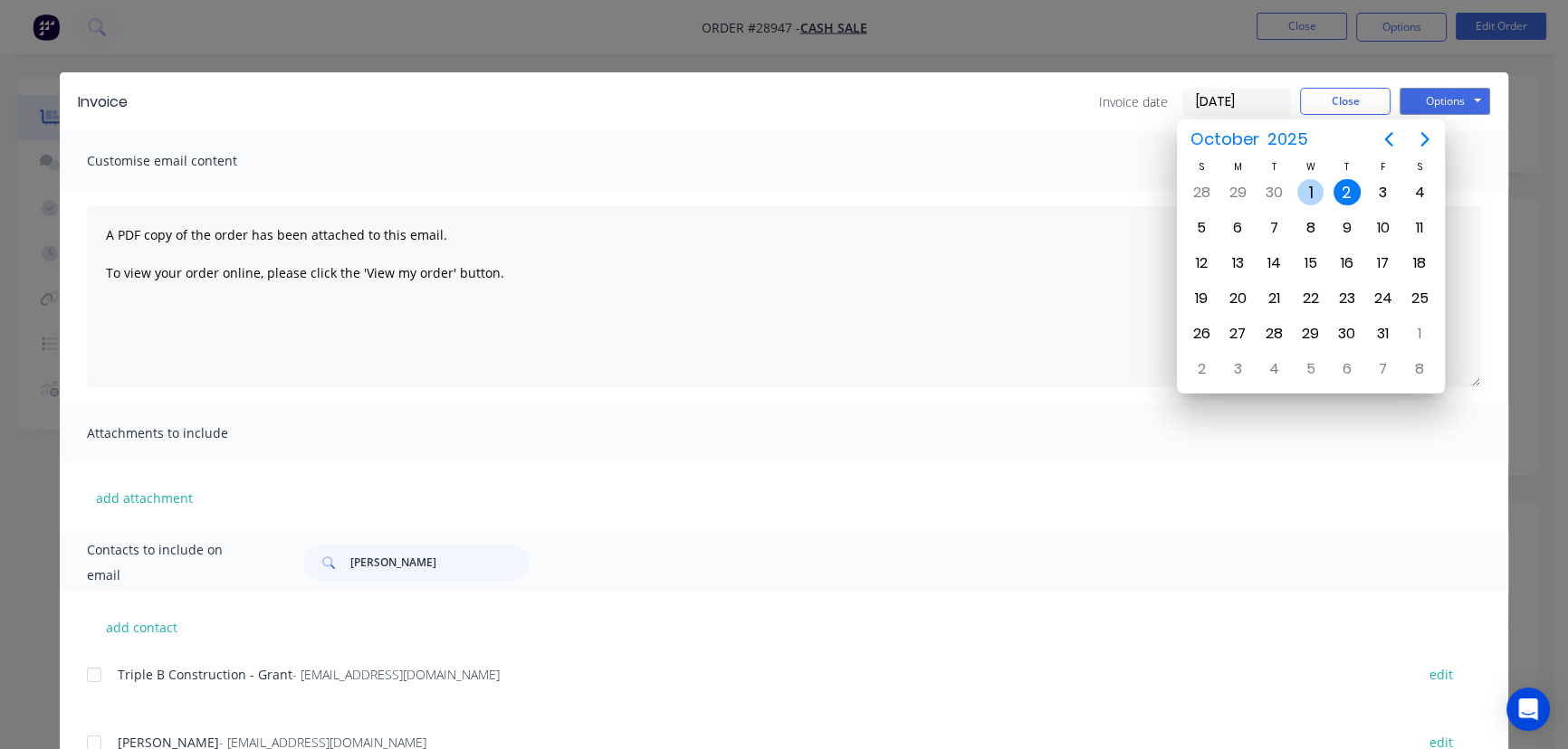
click at [1310, 190] on div "1" at bounding box center [1311, 193] width 27 height 27
type input "[DATE]"
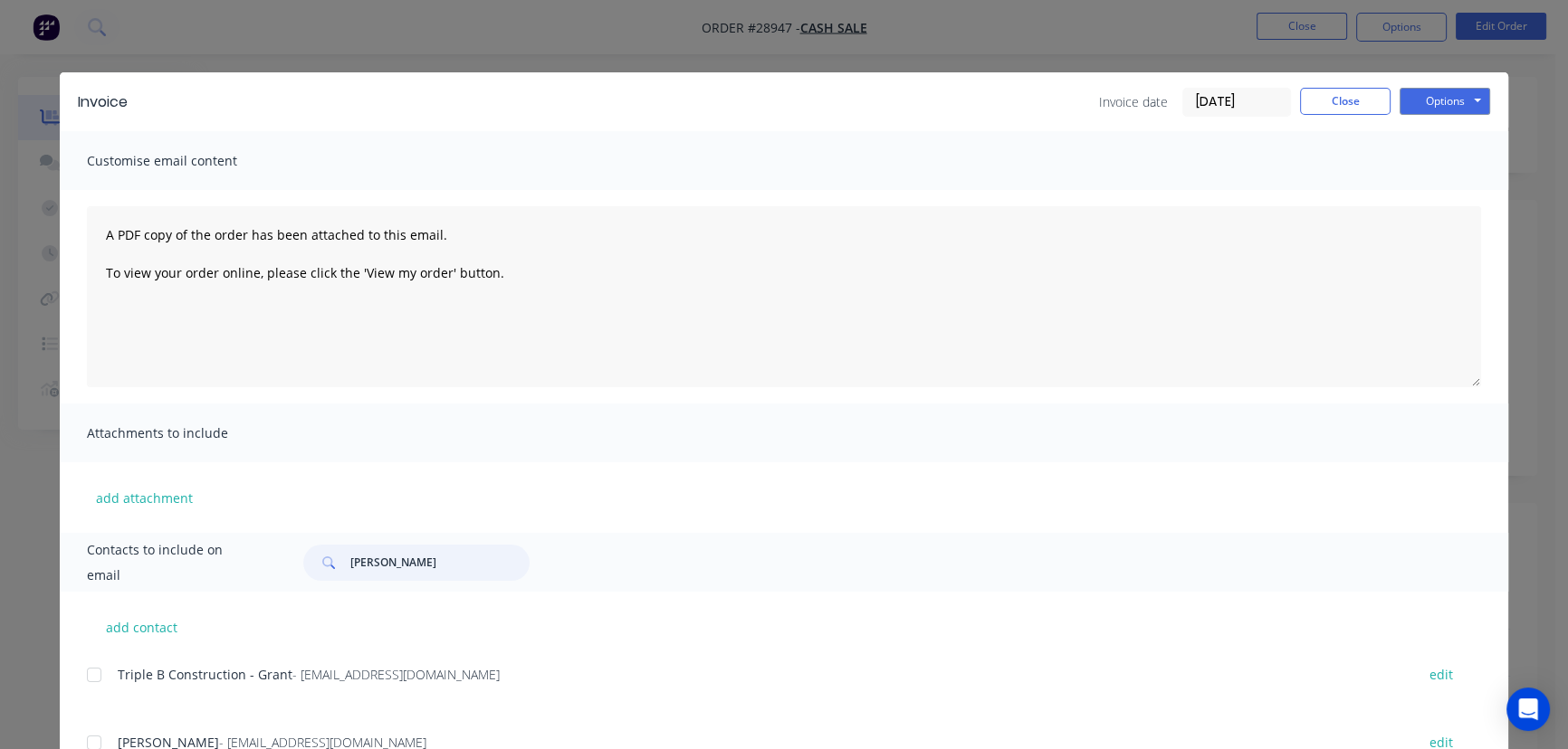
drag, startPoint x: 457, startPoint y: 560, endPoint x: 326, endPoint y: 564, distance: 131.1
click at [326, 564] on div "[PERSON_NAME]" at bounding box center [416, 564] width 226 height 37
paste input "[PERSON_NAME]"
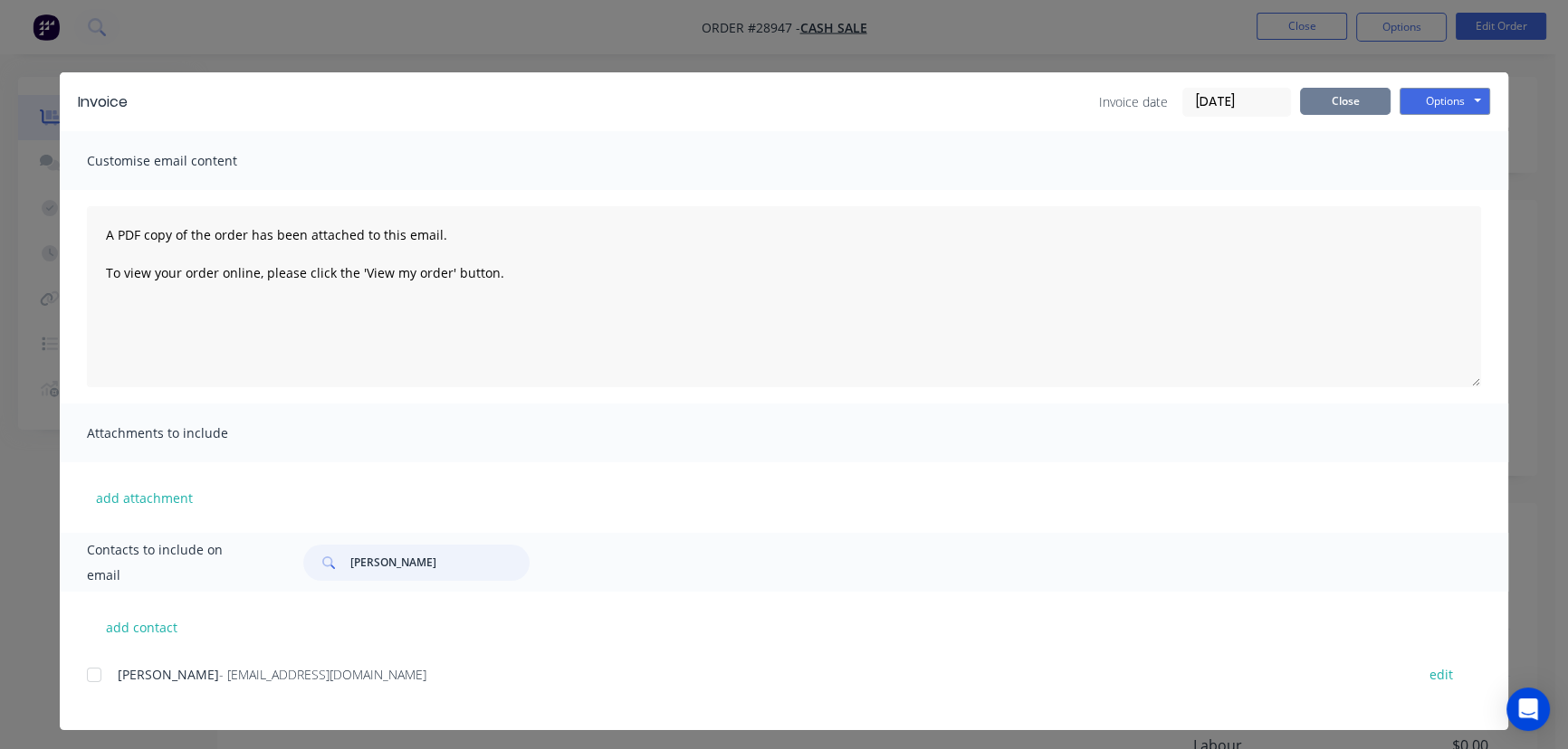
type input "[PERSON_NAME]"
click at [1317, 103] on button "Close" at bounding box center [1346, 101] width 91 height 27
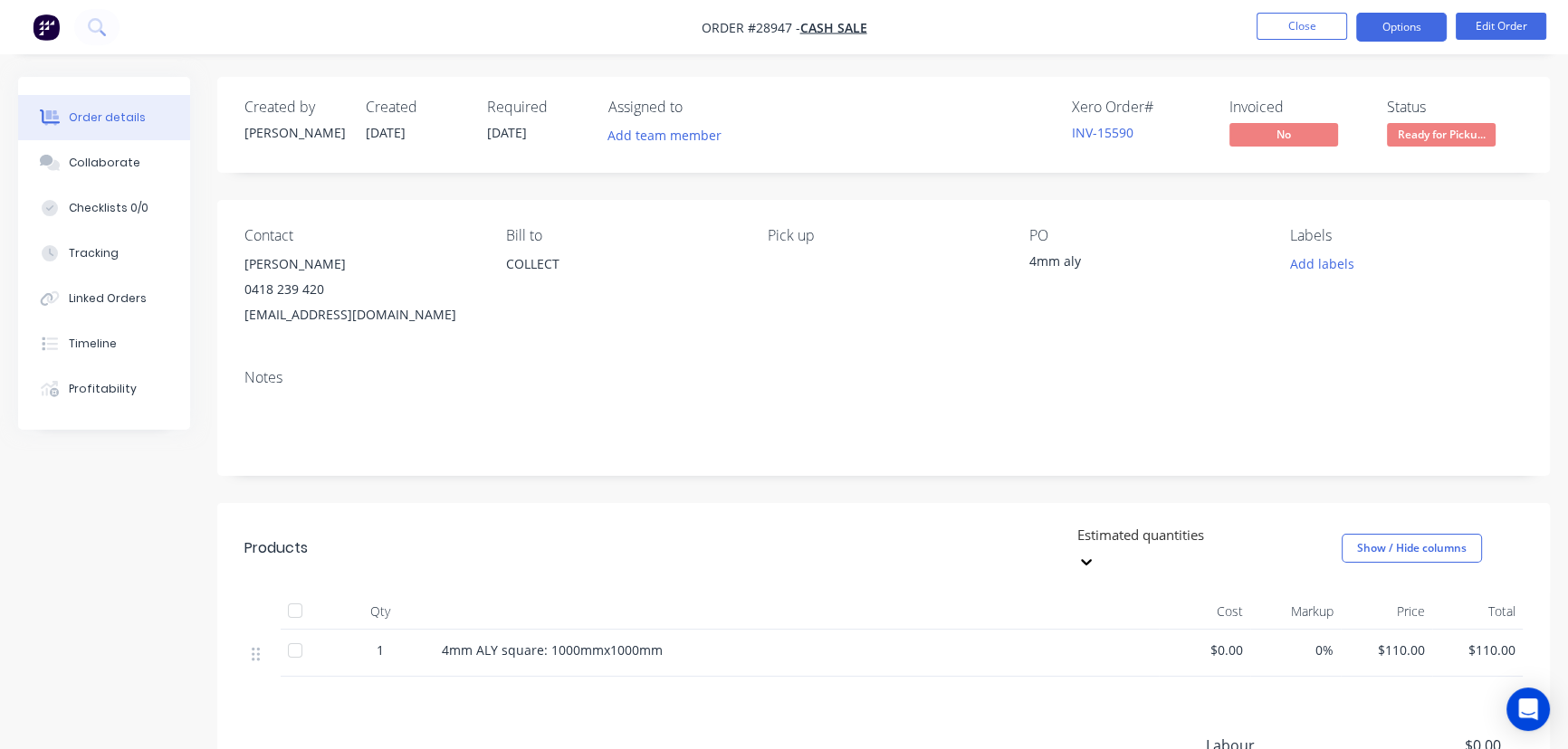
click at [1377, 23] on button "Options" at bounding box center [1402, 27] width 91 height 29
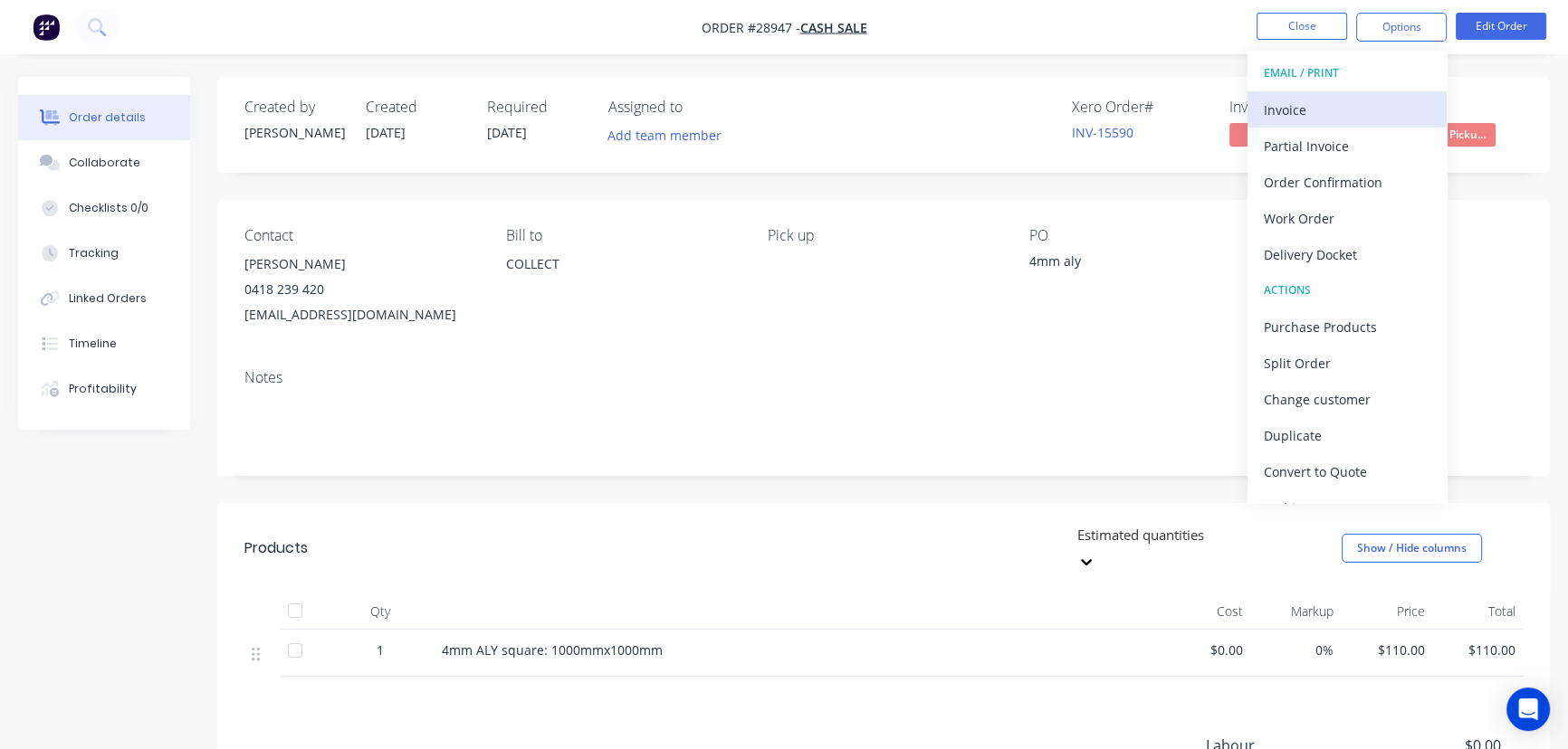
click at [1348, 95] on button "Invoice" at bounding box center [1347, 110] width 199 height 37
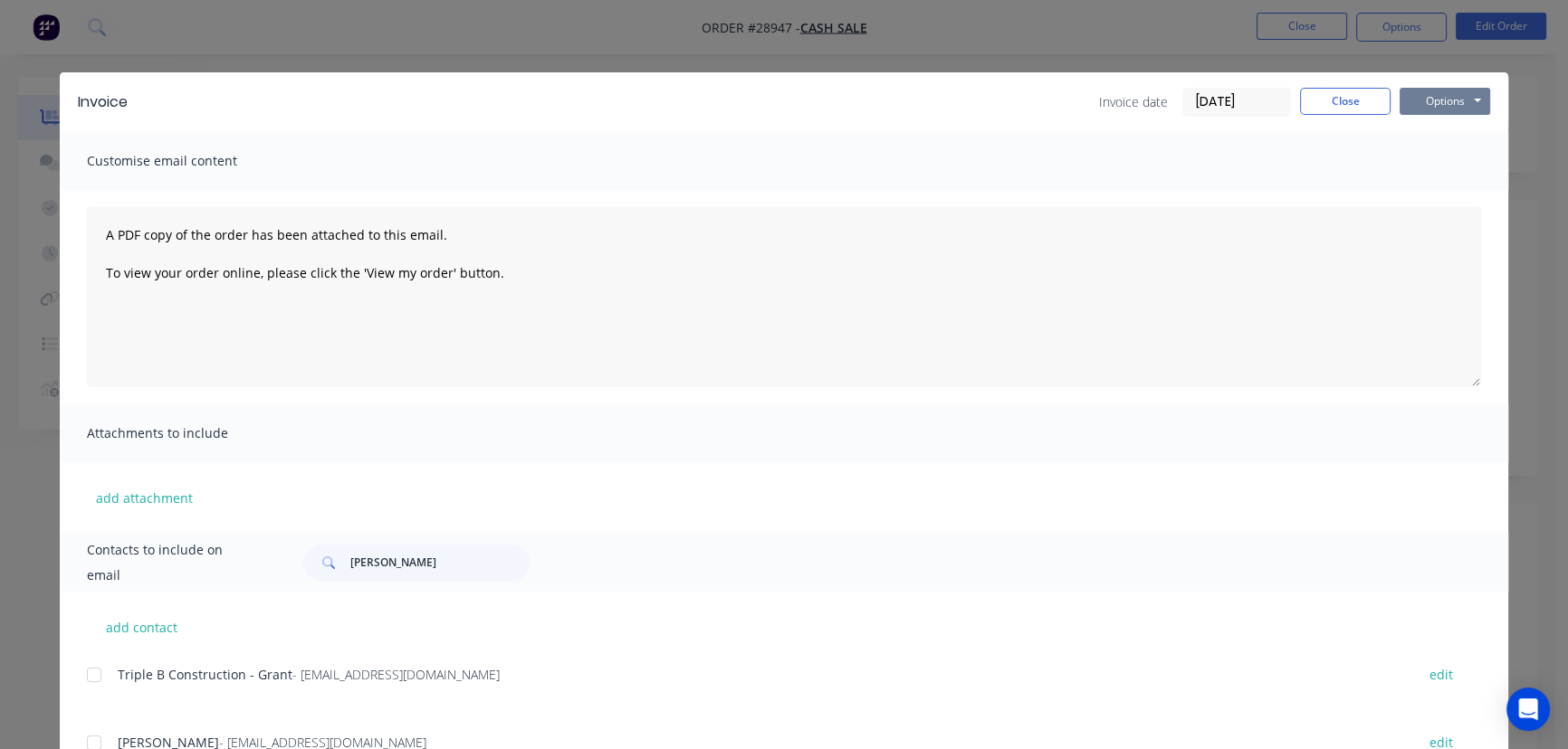
click at [1424, 101] on button "Options" at bounding box center [1445, 101] width 91 height 27
click at [1238, 109] on input "[DATE]" at bounding box center [1237, 102] width 107 height 27
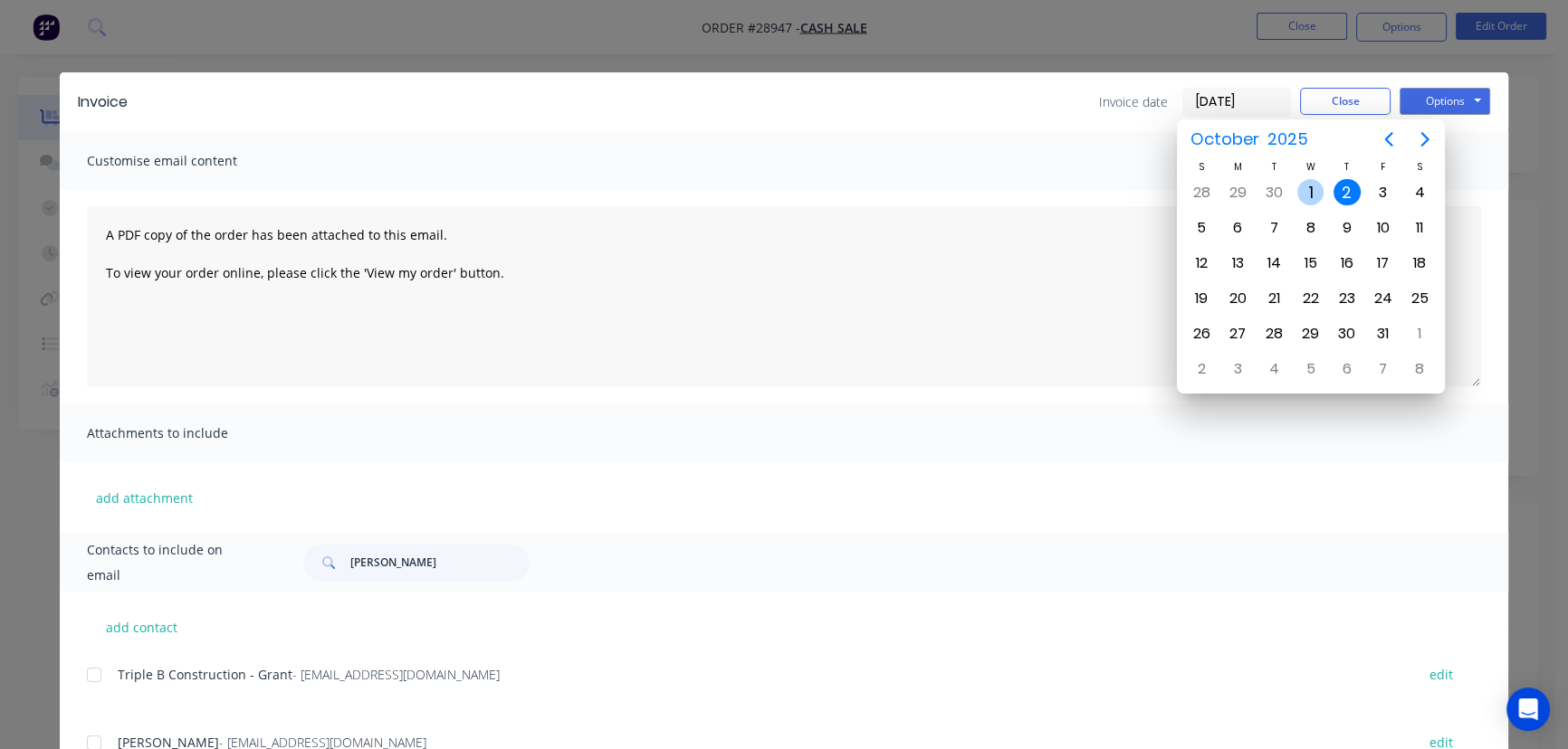
click at [1306, 190] on div "1" at bounding box center [1311, 193] width 27 height 27
type input "[DATE]"
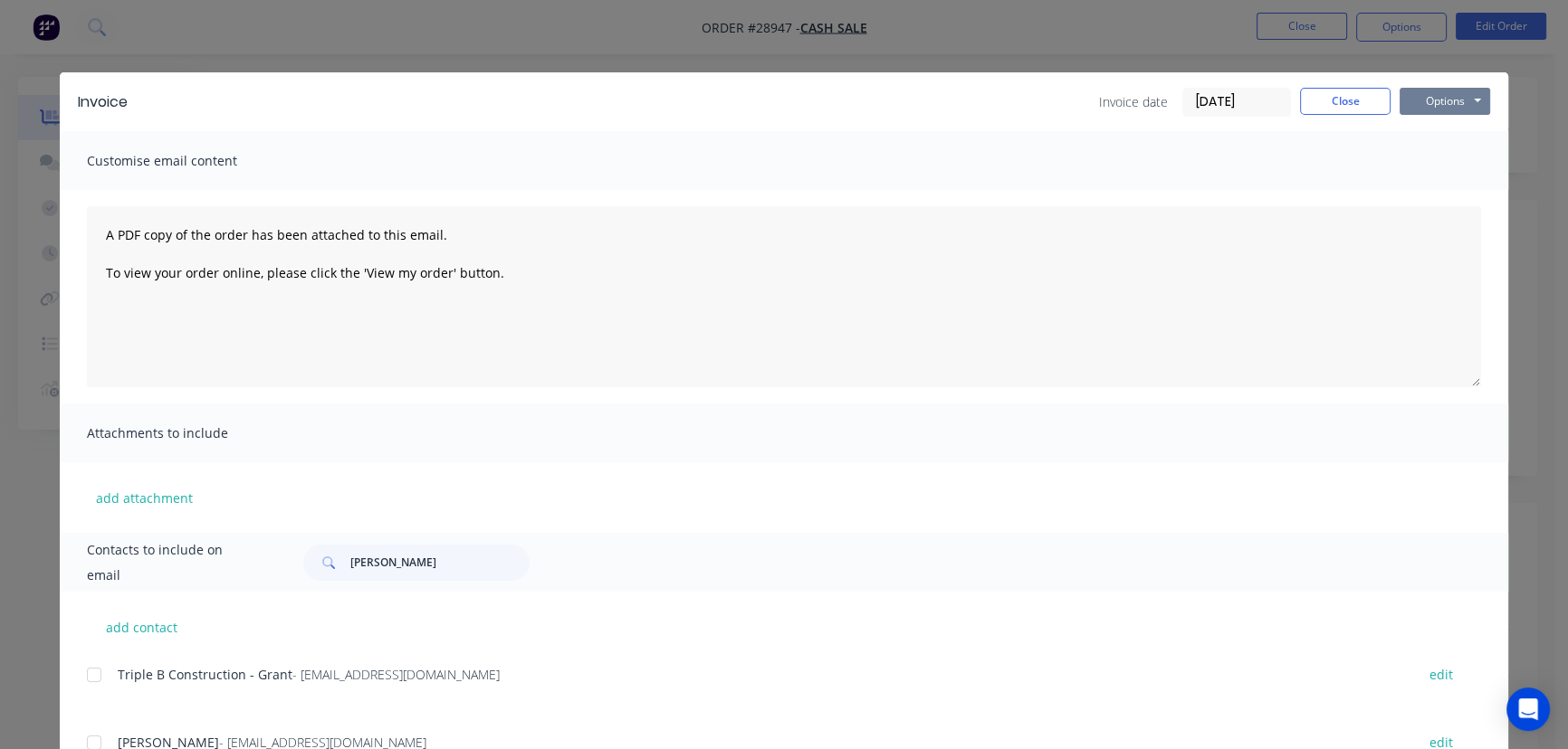
click at [1429, 105] on button "Options" at bounding box center [1445, 101] width 91 height 27
click at [1436, 158] on button "Print" at bounding box center [1458, 163] width 116 height 30
click at [1313, 94] on button "Close" at bounding box center [1346, 101] width 91 height 27
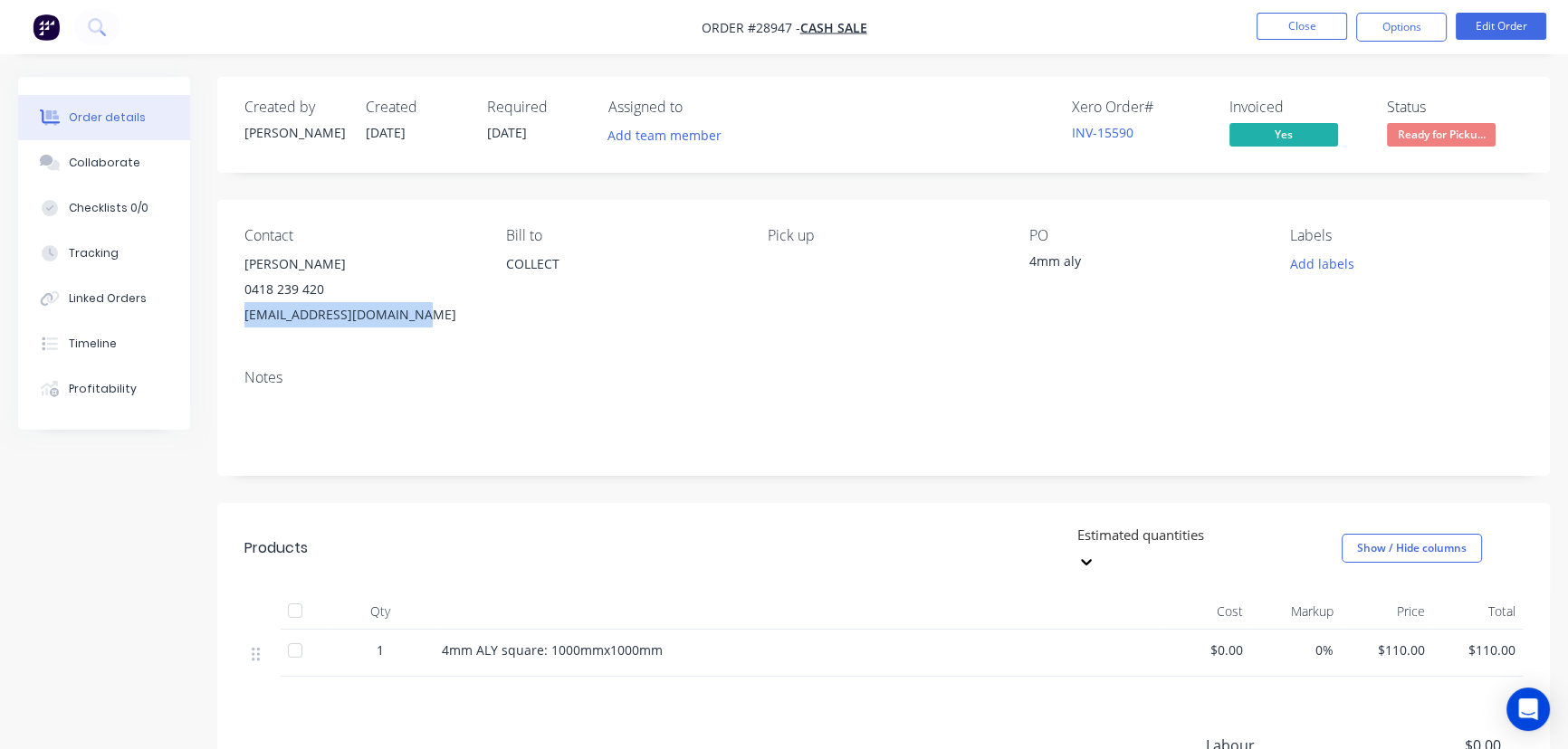
drag, startPoint x: 419, startPoint y: 324, endPoint x: 240, endPoint y: 342, distance: 179.9
click at [240, 342] on div "Contact [PERSON_NAME] [PHONE_NUMBER] [EMAIL_ADDRESS][DOMAIN_NAME] Bill to COLLE…" at bounding box center [883, 277] width 1332 height 154
drag, startPoint x: 323, startPoint y: 263, endPoint x: 239, endPoint y: 267, distance: 84.1
click at [239, 267] on div "Contact [PERSON_NAME] [PHONE_NUMBER] [EMAIL_ADDRESS][DOMAIN_NAME] Bill to COLLE…" at bounding box center [883, 277] width 1332 height 154
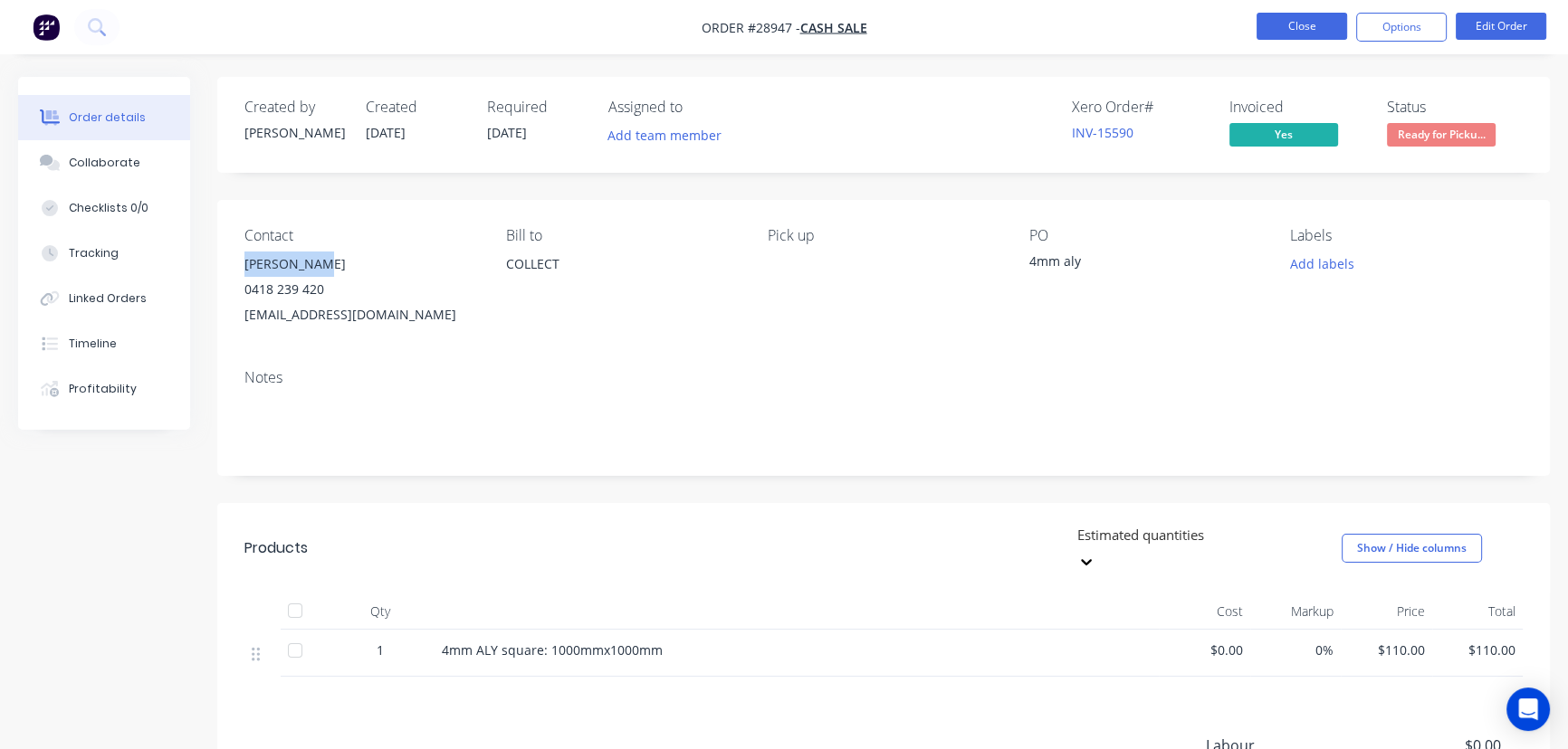
click at [1284, 27] on button "Close" at bounding box center [1302, 26] width 91 height 27
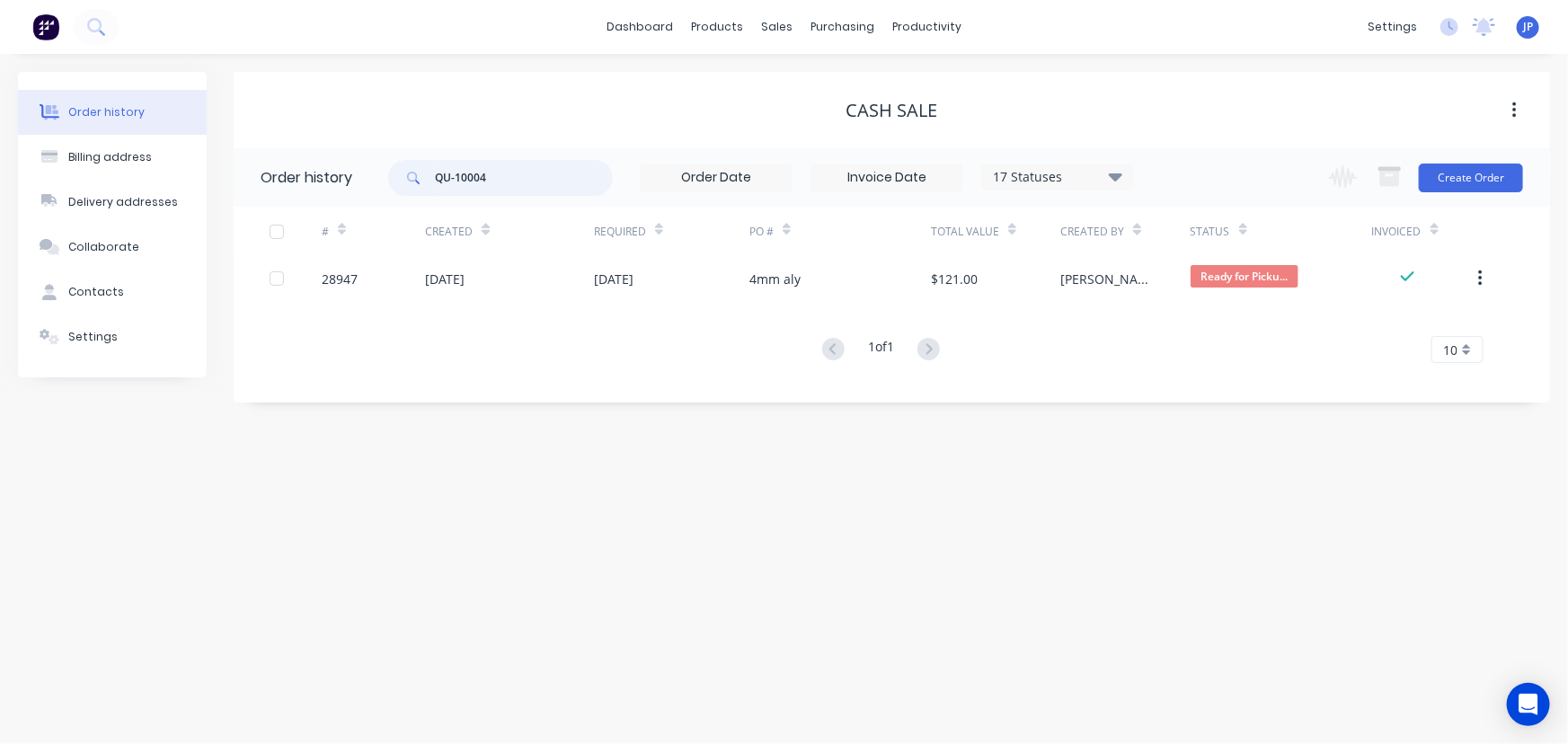
drag, startPoint x: 492, startPoint y: 169, endPoint x: 406, endPoint y: 178, distance: 86.5
click at [406, 178] on div "QU-10004" at bounding box center [500, 178] width 224 height 36
type input "29001"
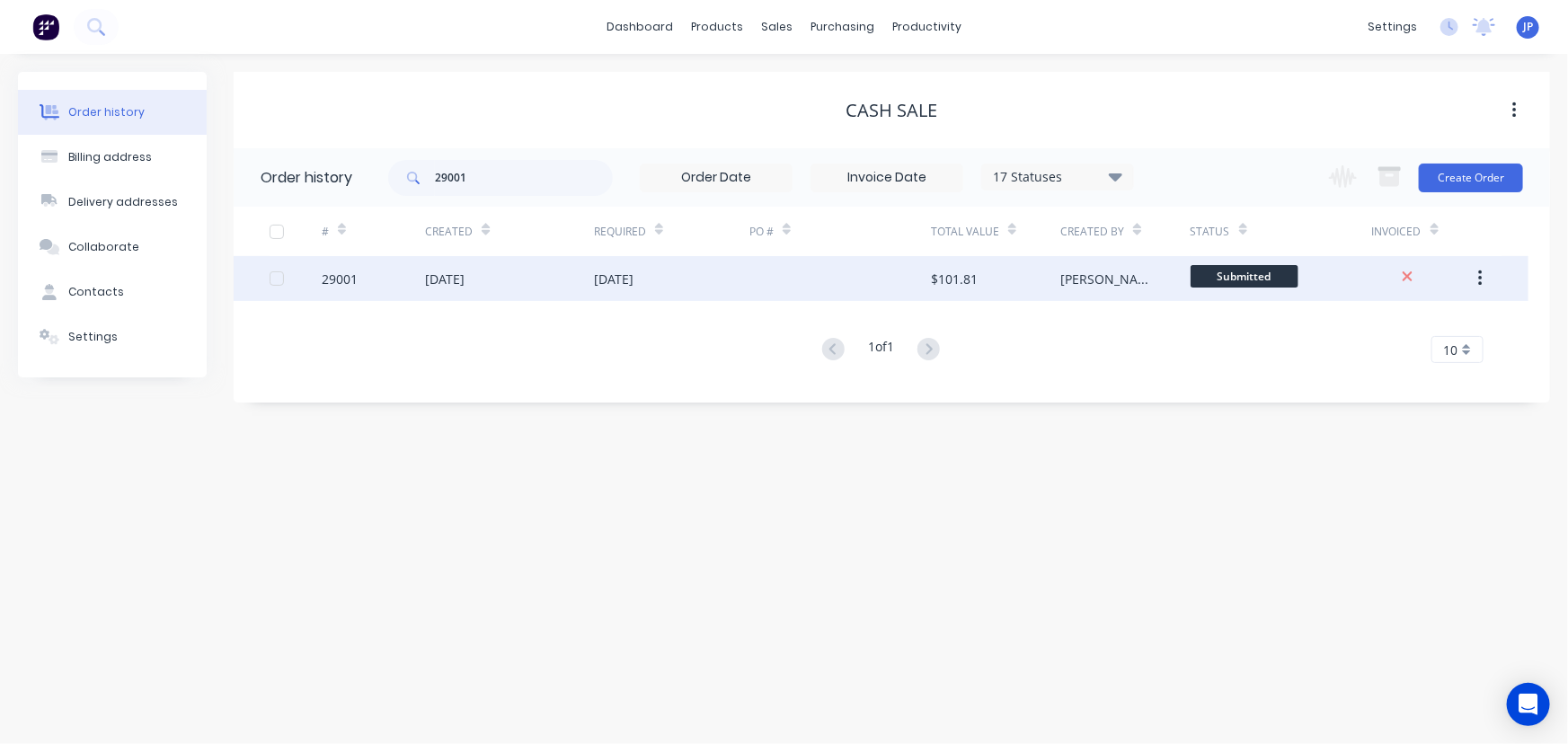
click at [465, 275] on div "[DATE]" at bounding box center [445, 279] width 39 height 19
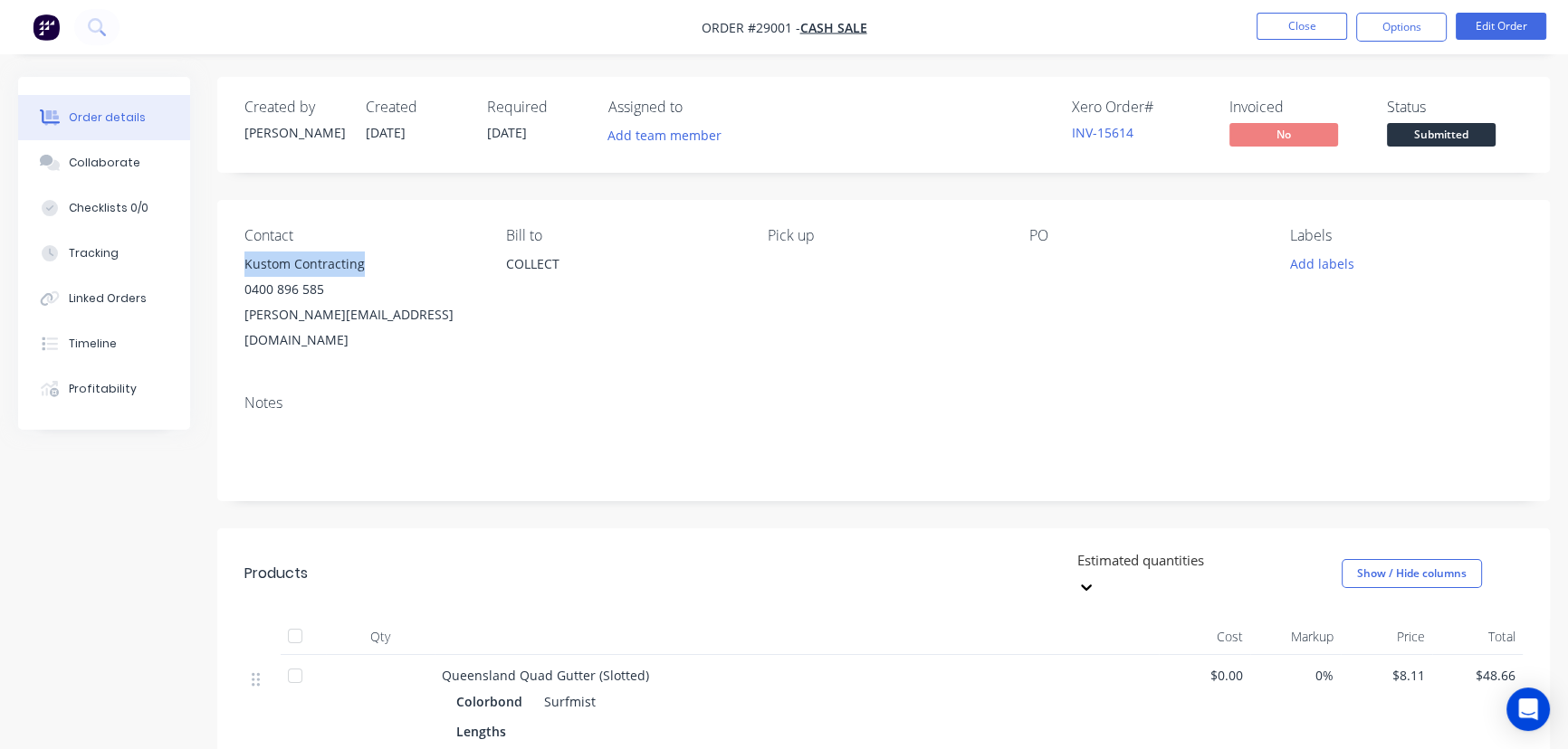
drag, startPoint x: 371, startPoint y: 267, endPoint x: 233, endPoint y: 274, distance: 138.2
click at [233, 274] on div "Contact Kustom Contracting 0400 896 585 [PERSON_NAME][EMAIL_ADDRESS][DOMAIN_NAM…" at bounding box center [883, 290] width 1332 height 180
click at [1390, 23] on button "Options" at bounding box center [1402, 27] width 91 height 29
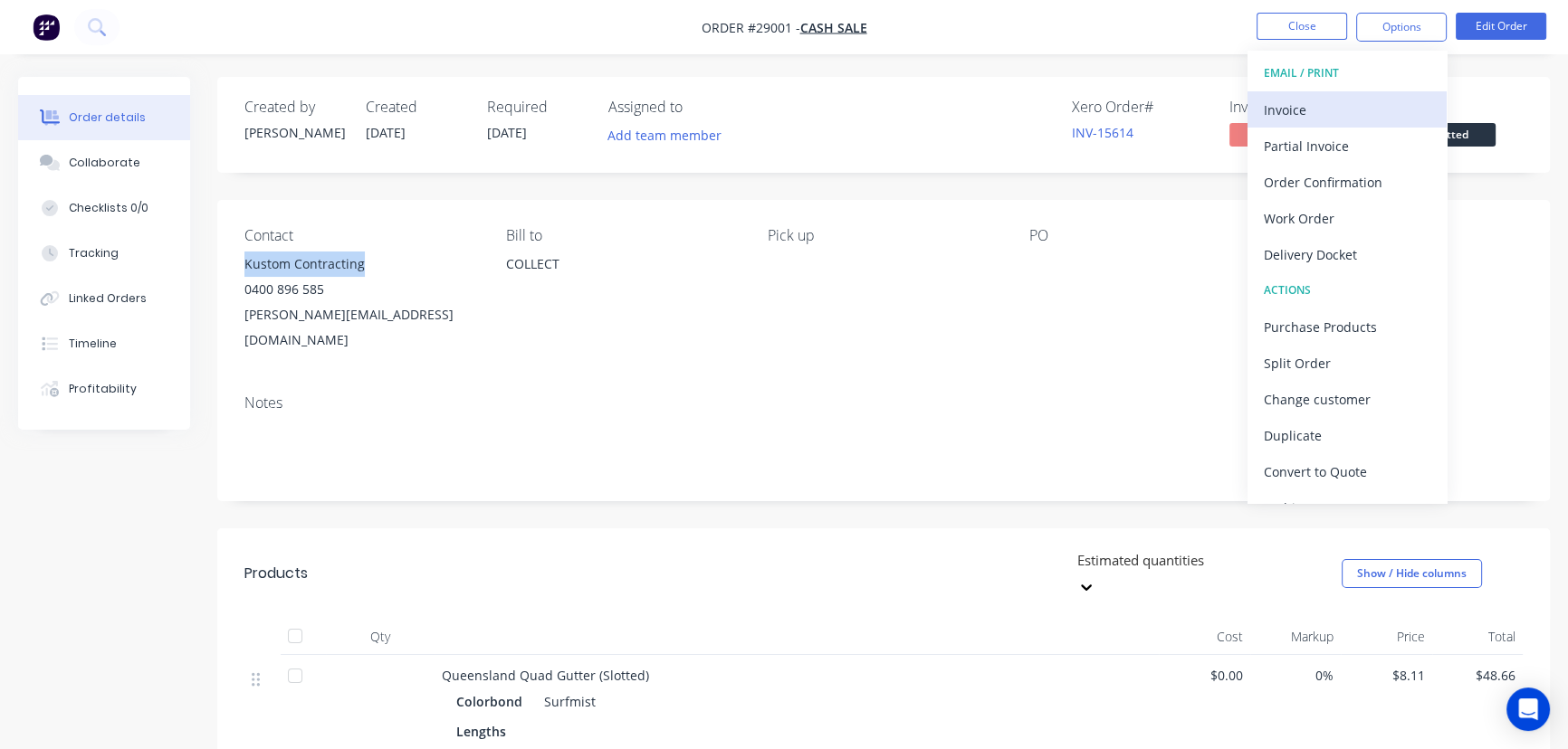
click at [1344, 103] on div "Invoice" at bounding box center [1347, 109] width 167 height 26
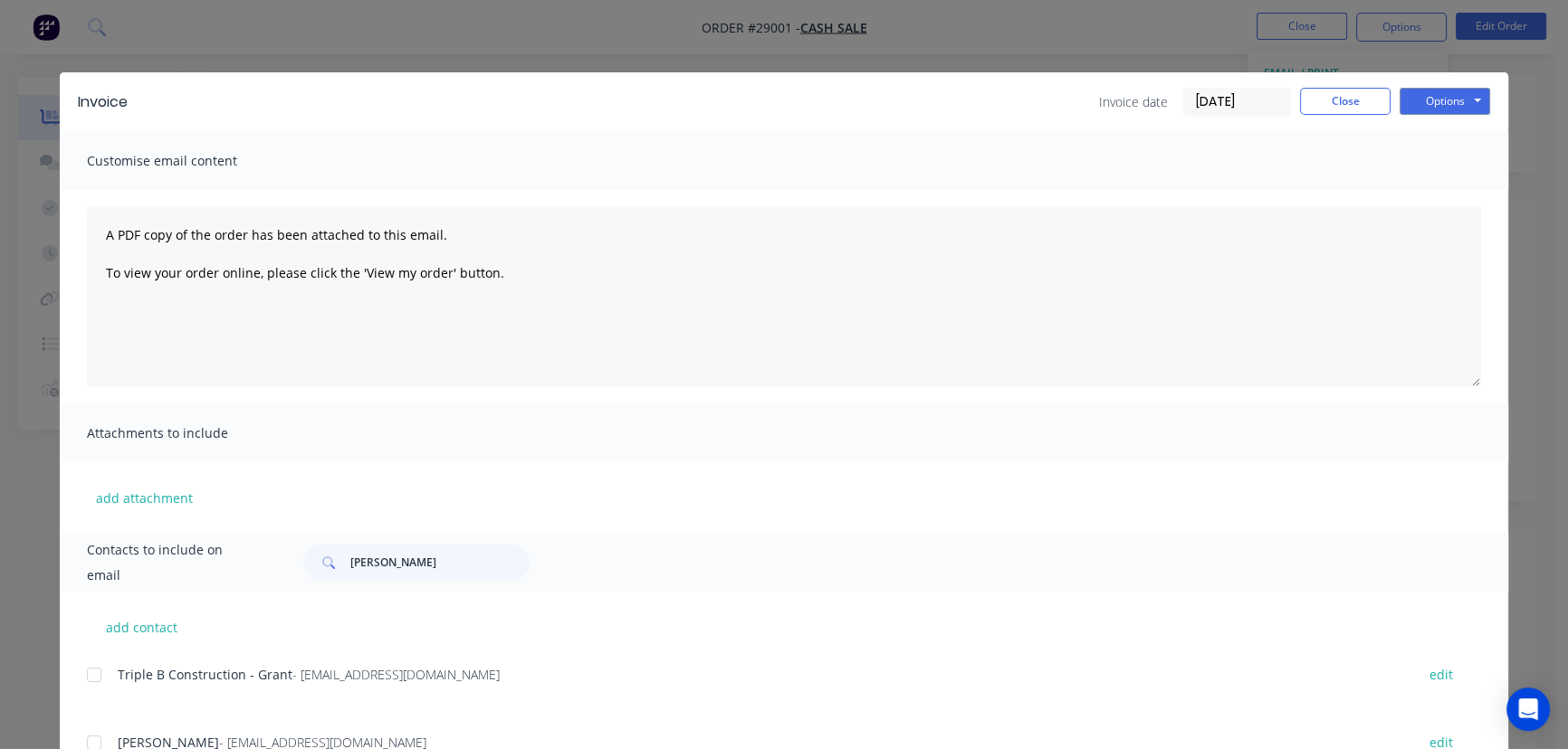
click at [1261, 102] on input "[DATE]" at bounding box center [1237, 102] width 107 height 27
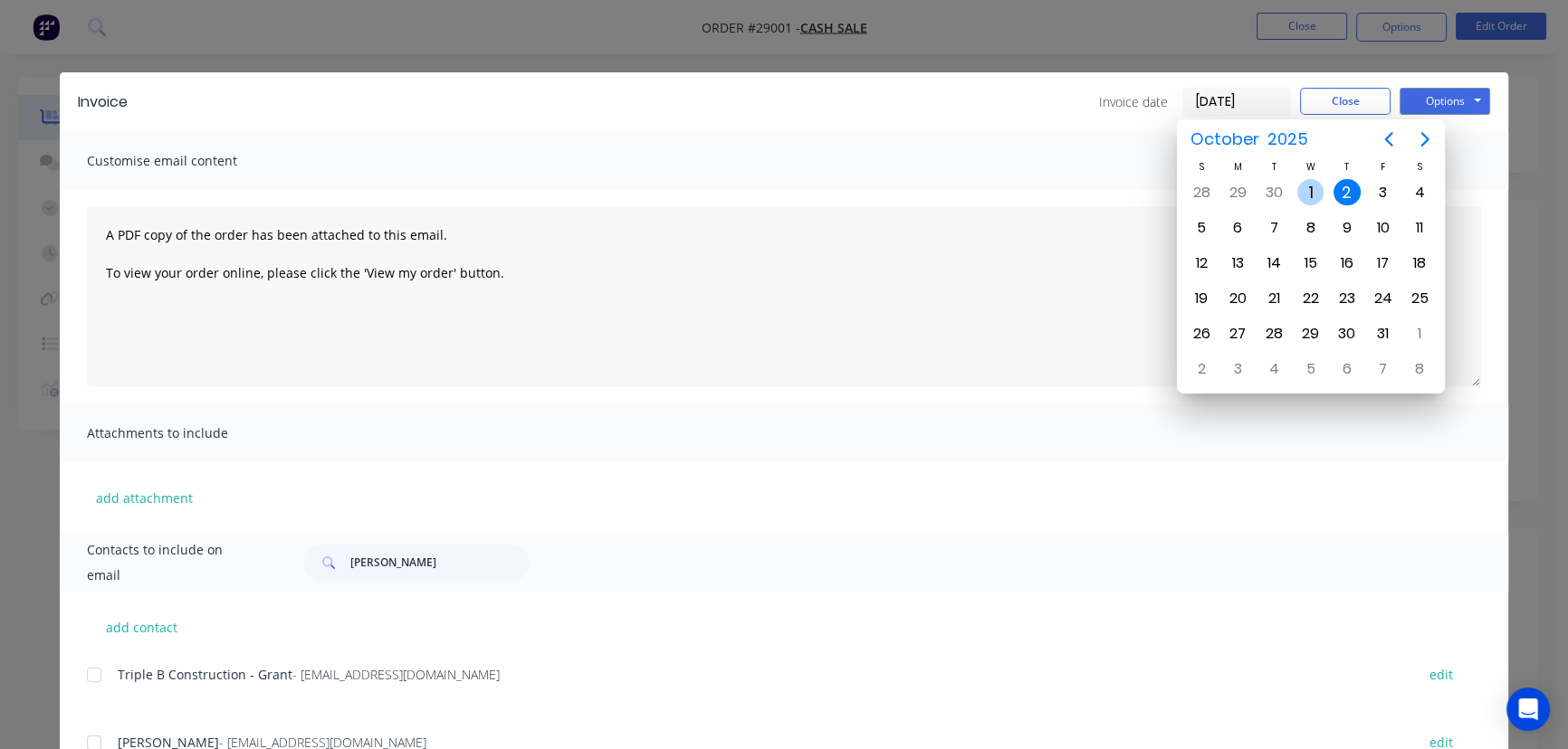
click at [1307, 191] on div "1" at bounding box center [1311, 193] width 27 height 27
type input "[DATE]"
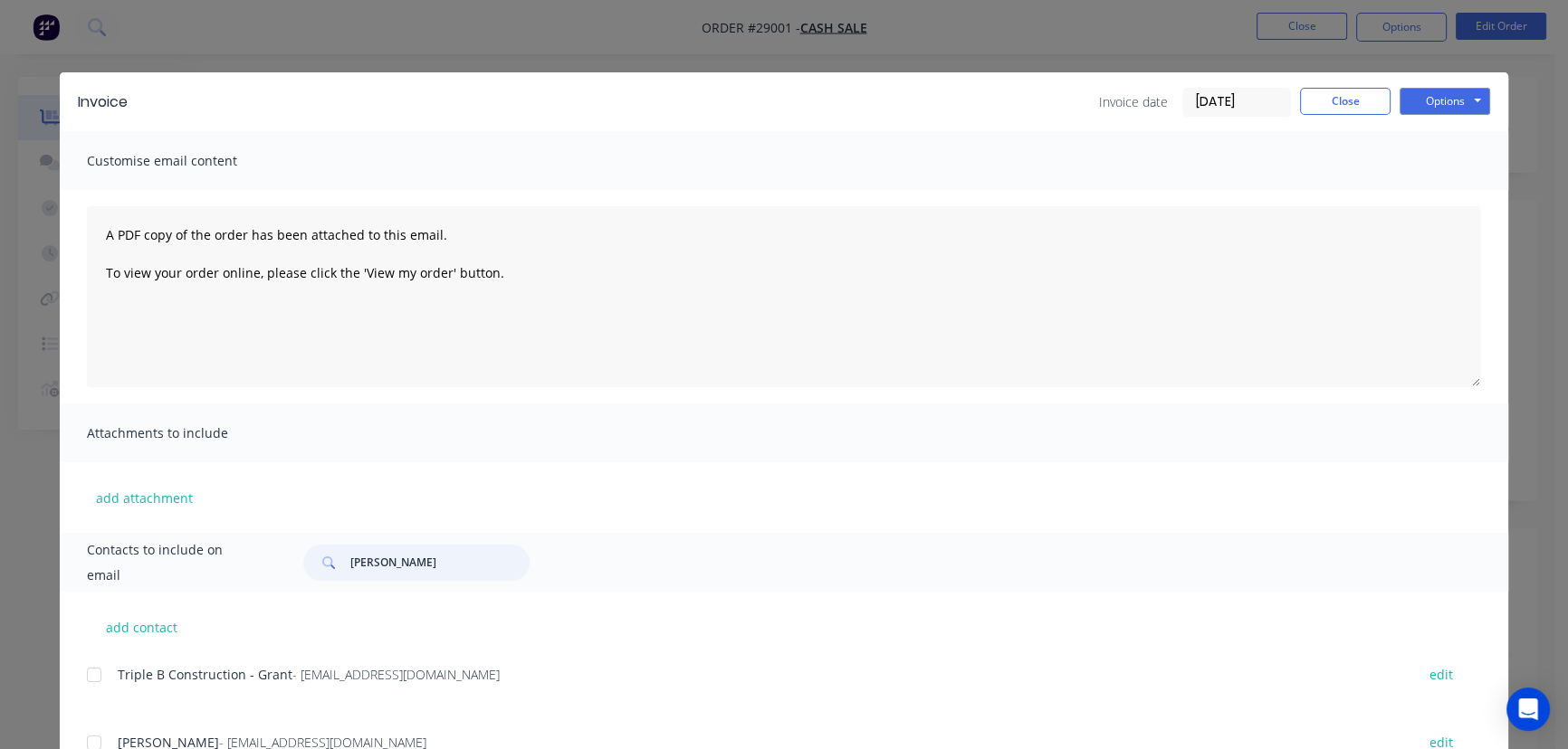
drag, startPoint x: 415, startPoint y: 574, endPoint x: 334, endPoint y: 572, distance: 81.0
click at [334, 572] on div "[PERSON_NAME]" at bounding box center [416, 564] width 226 height 37
paste input "Kustom Contracting"
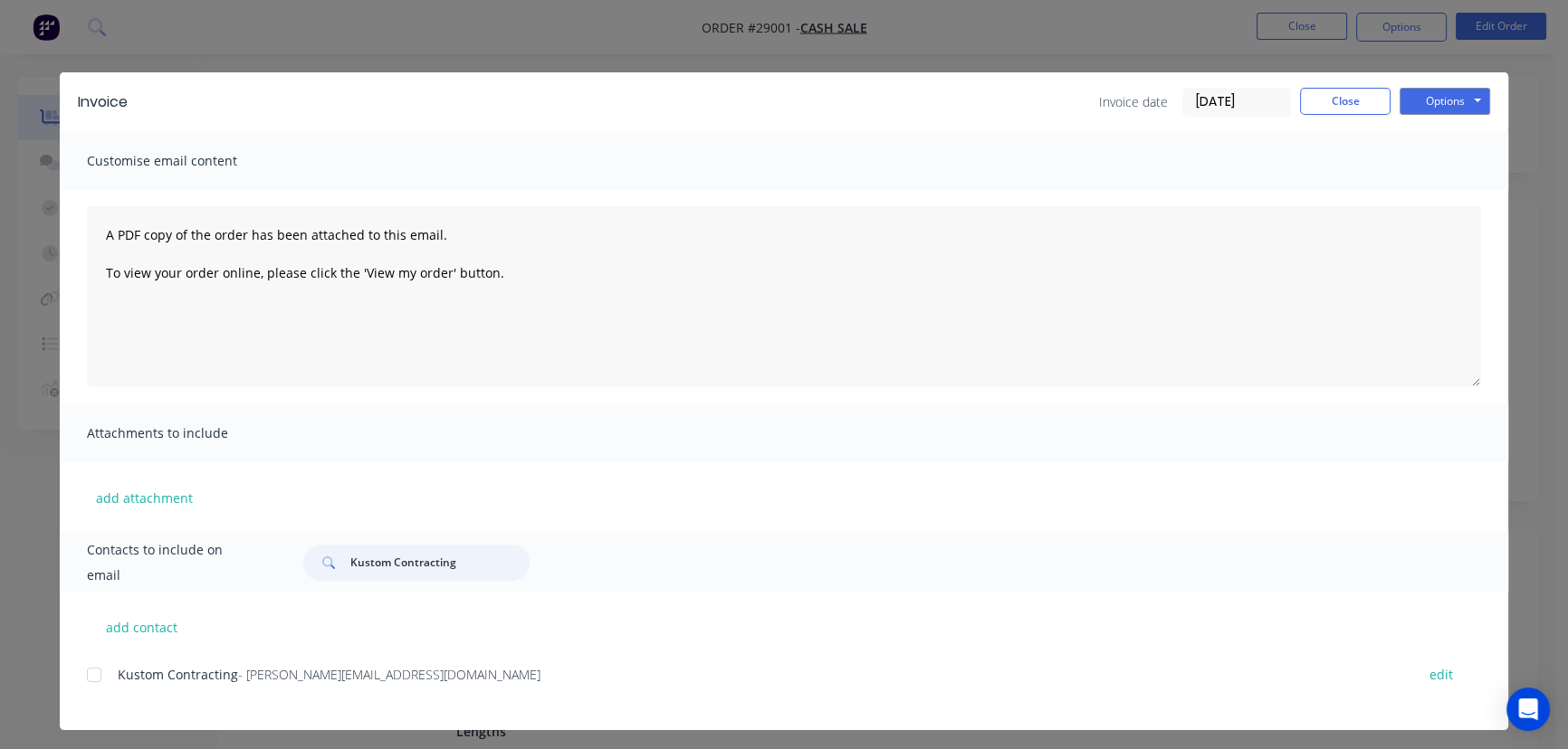
type input "Kustom Contracting"
drag, startPoint x: 452, startPoint y: 688, endPoint x: 89, endPoint y: 706, distance: 363.4
click at [89, 706] on div "Kustom Contracting - [PERSON_NAME][EMAIL_ADDRESS][DOMAIN_NAME] edit" at bounding box center [798, 685] width 1421 height 46
click at [1411, 107] on button "Options" at bounding box center [1445, 101] width 91 height 27
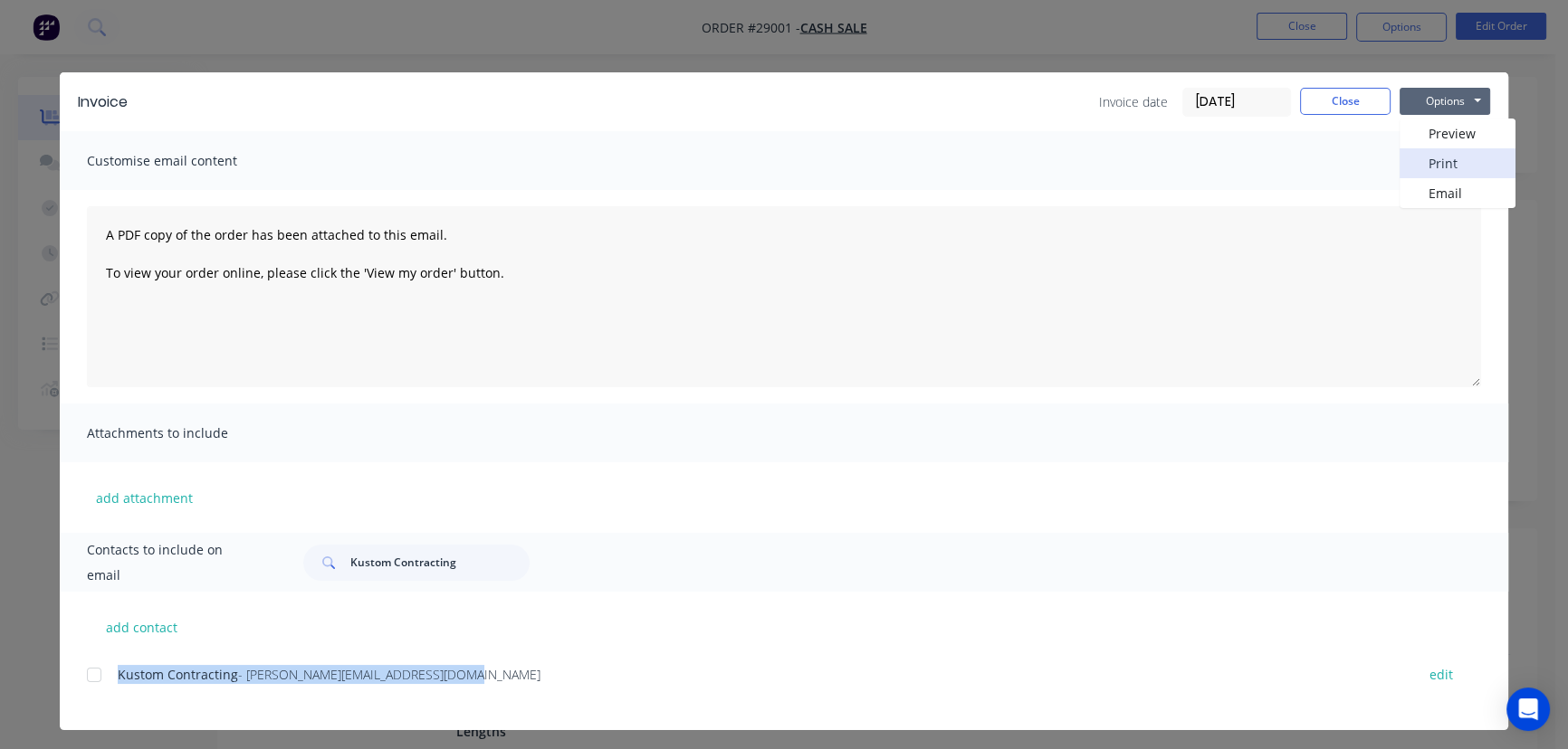
click at [1419, 164] on button "Print" at bounding box center [1458, 163] width 116 height 30
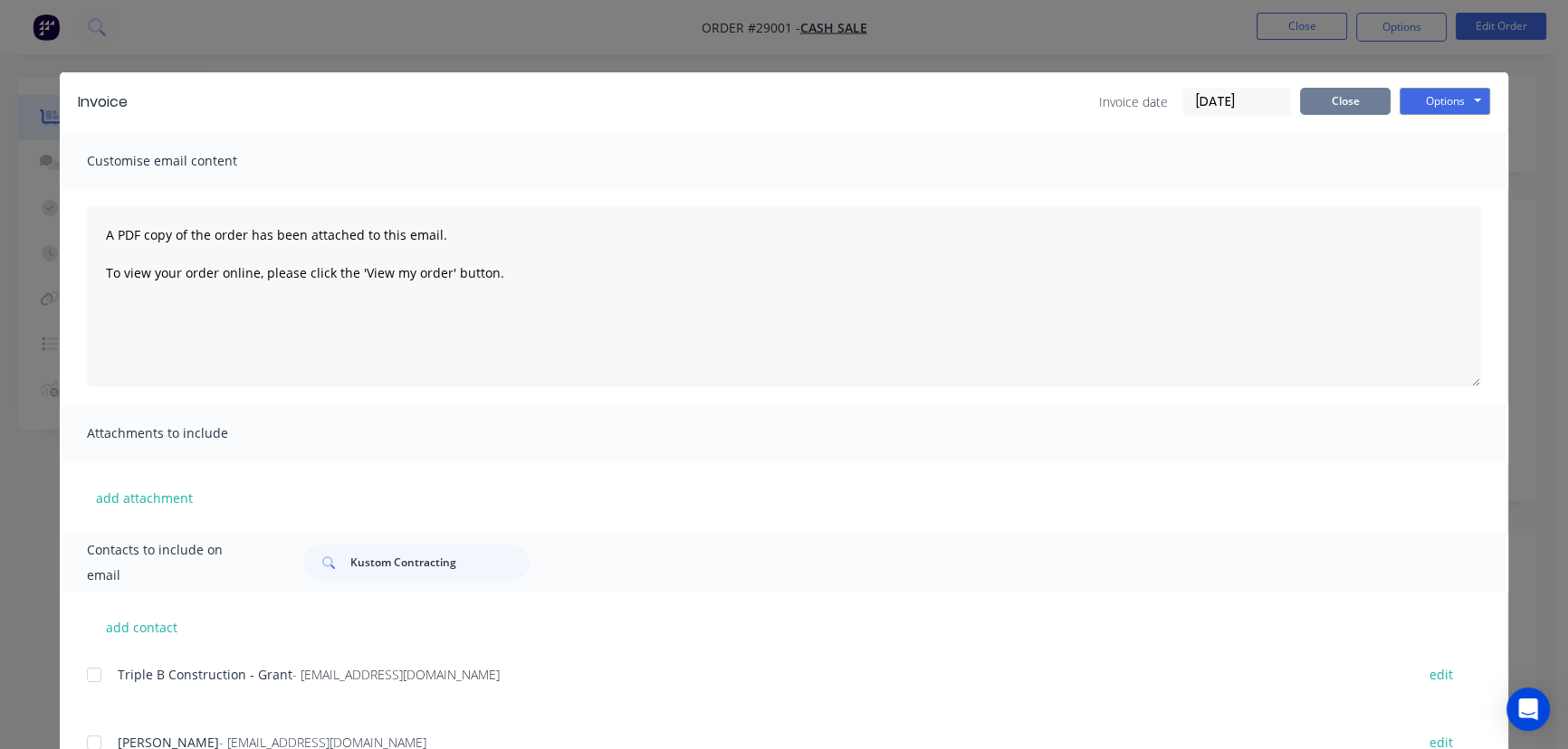
click at [1351, 101] on button "Close" at bounding box center [1346, 101] width 91 height 27
